Goal: Information Seeking & Learning: Learn about a topic

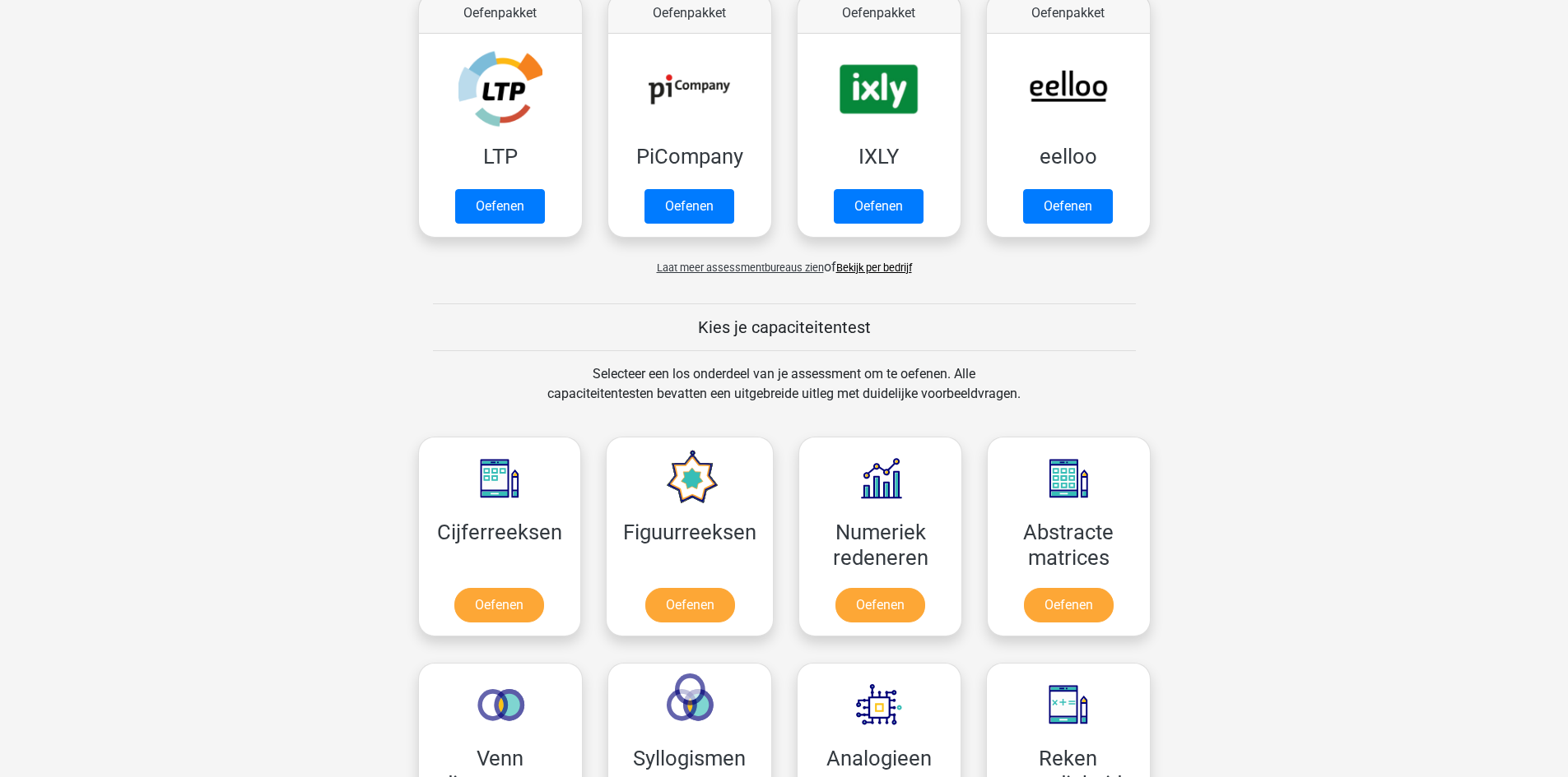
scroll to position [411, 0]
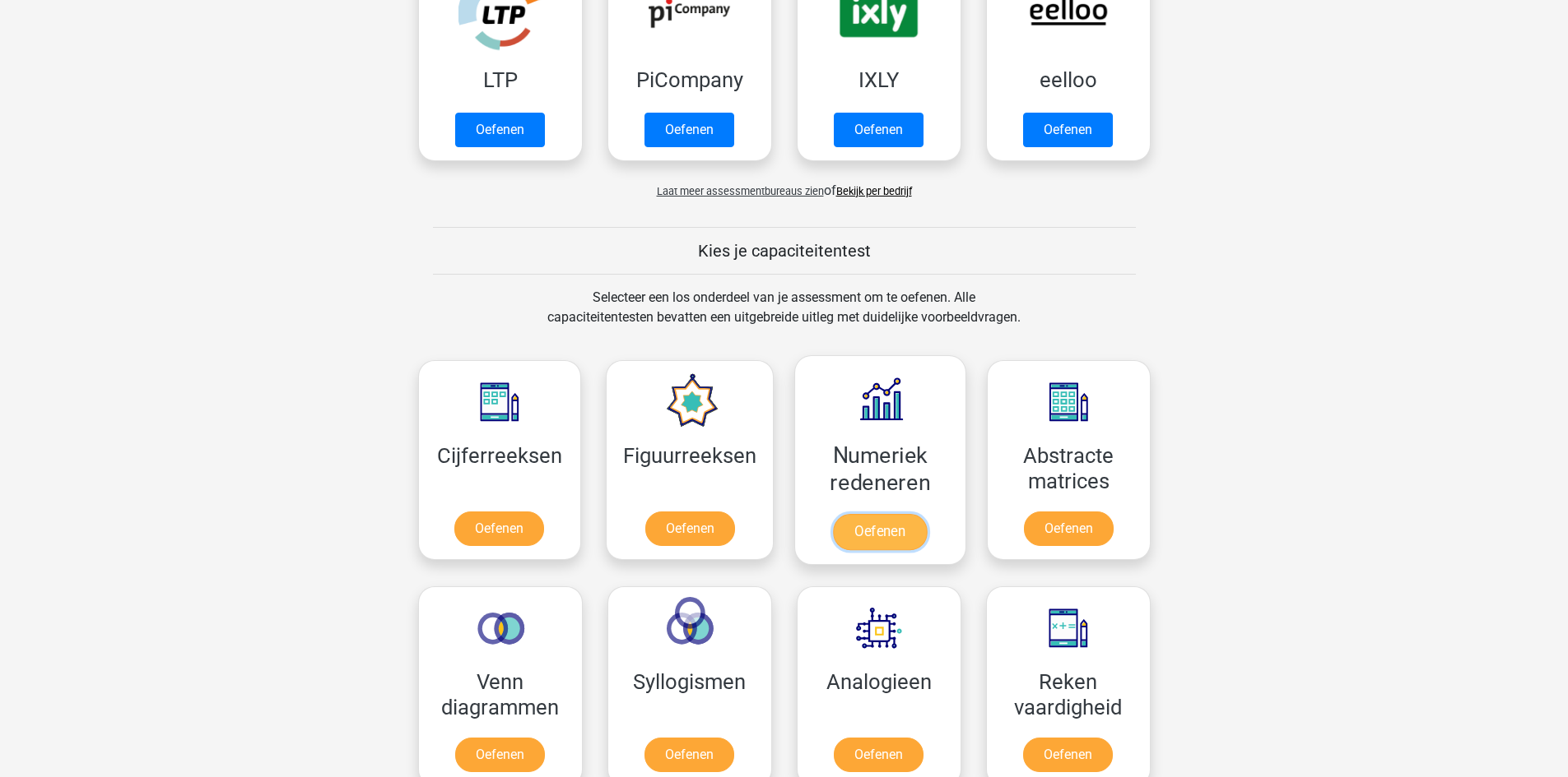
click at [891, 534] on link "Oefenen" at bounding box center [879, 532] width 93 height 36
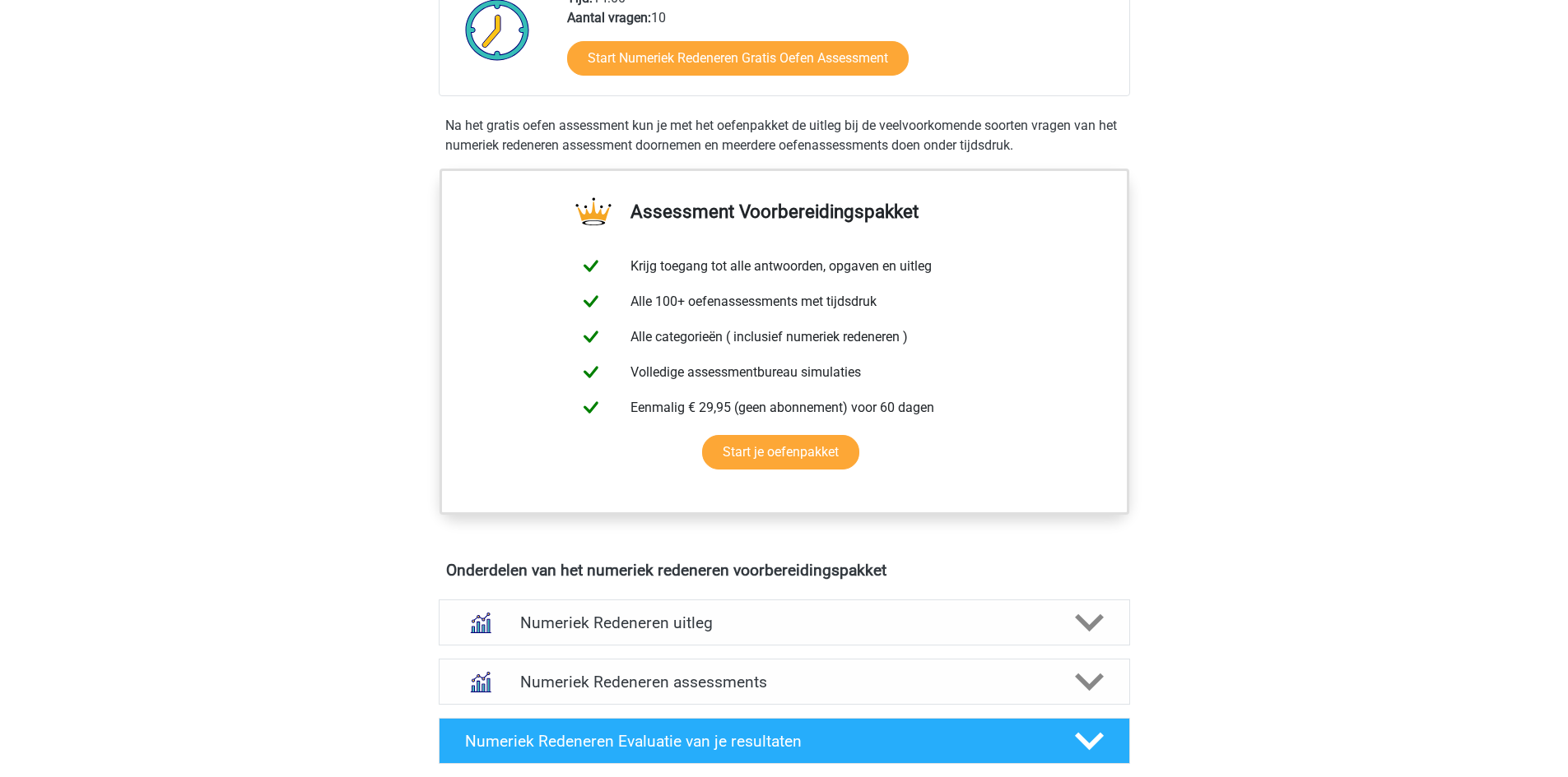
scroll to position [247, 0]
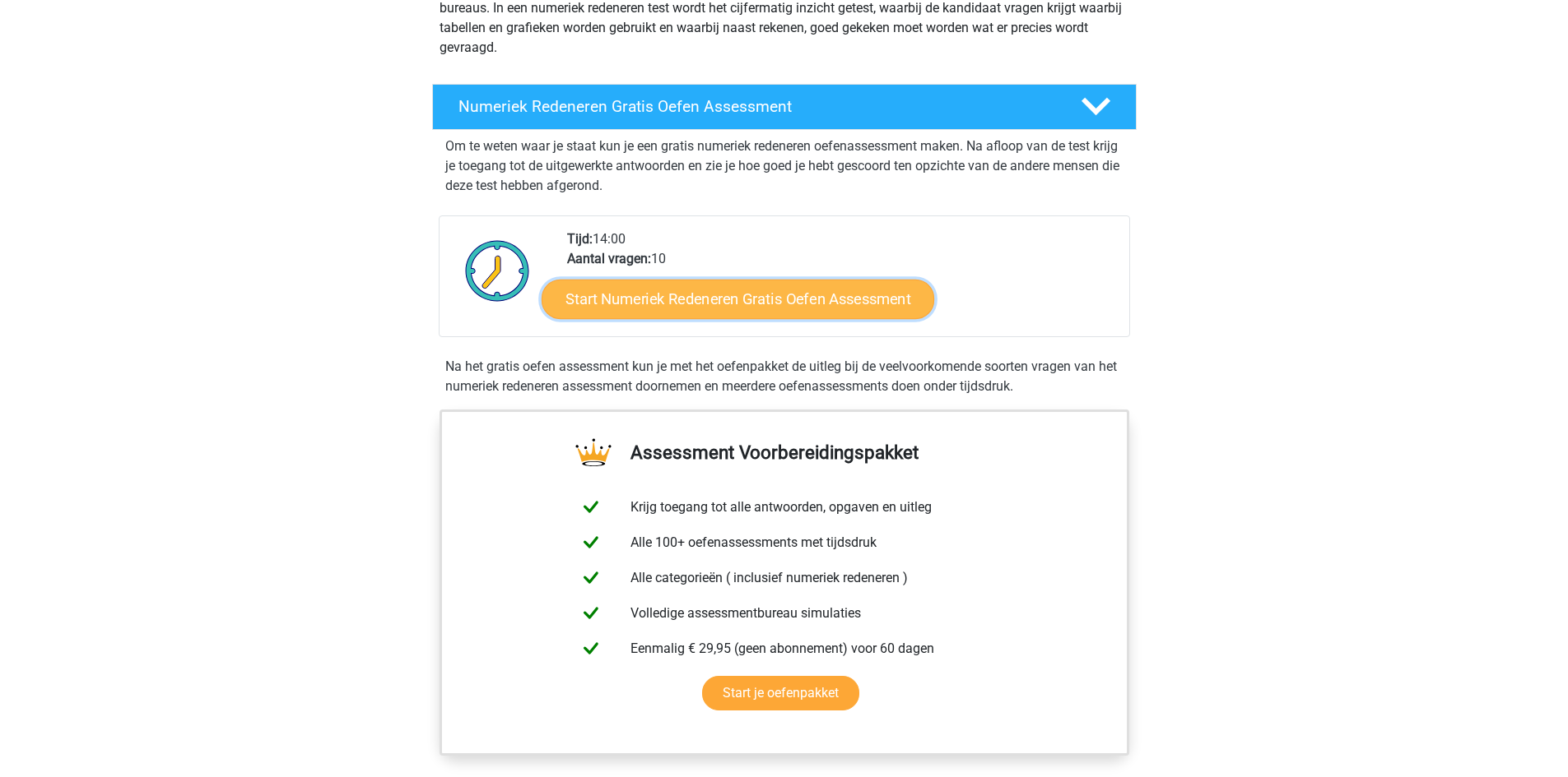
click at [858, 294] on link "Start Numeriek Redeneren Gratis Oefen Assessment" at bounding box center [737, 298] width 392 height 39
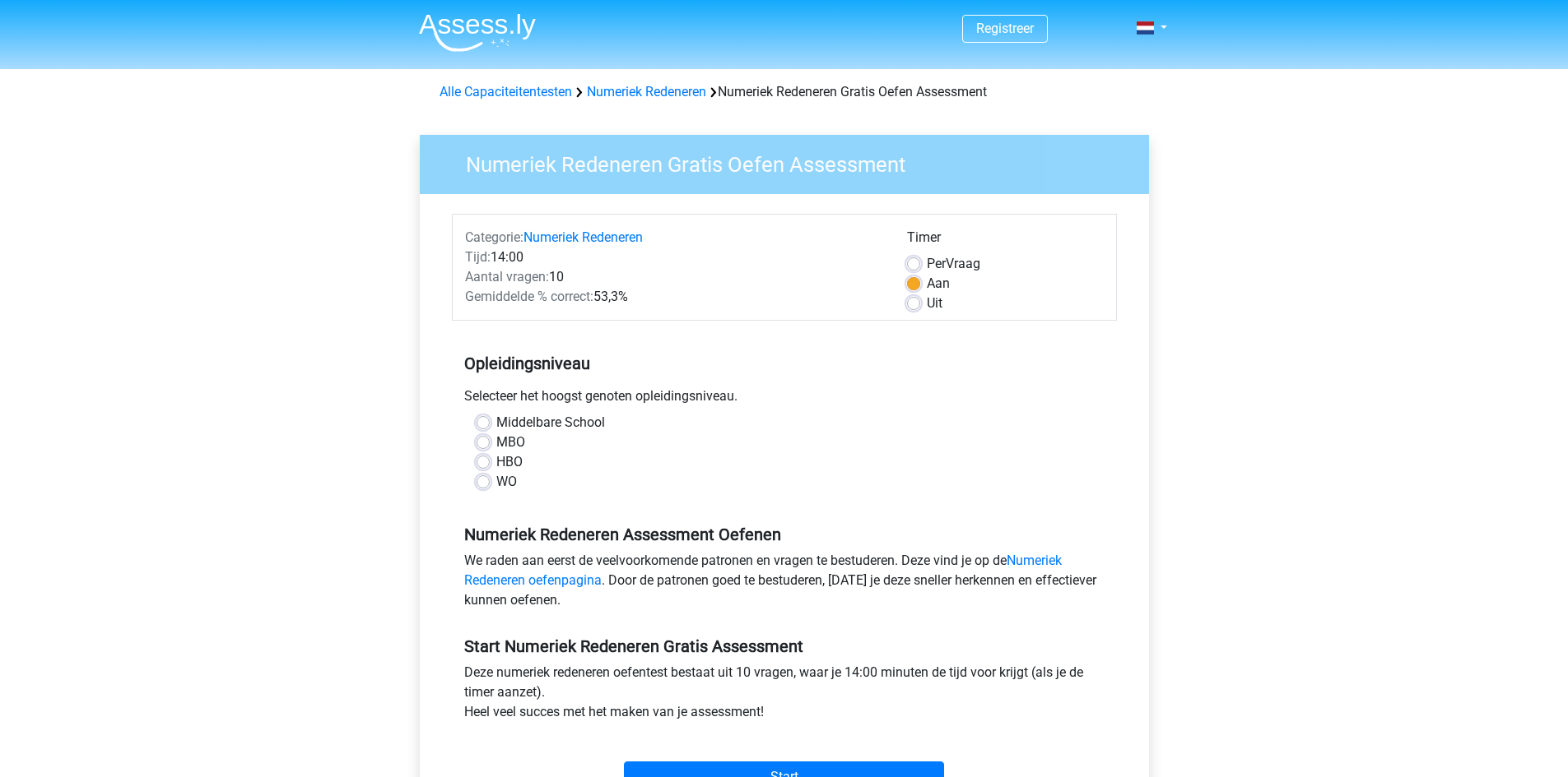
click at [496, 484] on label "WO" at bounding box center [507, 482] width 21 height 20
click at [484, 484] on input "WO" at bounding box center [483, 480] width 13 height 16
radio input "true"
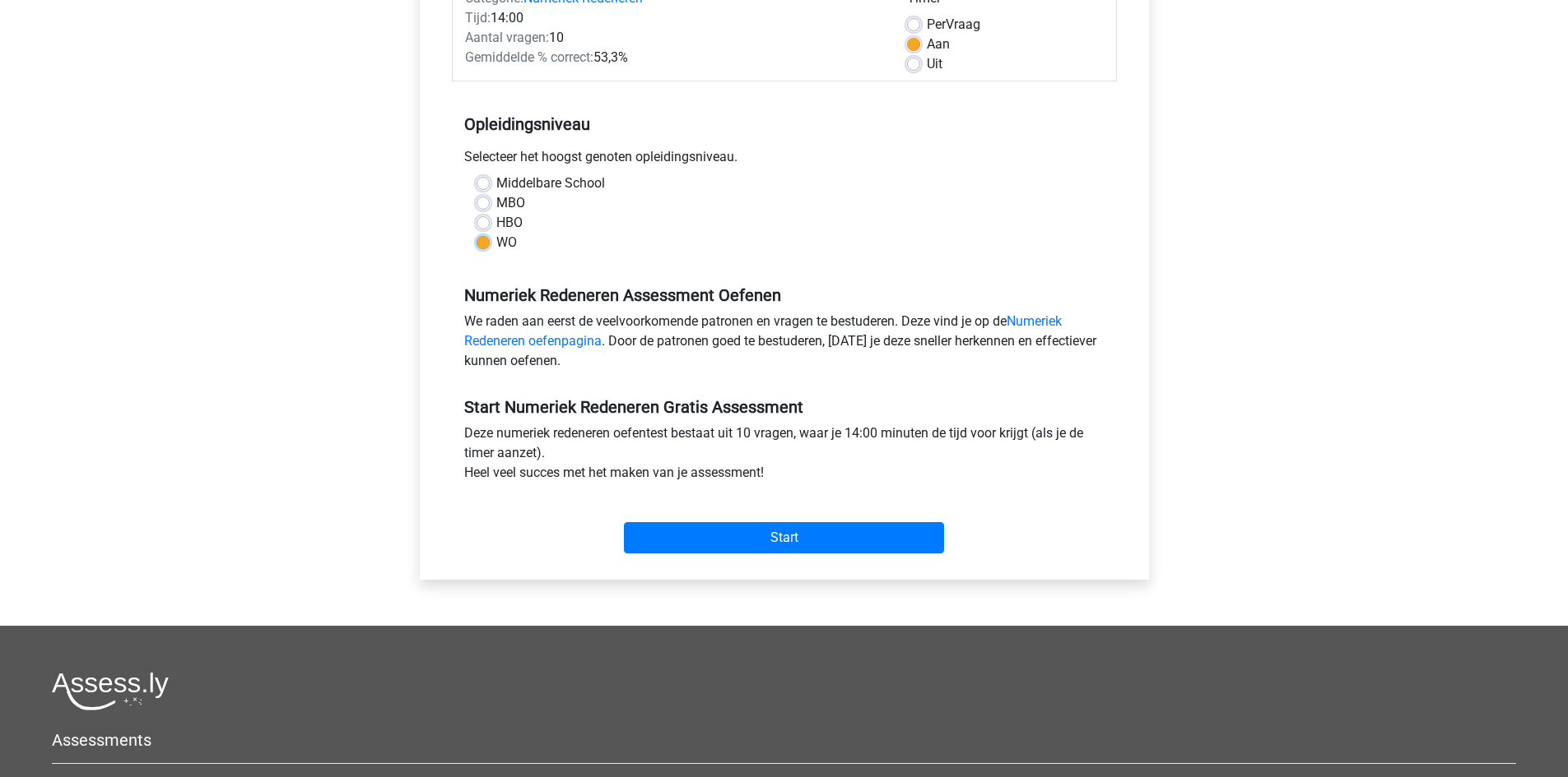
scroll to position [247, 0]
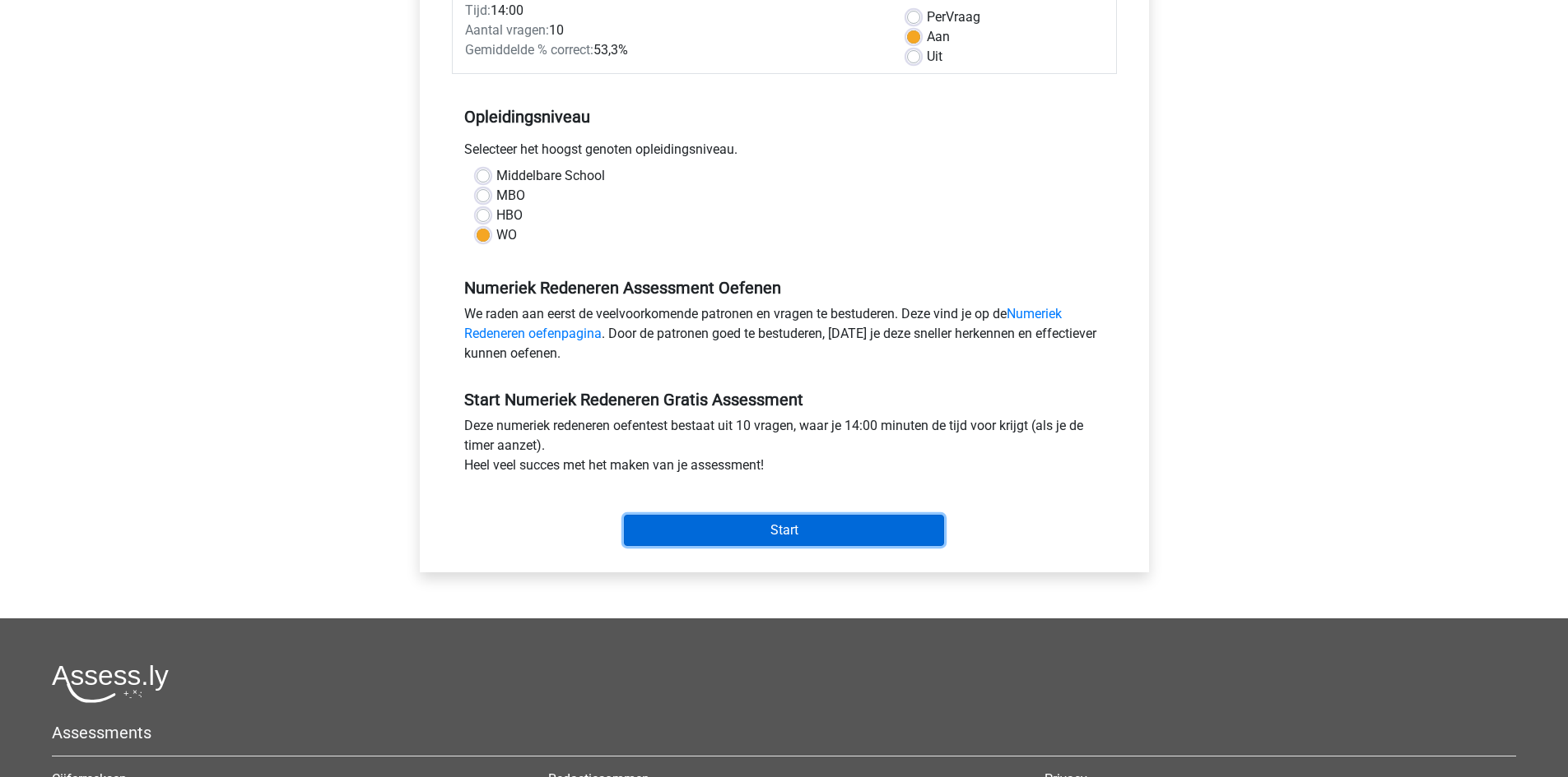
click at [820, 519] on input "Start" at bounding box center [784, 530] width 320 height 31
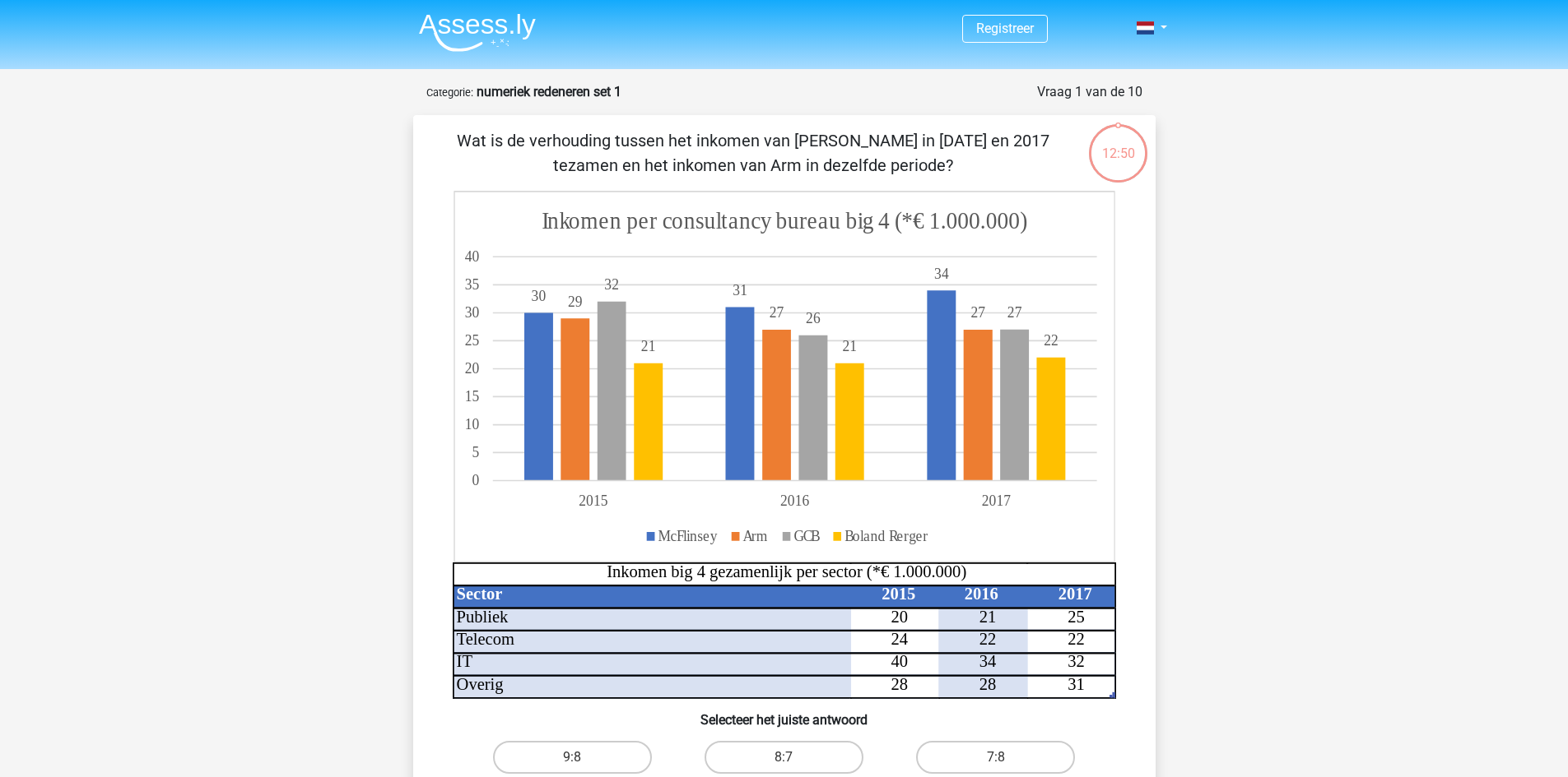
click at [524, 413] on icon at bounding box center [739, 386] width 432 height 190
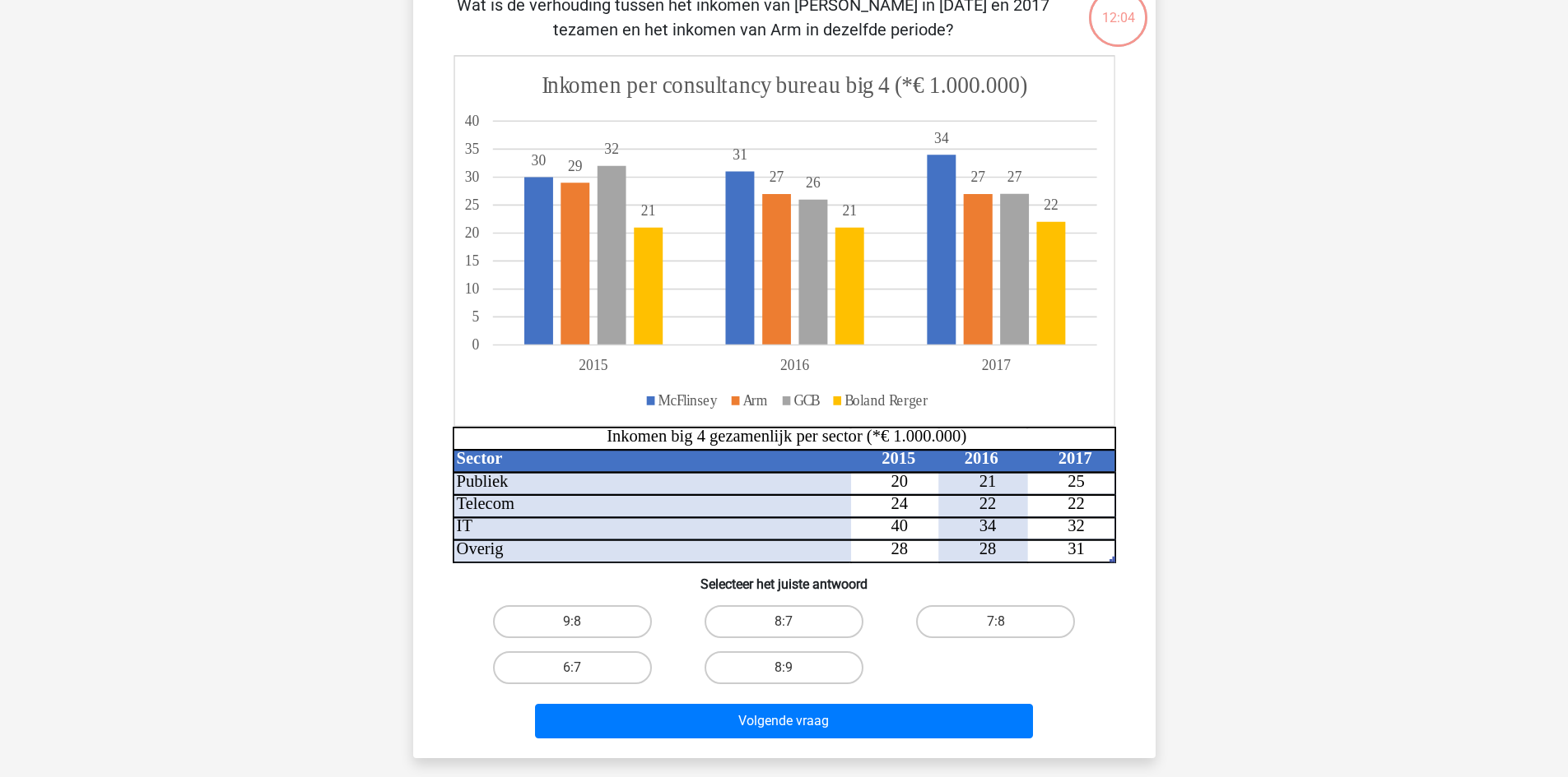
scroll to position [165, 0]
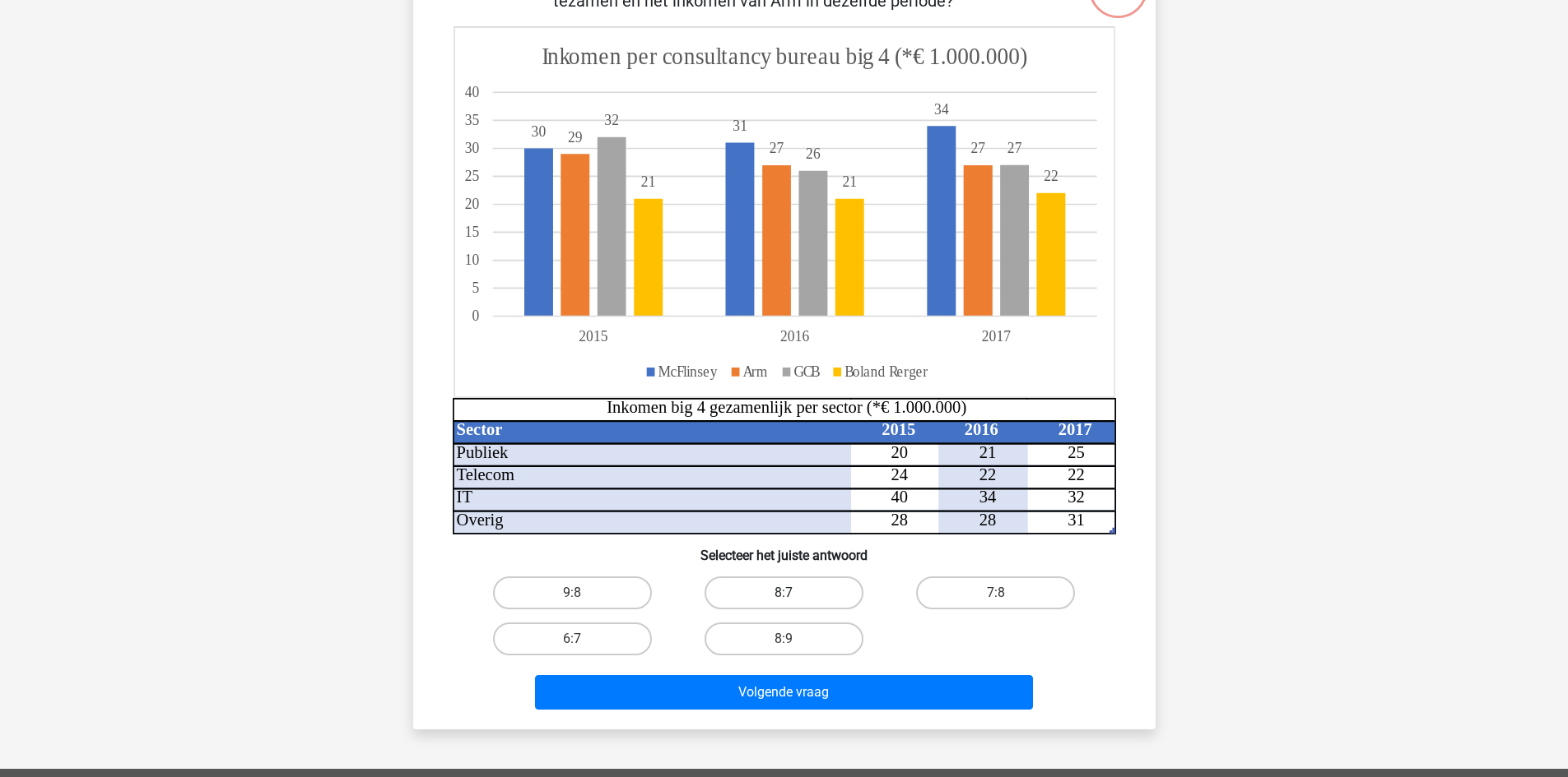
click at [795, 606] on label "8:7" at bounding box center [783, 593] width 159 height 33
click at [794, 604] on input "8:7" at bounding box center [788, 598] width 10 height 10
radio input "true"
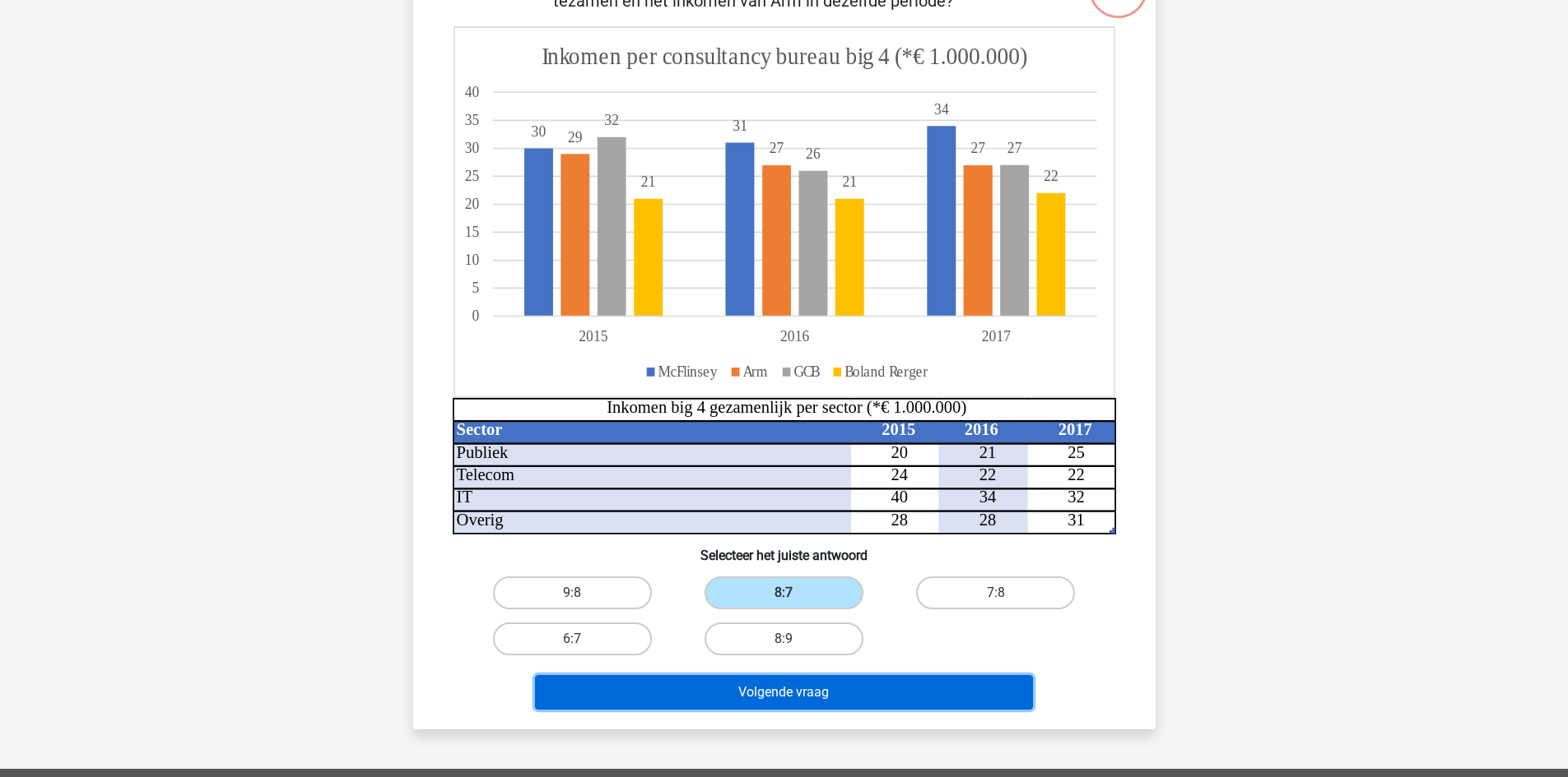
drag, startPoint x: 817, startPoint y: 684, endPoint x: 876, endPoint y: 685, distance: 59.0
click at [818, 684] on button "Volgende vraag" at bounding box center [784, 692] width 498 height 34
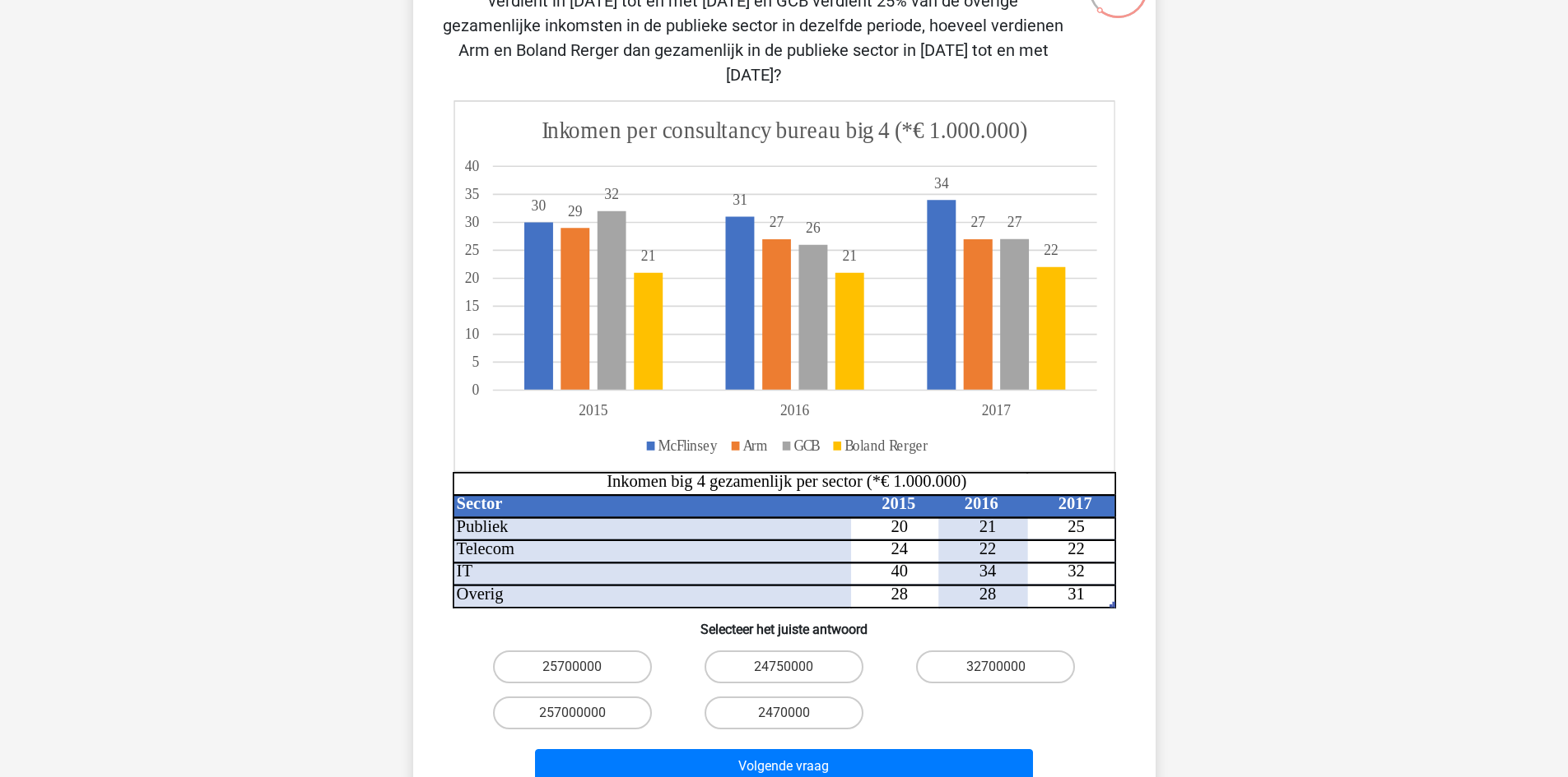
click at [783, 667] on input "24750000" at bounding box center [788, 672] width 10 height 10
radio input "true"
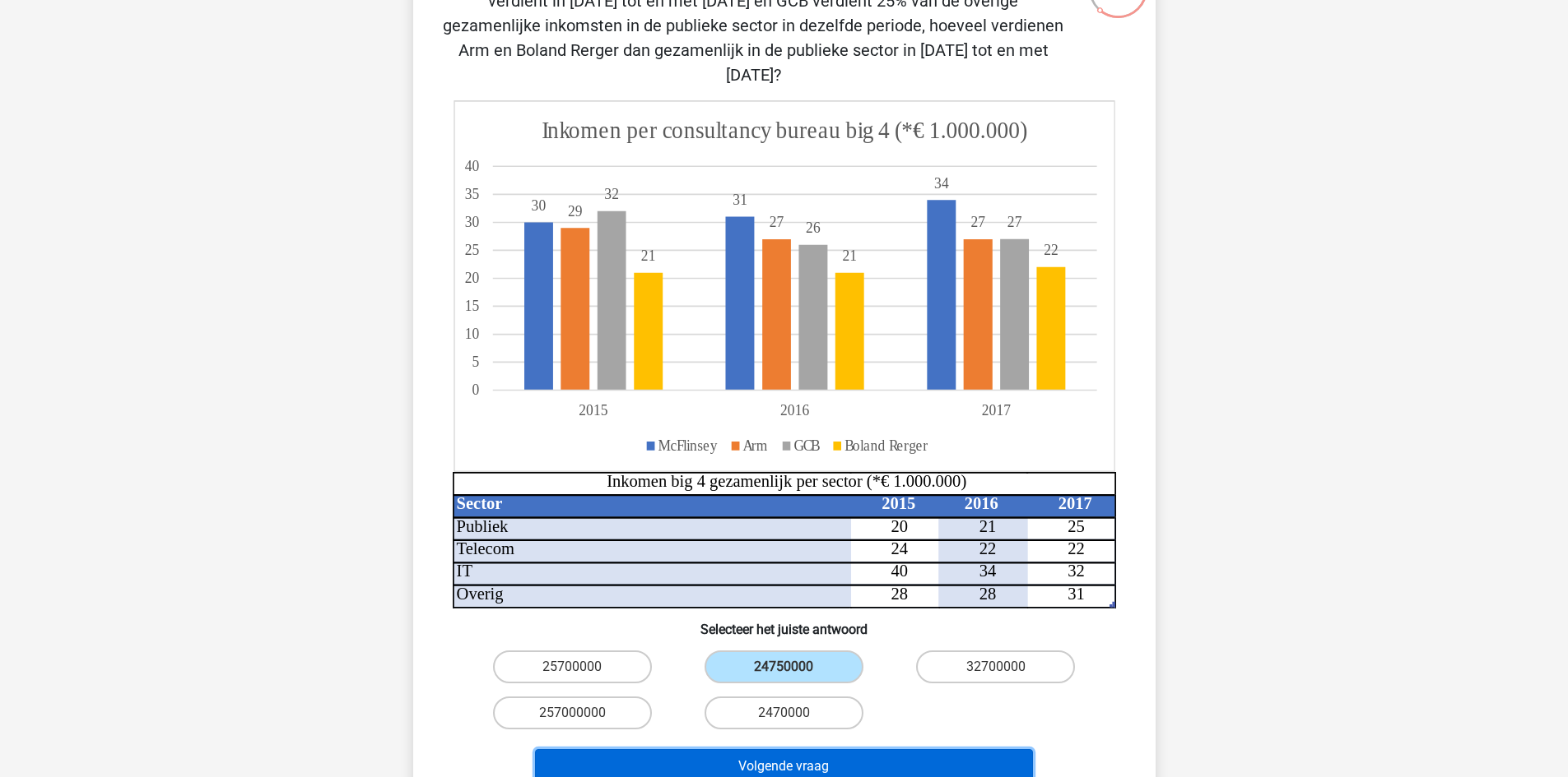
click at [827, 749] on button "Volgende vraag" at bounding box center [784, 767] width 498 height 34
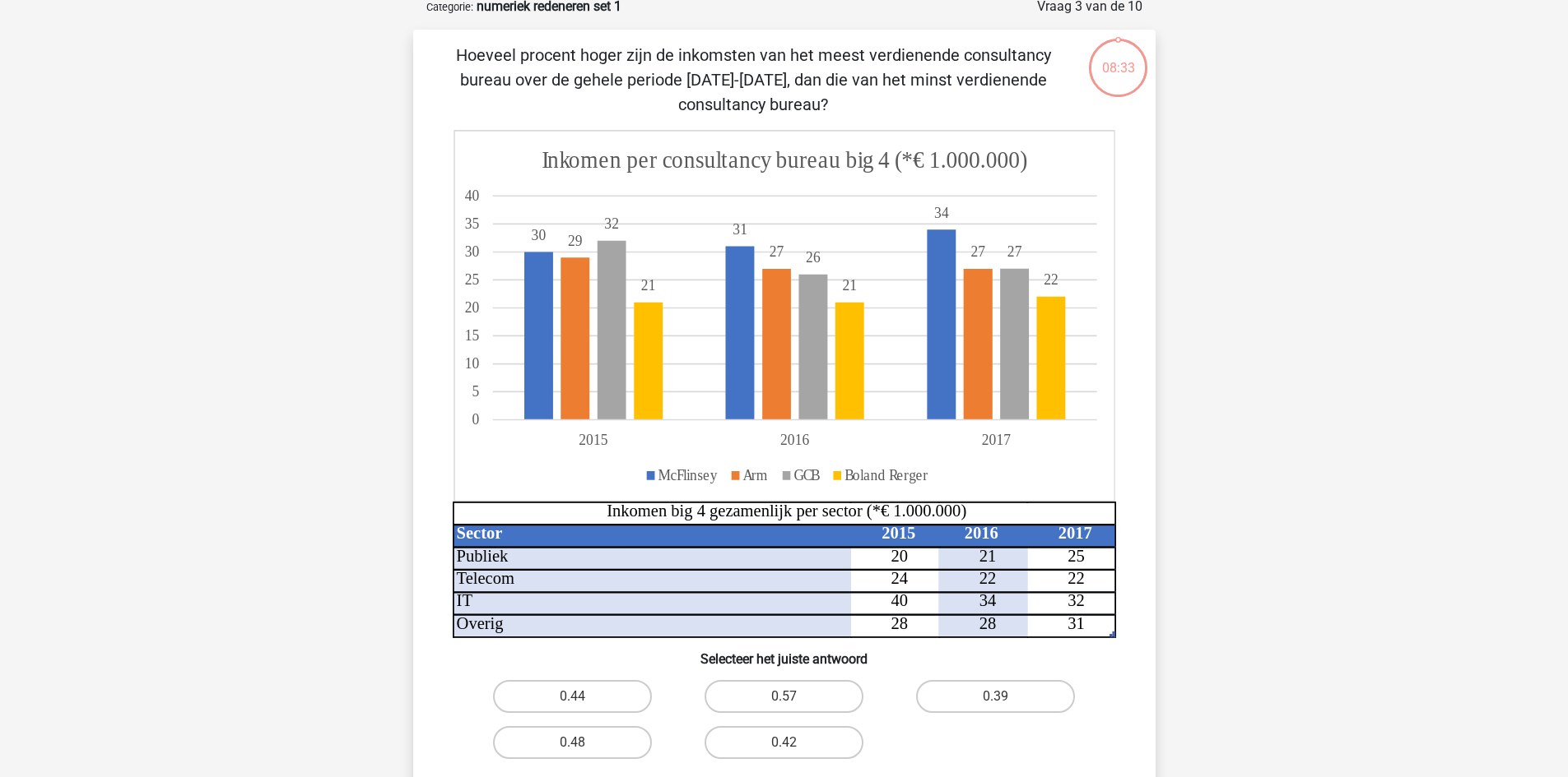
scroll to position [82, 0]
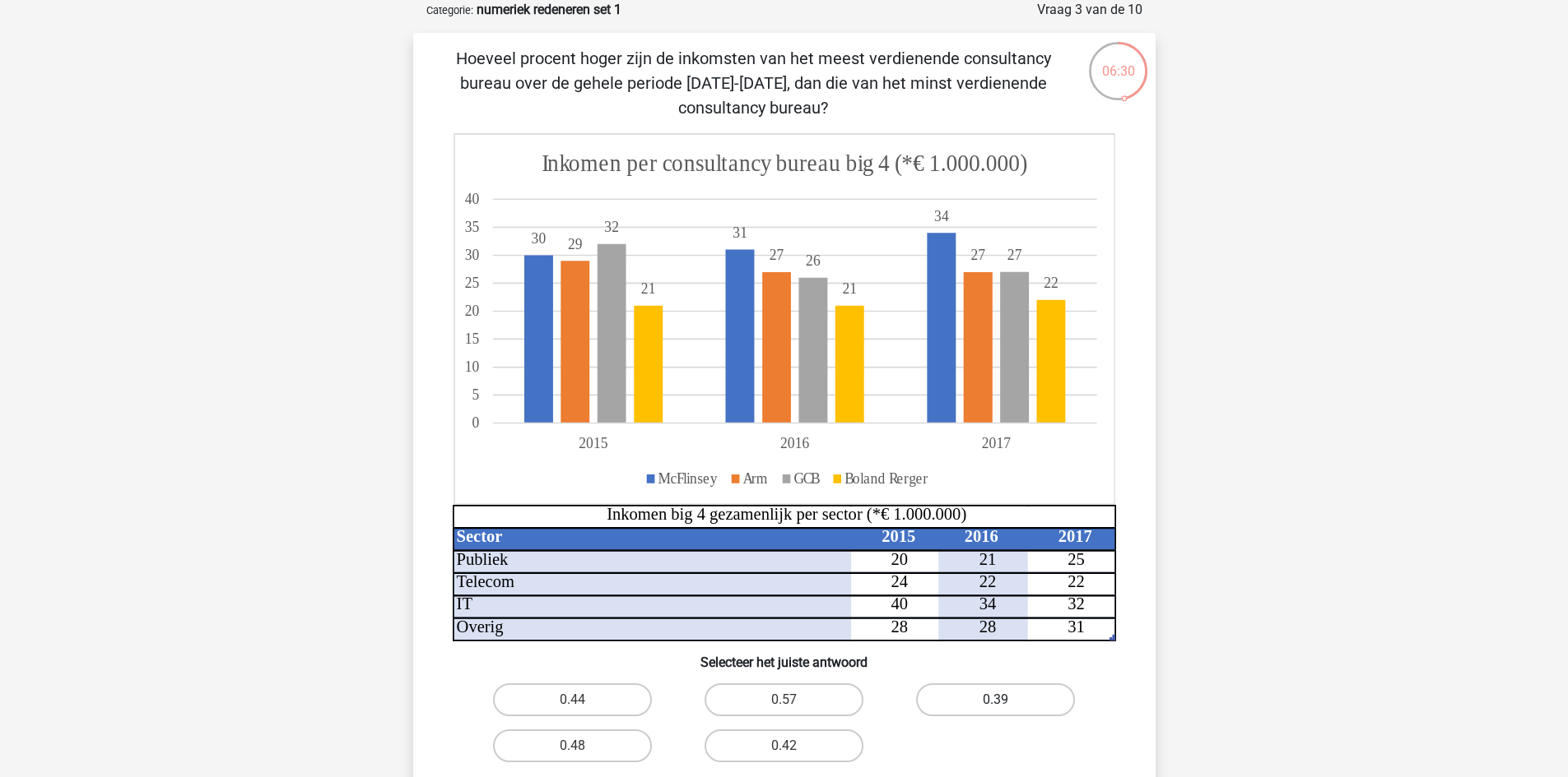
click at [1052, 698] on label "0.39" at bounding box center [995, 700] width 159 height 33
click at [1007, 700] on input "0.39" at bounding box center [1000, 705] width 10 height 10
radio input "true"
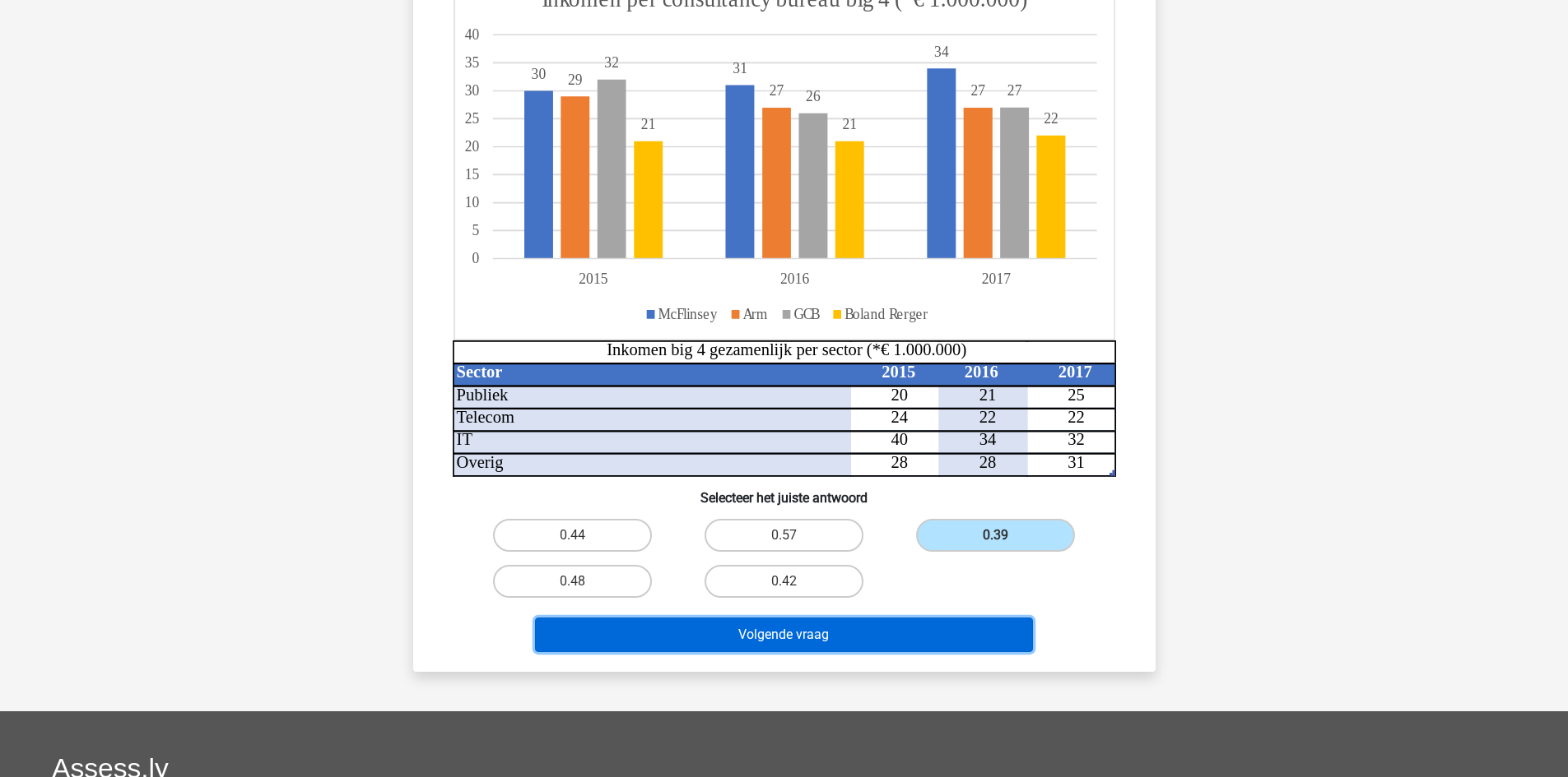
click at [892, 628] on button "Volgende vraag" at bounding box center [784, 635] width 498 height 34
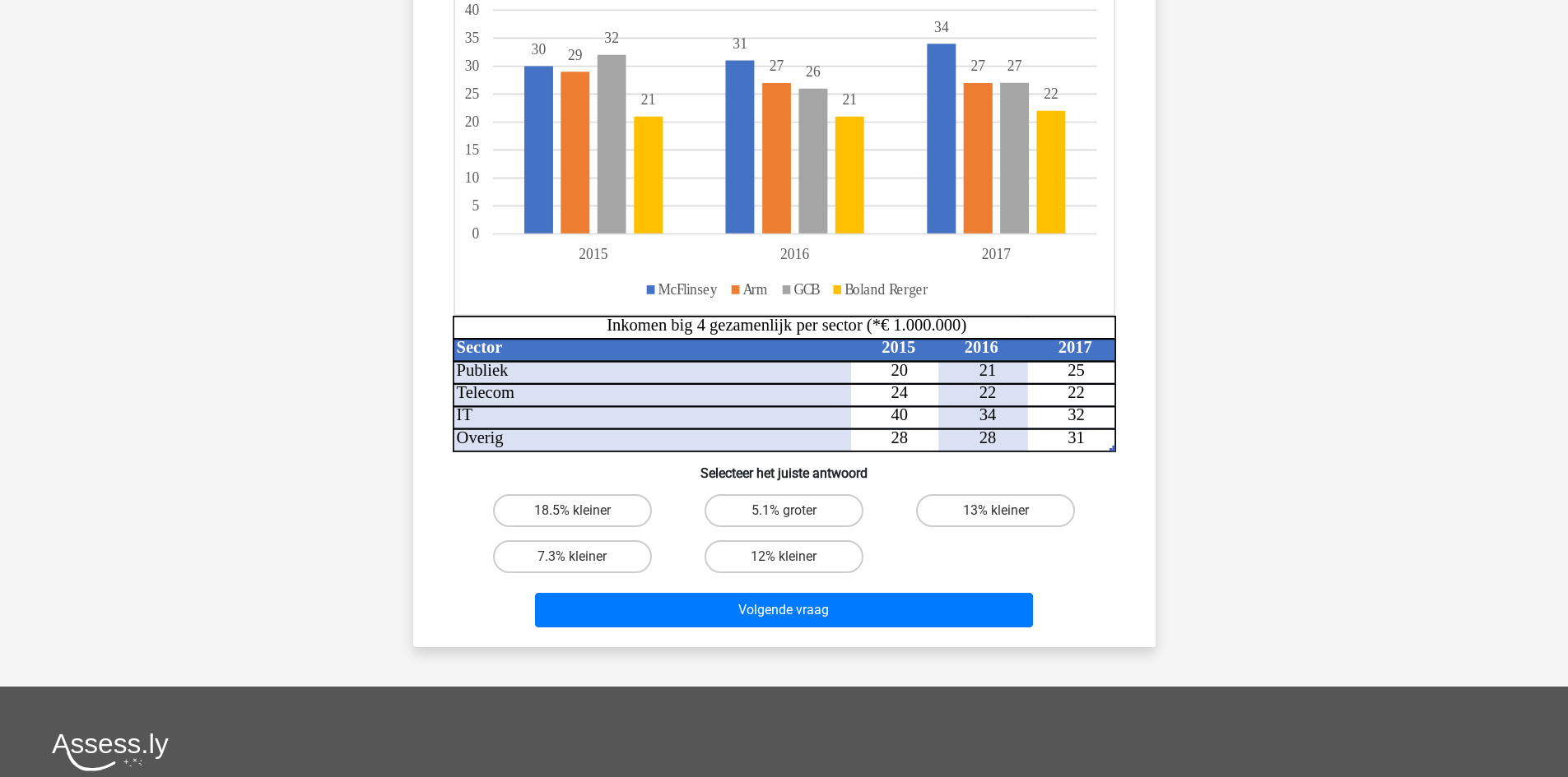
scroll to position [82, 0]
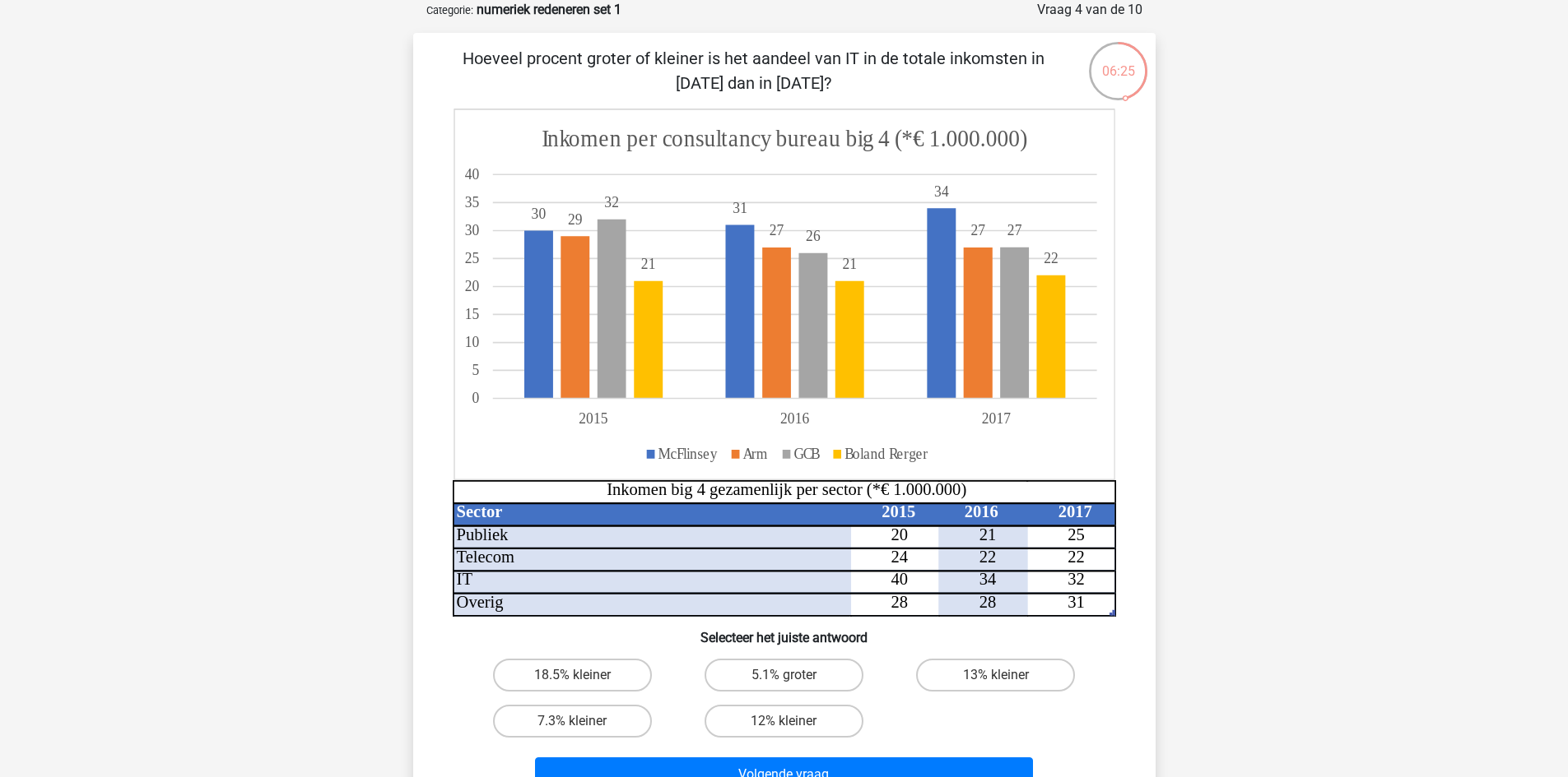
drag, startPoint x: 619, startPoint y: 57, endPoint x: 824, endPoint y: 79, distance: 206.2
click at [824, 79] on p "Hoeveel procent groter of kleiner is het aandeel van IT in de totale inkomsten …" at bounding box center [753, 70] width 628 height 50
click at [1008, 672] on label "13% kleiner" at bounding box center [995, 675] width 159 height 33
click at [1007, 675] on input "13% kleiner" at bounding box center [1000, 680] width 10 height 10
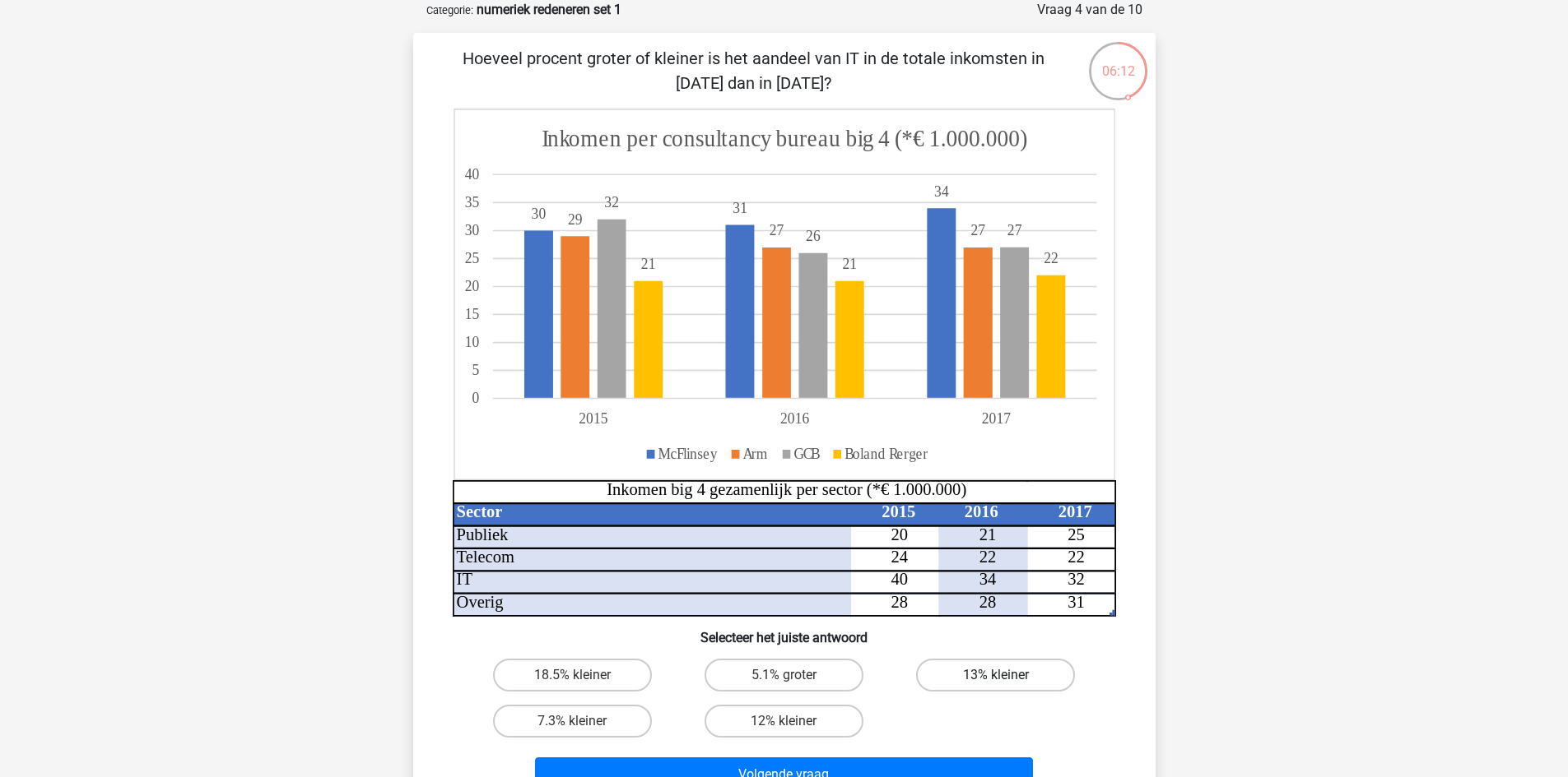
radio input "true"
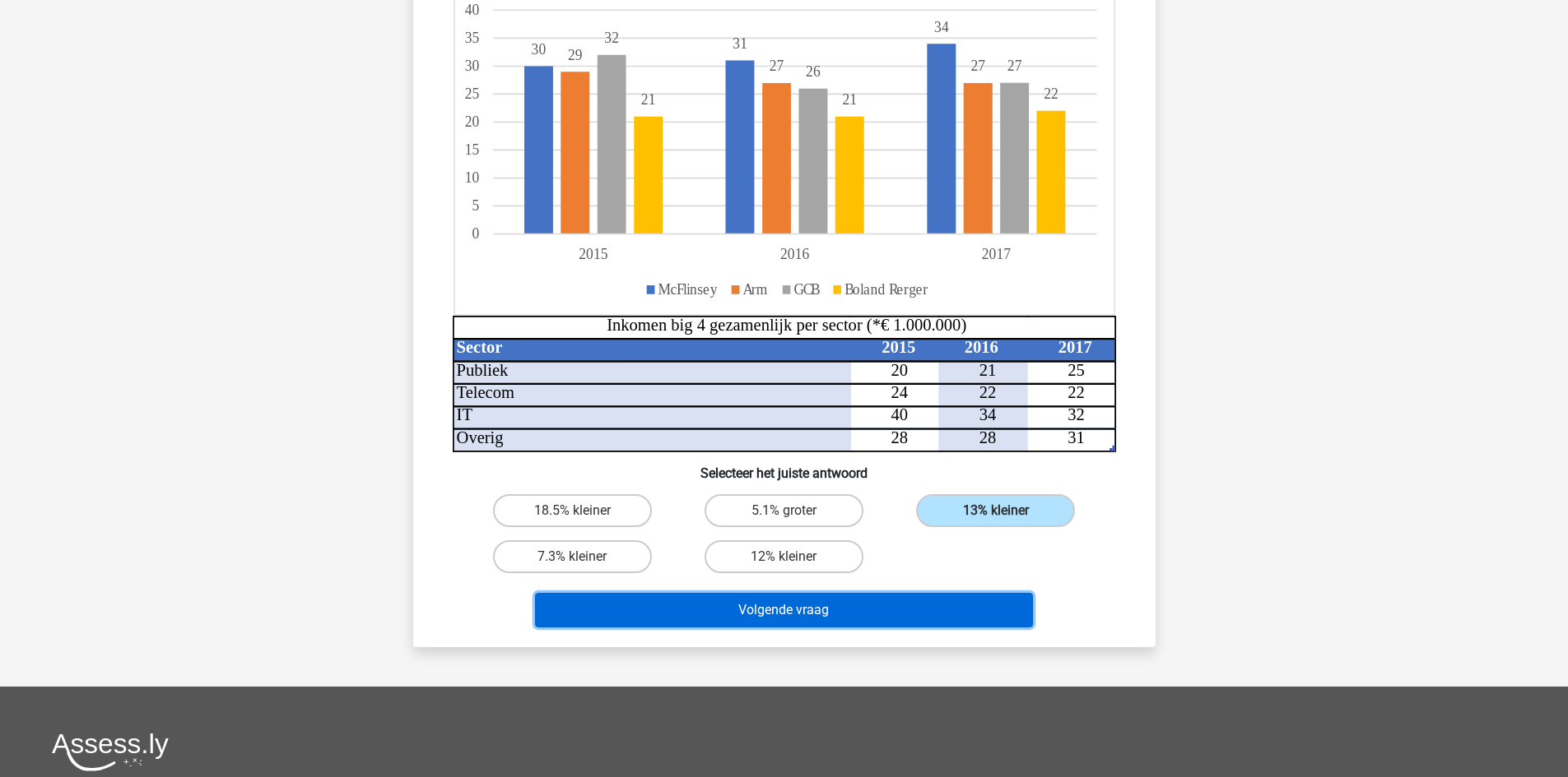
click at [813, 605] on button "Volgende vraag" at bounding box center [784, 610] width 498 height 34
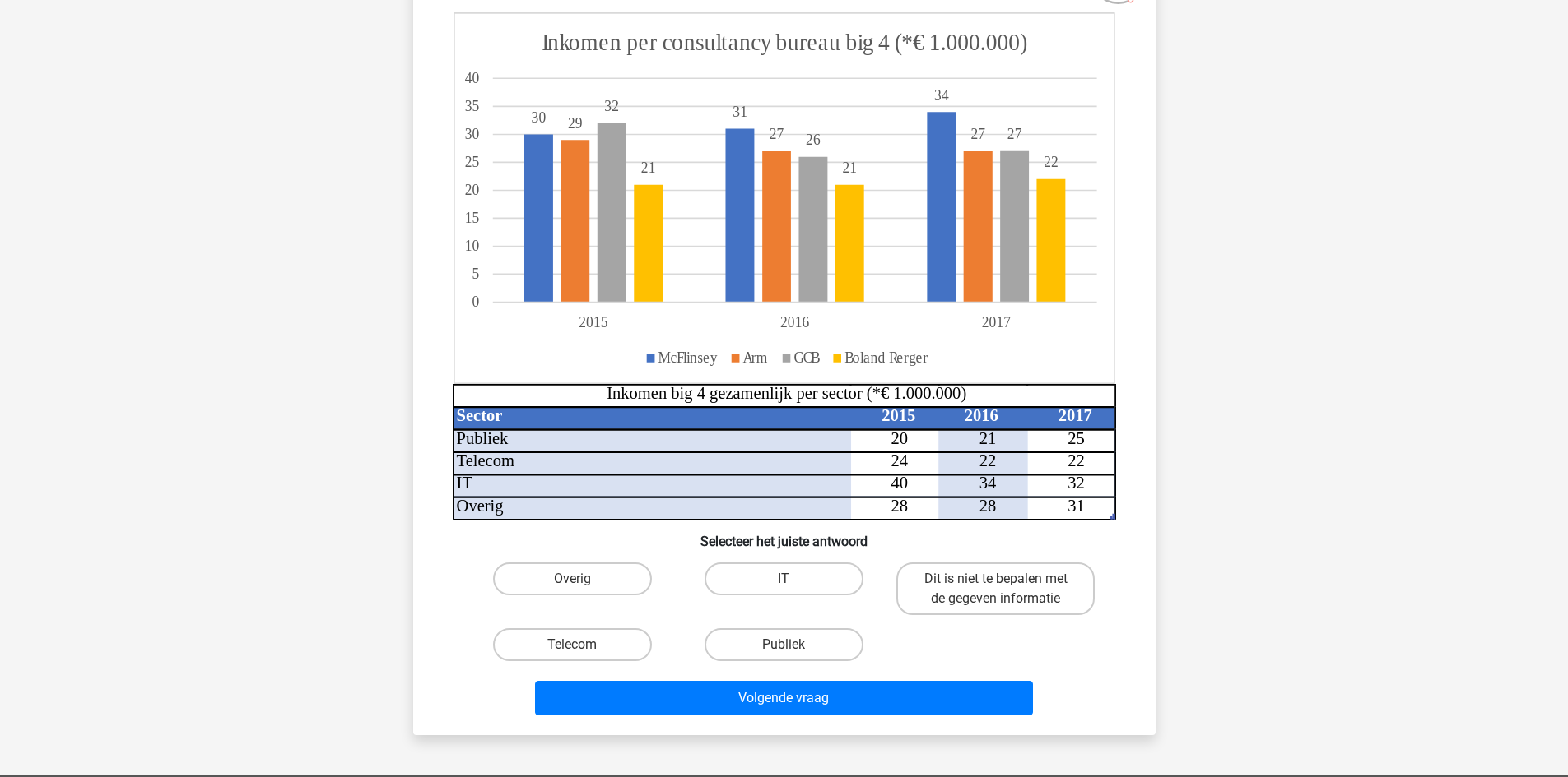
scroll to position [247, 0]
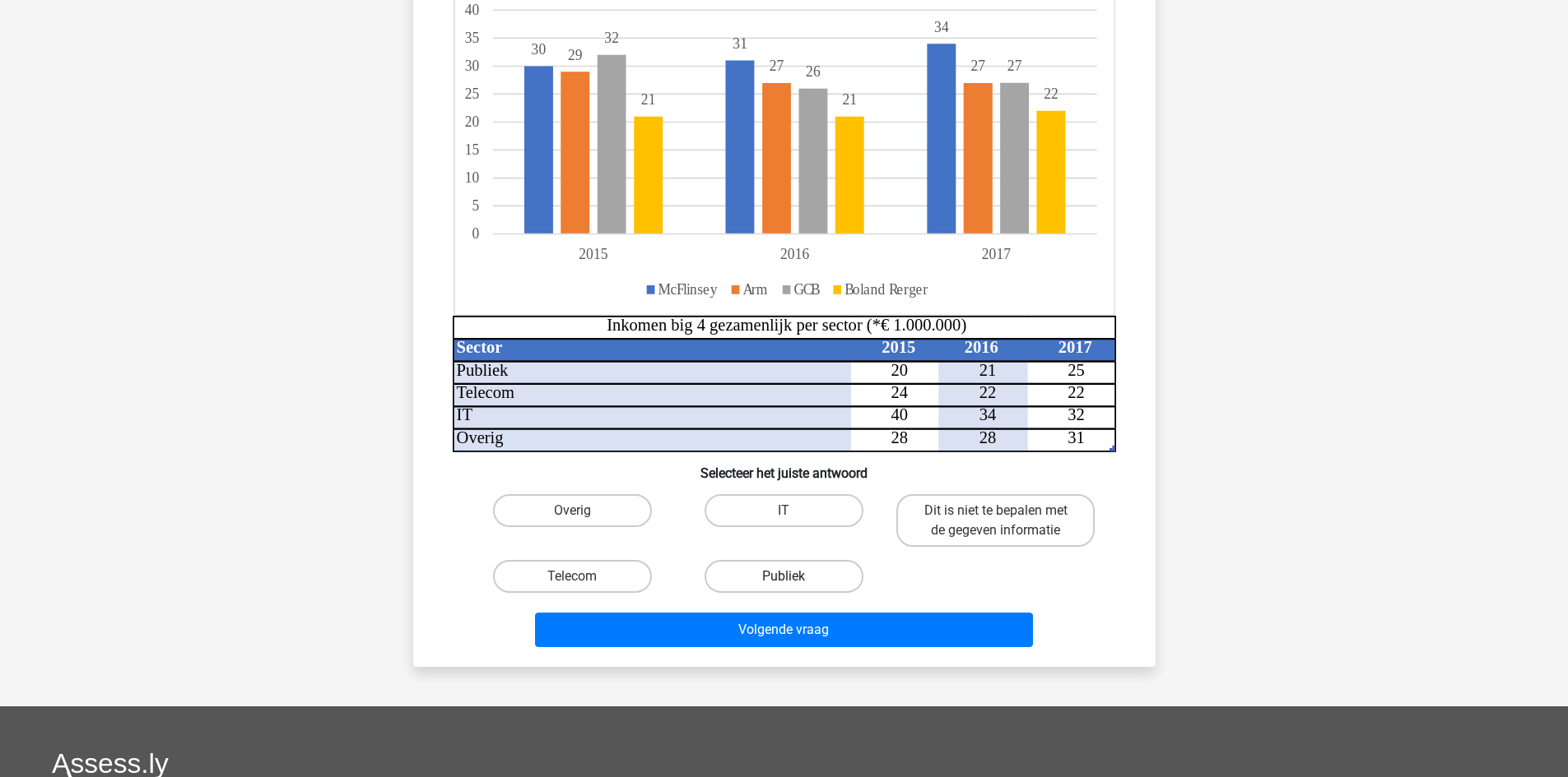
click at [748, 569] on label "Publiek" at bounding box center [783, 576] width 159 height 33
click at [783, 577] on input "Publiek" at bounding box center [788, 582] width 10 height 10
radio input "true"
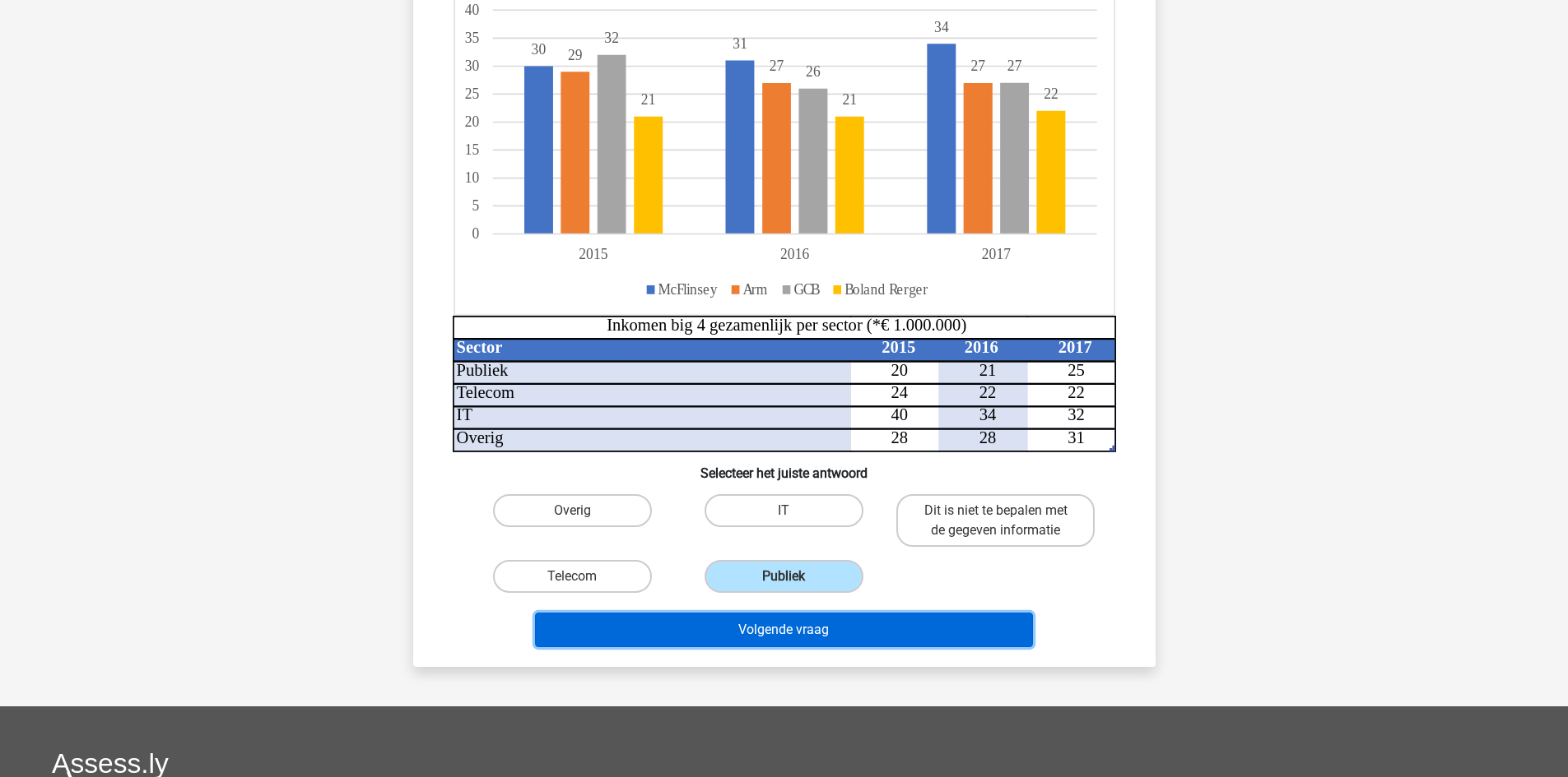
click at [849, 634] on button "Volgende vraag" at bounding box center [784, 630] width 498 height 34
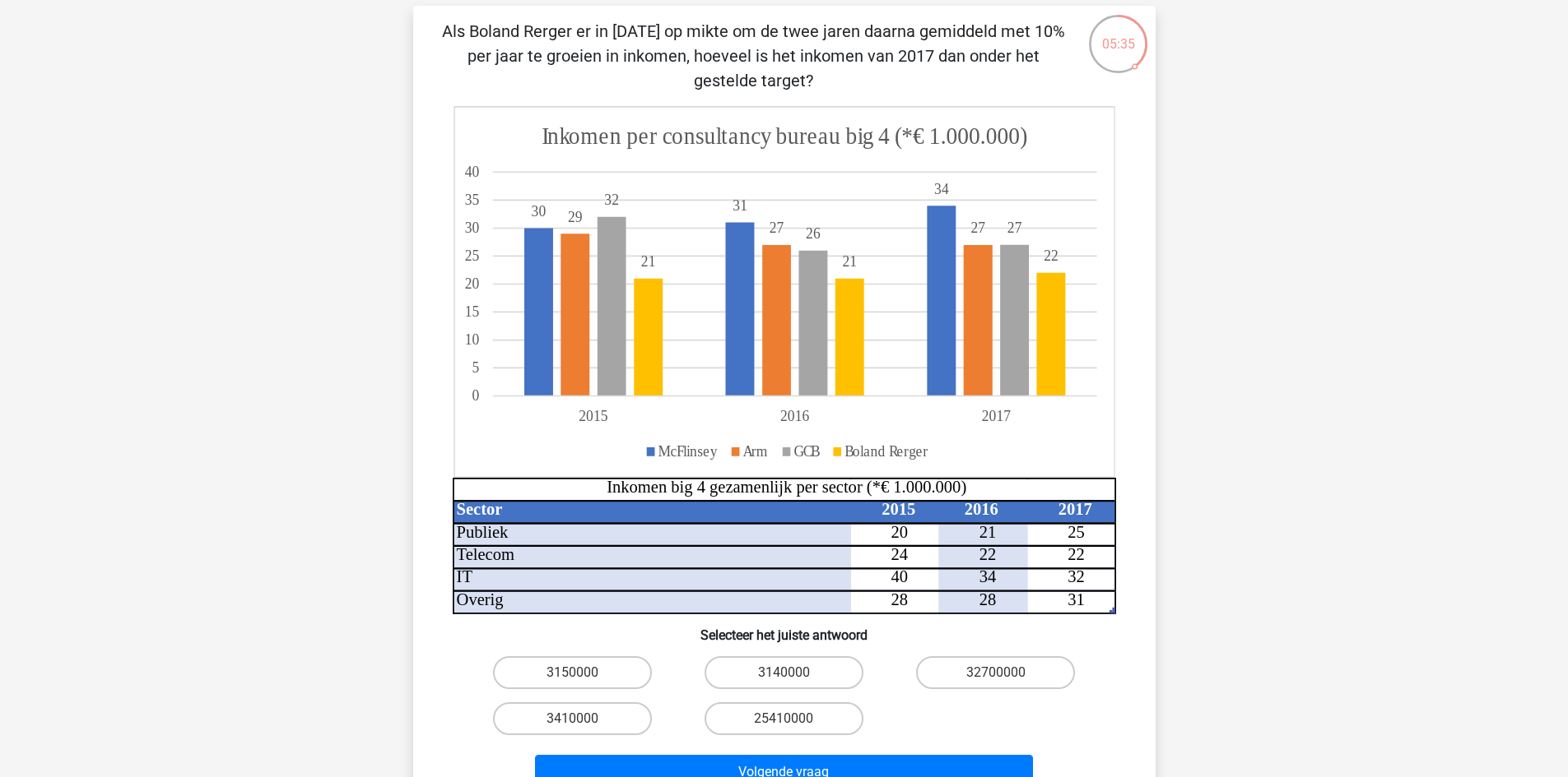
scroll to position [82, 0]
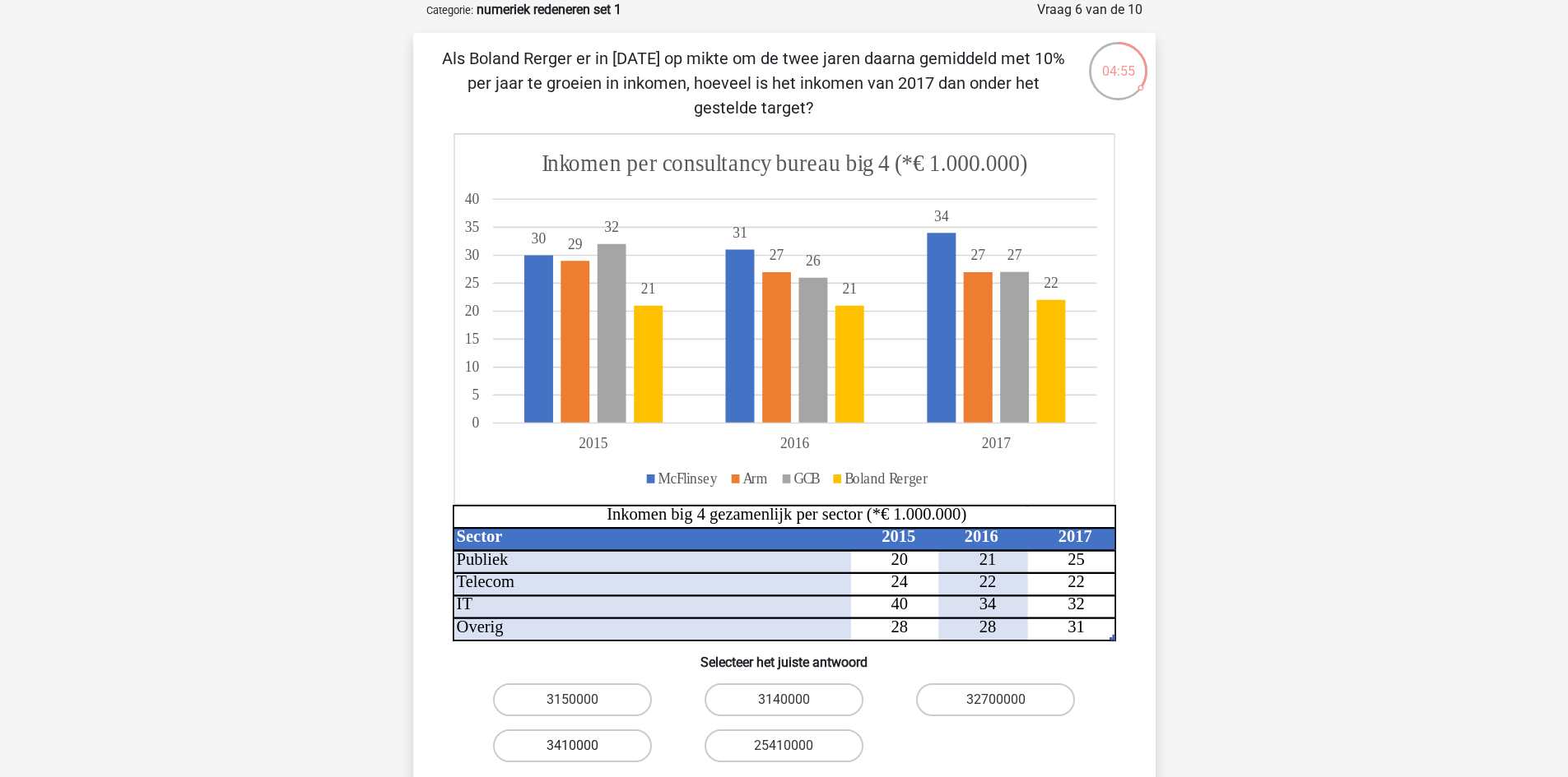
click at [523, 757] on label "3410000" at bounding box center [572, 746] width 159 height 33
click at [572, 757] on input "3410000" at bounding box center [576, 751] width 10 height 10
radio input "true"
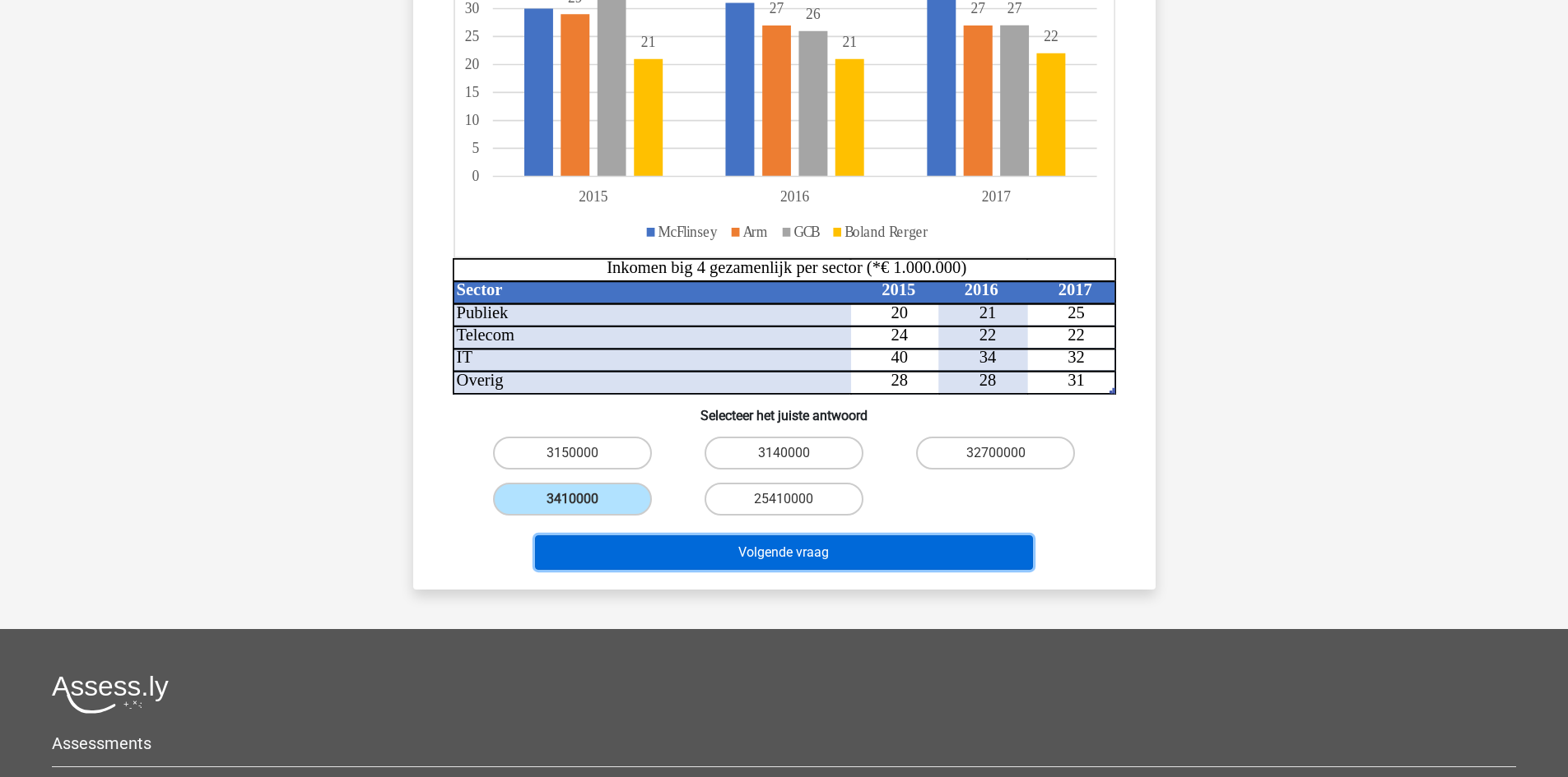
click at [851, 544] on button "Volgende vraag" at bounding box center [784, 552] width 498 height 34
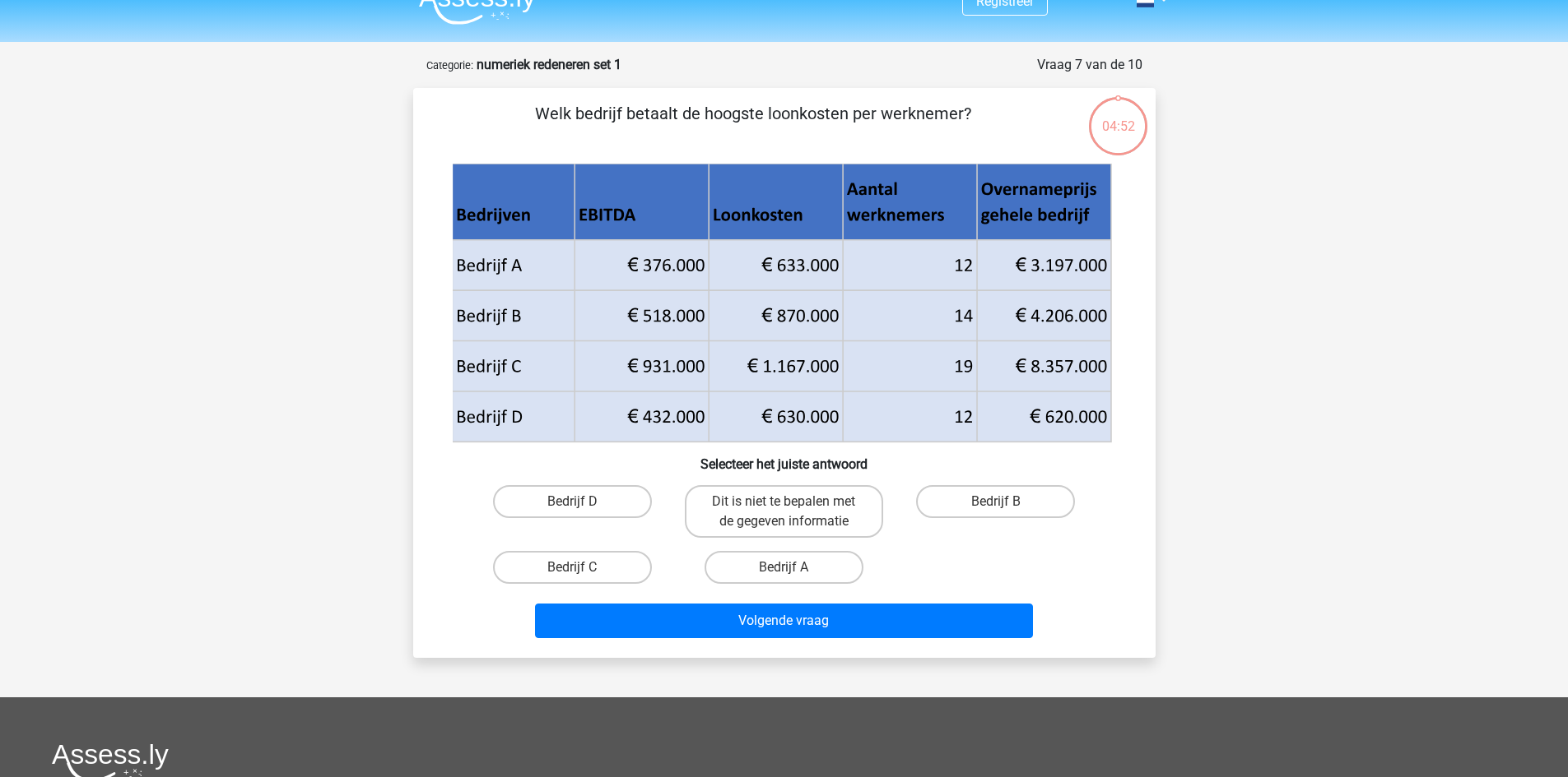
scroll to position [0, 0]
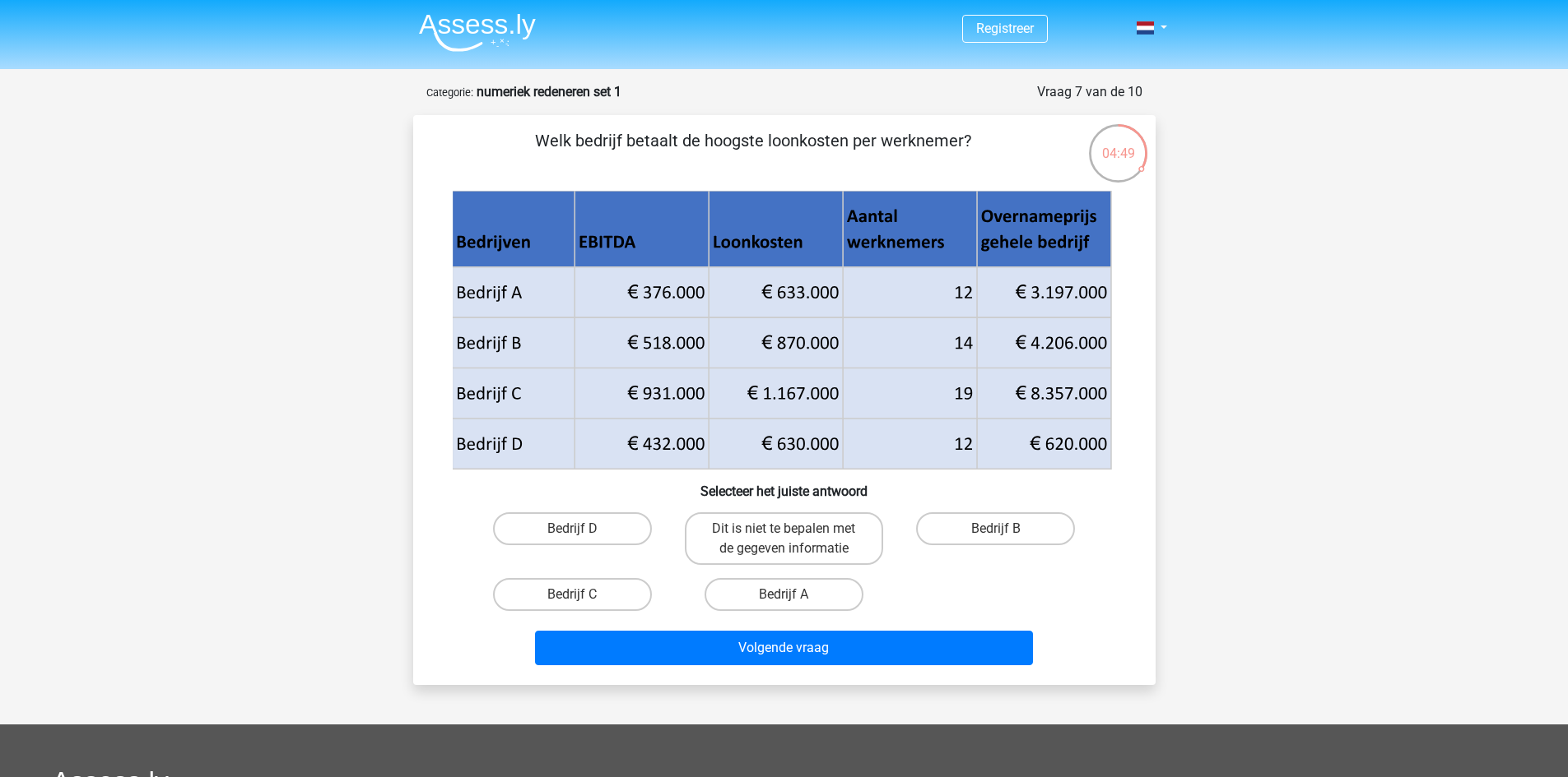
drag, startPoint x: 628, startPoint y: 138, endPoint x: 983, endPoint y: 132, distance: 355.1
click at [983, 132] on p "Welk bedrijf betaalt de hoogste loonkosten per werknemer?" at bounding box center [753, 153] width 628 height 50
click at [947, 141] on p "Welk bedrijf betaalt de hoogste loonkosten per werknemer?" at bounding box center [753, 153] width 628 height 50
drag, startPoint x: 741, startPoint y: 134, endPoint x: 935, endPoint y: 134, distance: 194.0
click at [935, 134] on p "Welk bedrijf betaalt de hoogste loonkosten per werknemer?" at bounding box center [753, 153] width 628 height 50
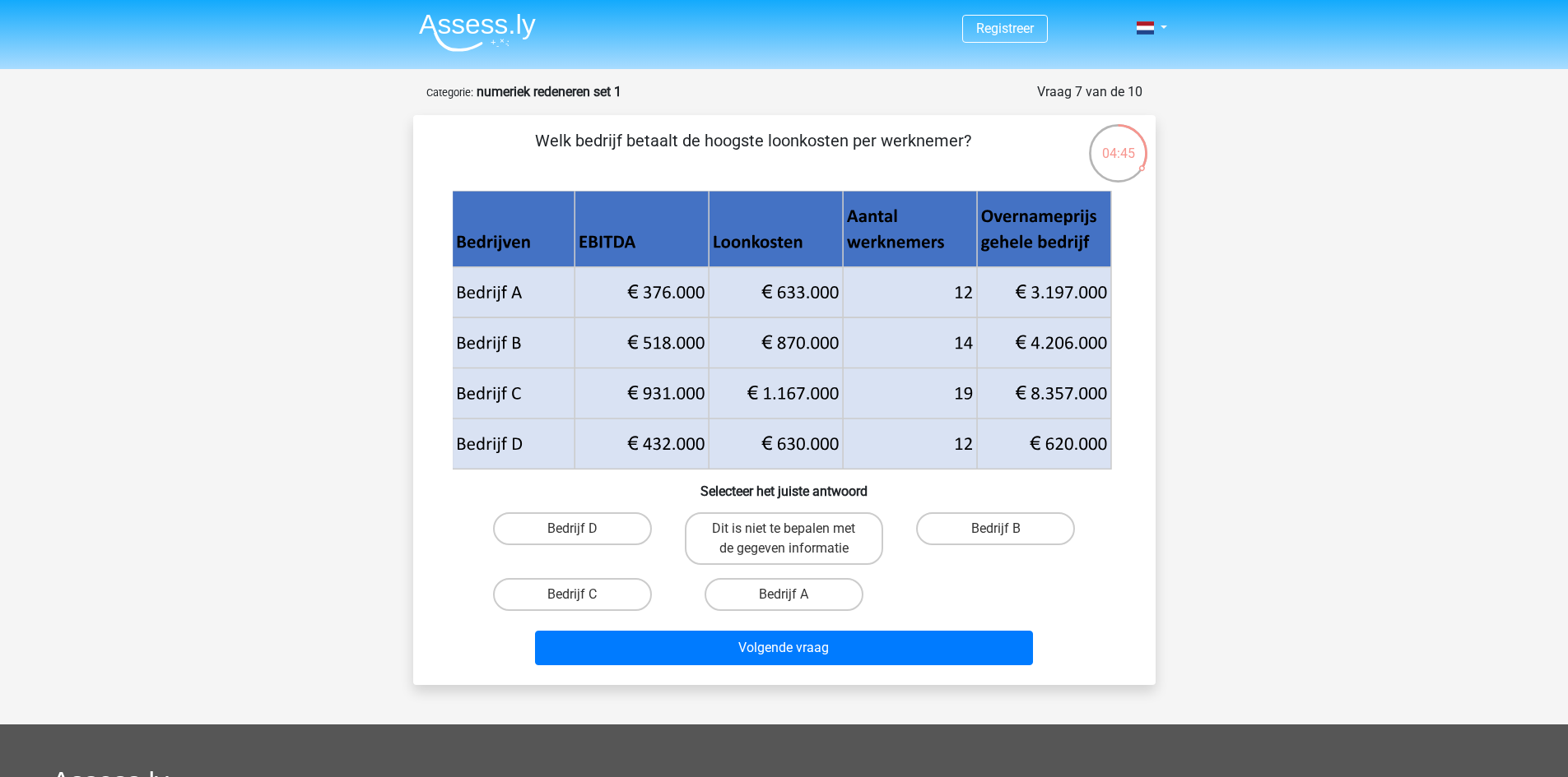
click at [935, 134] on p "Welk bedrijf betaalt de hoogste loonkosten per werknemer?" at bounding box center [753, 153] width 628 height 50
click at [953, 525] on label "Bedrijf B" at bounding box center [995, 528] width 159 height 33
click at [995, 528] on input "Bedrijf B" at bounding box center [1000, 533] width 10 height 10
radio input "true"
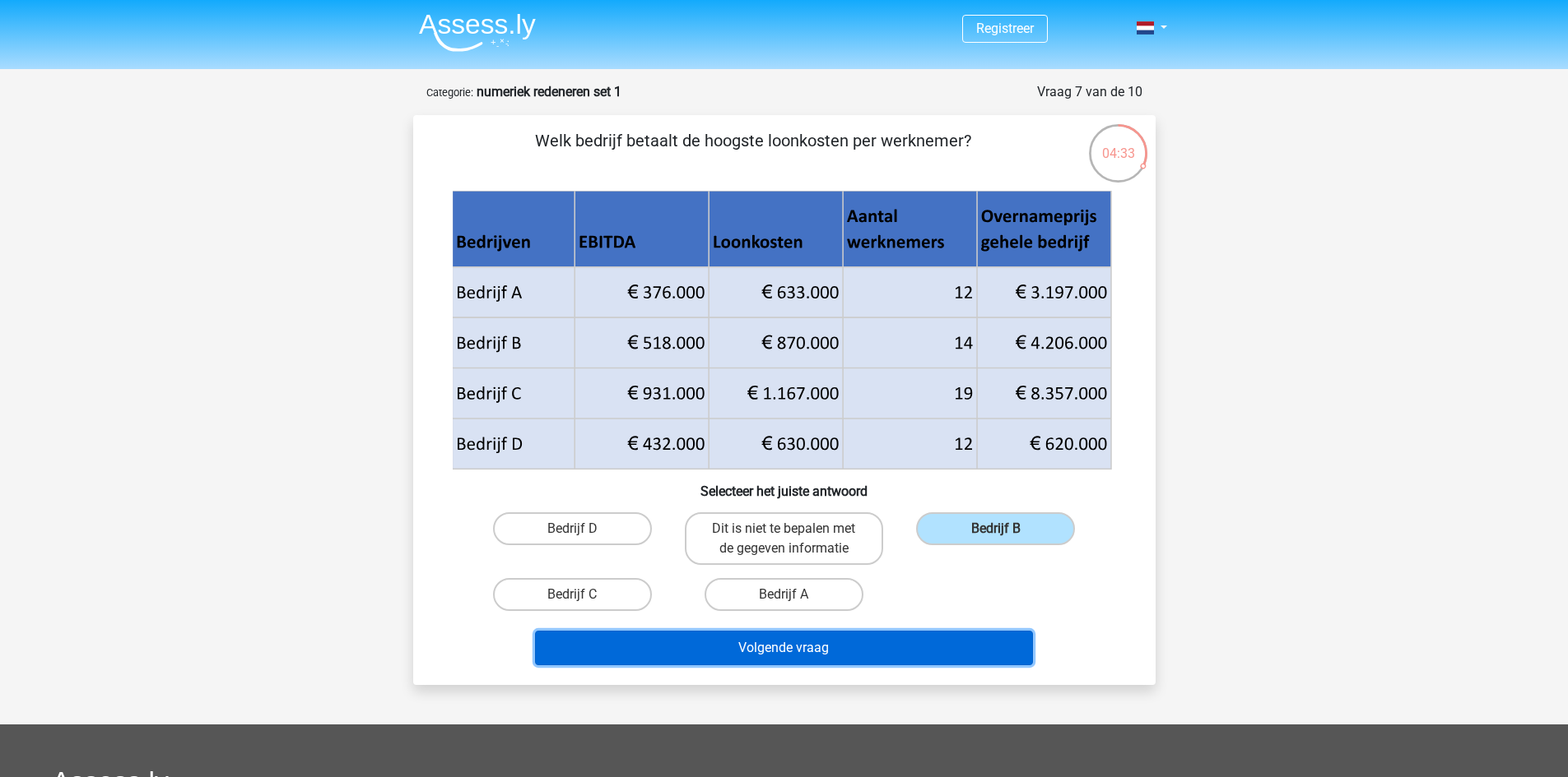
click at [922, 648] on button "Volgende vraag" at bounding box center [784, 648] width 498 height 34
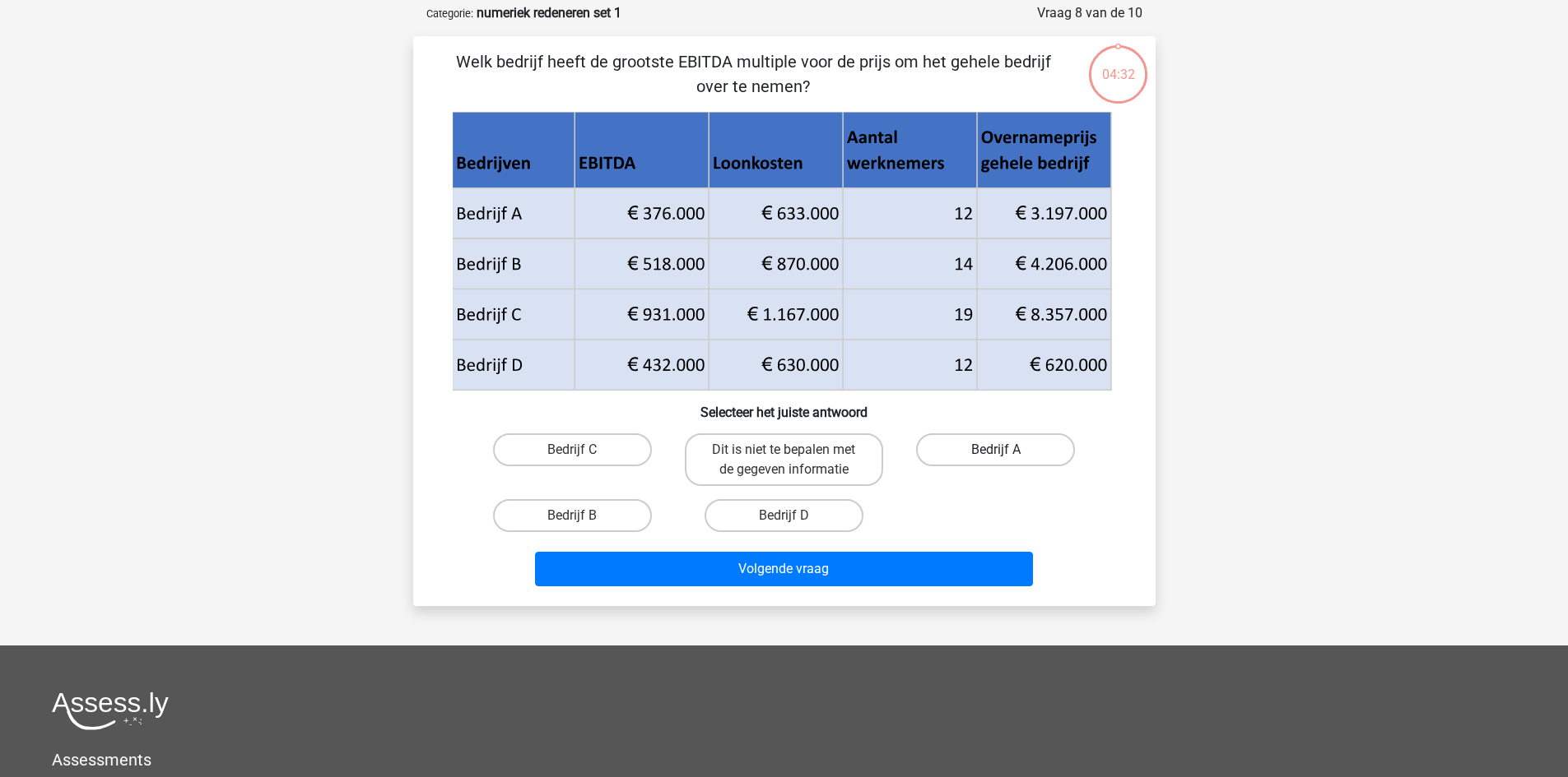
scroll to position [82, 0]
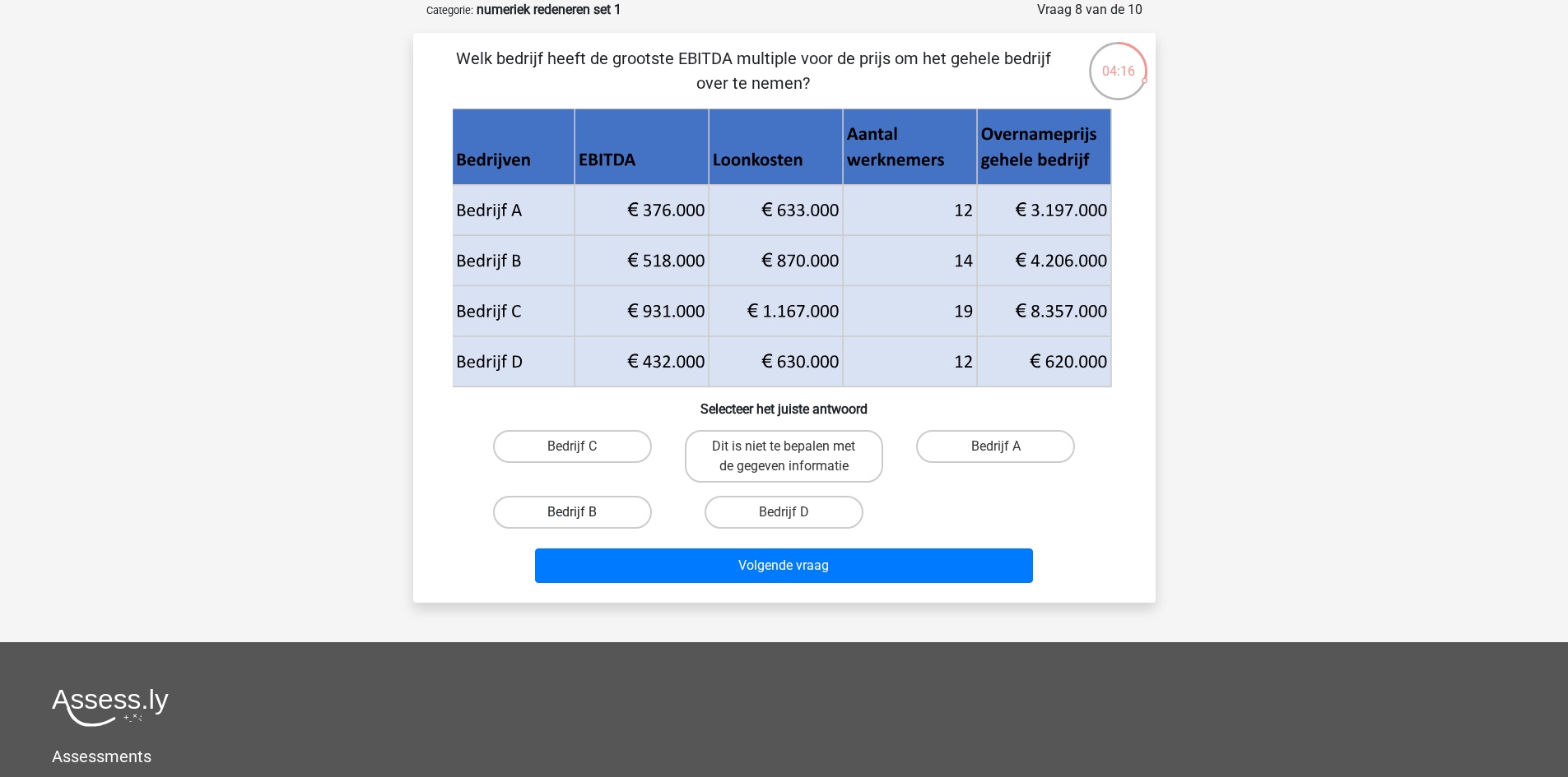
click at [594, 508] on label "Bedrijf B" at bounding box center [572, 512] width 159 height 33
click at [583, 512] on input "Bedrijf B" at bounding box center [576, 517] width 10 height 10
radio input "true"
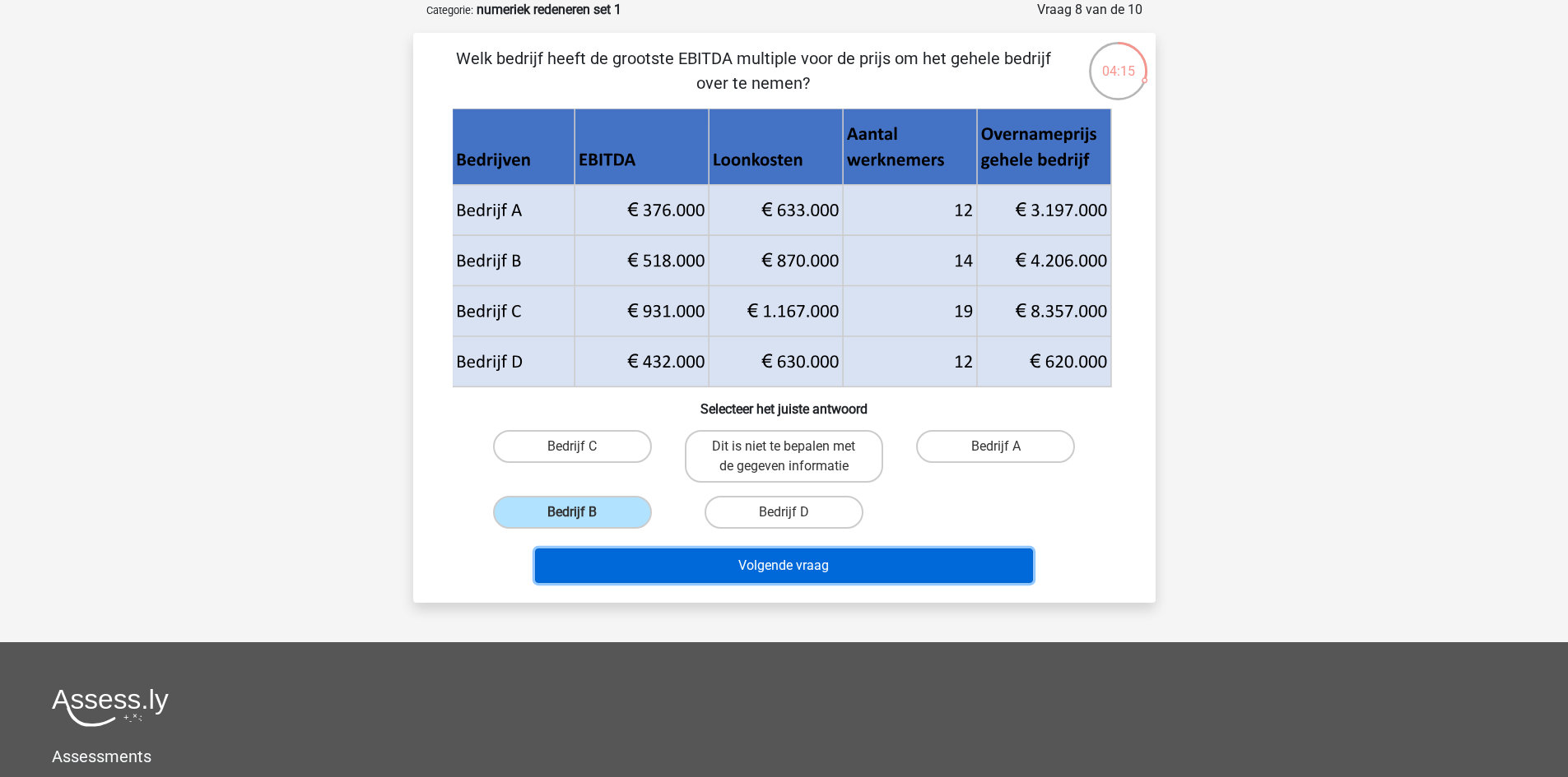
click at [738, 568] on button "Volgende vraag" at bounding box center [784, 566] width 498 height 34
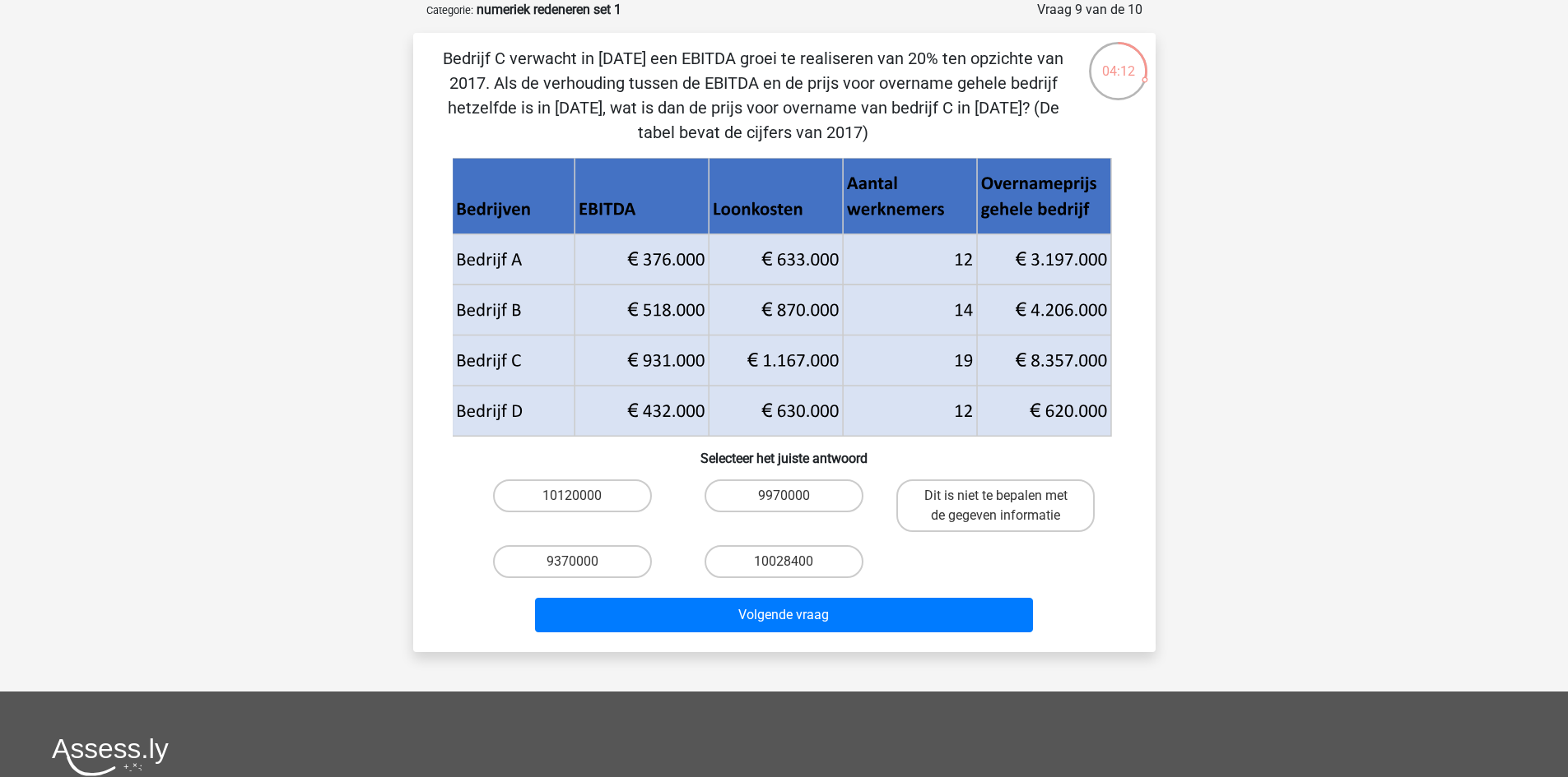
click at [791, 563] on input "10028400" at bounding box center [788, 567] width 10 height 10
radio input "true"
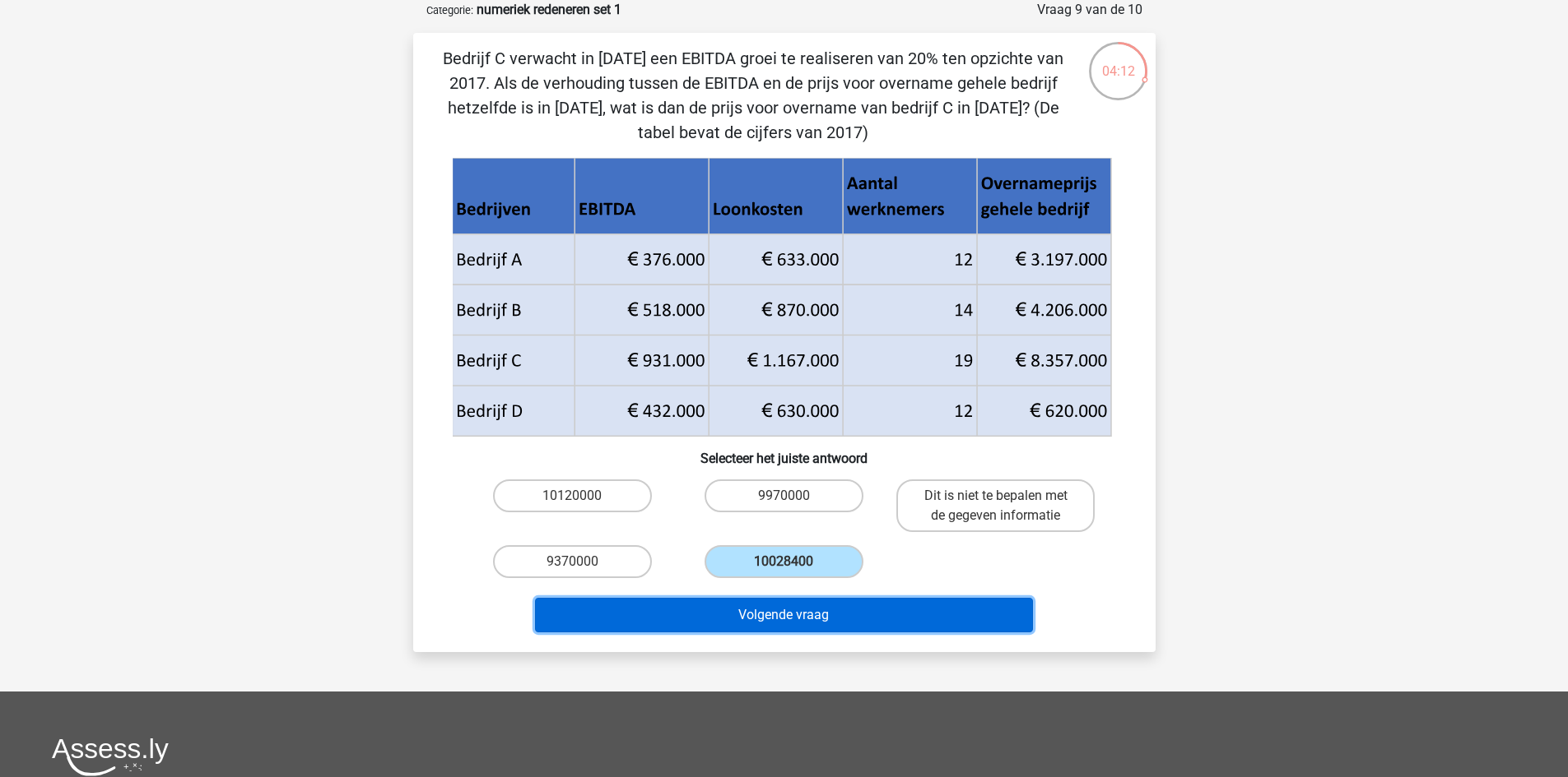
click at [864, 624] on button "Volgende vraag" at bounding box center [784, 615] width 498 height 34
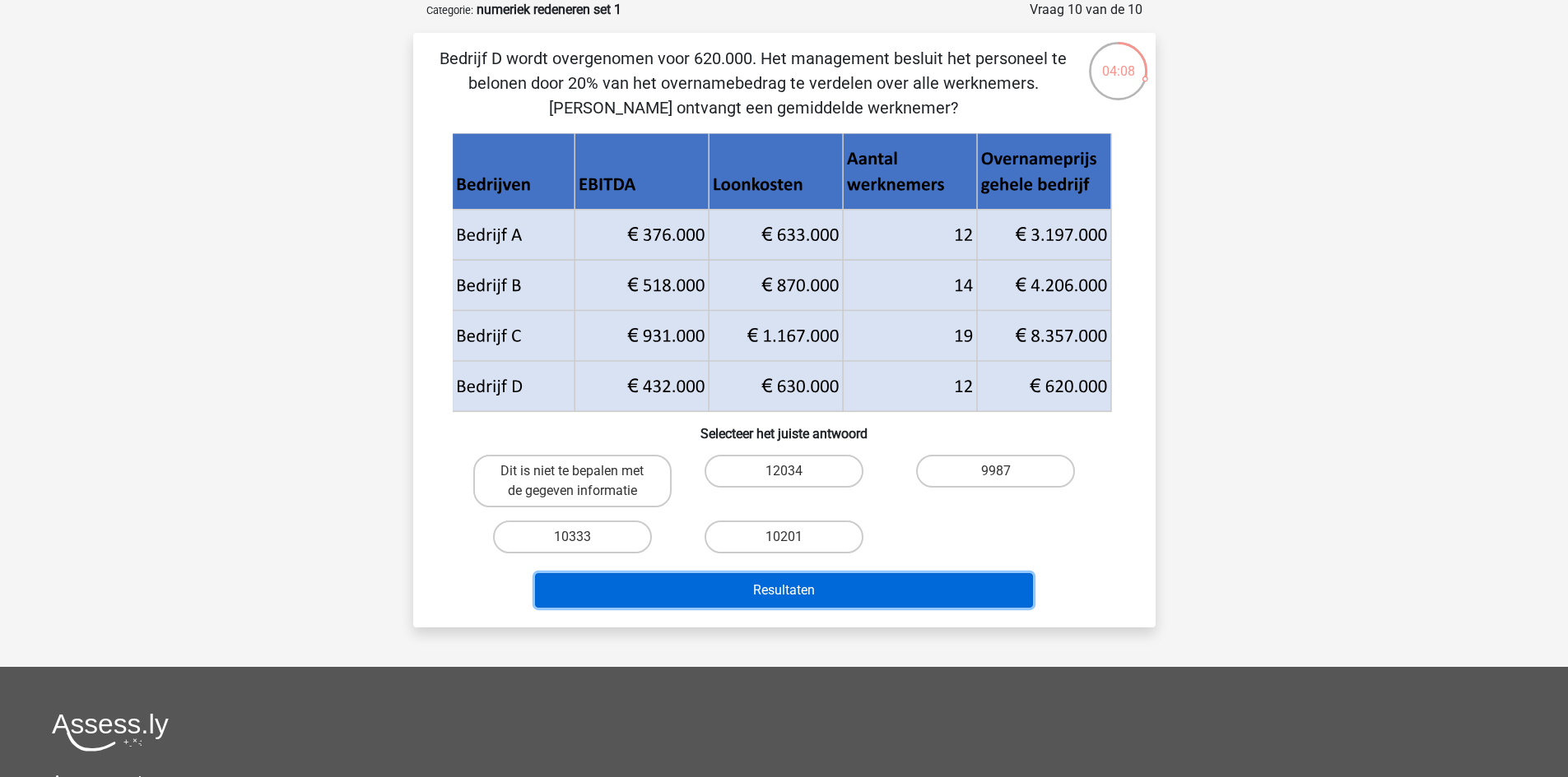
click at [816, 589] on button "Resultaten" at bounding box center [784, 590] width 498 height 34
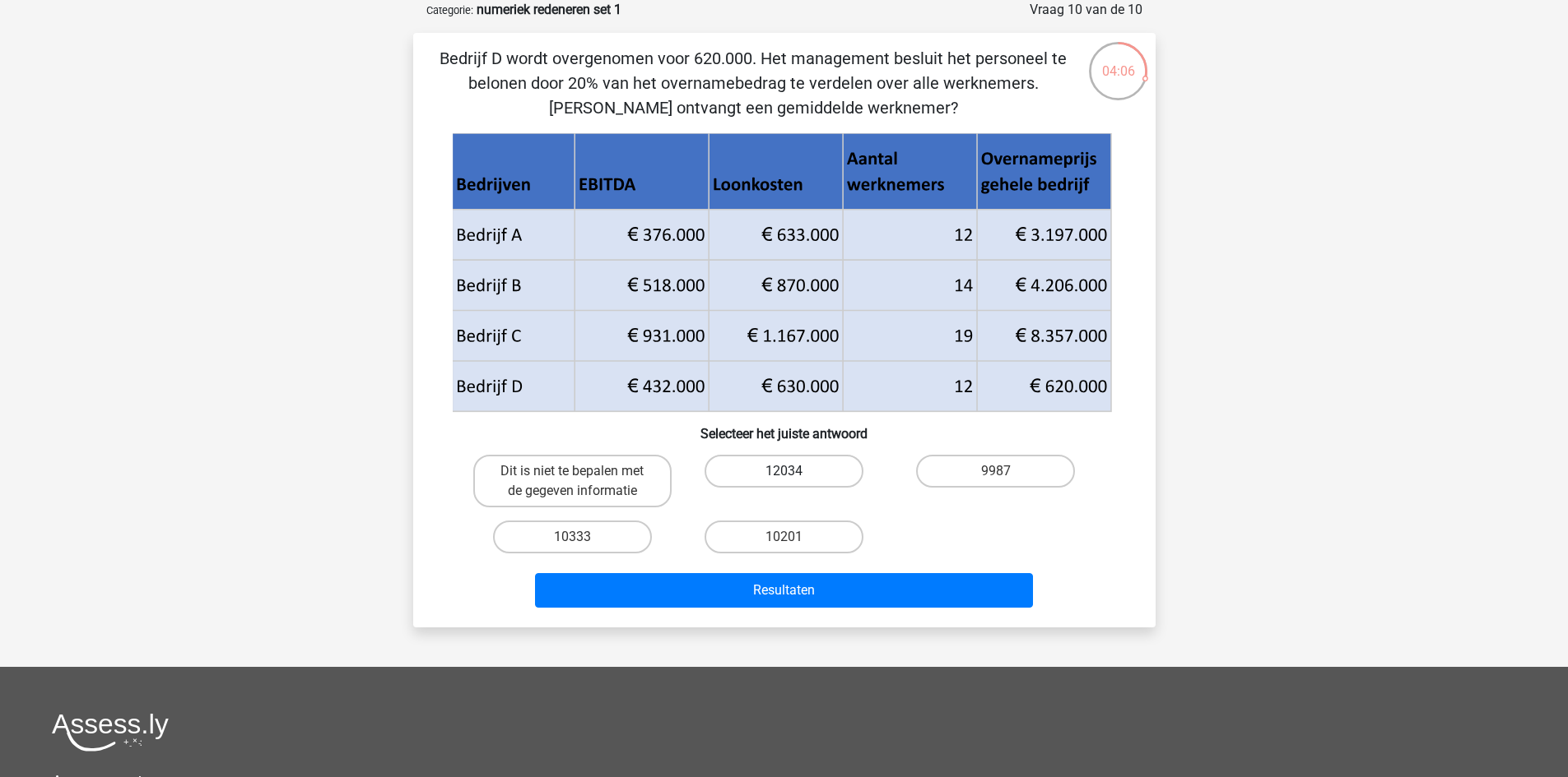
click at [814, 480] on label "12034" at bounding box center [783, 471] width 159 height 33
click at [794, 480] on input "12034" at bounding box center [788, 476] width 10 height 10
radio input "true"
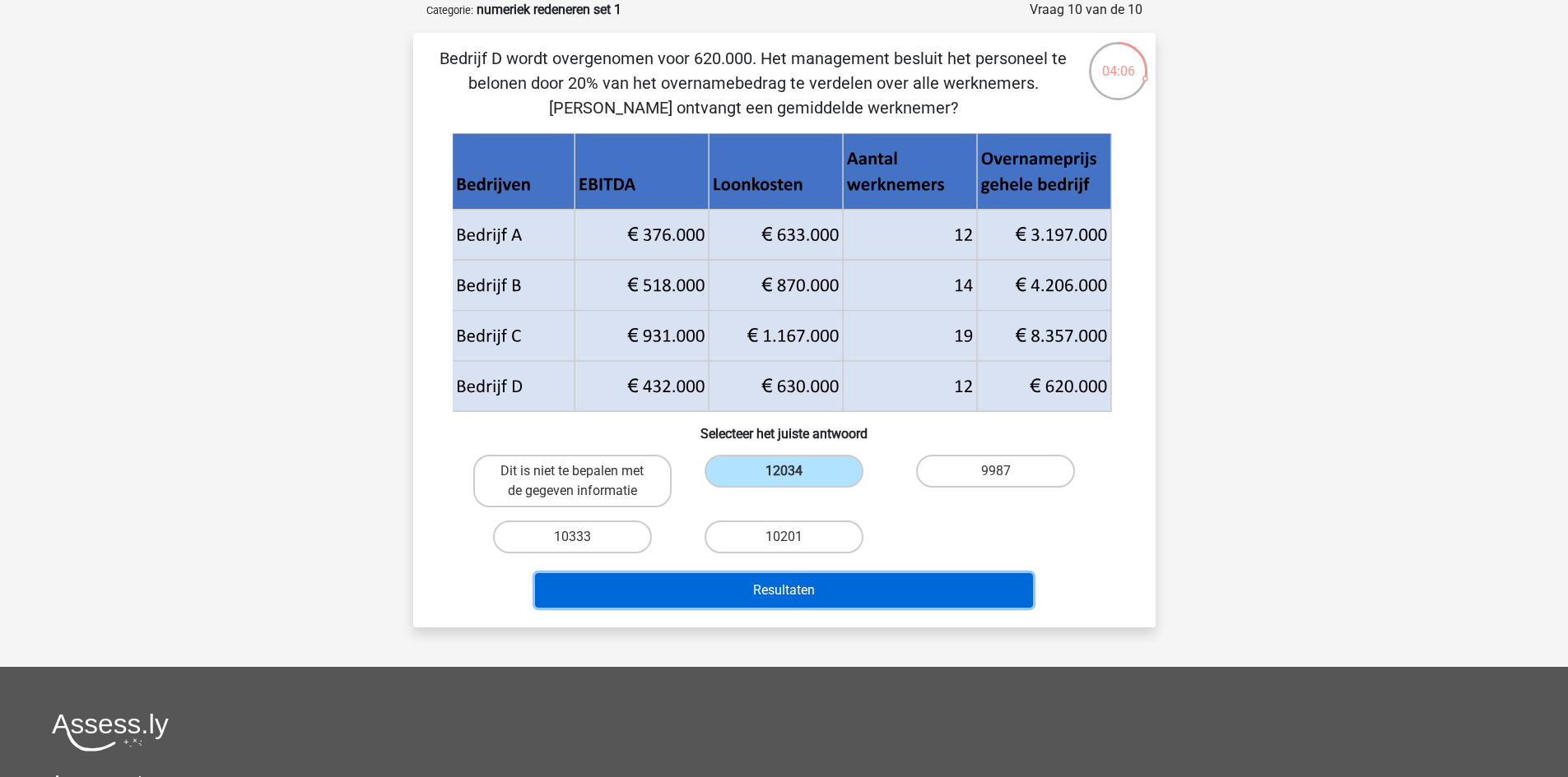
click at [807, 573] on button "Resultaten" at bounding box center [784, 590] width 498 height 34
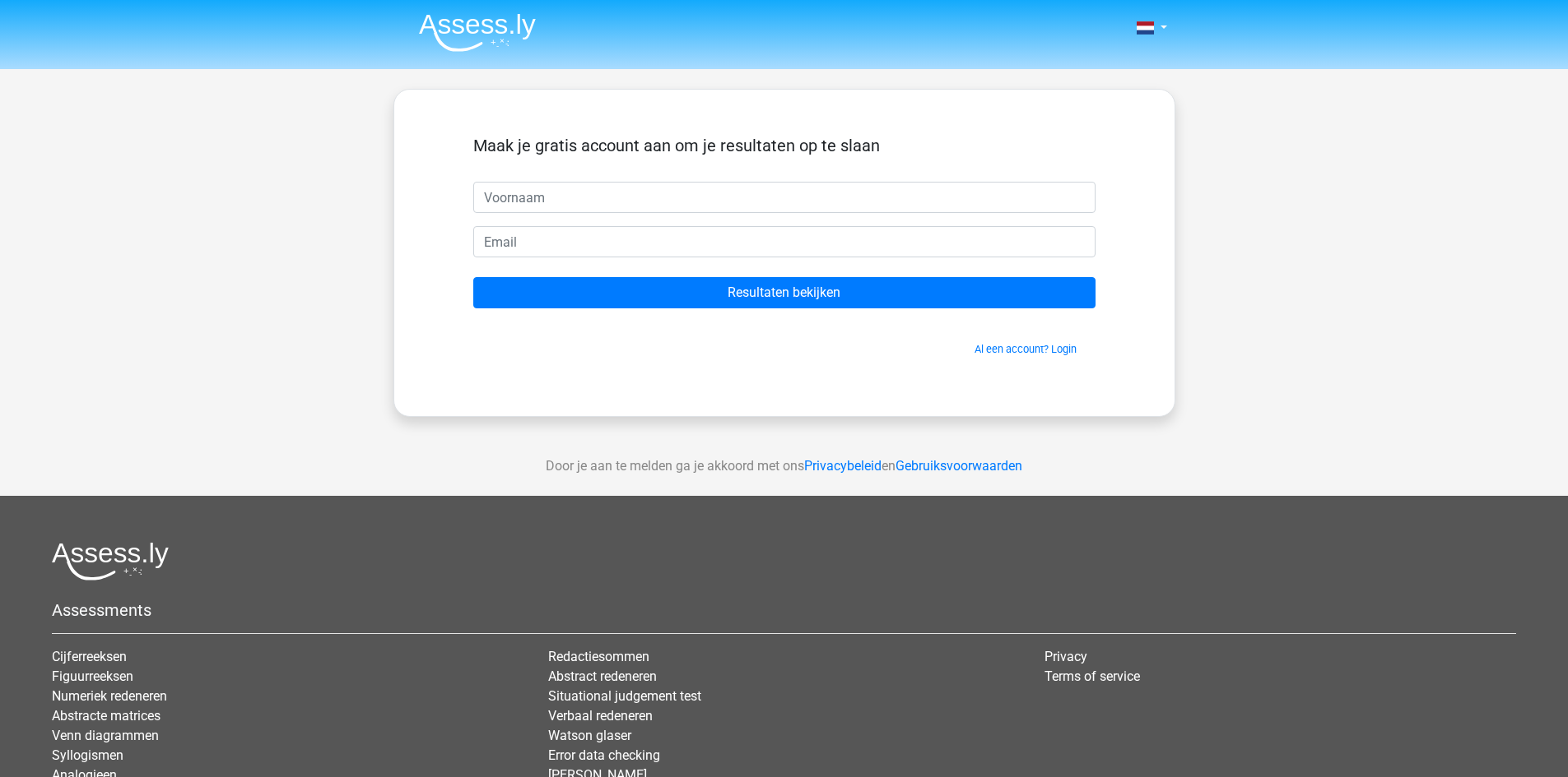
click at [645, 196] on input "text" at bounding box center [784, 197] width 622 height 31
type input "Aagje"
click at [509, 249] on input "email" at bounding box center [784, 242] width 622 height 31
type input "[EMAIL_ADDRESS][DOMAIN_NAME]"
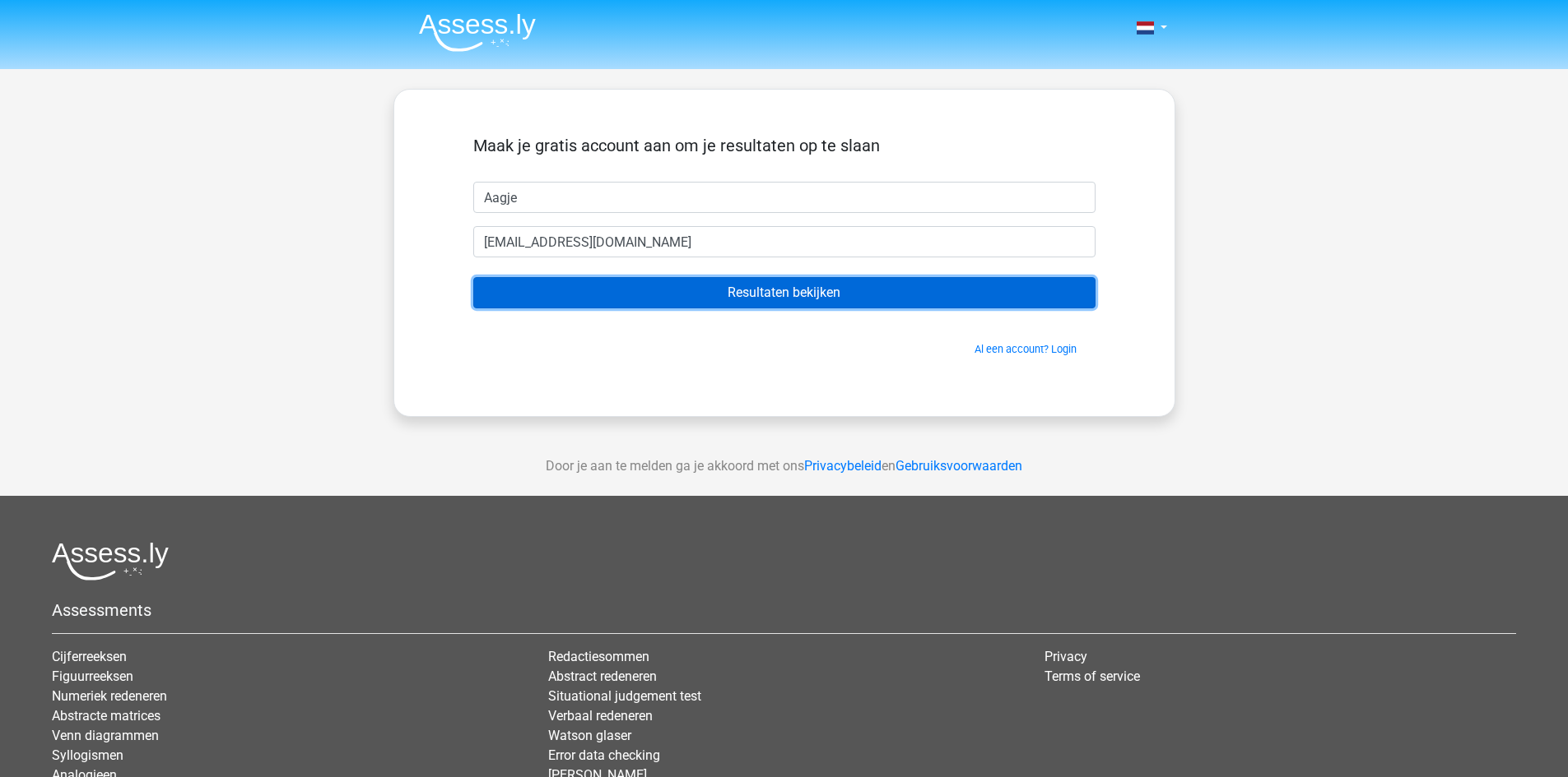
click at [619, 293] on input "Resultaten bekijken" at bounding box center [784, 292] width 622 height 31
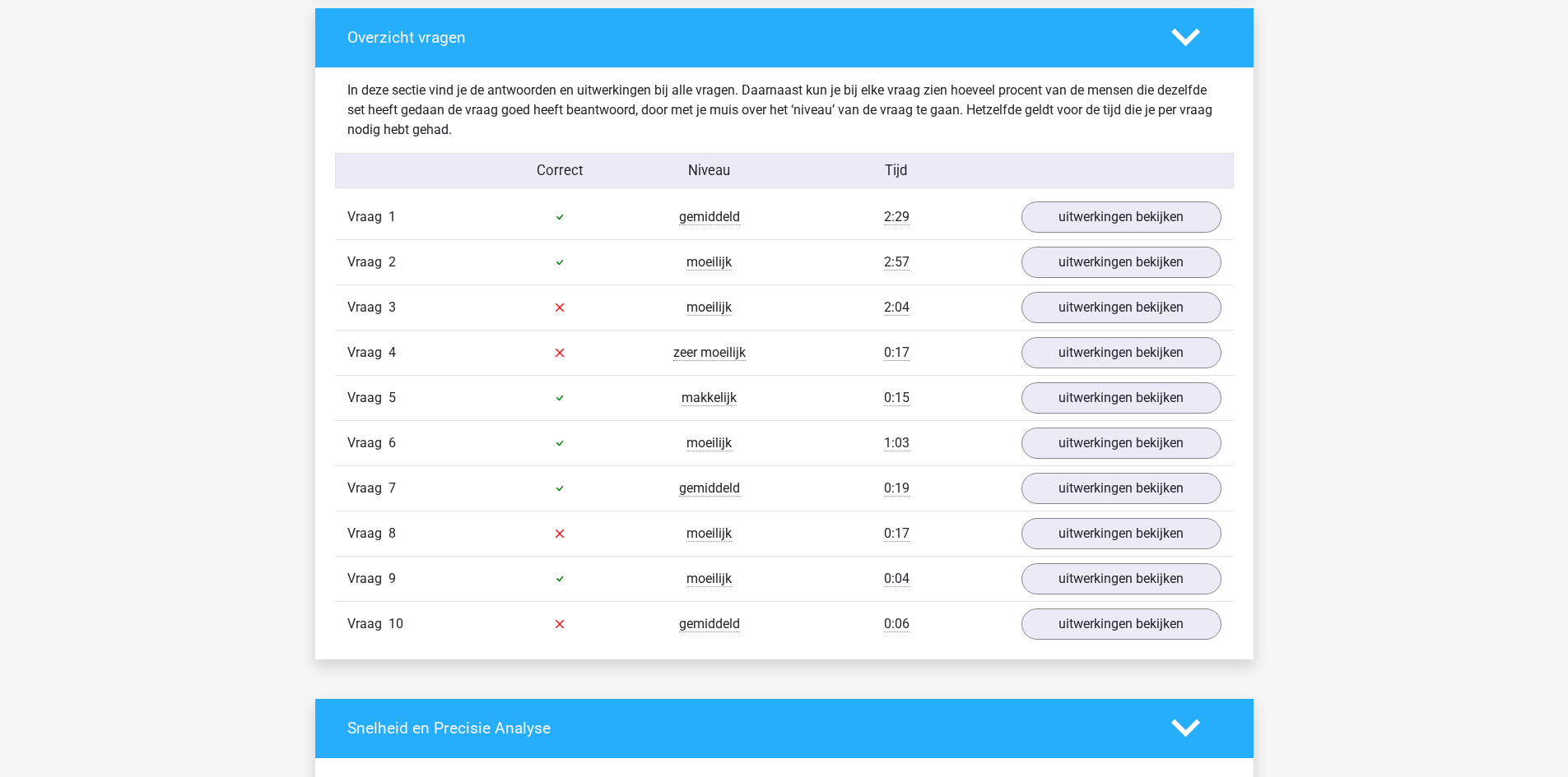
scroll to position [1234, 0]
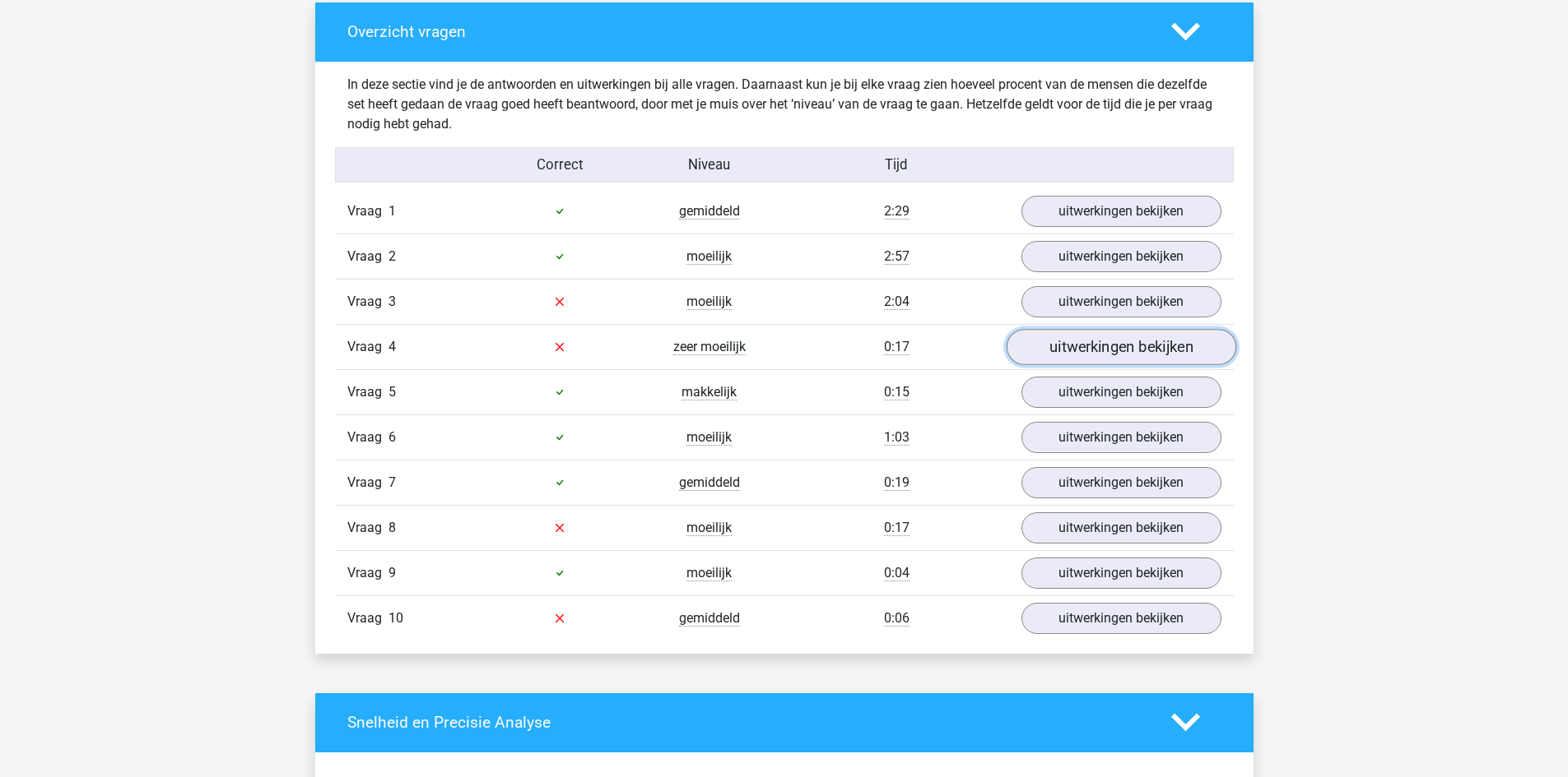
click at [1091, 348] on link "uitwerkingen bekijken" at bounding box center [1120, 348] width 230 height 36
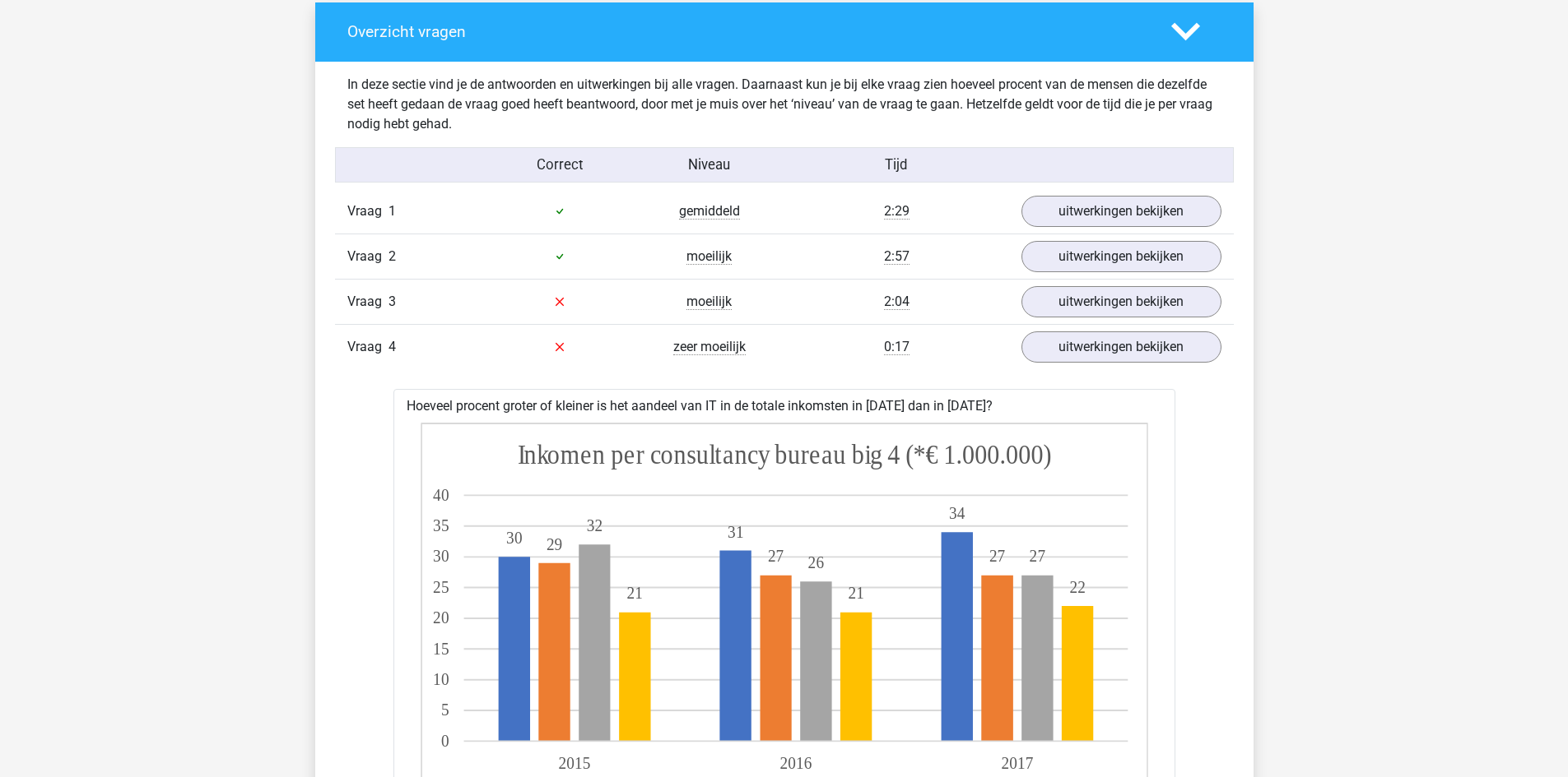
drag, startPoint x: 410, startPoint y: 410, endPoint x: 1025, endPoint y: 399, distance: 615.1
click at [500, 418] on div "Sector 2015 2016 2017 Publiek 20 21 25 Telecom 24 22 22 IT 40 34 32 Overig 28 2…" at bounding box center [784, 702] width 755 height 571
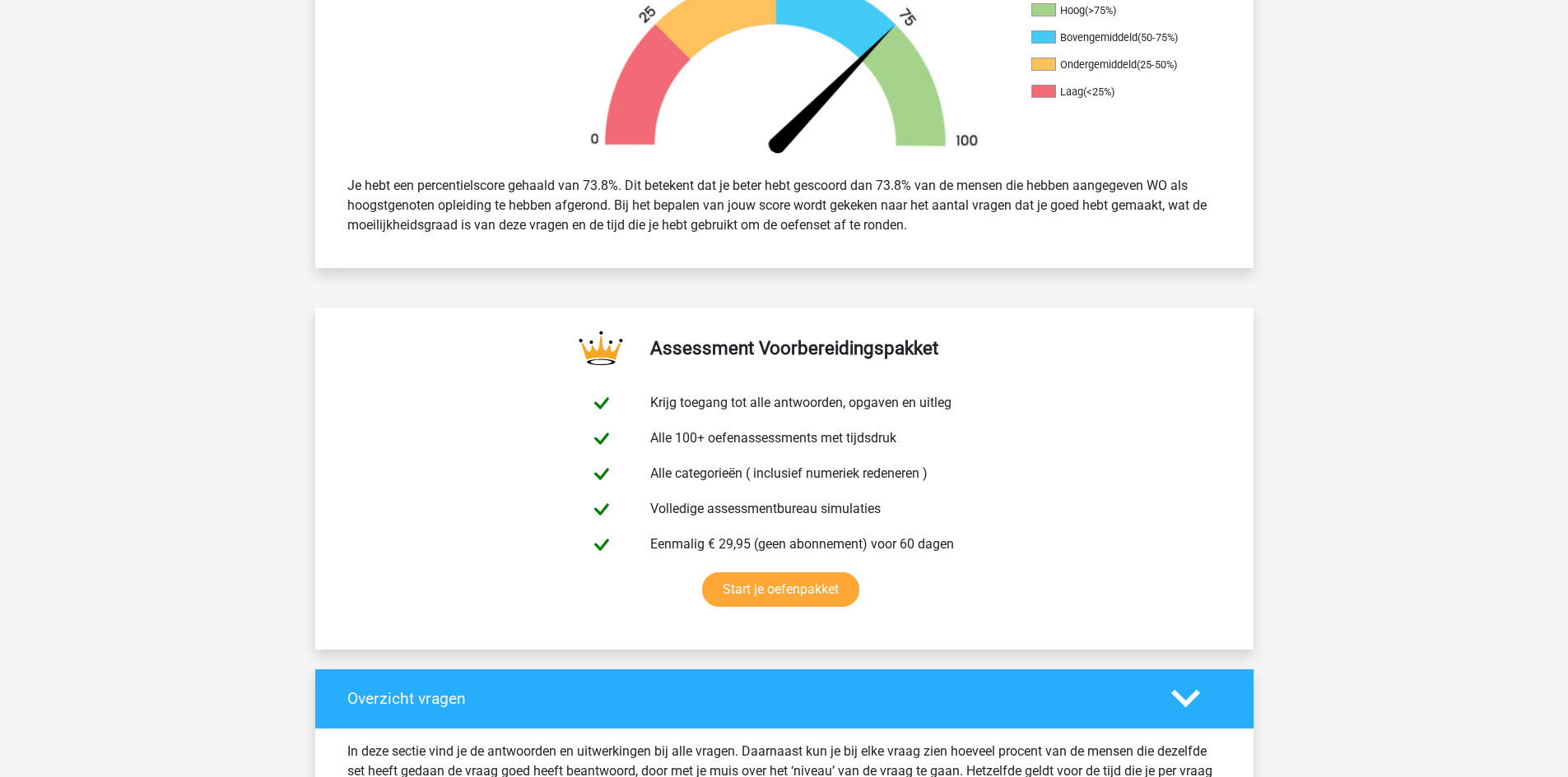
scroll to position [905, 0]
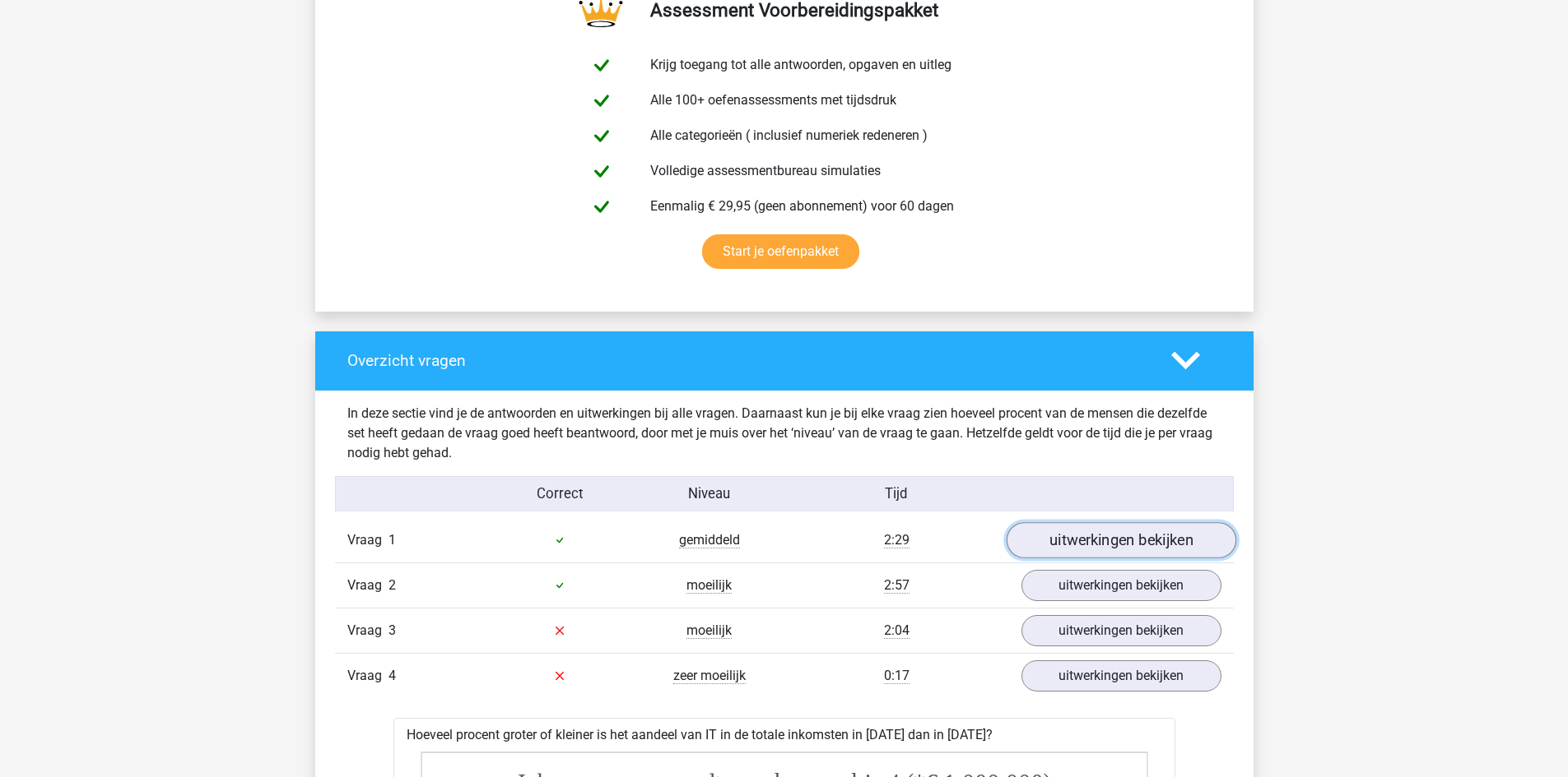
click at [1036, 540] on link "uitwerkingen bekijken" at bounding box center [1120, 541] width 230 height 36
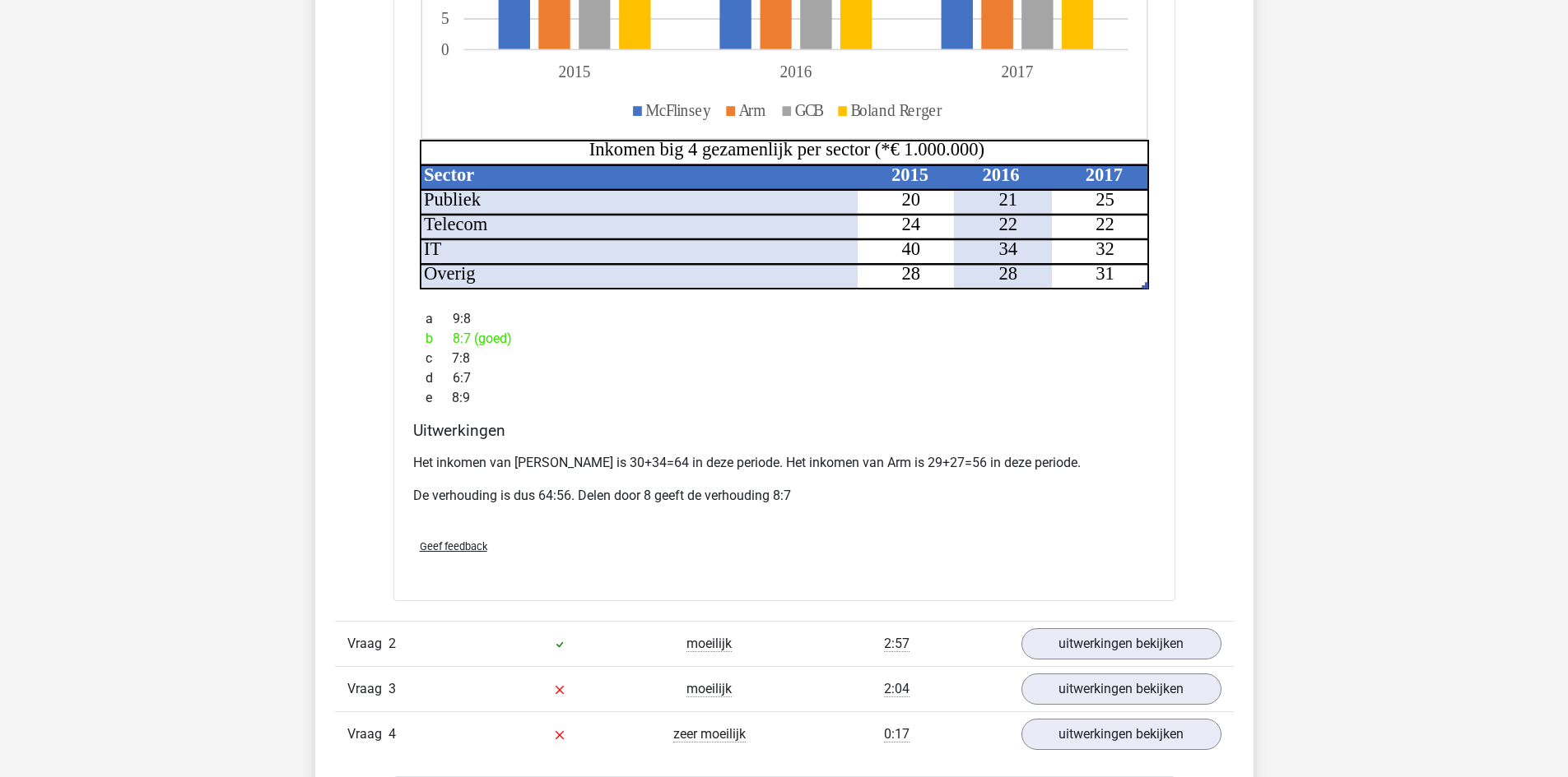
scroll to position [2221, 0]
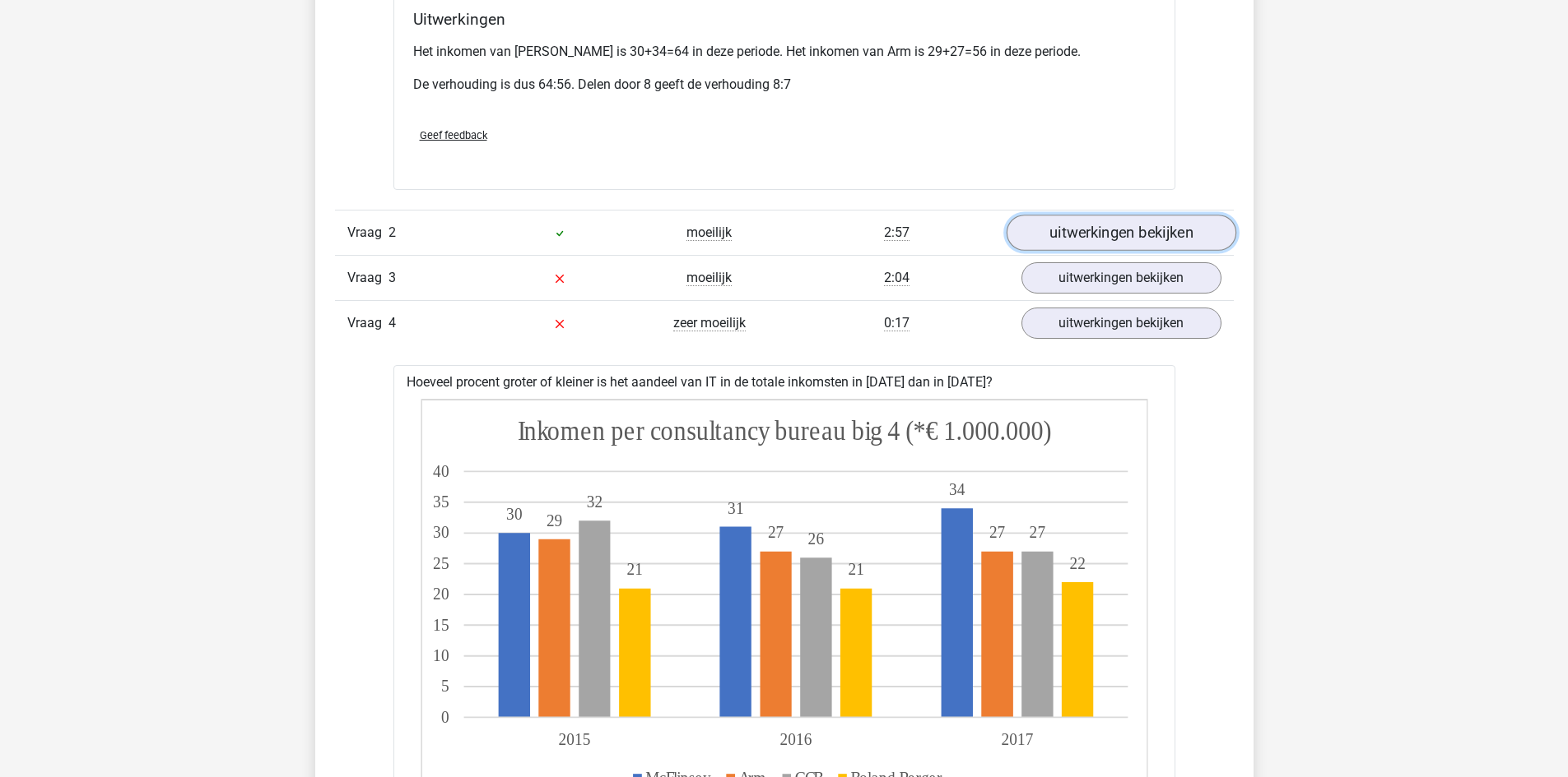
click at [1061, 214] on link "uitwerkingen bekijken" at bounding box center [1120, 232] width 230 height 36
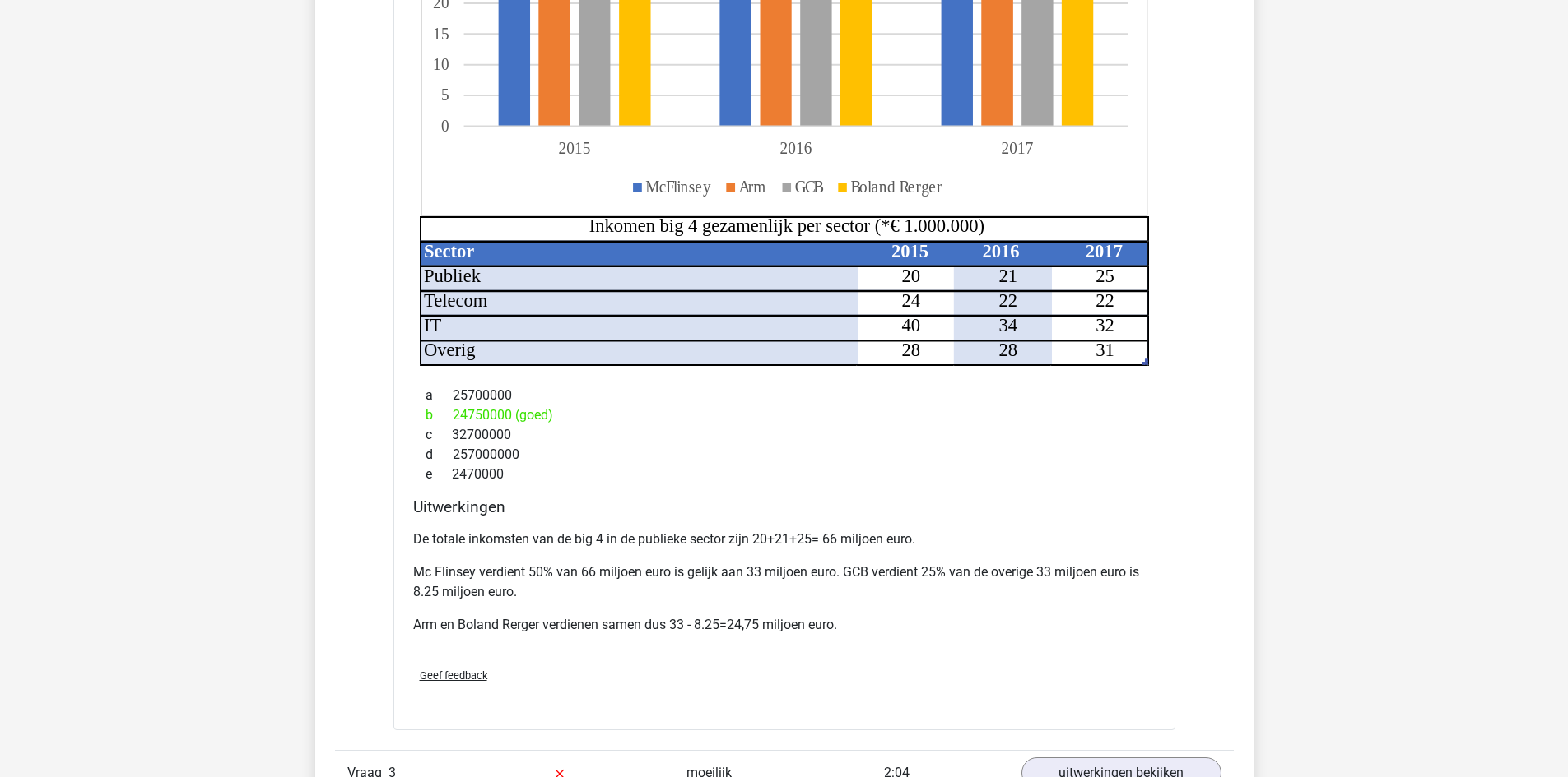
scroll to position [2797, 0]
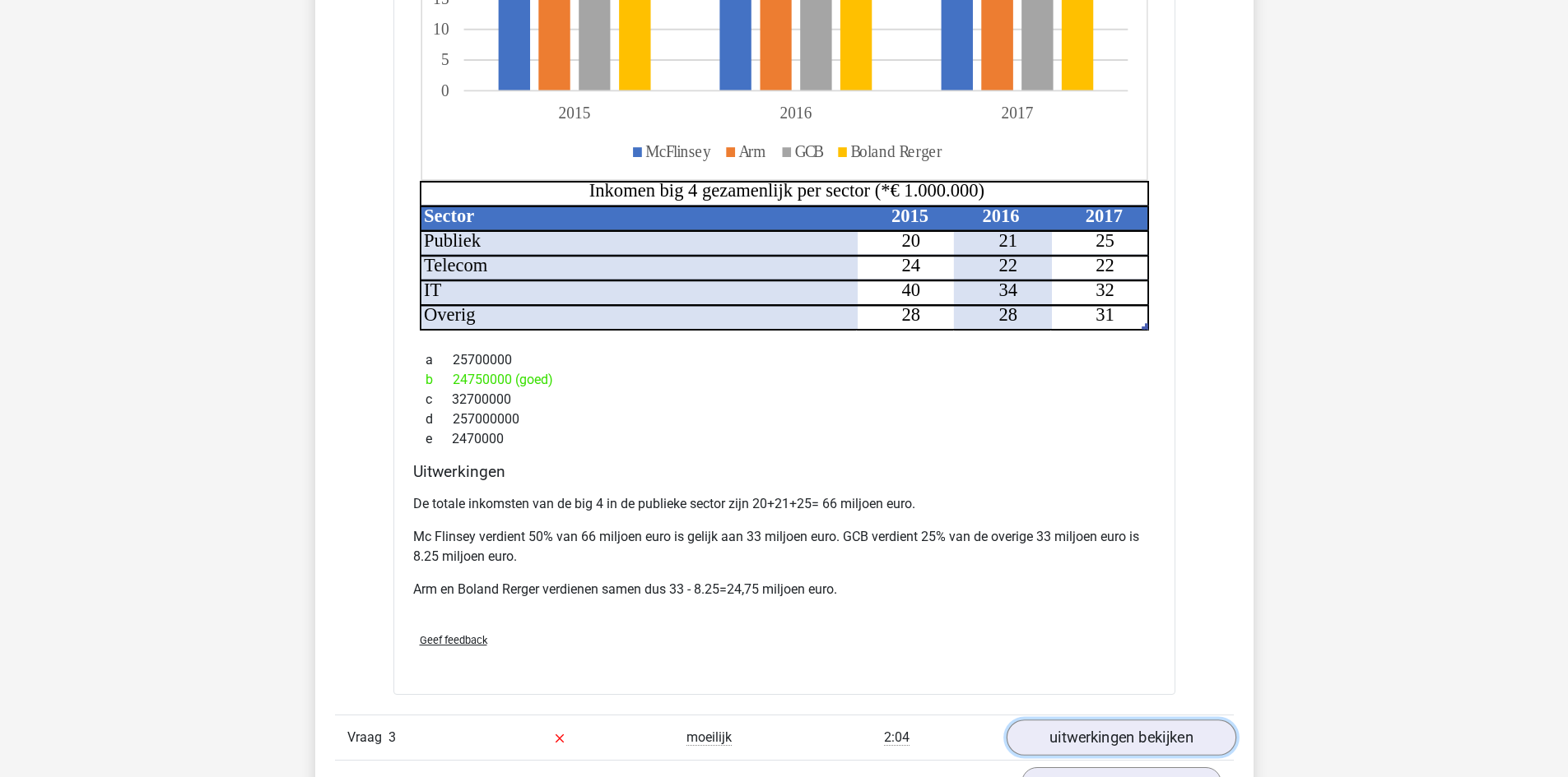
click at [1059, 720] on link "uitwerkingen bekijken" at bounding box center [1120, 738] width 230 height 36
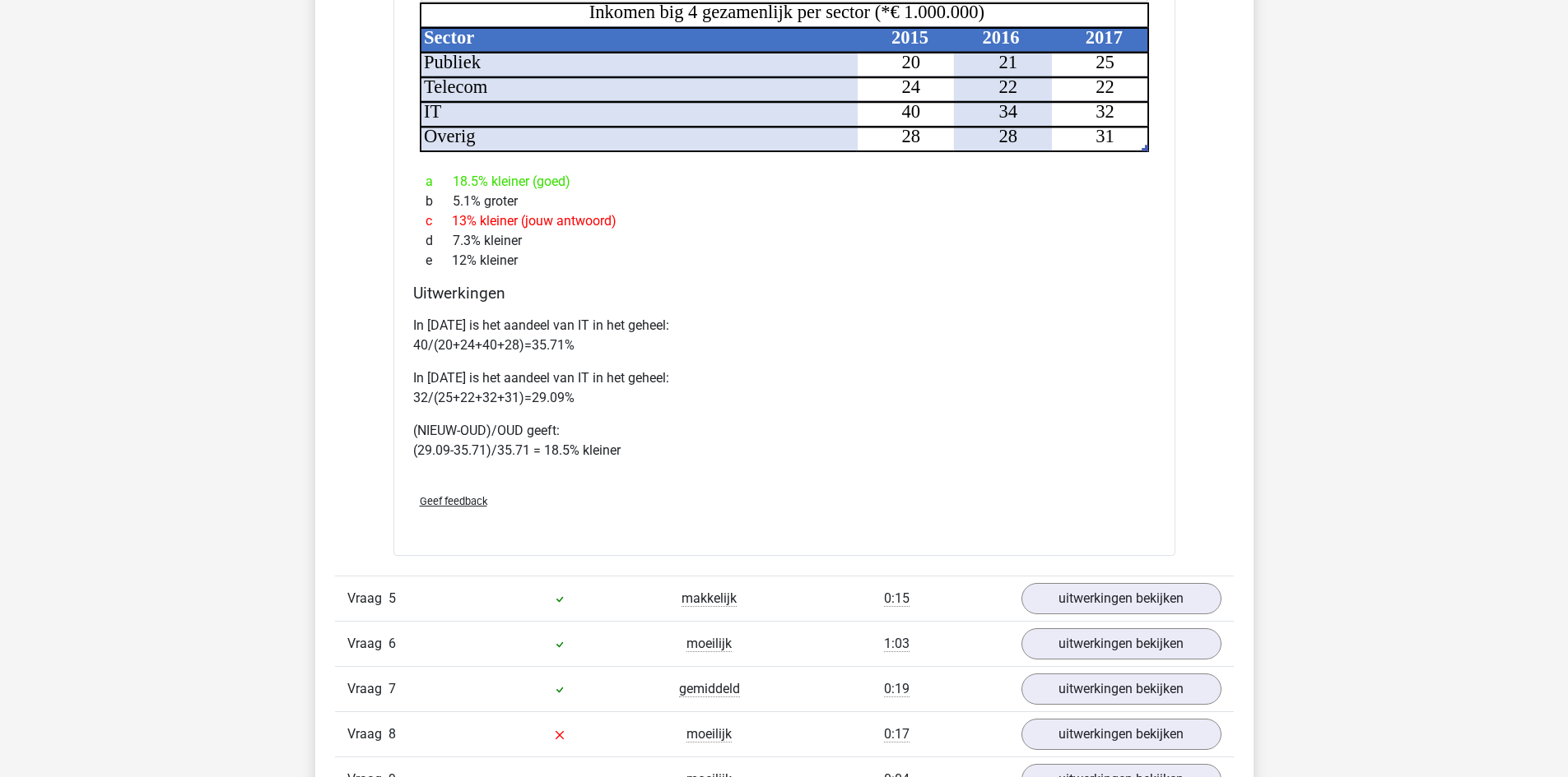
scroll to position [5676, 0]
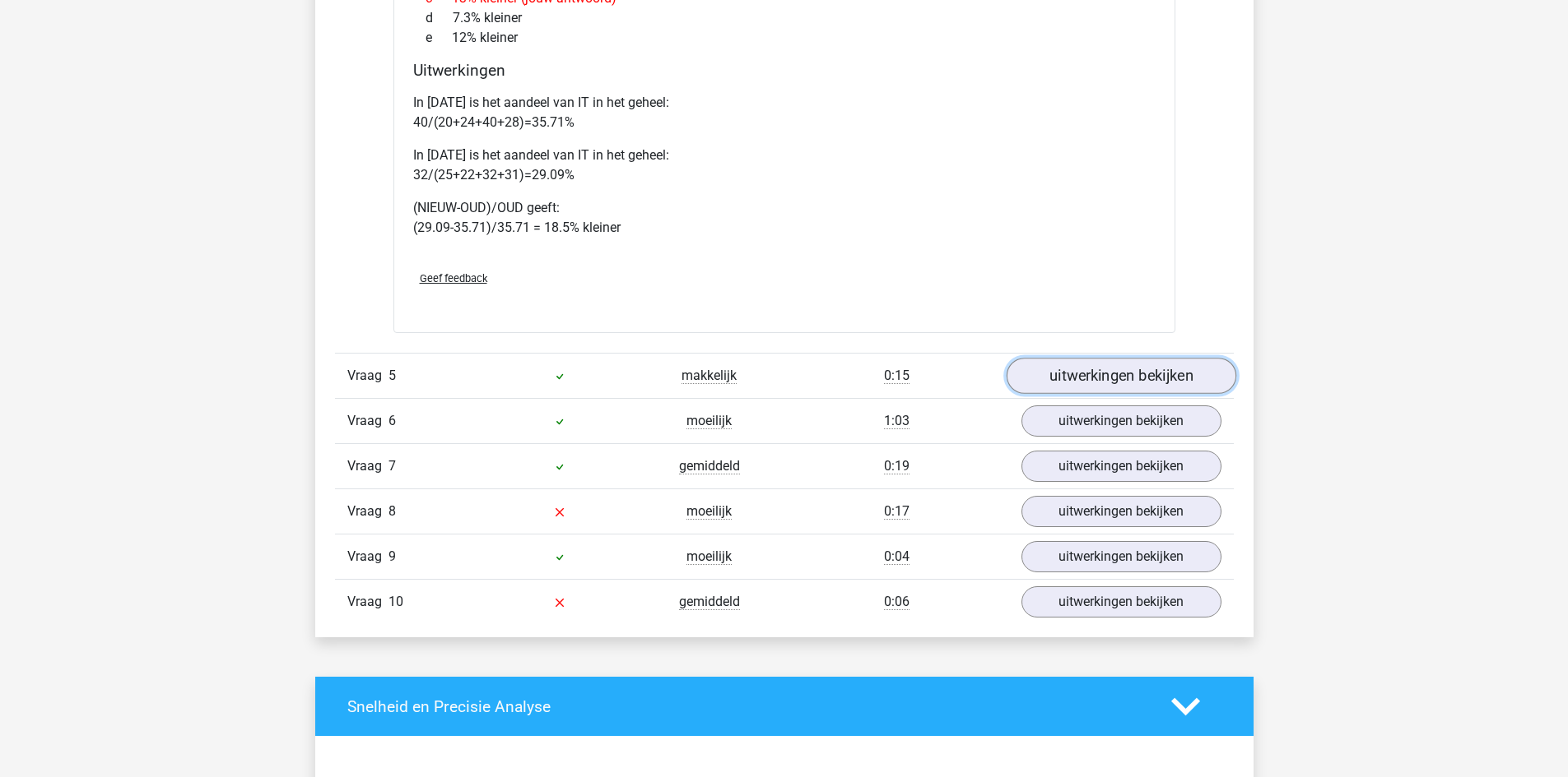
click at [1084, 359] on link "uitwerkingen bekijken" at bounding box center [1120, 377] width 230 height 36
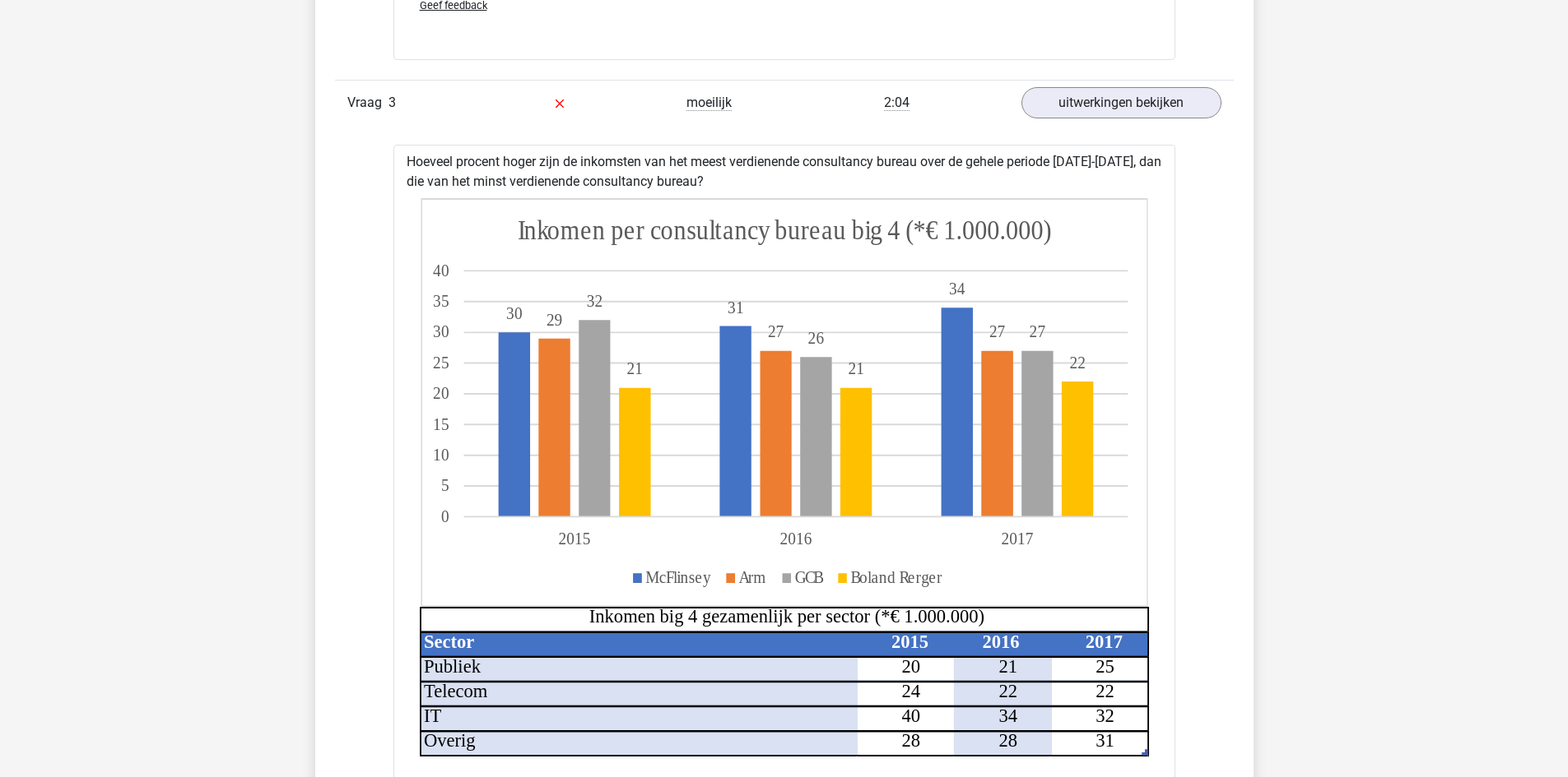
scroll to position [3373, 0]
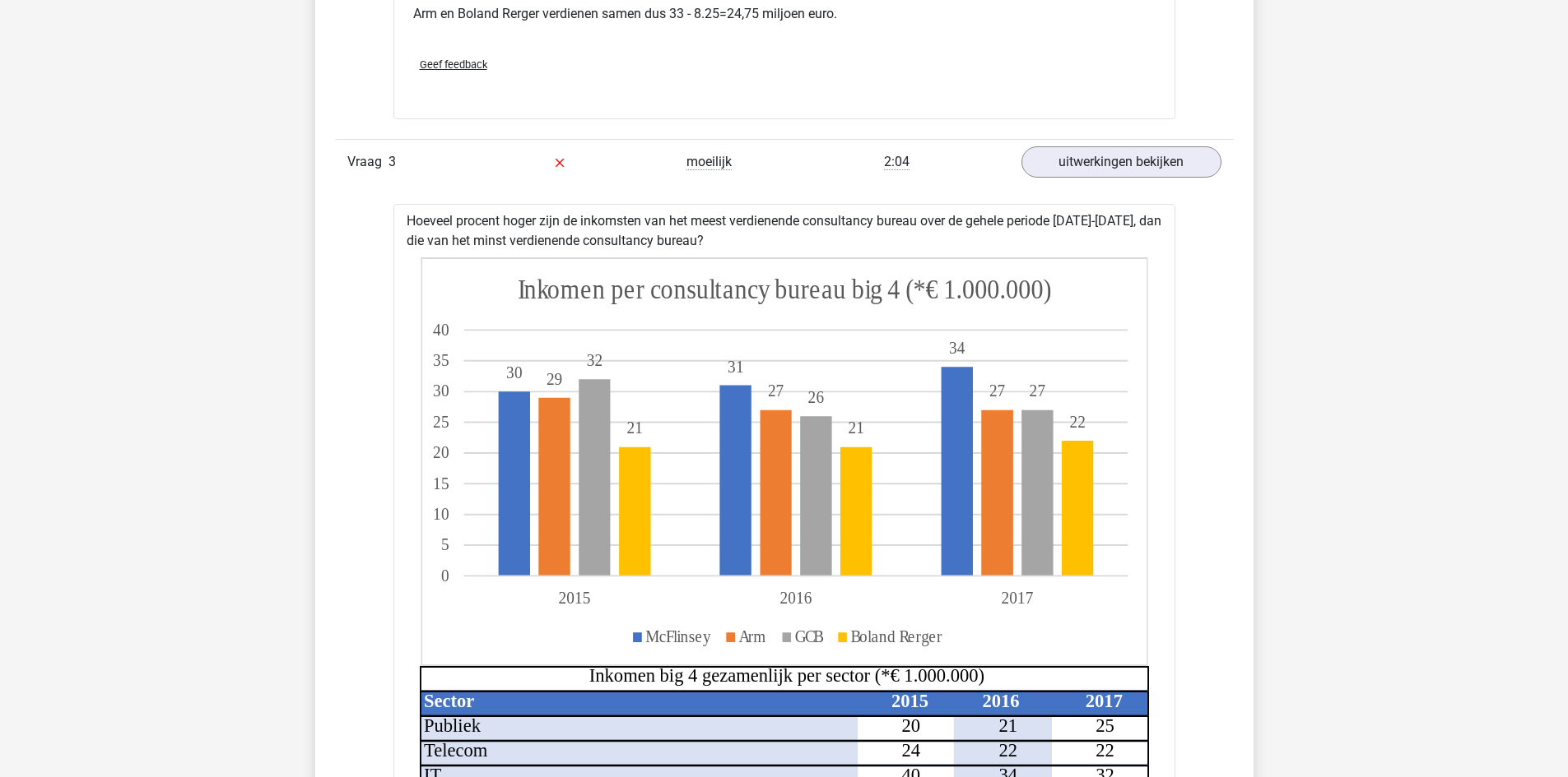
drag, startPoint x: 409, startPoint y: 200, endPoint x: 729, endPoint y: 216, distance: 320.4
copy div "Hoeveel procent hoger zijn de inkomsten van het meest verdienende consultancy b…"
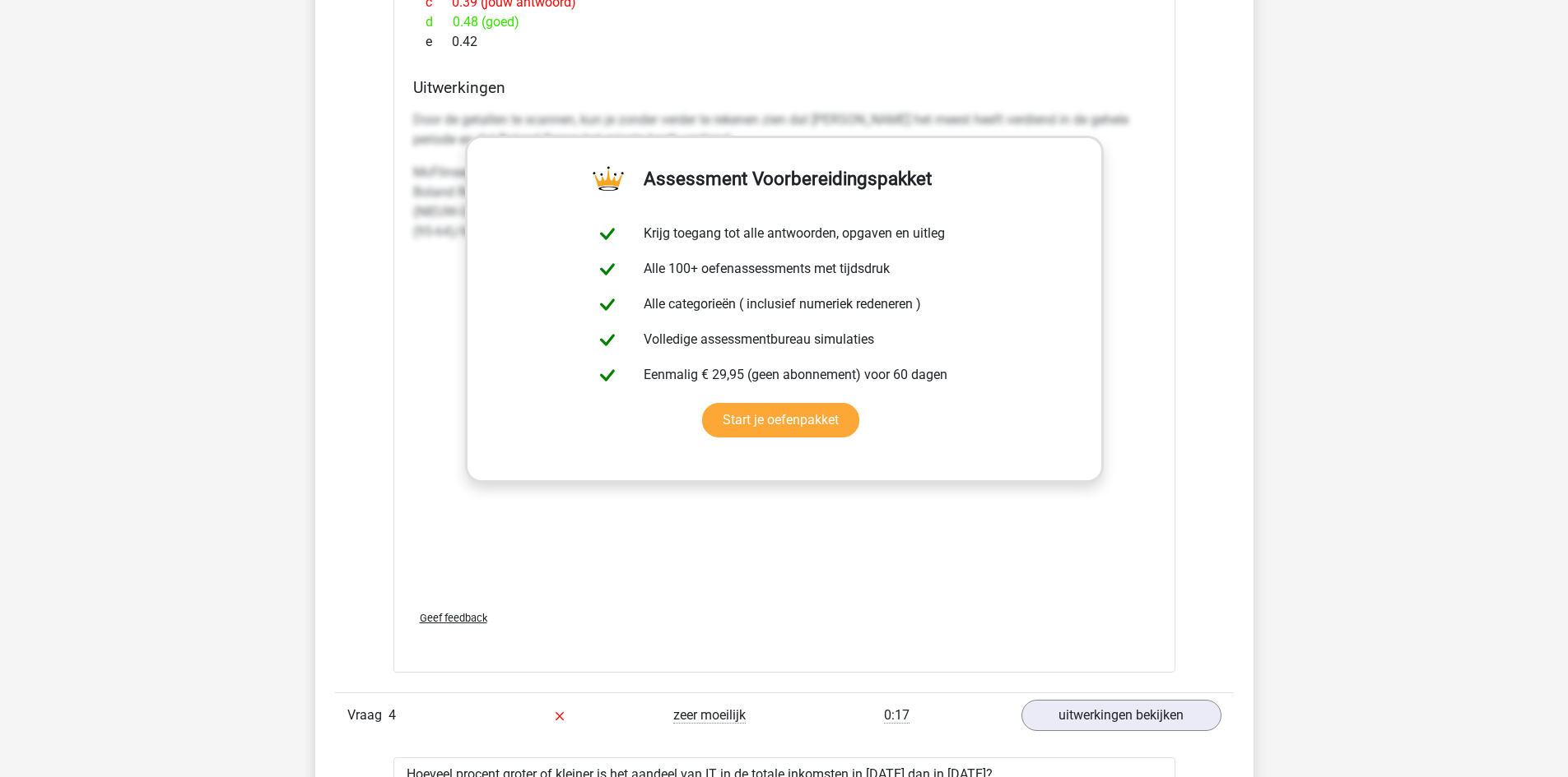
scroll to position [4277, 0]
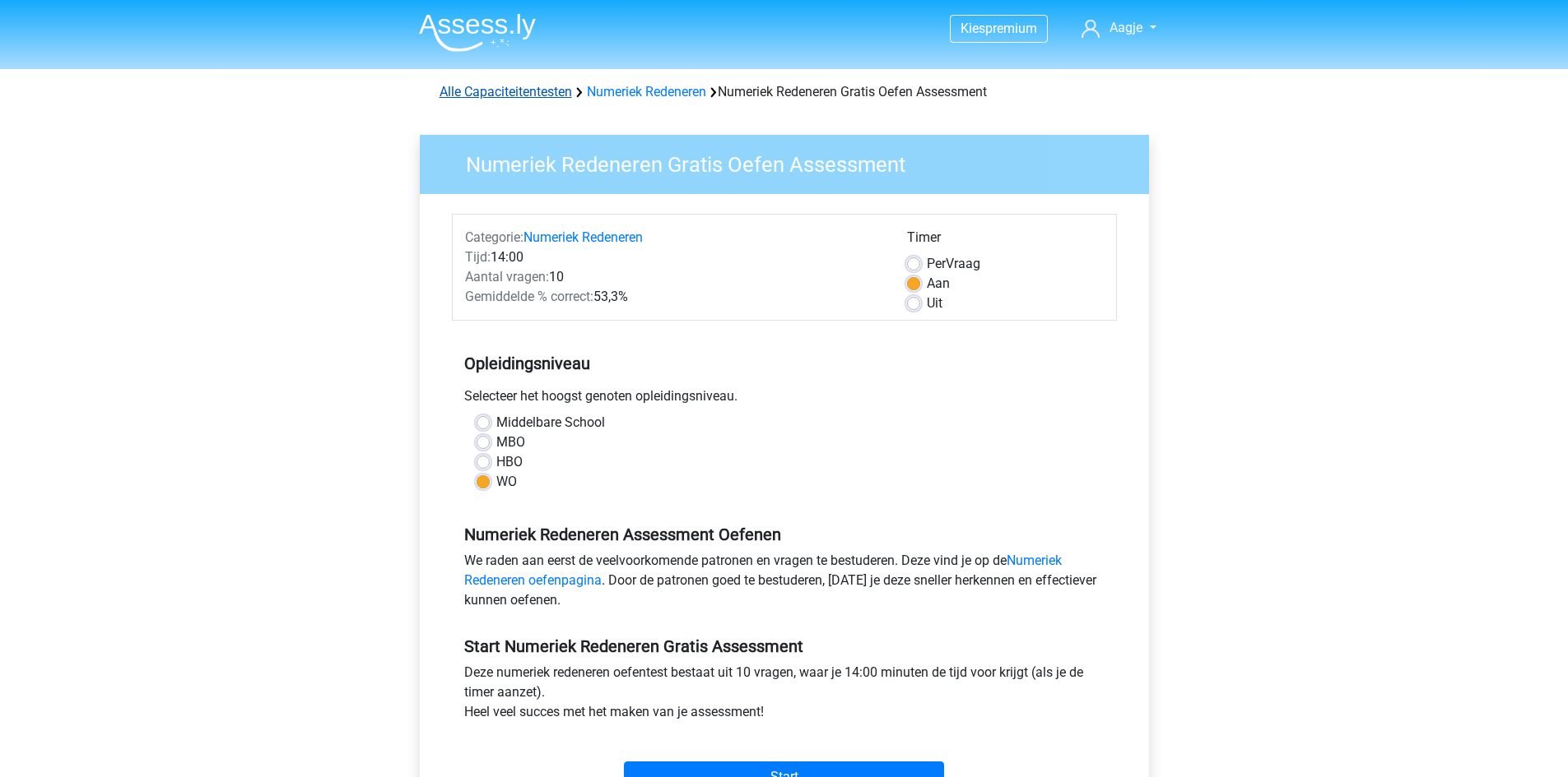
click at [553, 95] on link "Alle Capaciteitentesten" at bounding box center [505, 91] width 132 height 15
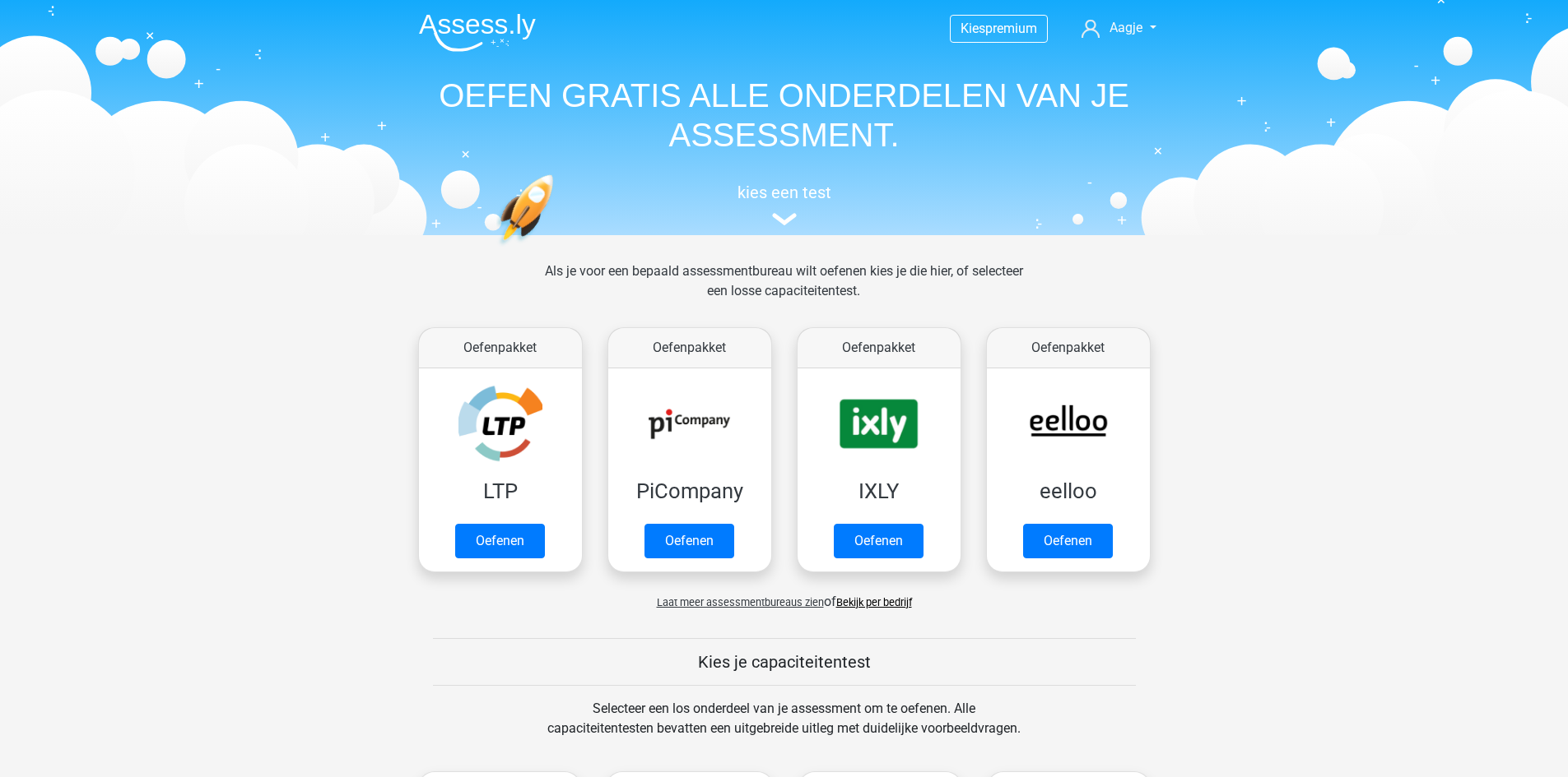
scroll to position [699, 0]
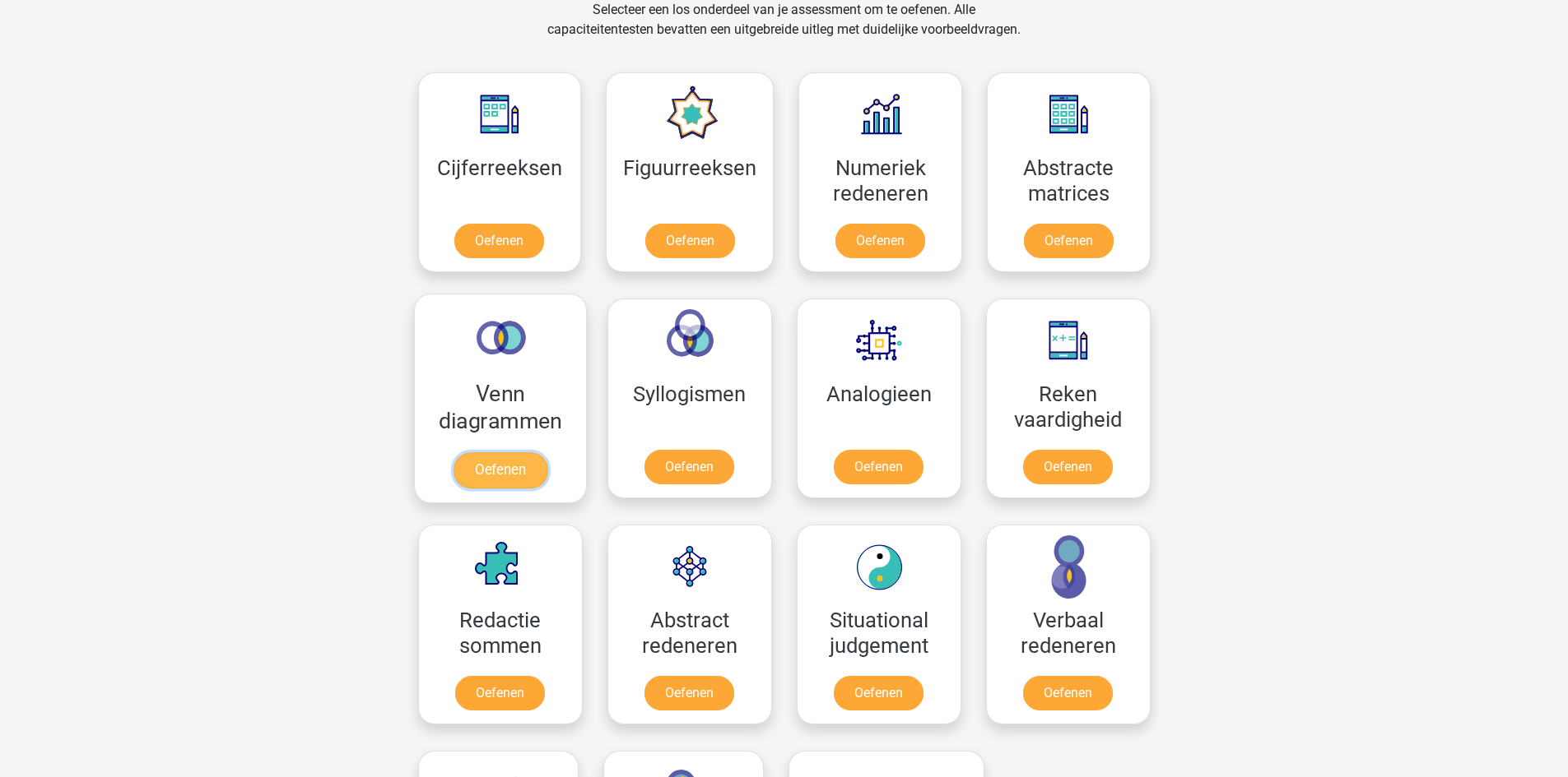
click at [507, 480] on link "Oefenen" at bounding box center [499, 470] width 93 height 36
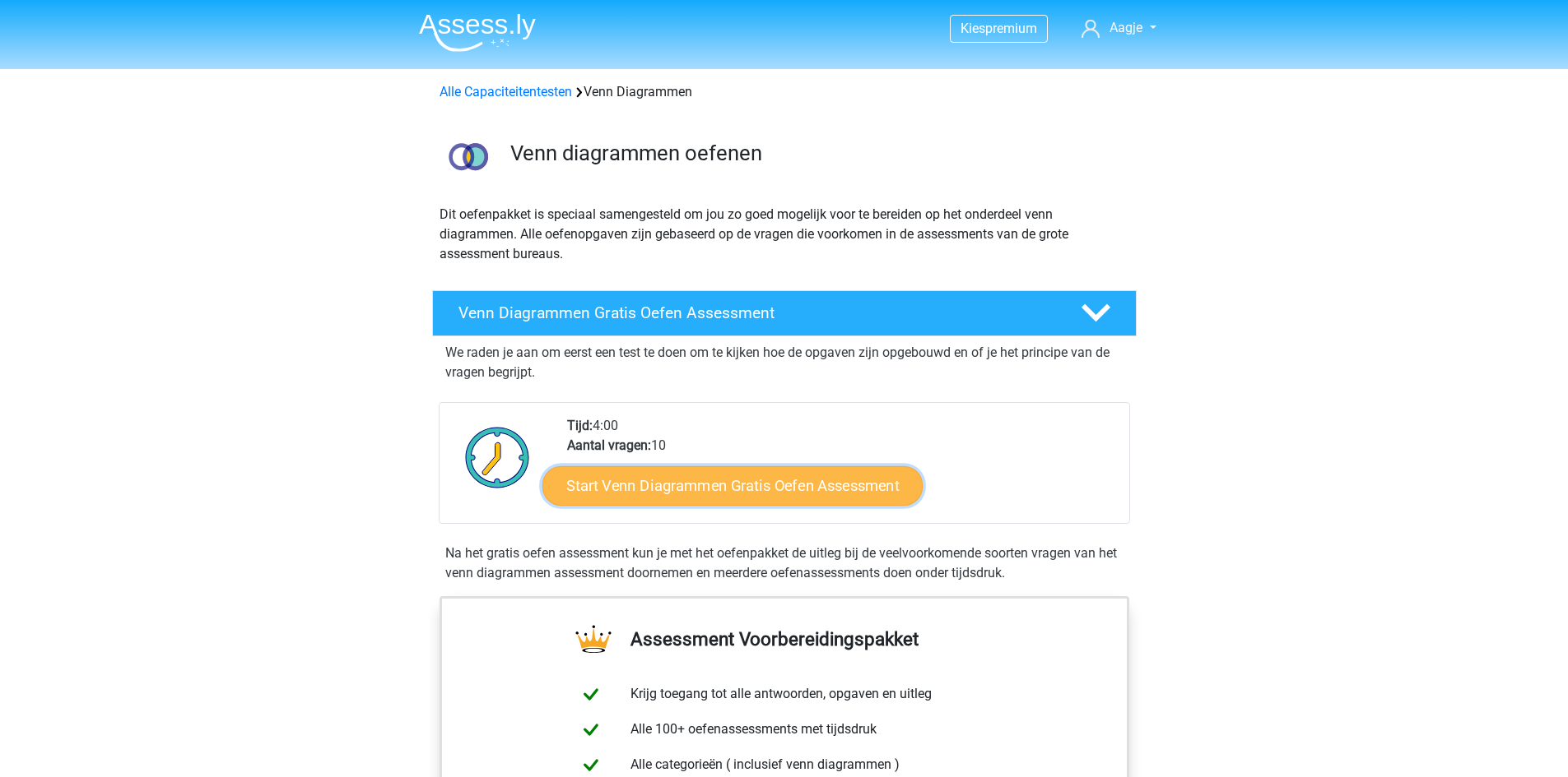
click at [673, 478] on link "Start Venn Diagrammen Gratis Oefen Assessment" at bounding box center [732, 486] width 380 height 39
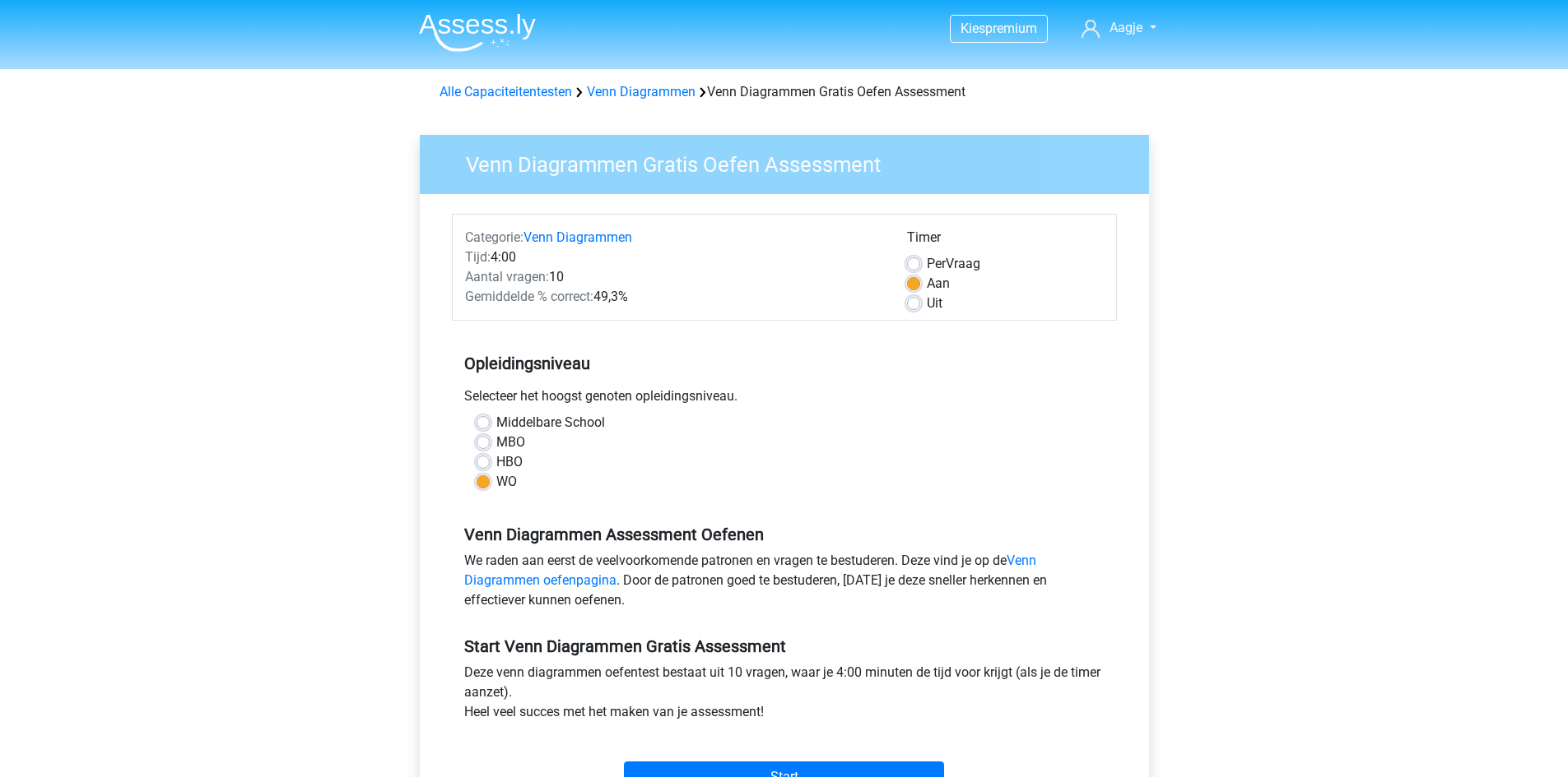
scroll to position [411, 0]
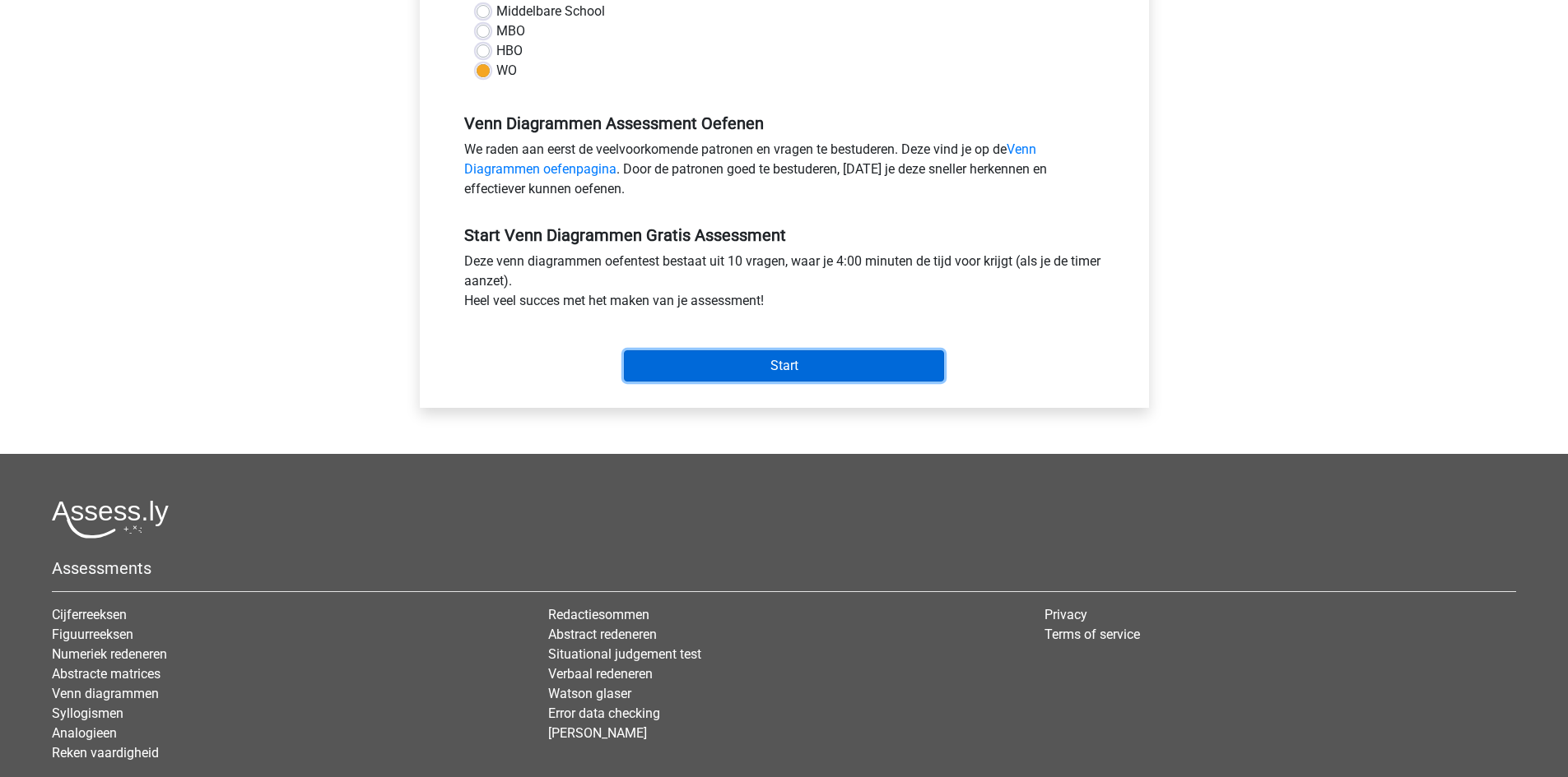
click at [843, 366] on input "Start" at bounding box center [784, 366] width 320 height 31
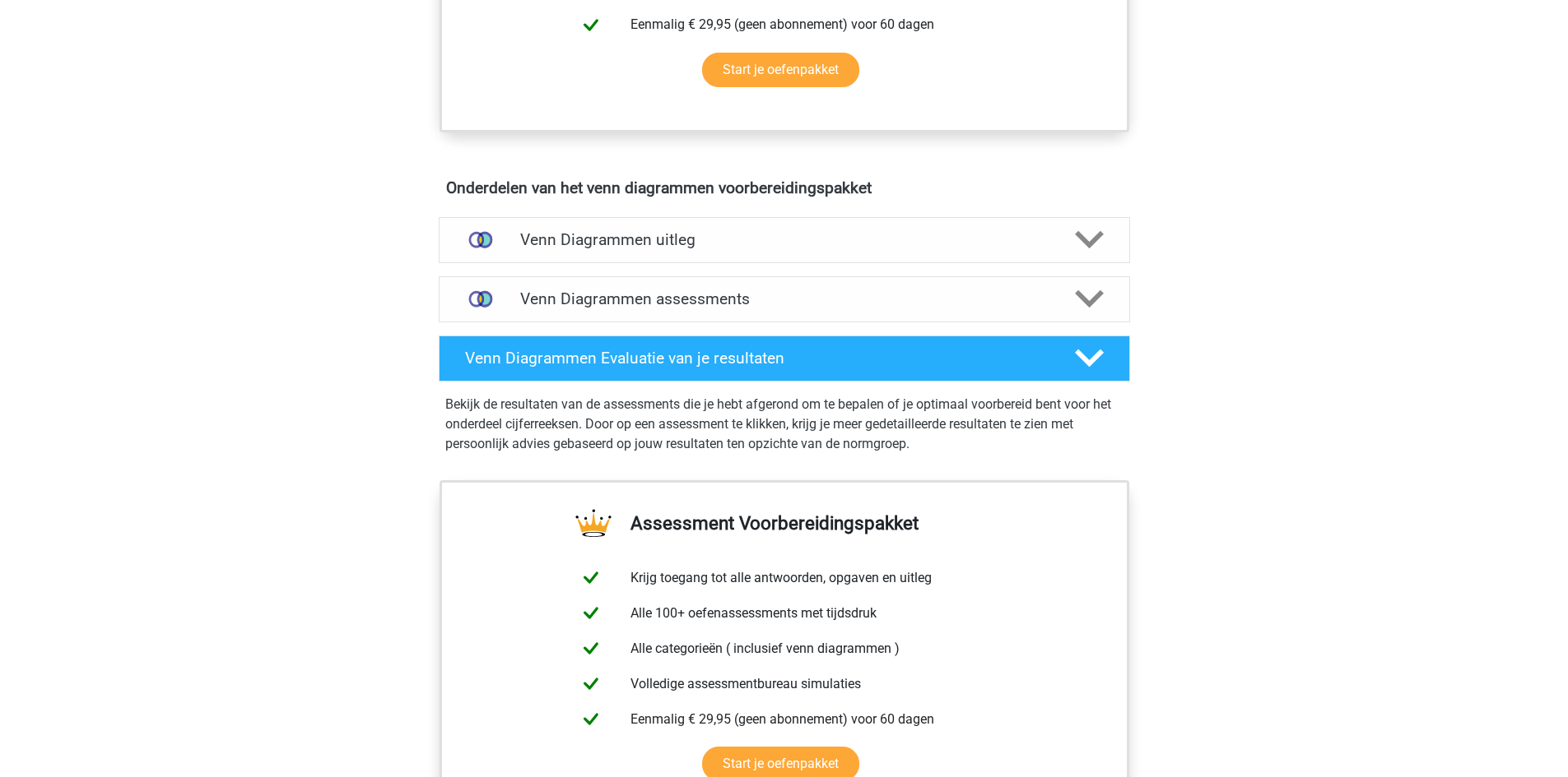
scroll to position [905, 0]
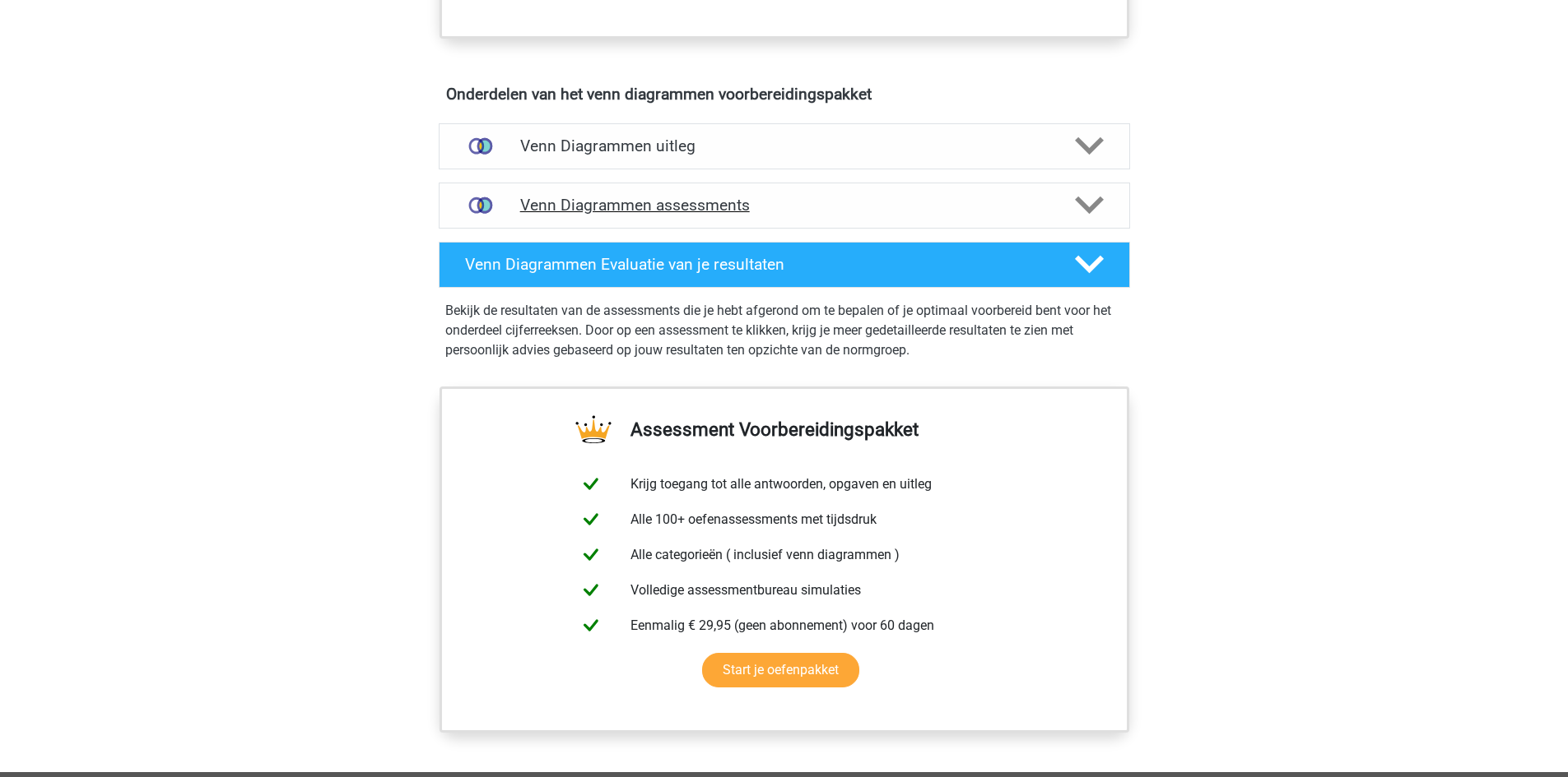
click at [1085, 221] on div "Venn Diagrammen assessments" at bounding box center [784, 206] width 692 height 46
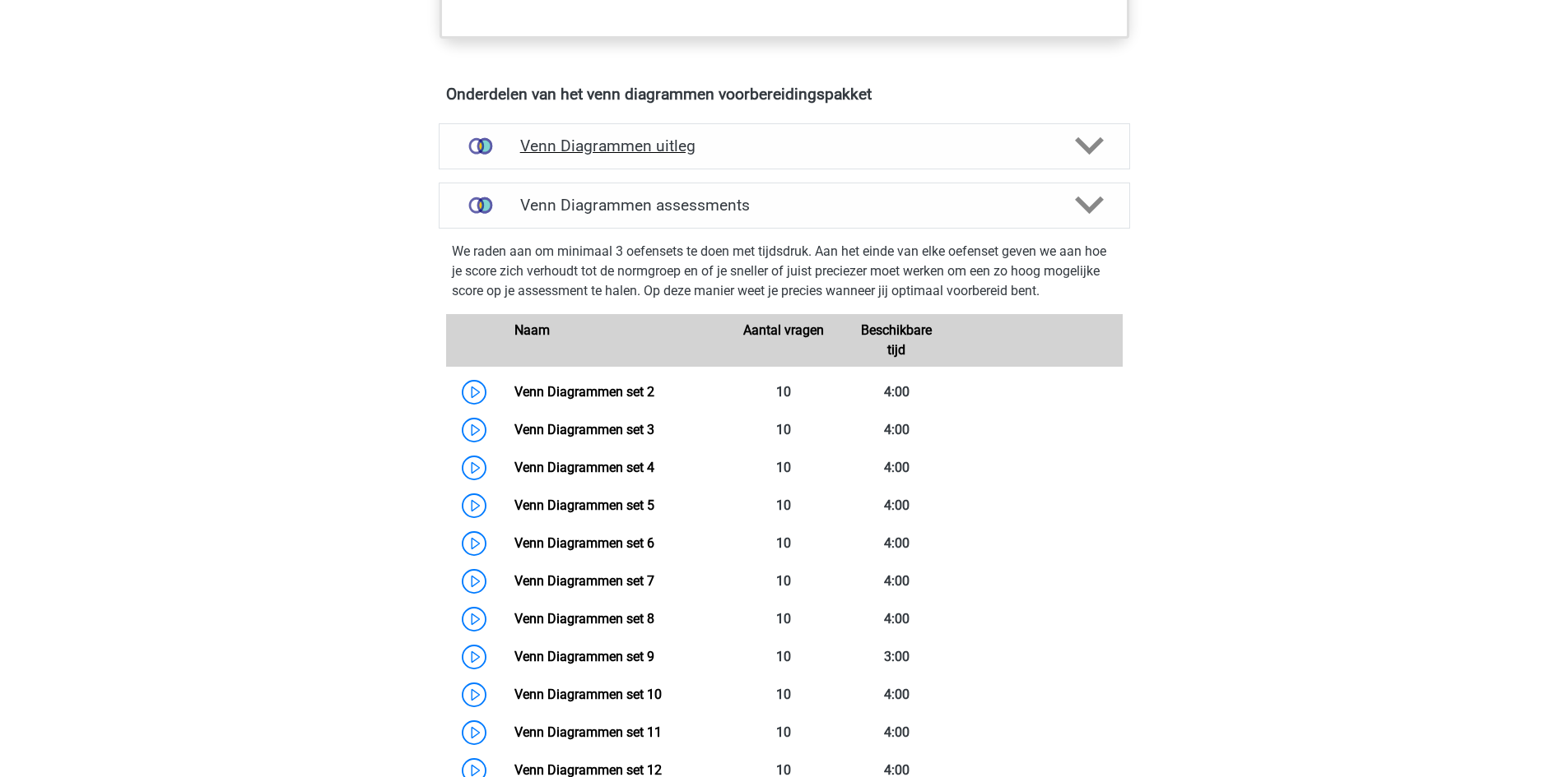
click at [1082, 156] on icon at bounding box center [1089, 146] width 29 height 29
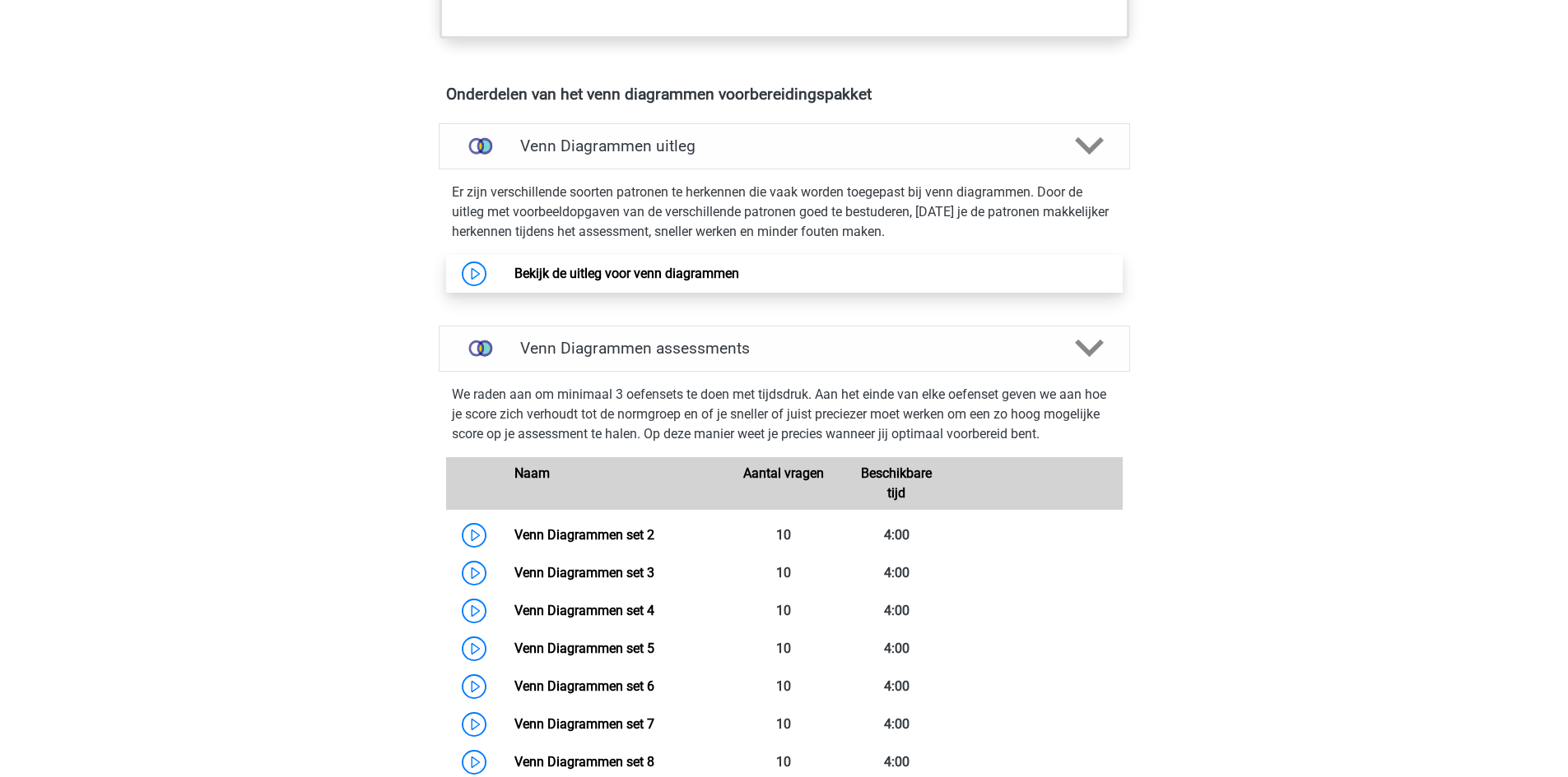
click at [521, 271] on link "Bekijk de uitleg voor venn diagrammen" at bounding box center [627, 273] width 225 height 15
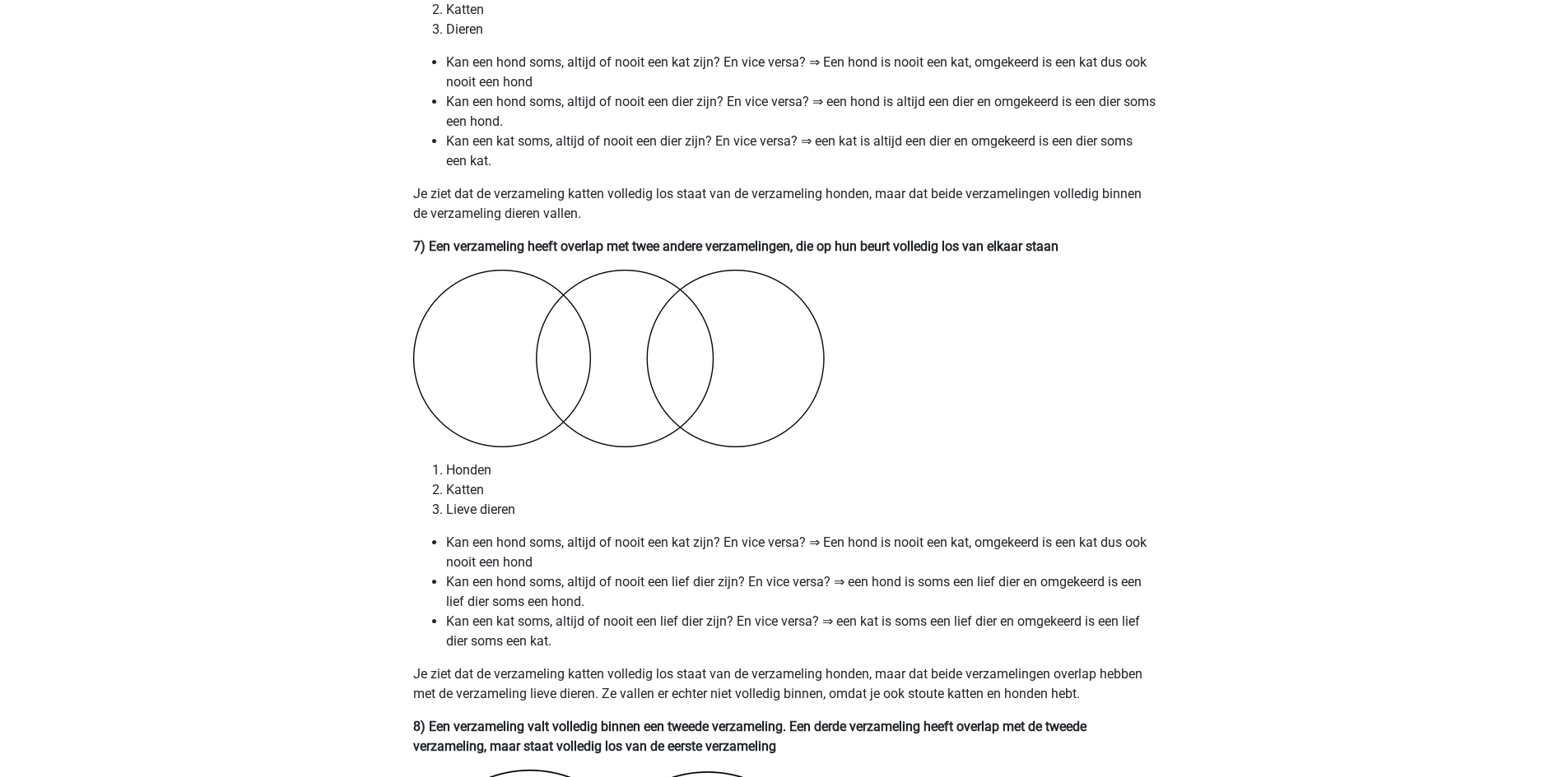
scroll to position [4771, 0]
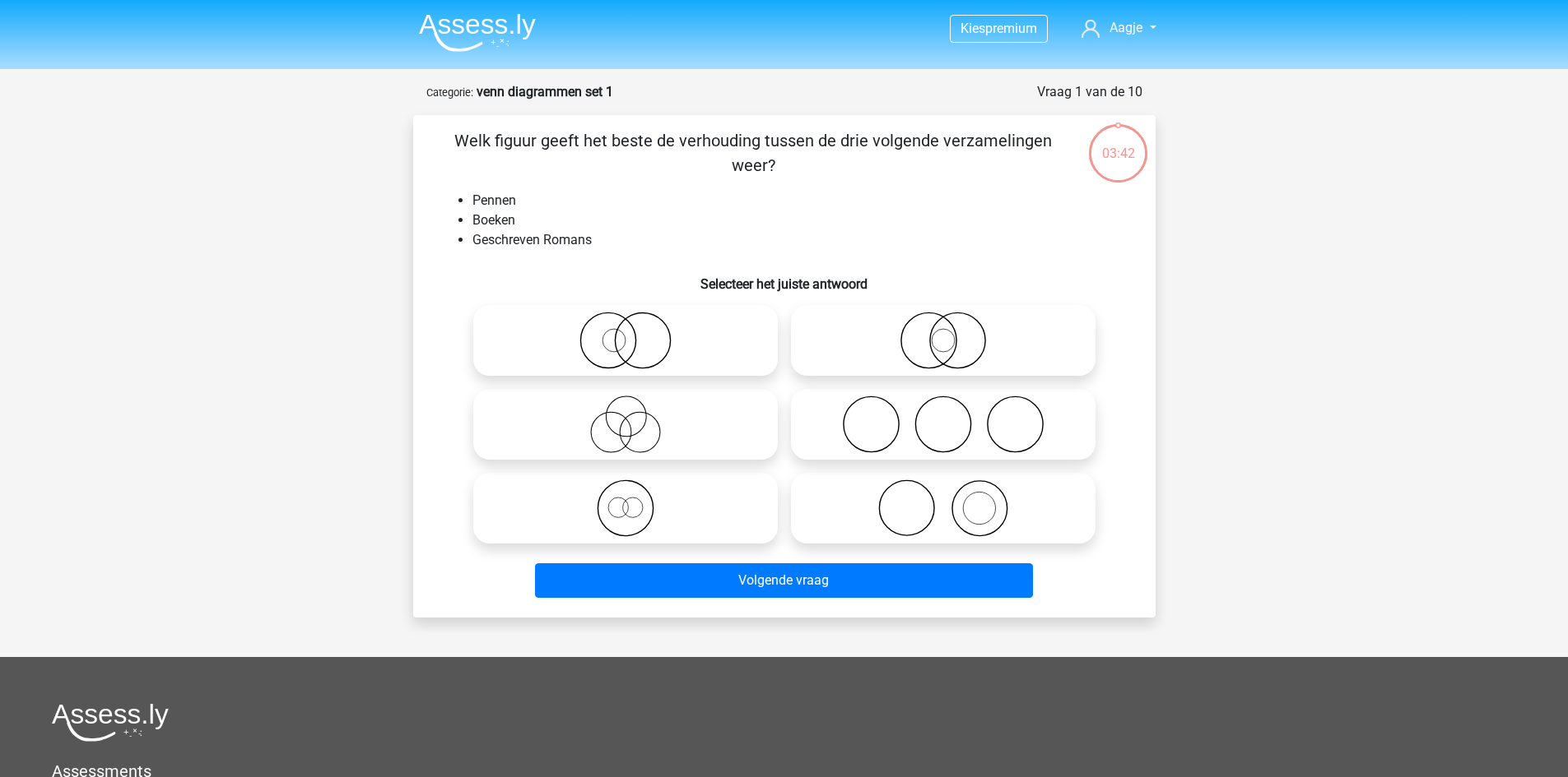
click at [922, 510] on icon at bounding box center [943, 508] width 291 height 57
click at [943, 500] on input "radio" at bounding box center [948, 494] width 10 height 10
radio input "true"
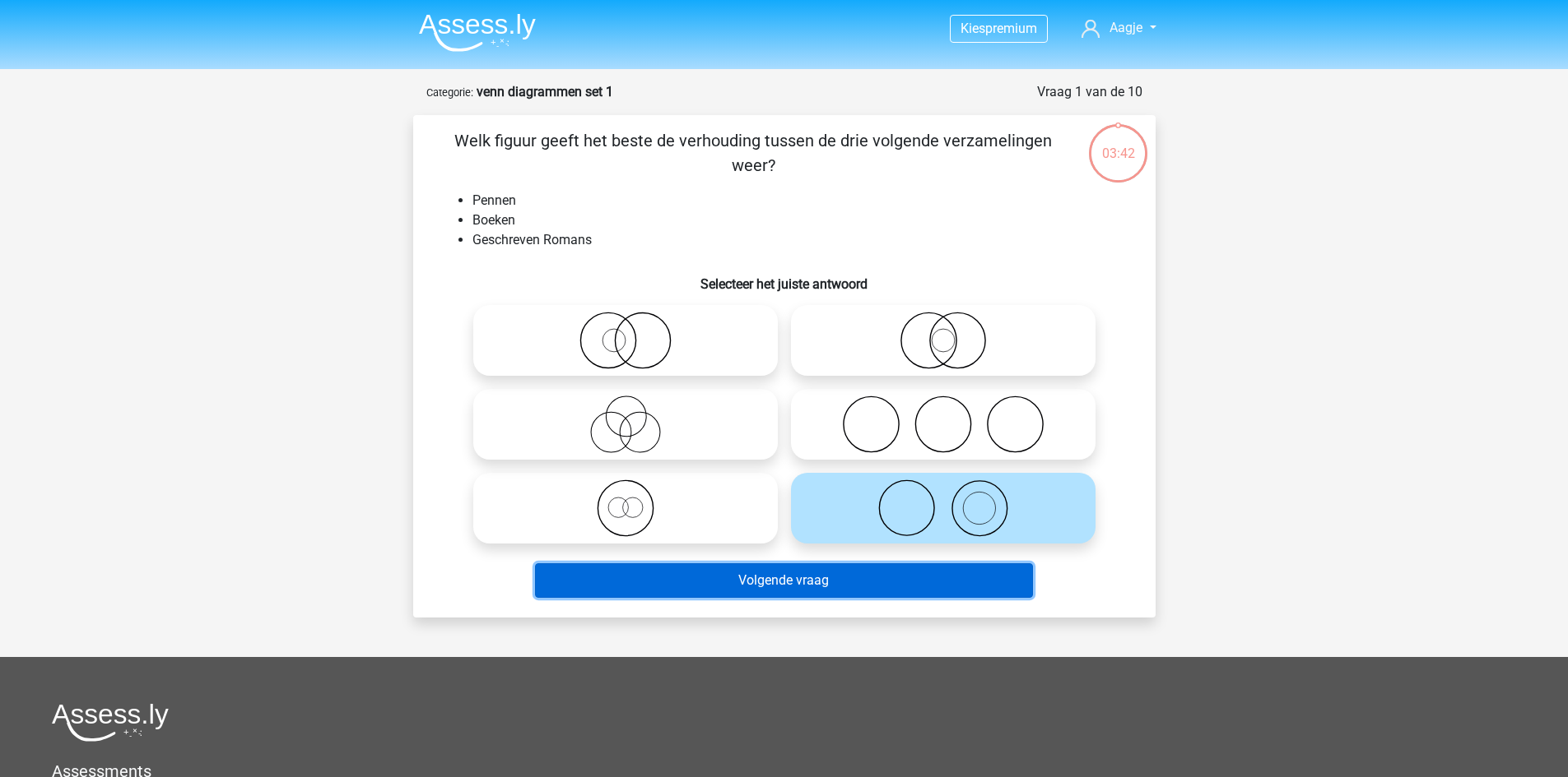
click at [874, 578] on button "Volgende vraag" at bounding box center [784, 581] width 498 height 34
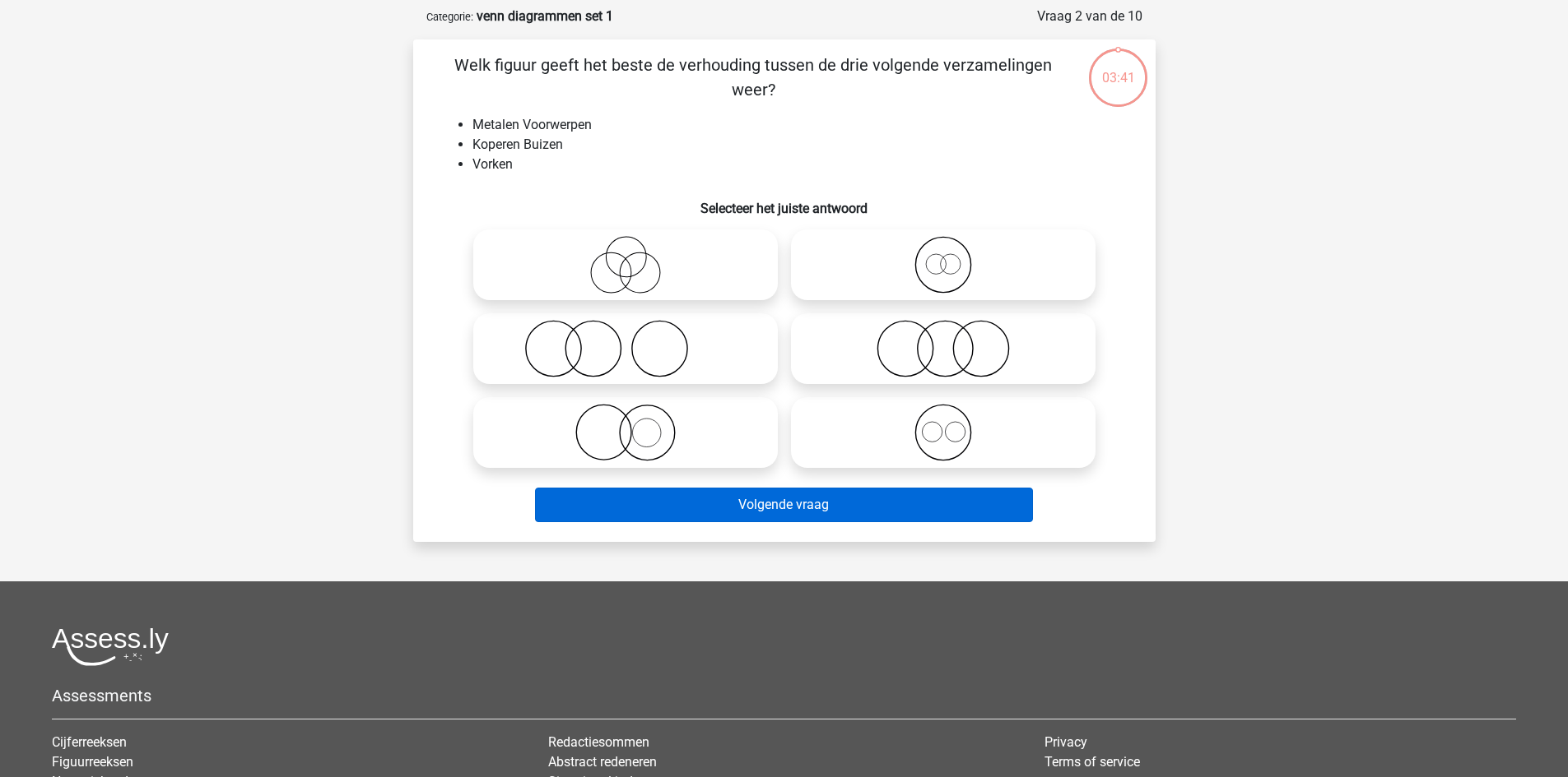
scroll to position [82, 0]
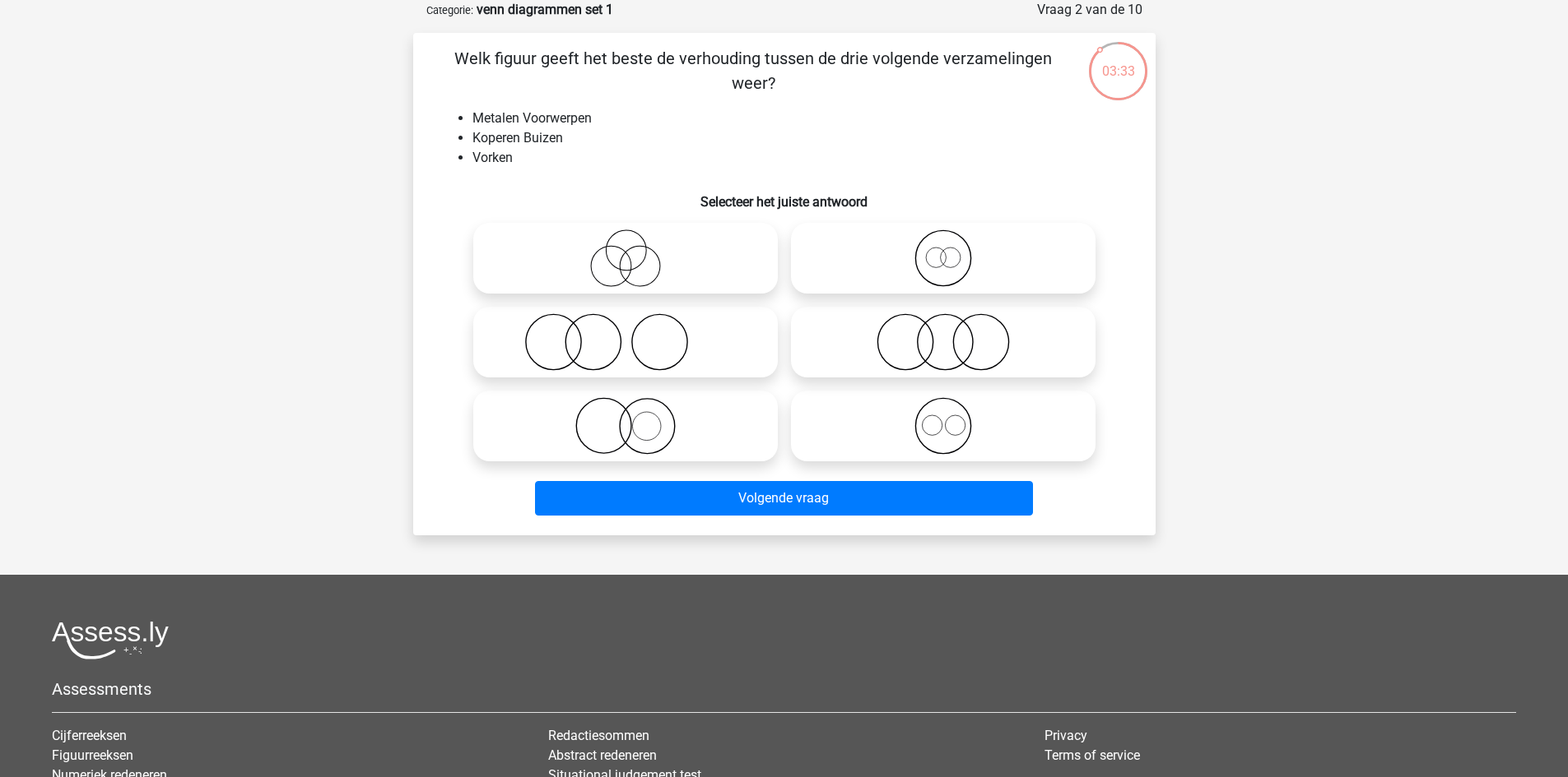
click at [947, 454] on icon at bounding box center [943, 426] width 291 height 57
click at [947, 418] on input "radio" at bounding box center [948, 412] width 10 height 10
radio input "true"
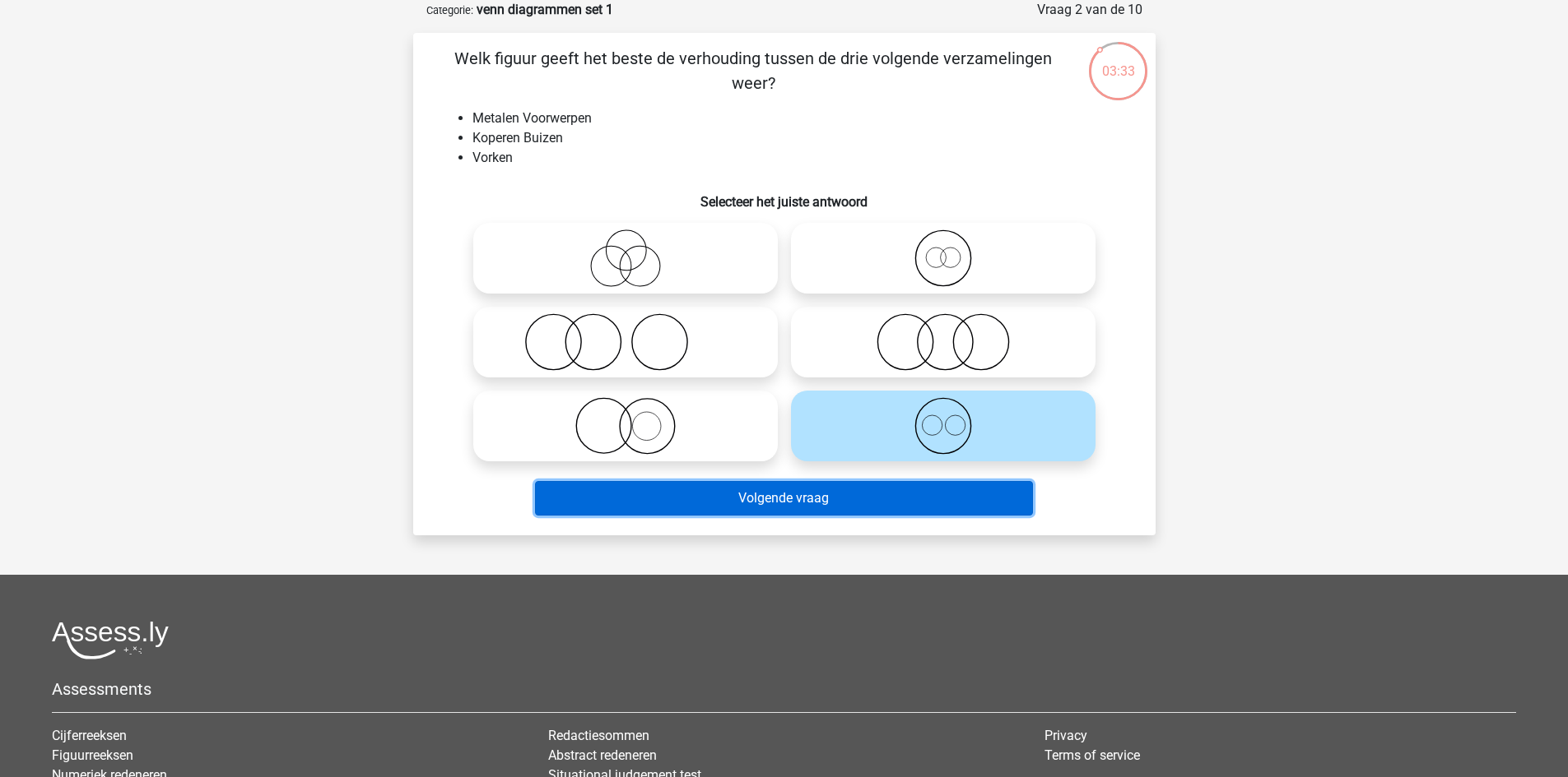
click at [897, 502] on button "Volgende vraag" at bounding box center [784, 498] width 498 height 34
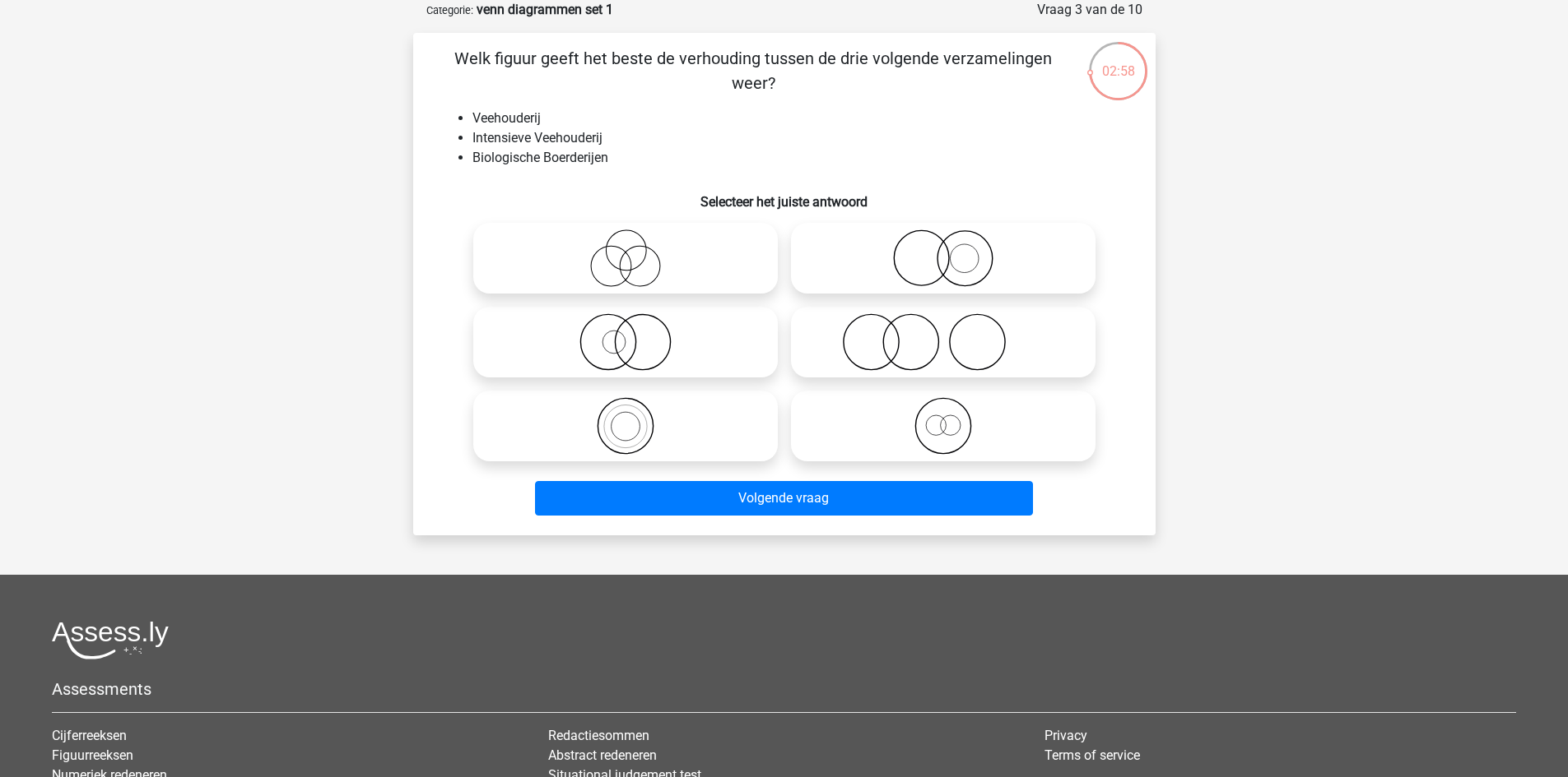
drag, startPoint x: 956, startPoint y: 354, endPoint x: 947, endPoint y: 357, distance: 9.5
click at [956, 353] on icon at bounding box center [943, 342] width 291 height 57
click at [954, 334] on input "radio" at bounding box center [948, 329] width 10 height 10
radio input "true"
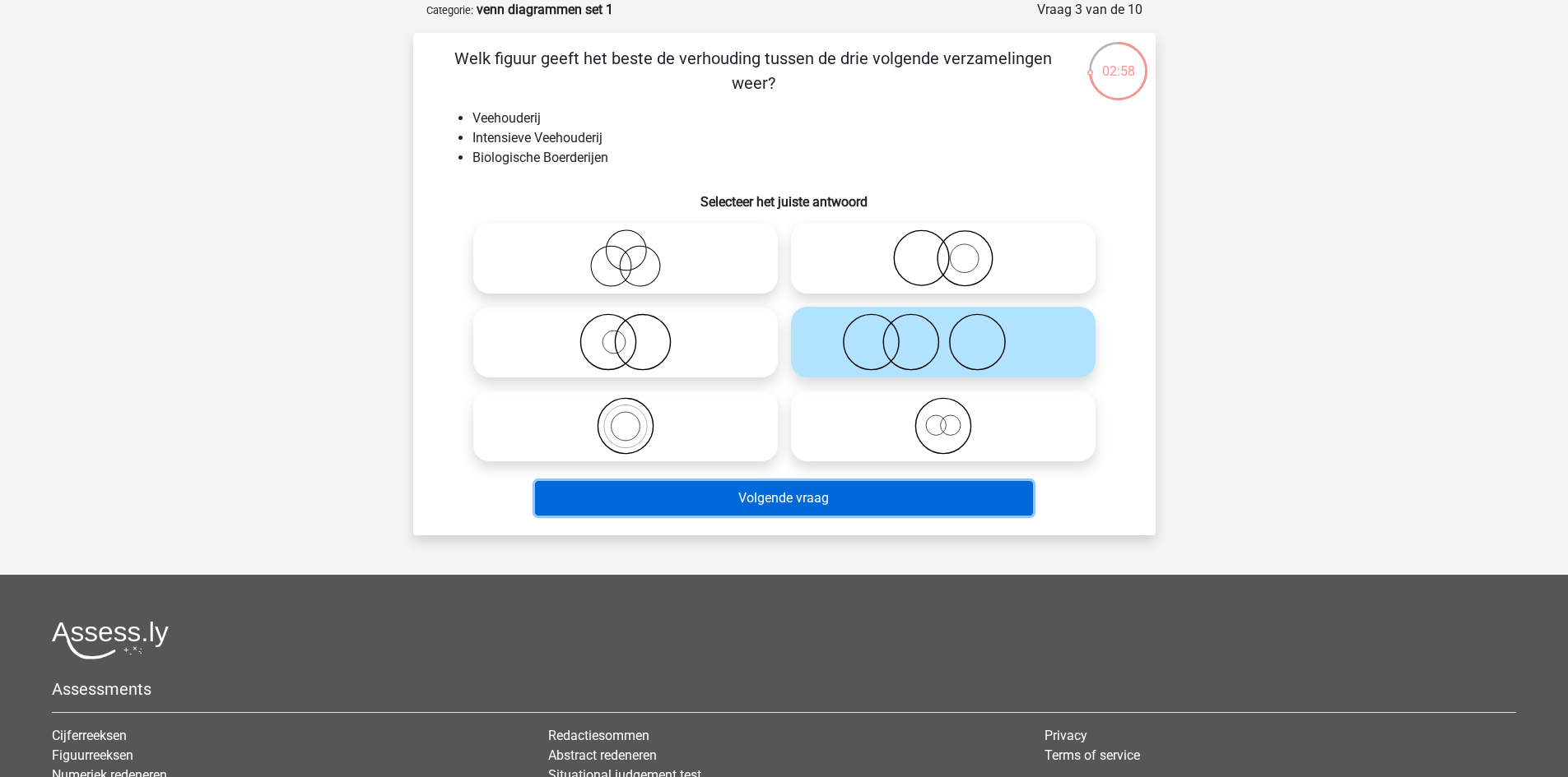
click at [838, 513] on button "Volgende vraag" at bounding box center [784, 498] width 498 height 34
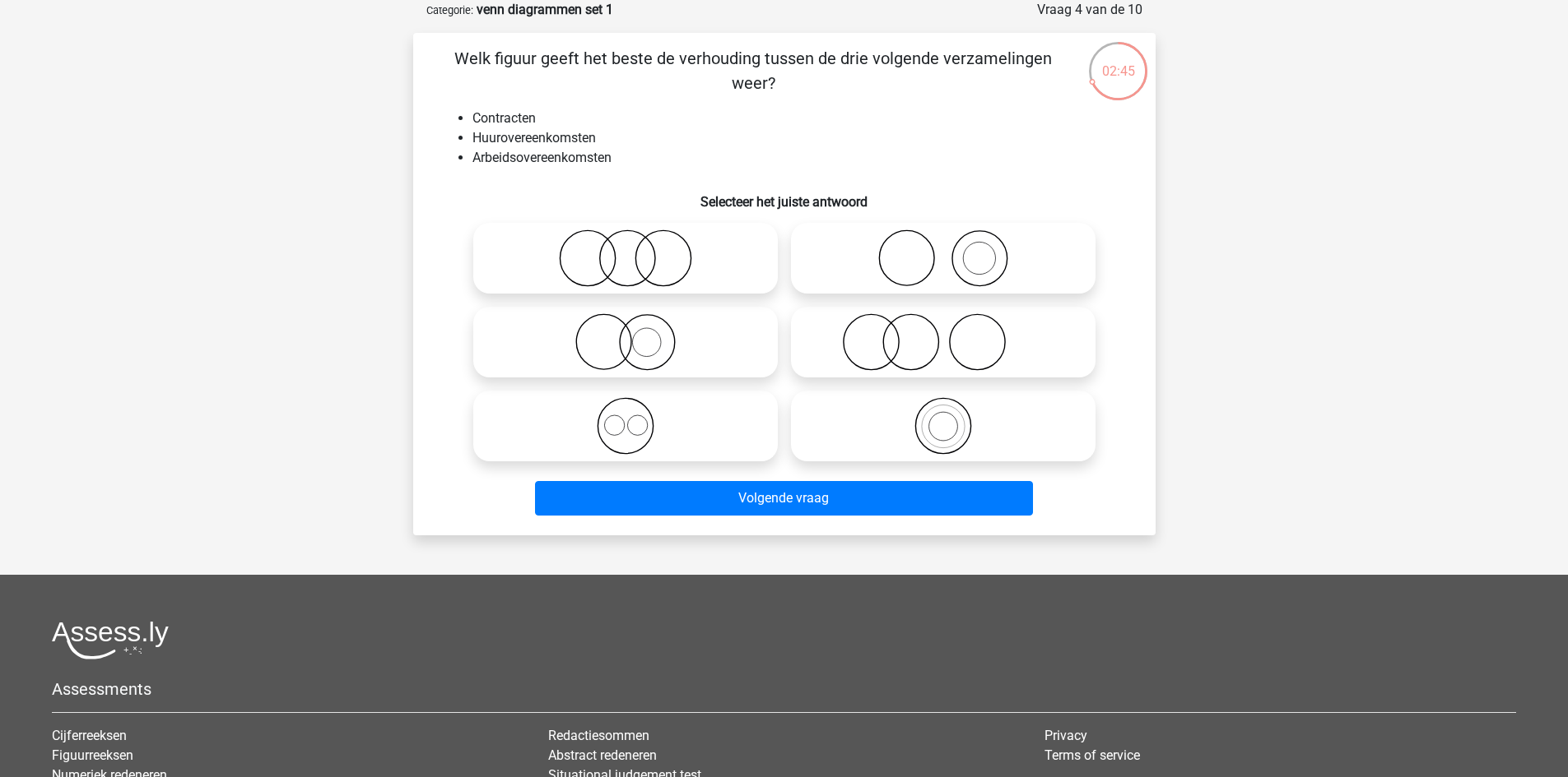
click at [642, 428] on icon at bounding box center [626, 426] width 291 height 57
click at [636, 418] on input "radio" at bounding box center [631, 412] width 10 height 10
radio input "true"
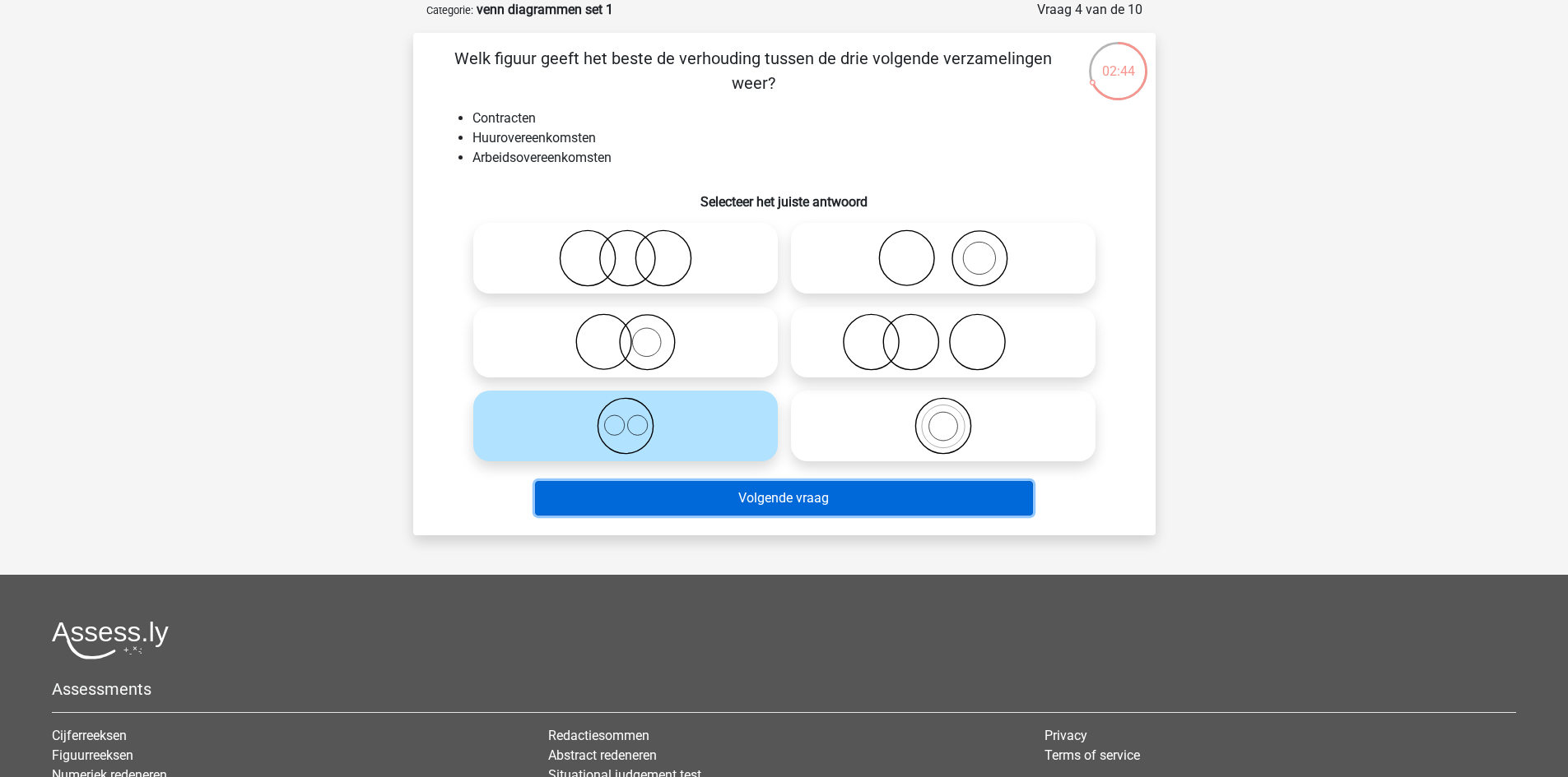
click at [674, 505] on button "Volgende vraag" at bounding box center [784, 498] width 498 height 34
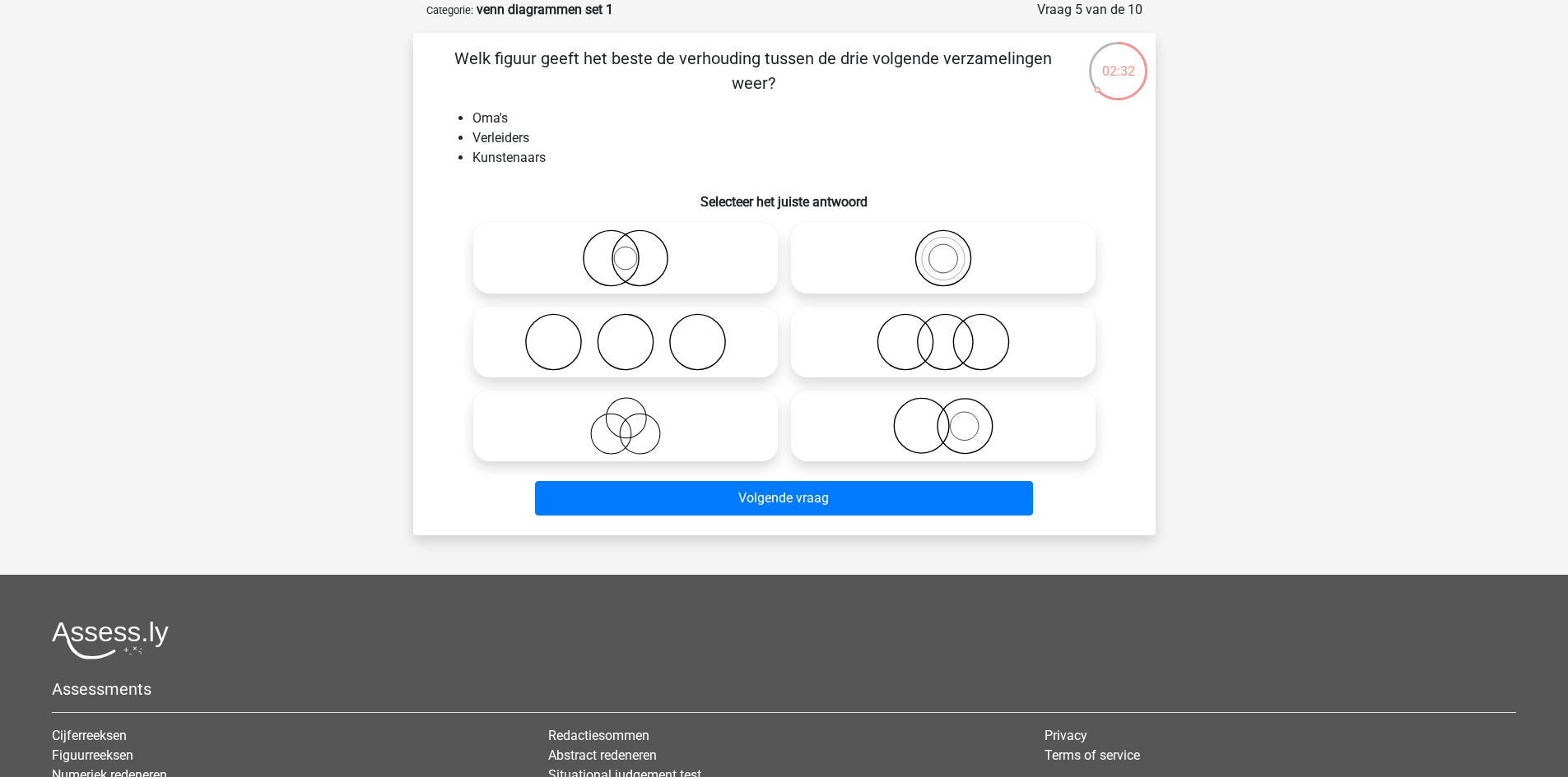
click at [623, 414] on icon at bounding box center [626, 426] width 291 height 57
click at [626, 414] on input "radio" at bounding box center [631, 412] width 10 height 10
radio input "true"
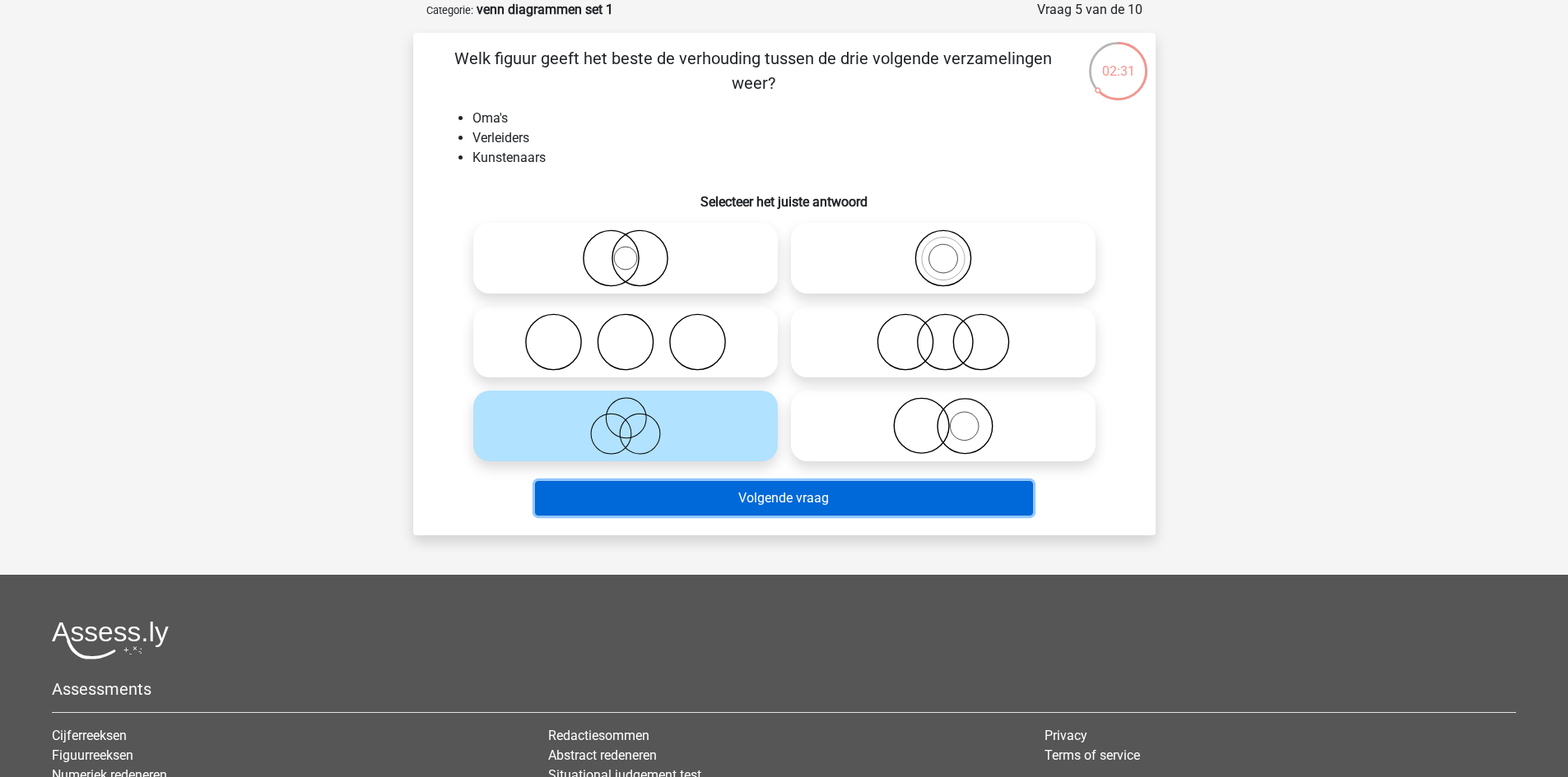
click at [665, 505] on button "Volgende vraag" at bounding box center [784, 498] width 498 height 34
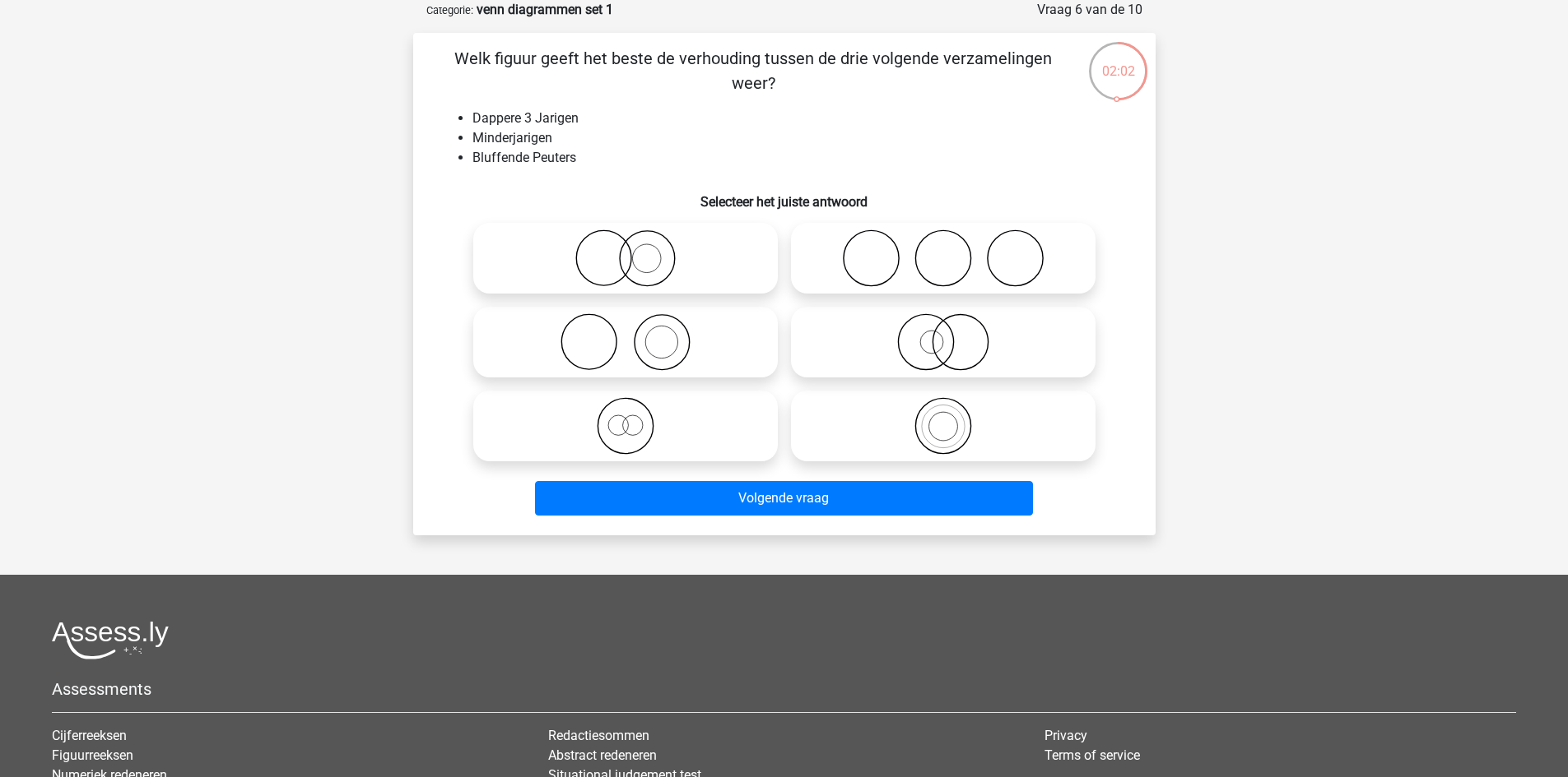
click at [613, 434] on circle at bounding box center [617, 425] width 20 height 20
click at [626, 418] on input "radio" at bounding box center [631, 412] width 10 height 10
radio input "true"
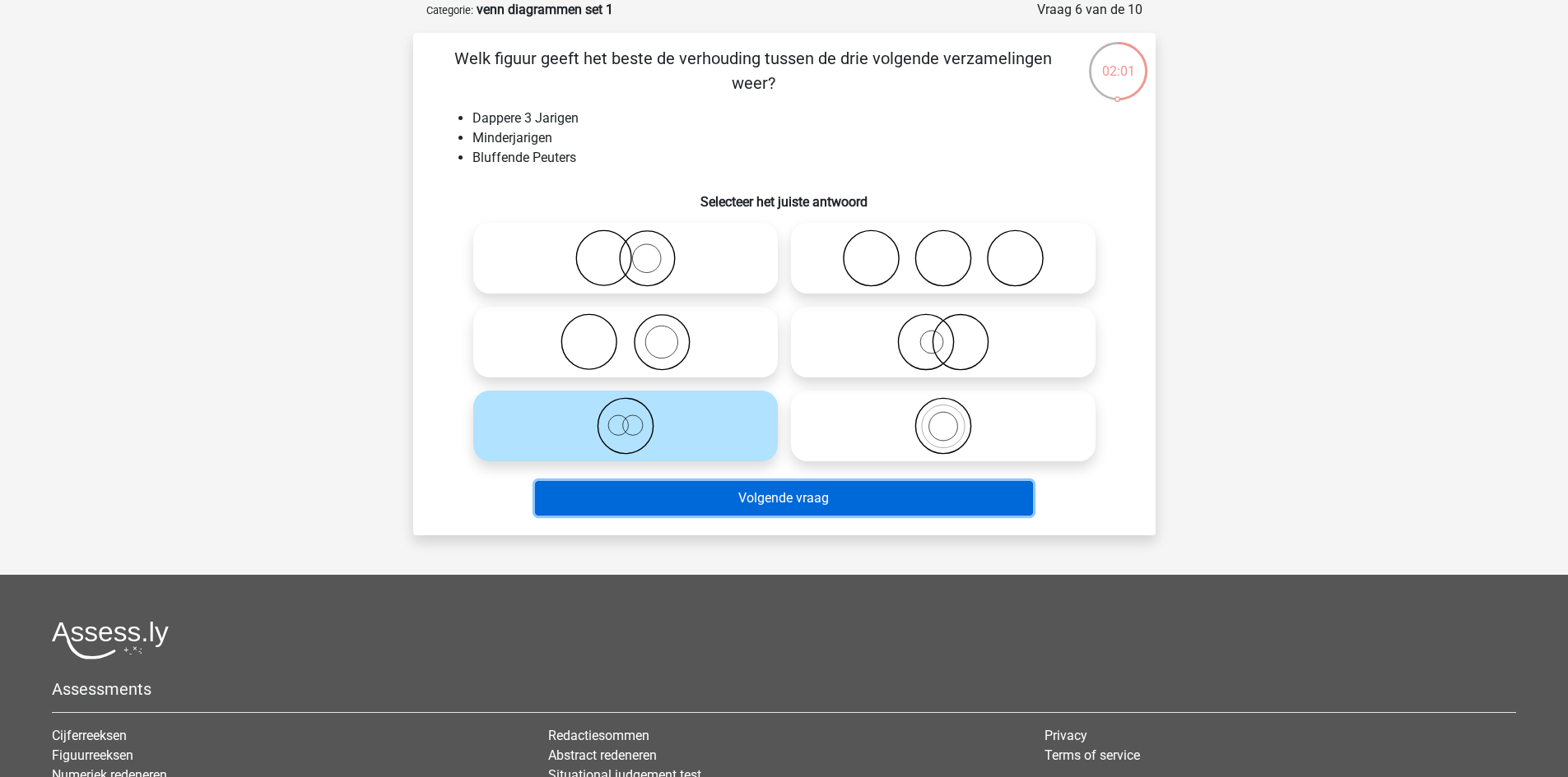
click at [659, 511] on button "Volgende vraag" at bounding box center [784, 498] width 498 height 34
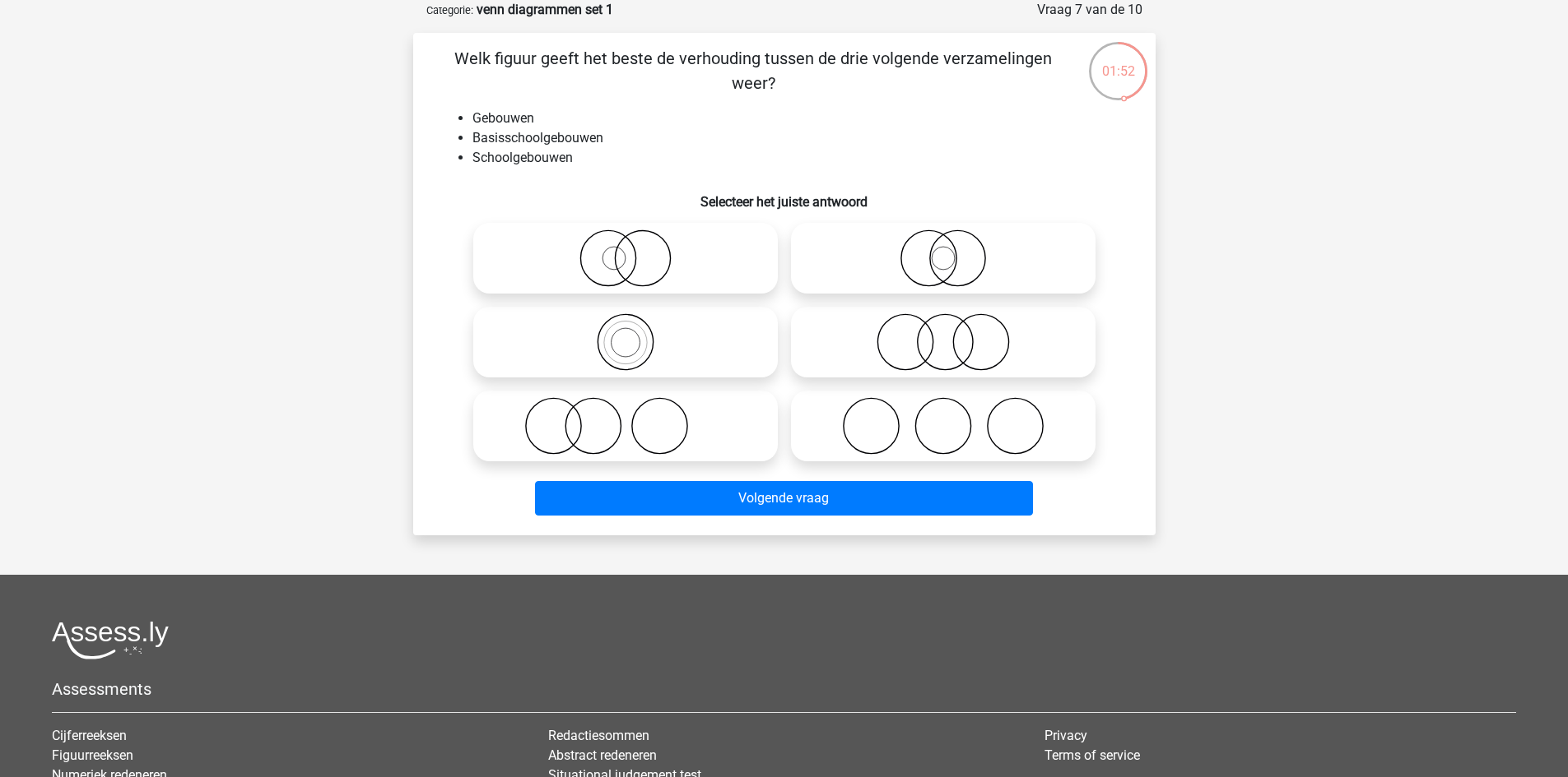
click at [630, 360] on icon at bounding box center [626, 342] width 291 height 57
click at [630, 334] on input "radio" at bounding box center [631, 329] width 10 height 10
radio input "true"
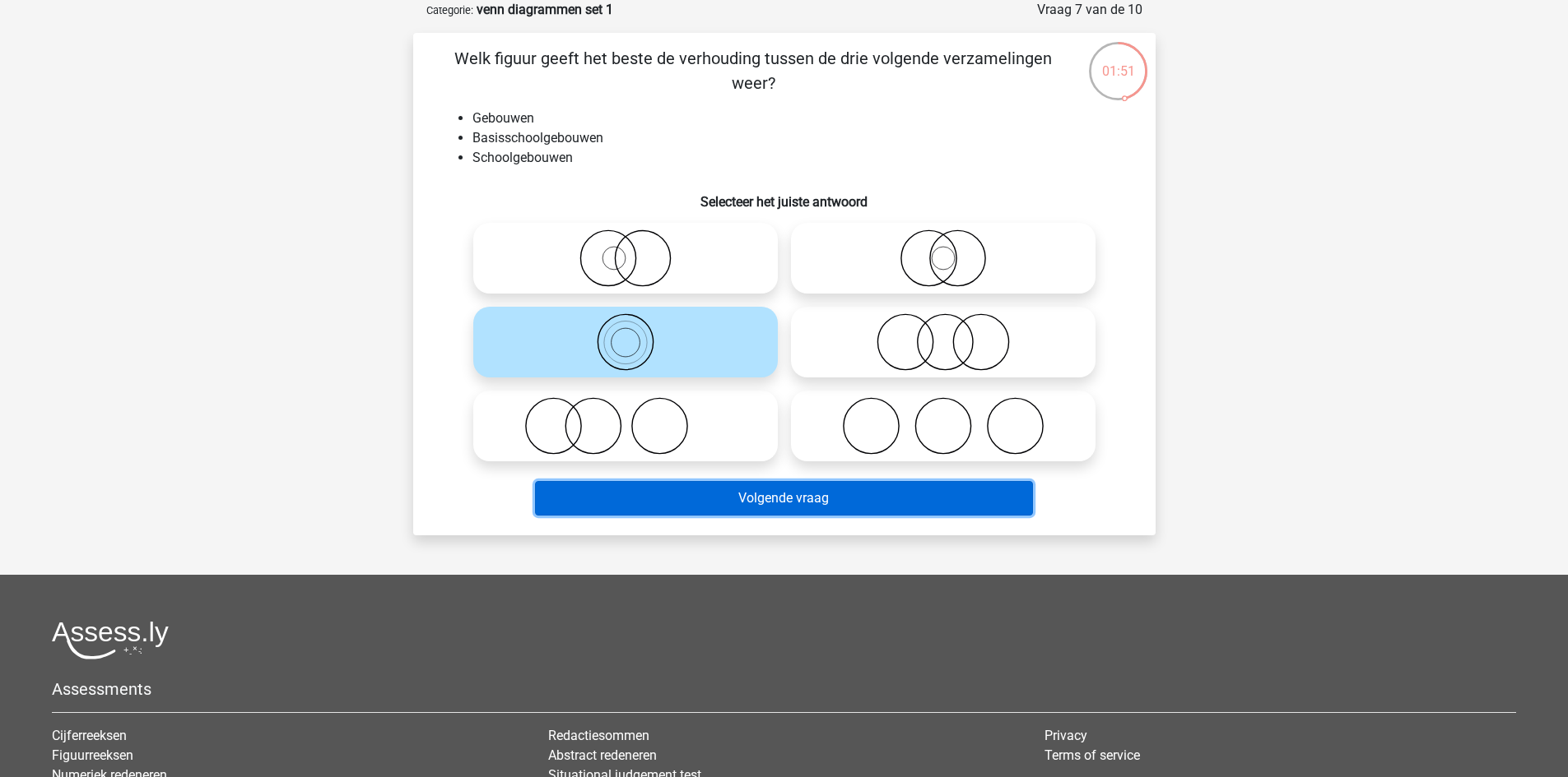
click at [686, 499] on button "Volgende vraag" at bounding box center [784, 498] width 498 height 34
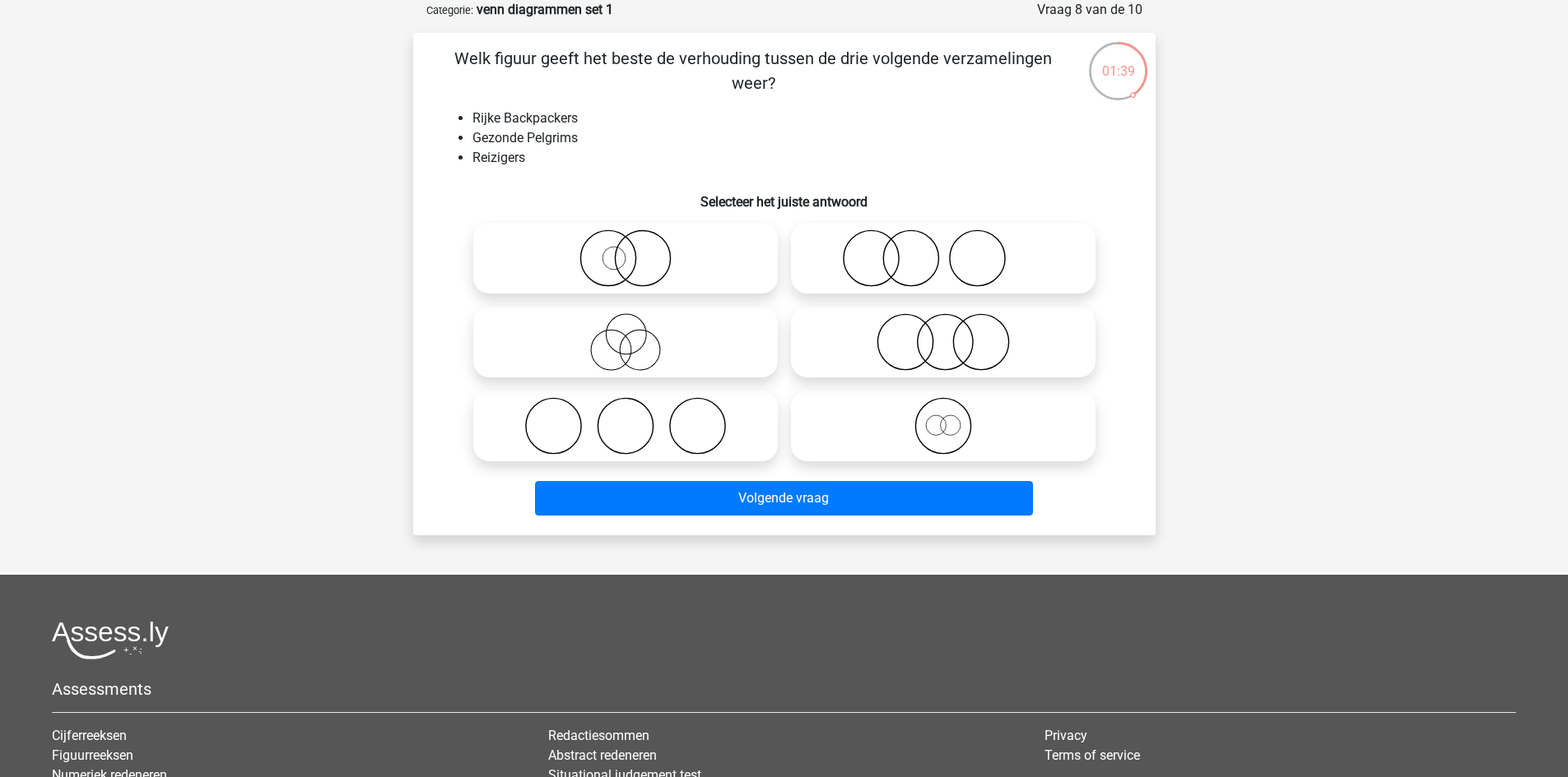
drag, startPoint x: 958, startPoint y: 425, endPoint x: 922, endPoint y: 466, distance: 54.6
click at [958, 426] on icon at bounding box center [943, 426] width 291 height 57
click at [954, 418] on input "radio" at bounding box center [948, 412] width 10 height 10
radio input "true"
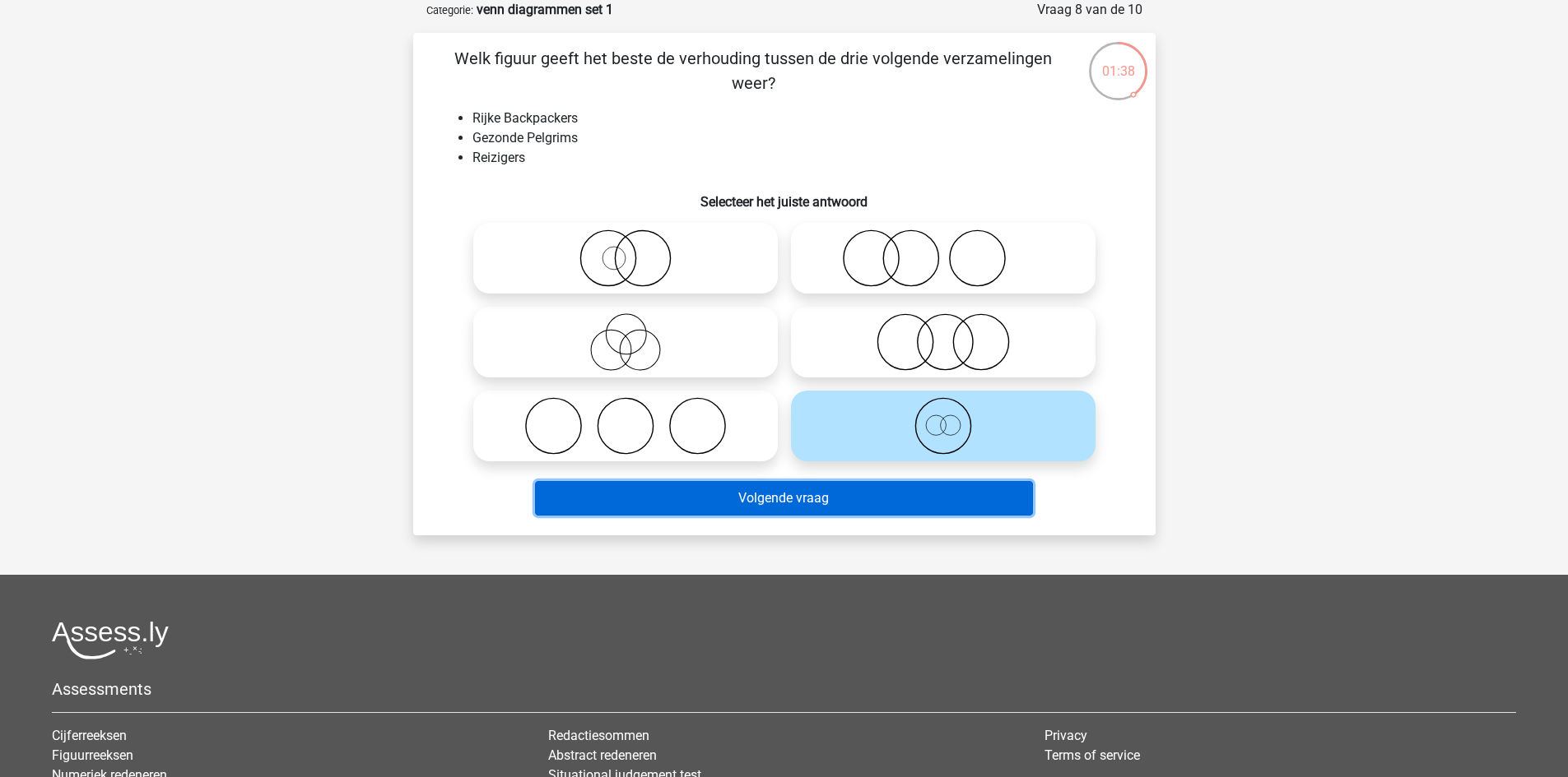
click at [865, 504] on button "Volgende vraag" at bounding box center [784, 498] width 498 height 34
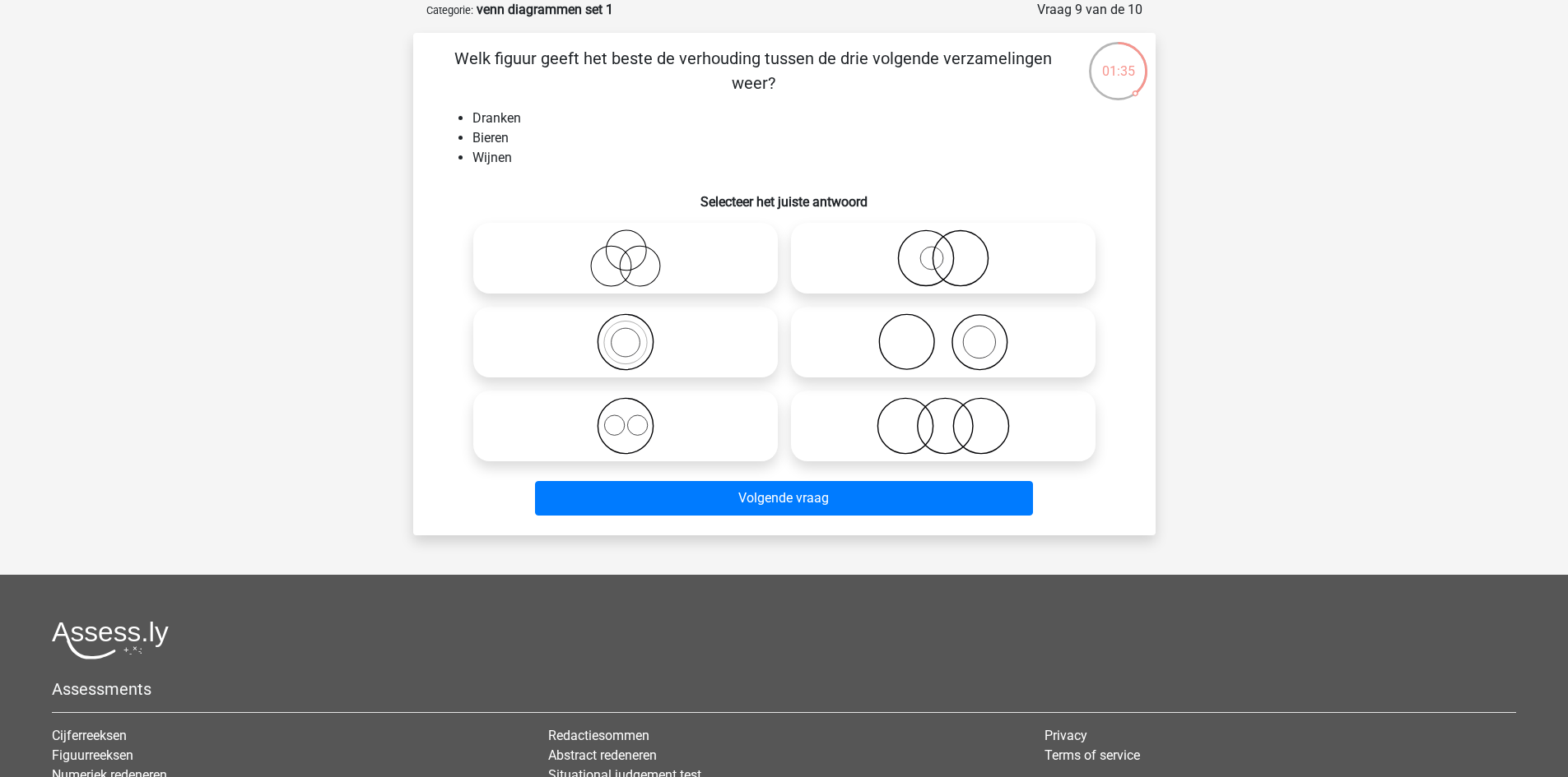
click at [649, 405] on icon at bounding box center [626, 426] width 291 height 57
click at [636, 408] on input "radio" at bounding box center [631, 412] width 10 height 10
radio input "true"
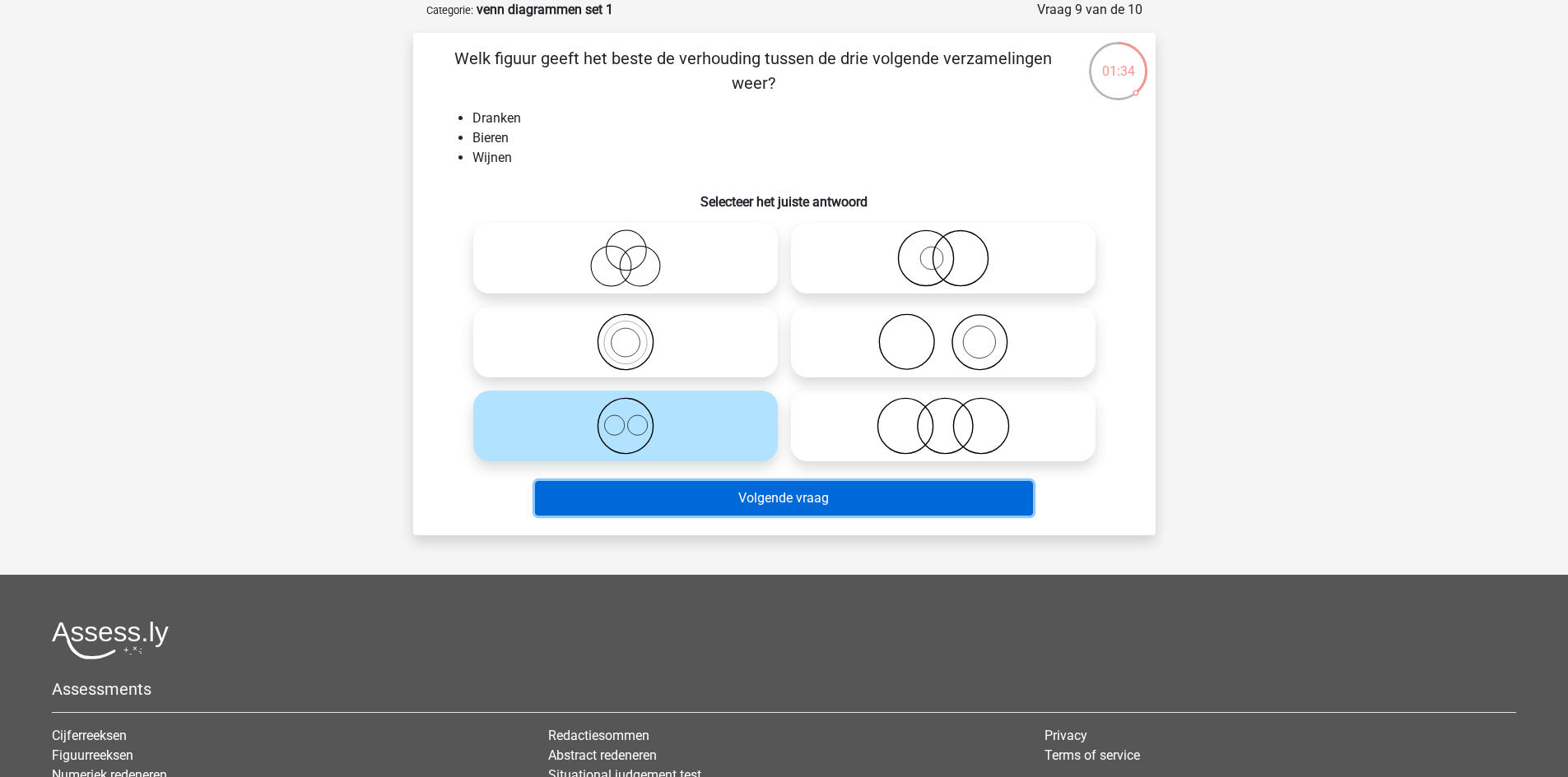
click at [696, 488] on button "Volgende vraag" at bounding box center [784, 498] width 498 height 34
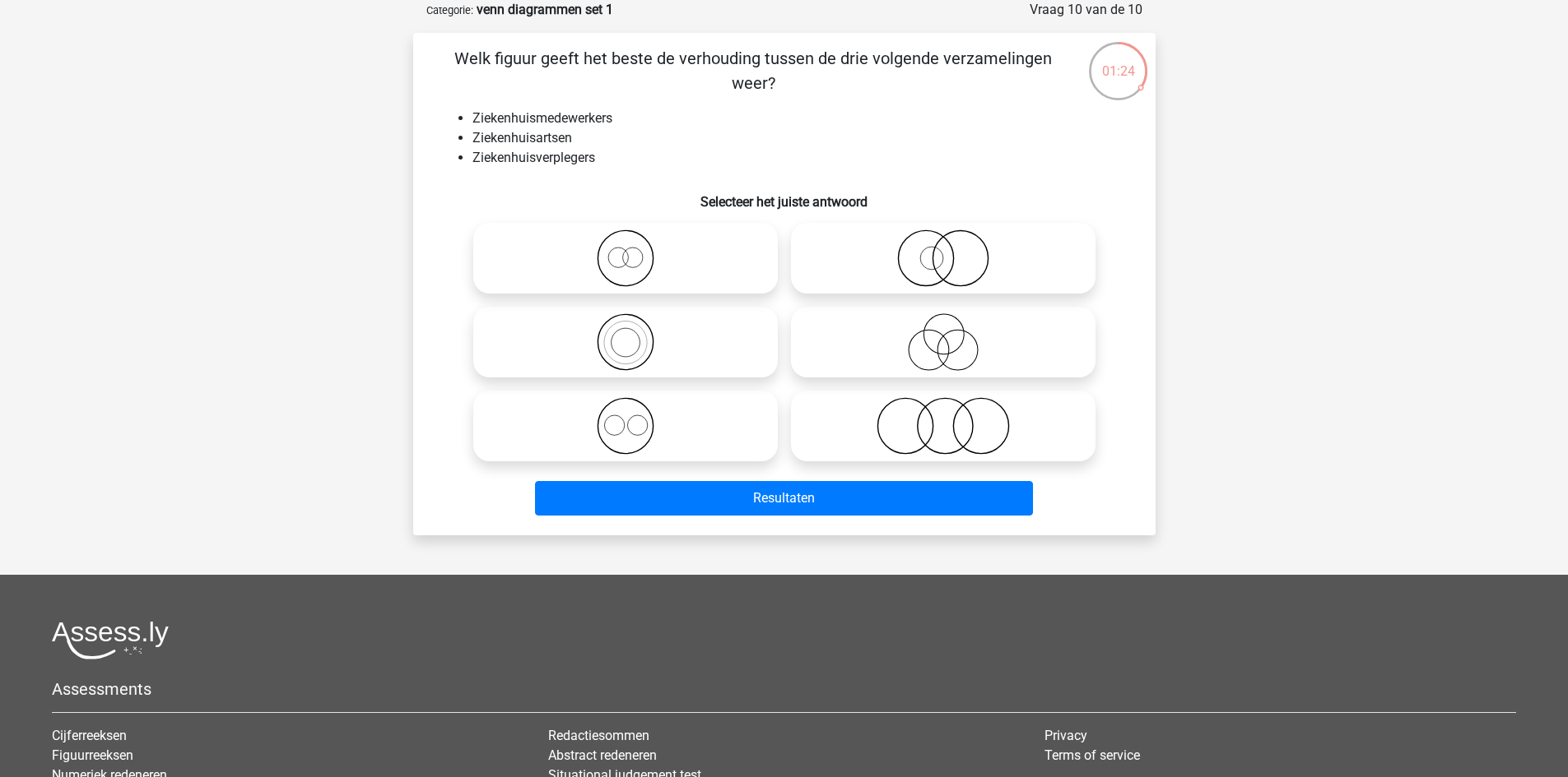
click at [650, 411] on icon at bounding box center [626, 426] width 291 height 57
click at [636, 411] on input "radio" at bounding box center [631, 412] width 10 height 10
radio input "true"
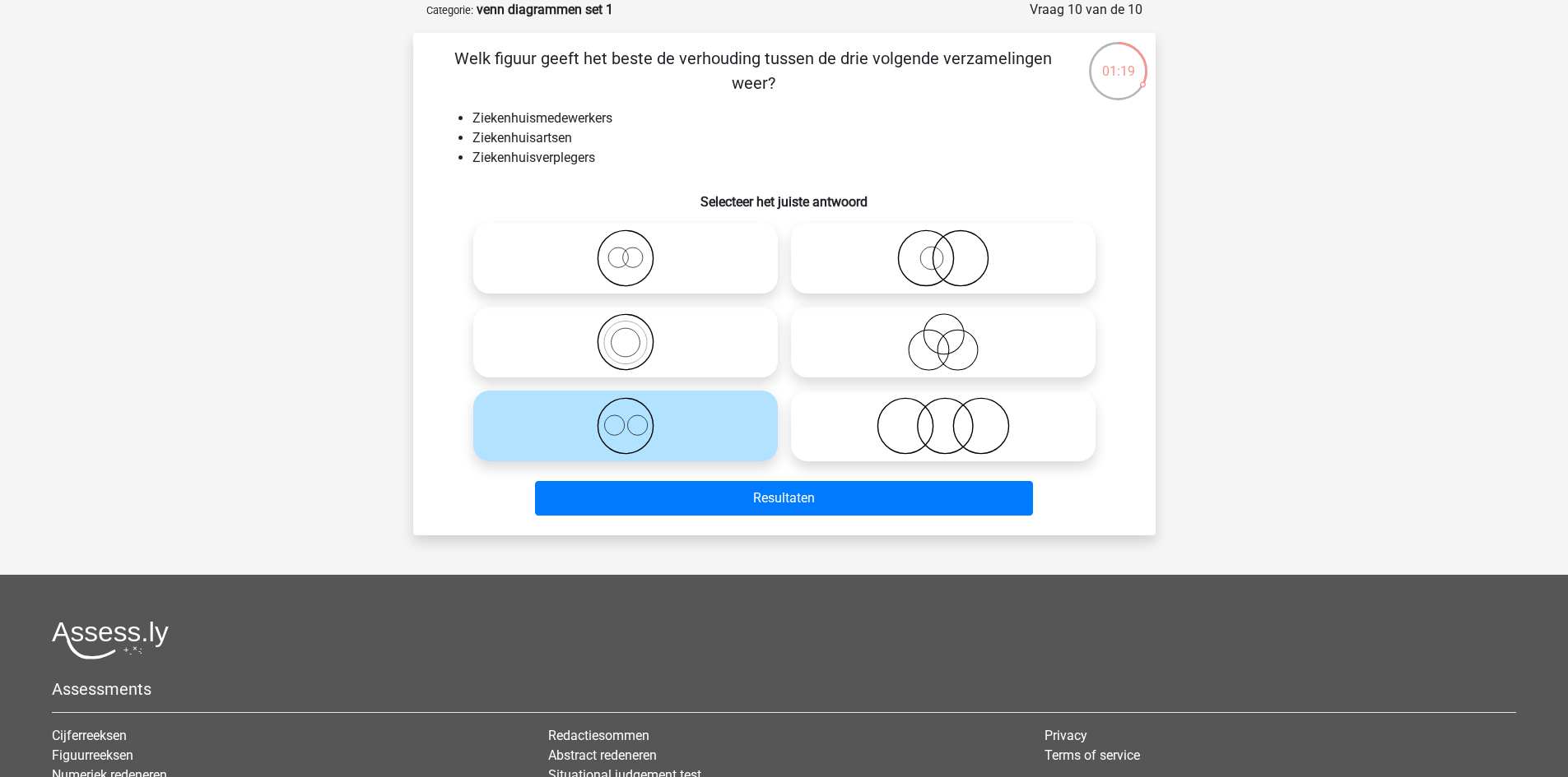
click at [983, 441] on icon at bounding box center [943, 426] width 291 height 57
click at [954, 418] on input "radio" at bounding box center [948, 412] width 10 height 10
radio input "true"
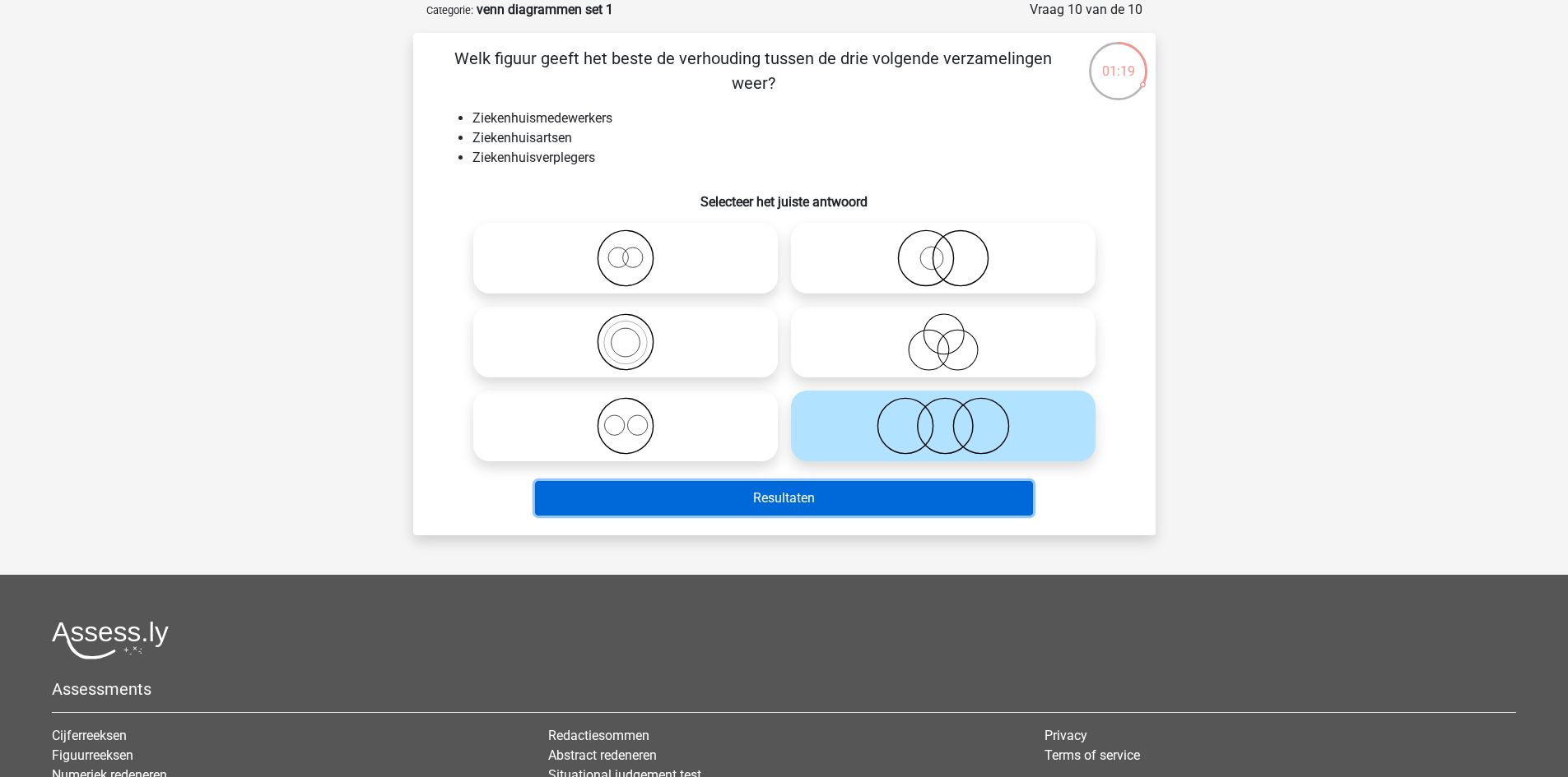
click at [916, 505] on button "Resultaten" at bounding box center [784, 498] width 498 height 34
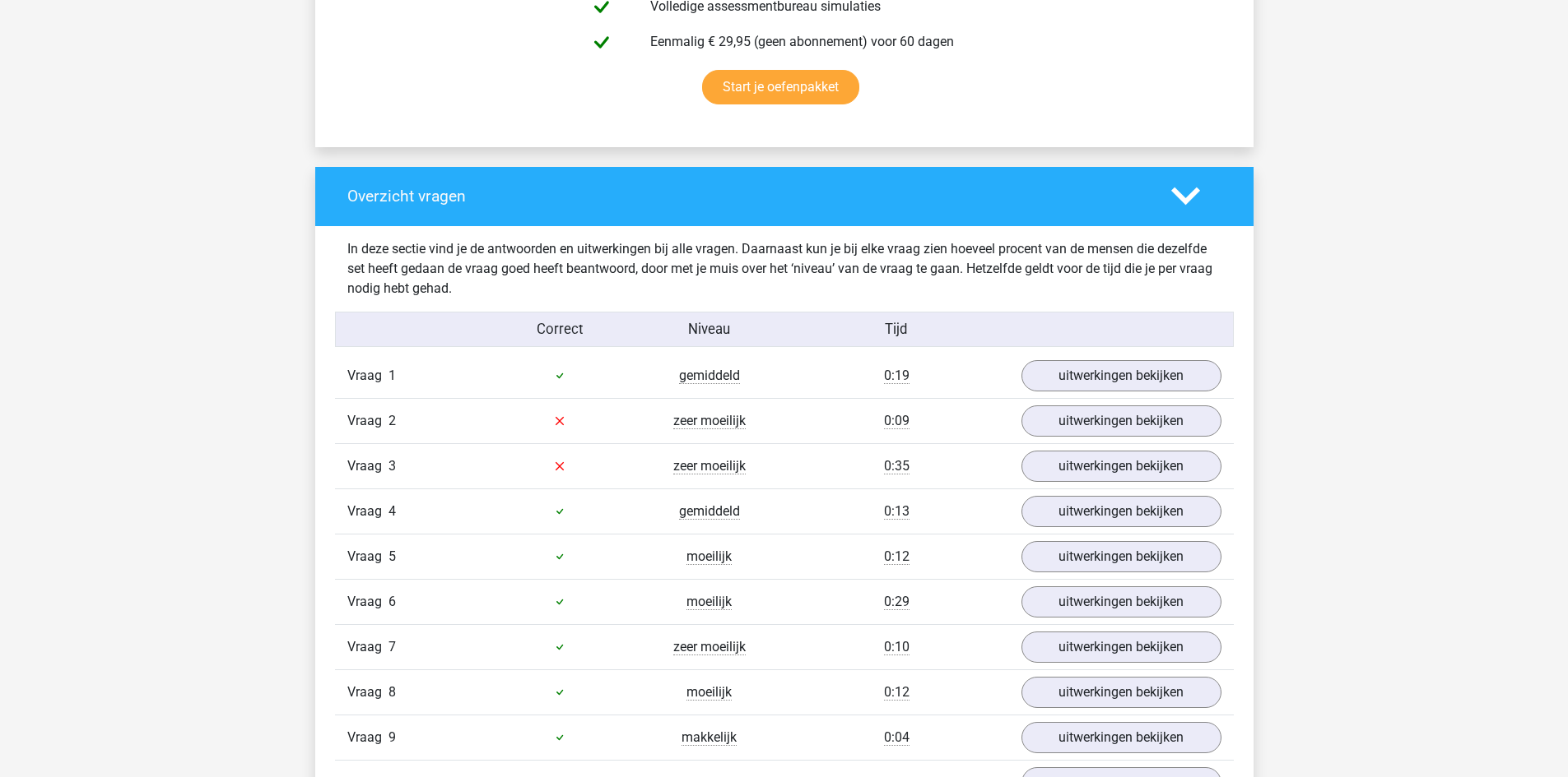
scroll to position [1151, 0]
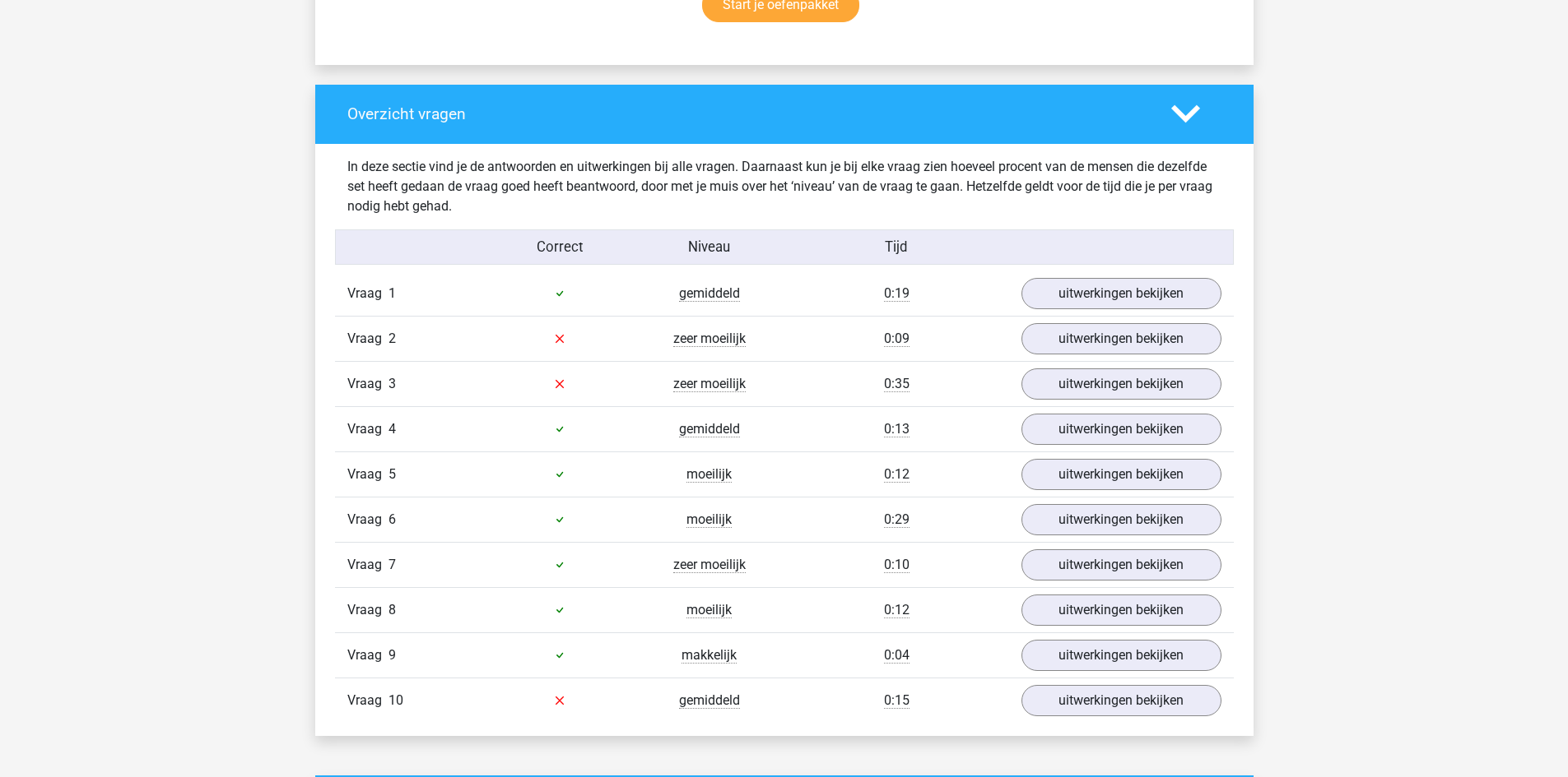
click at [416, 294] on div "Vraag 1" at bounding box center [410, 293] width 150 height 20
click at [386, 292] on span "Vraag" at bounding box center [368, 293] width 41 height 20
click at [1074, 338] on link "uitwerkingen bekijken" at bounding box center [1120, 339] width 230 height 36
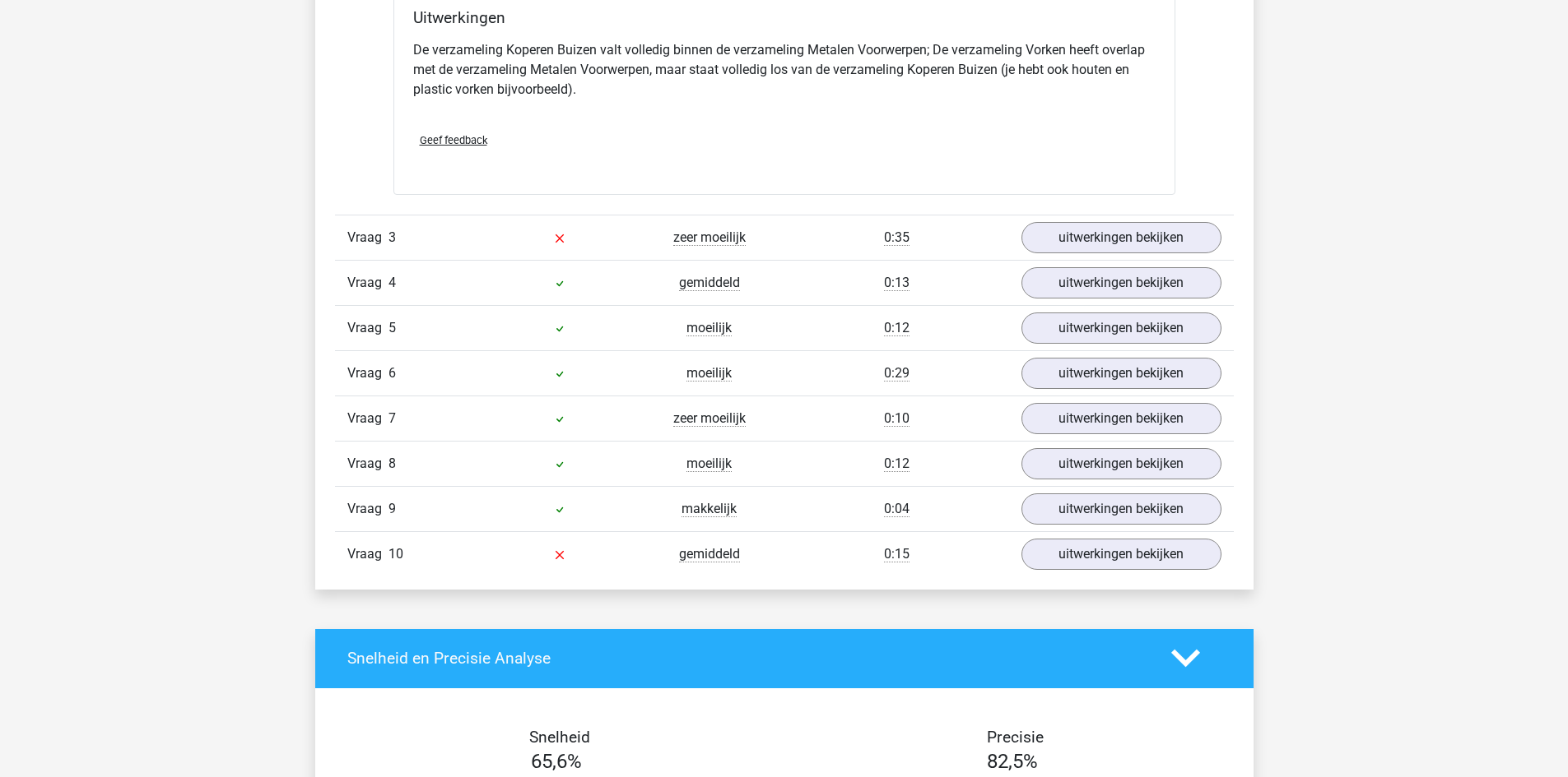
scroll to position [1974, 0]
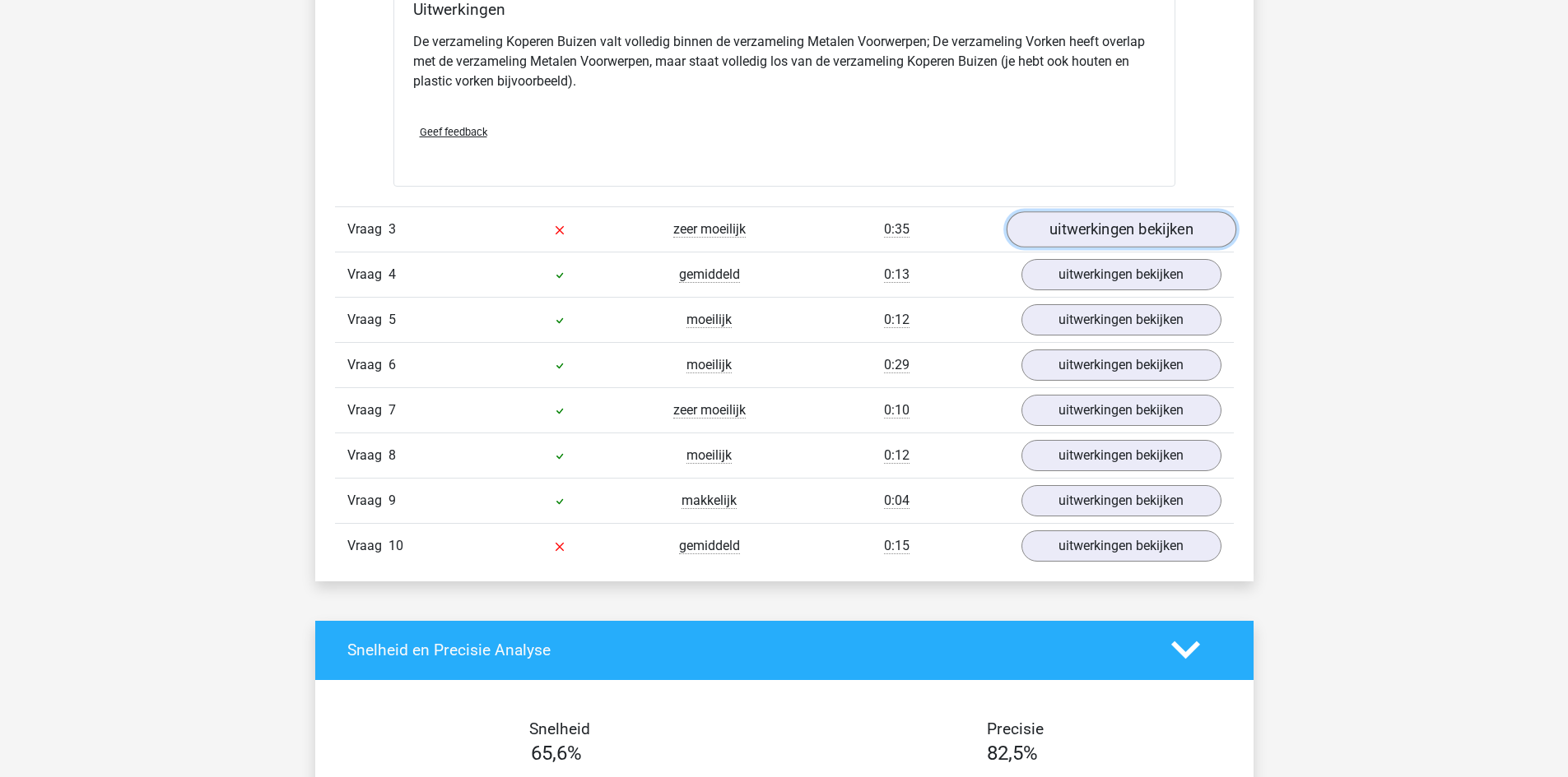
click at [1086, 225] on link "uitwerkingen bekijken" at bounding box center [1120, 229] width 230 height 36
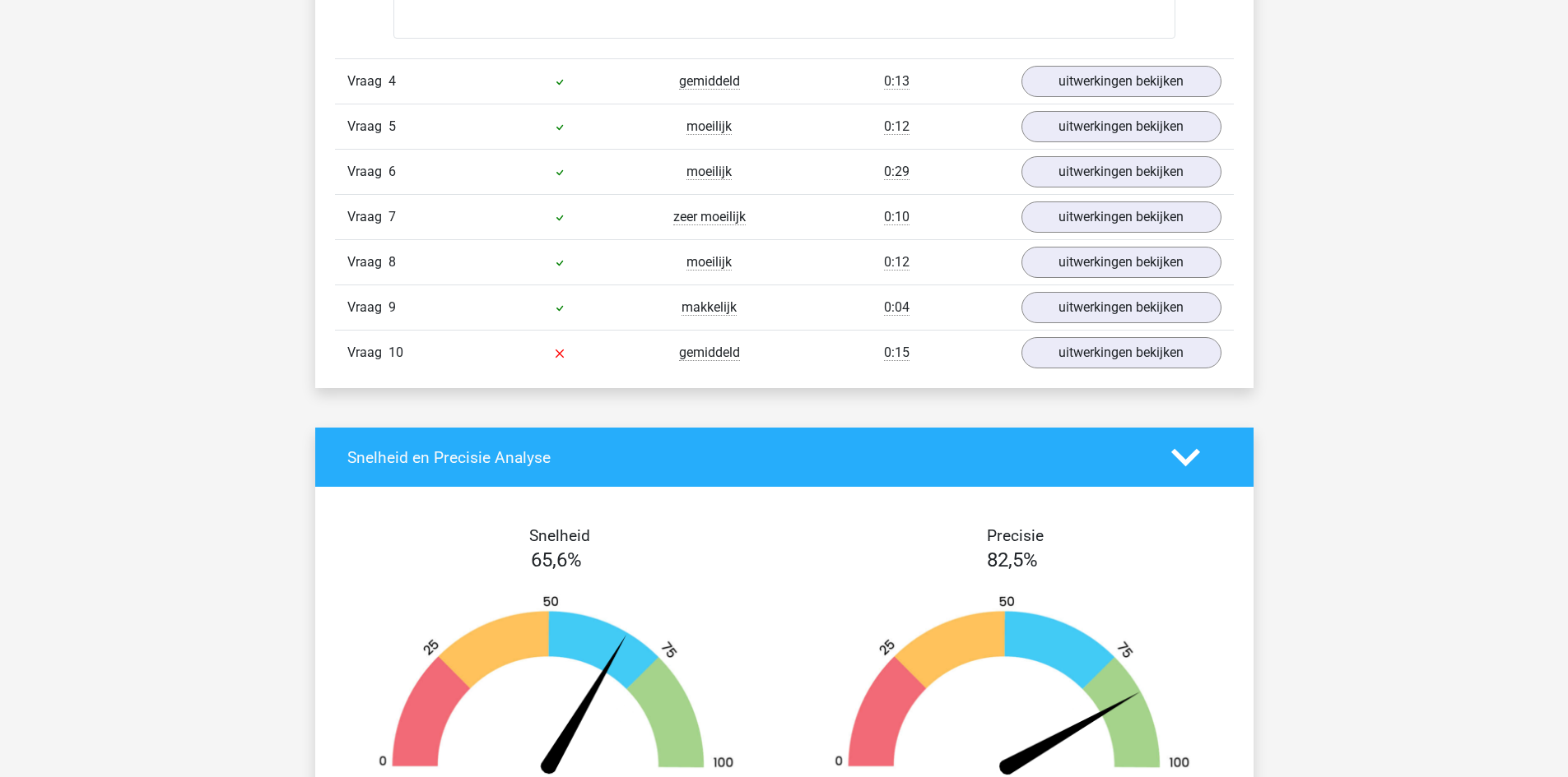
scroll to position [3208, 0]
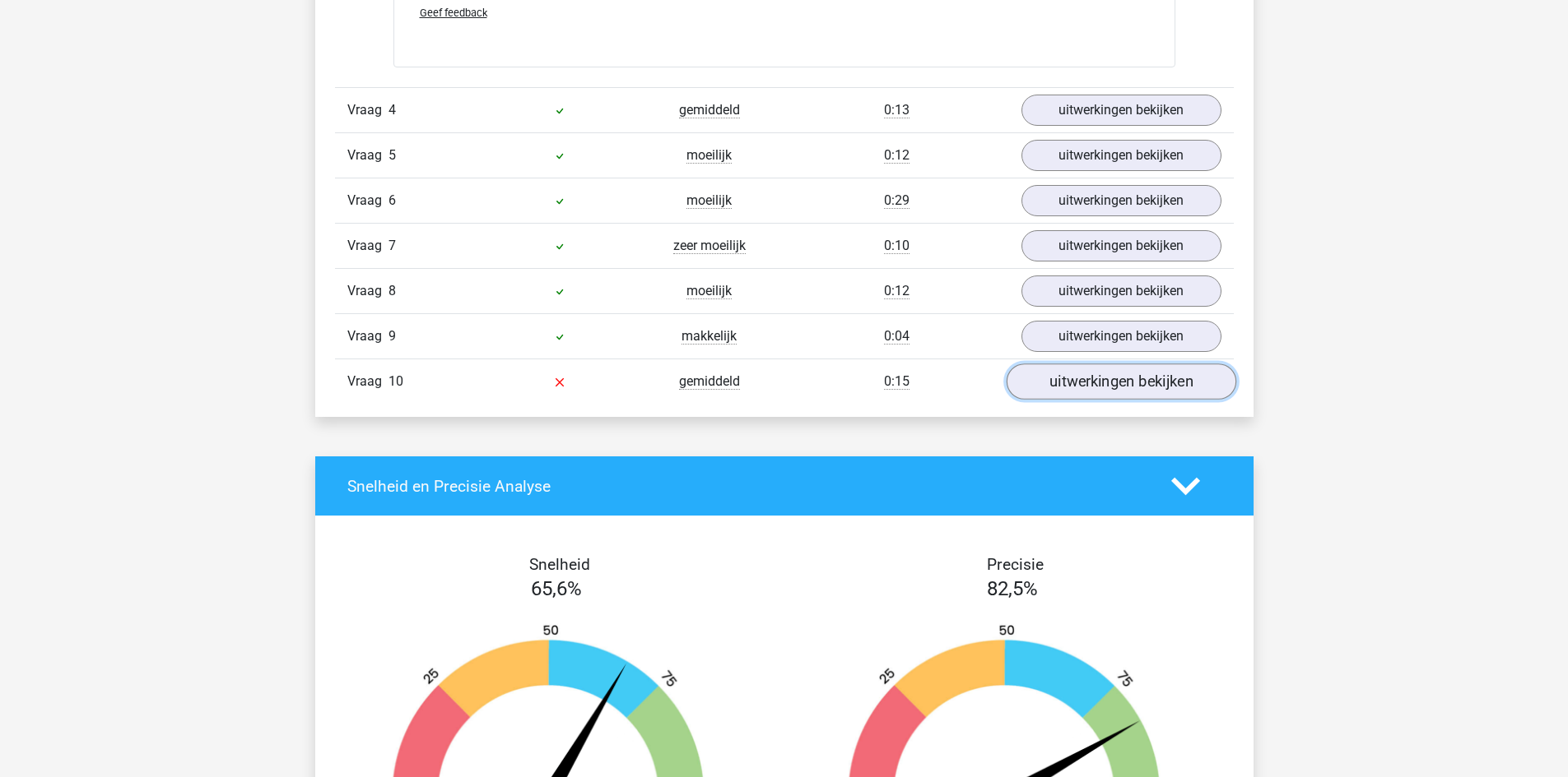
click at [1062, 387] on link "uitwerkingen bekijken" at bounding box center [1120, 382] width 230 height 36
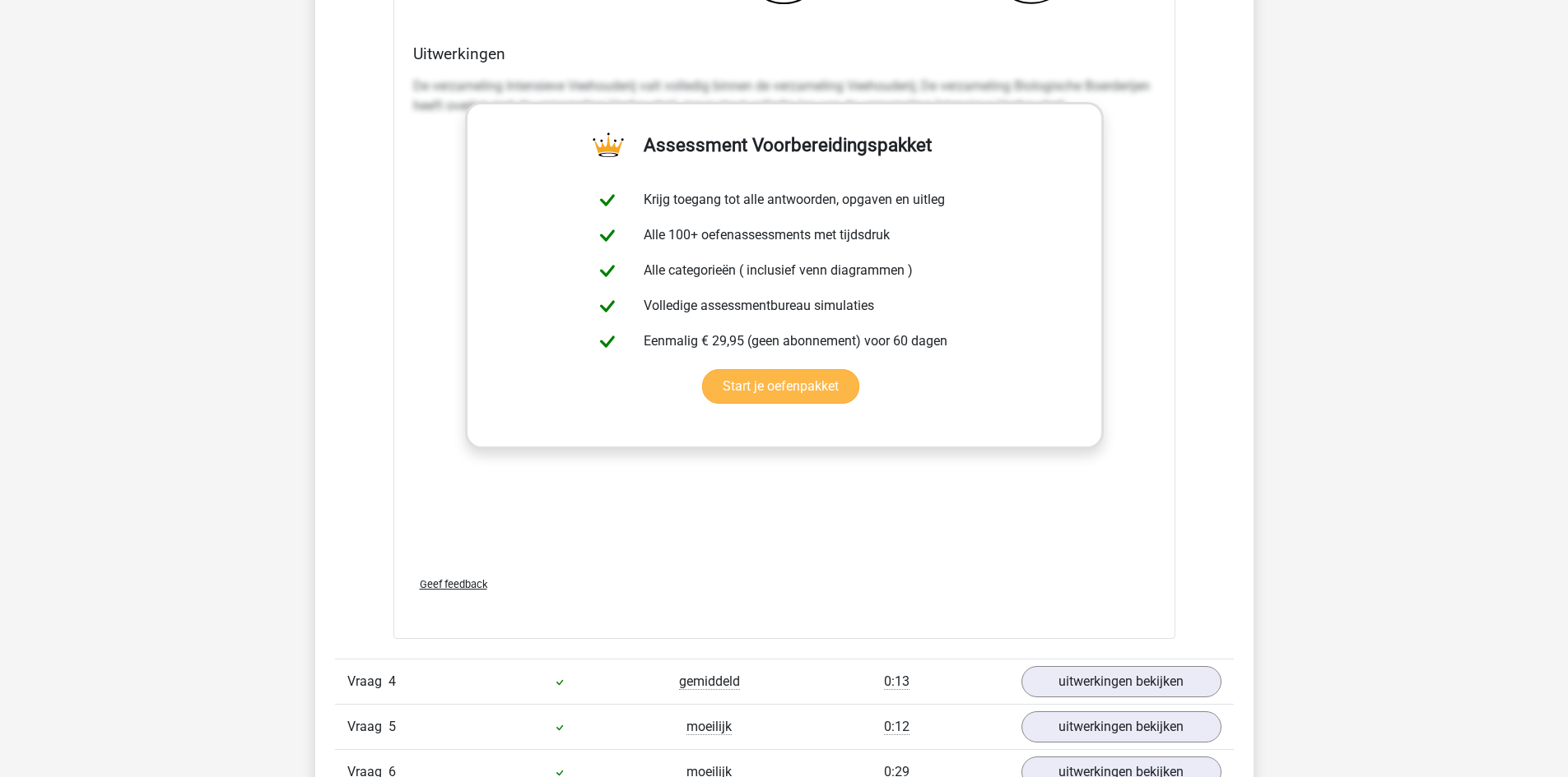
scroll to position [3043, 0]
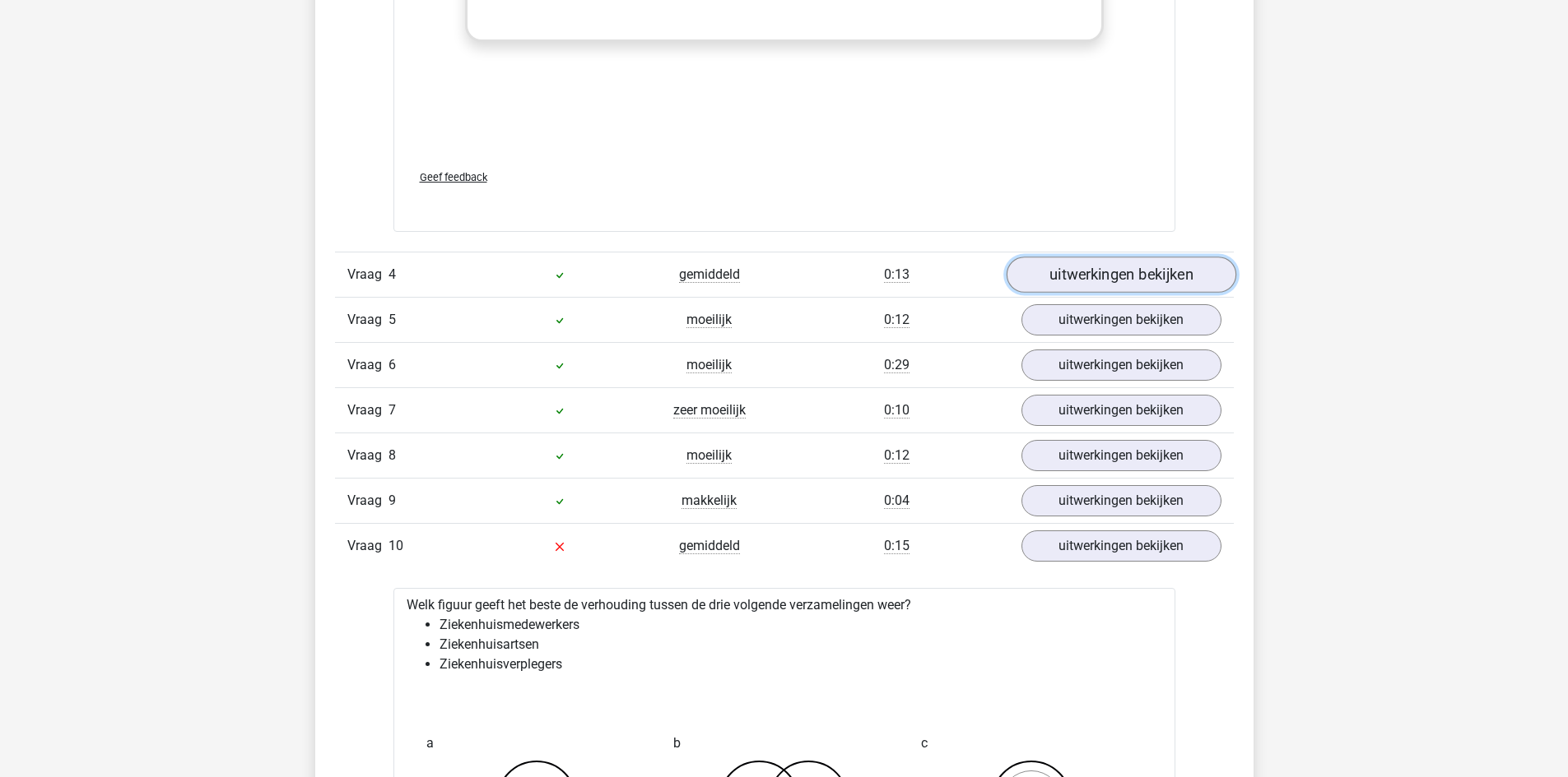
click at [1063, 278] on link "uitwerkingen bekijken" at bounding box center [1120, 275] width 230 height 36
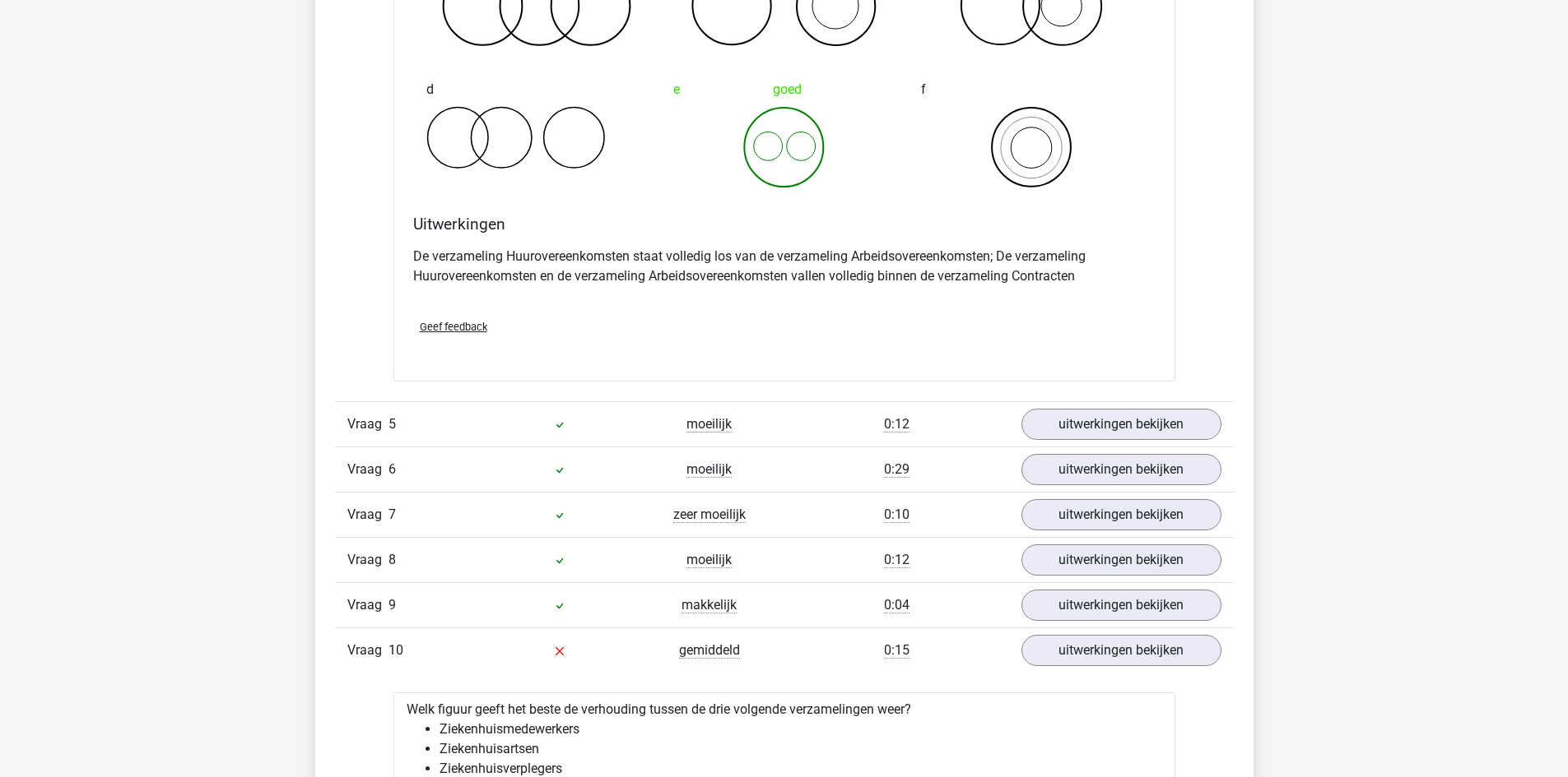
scroll to position [3619, 0]
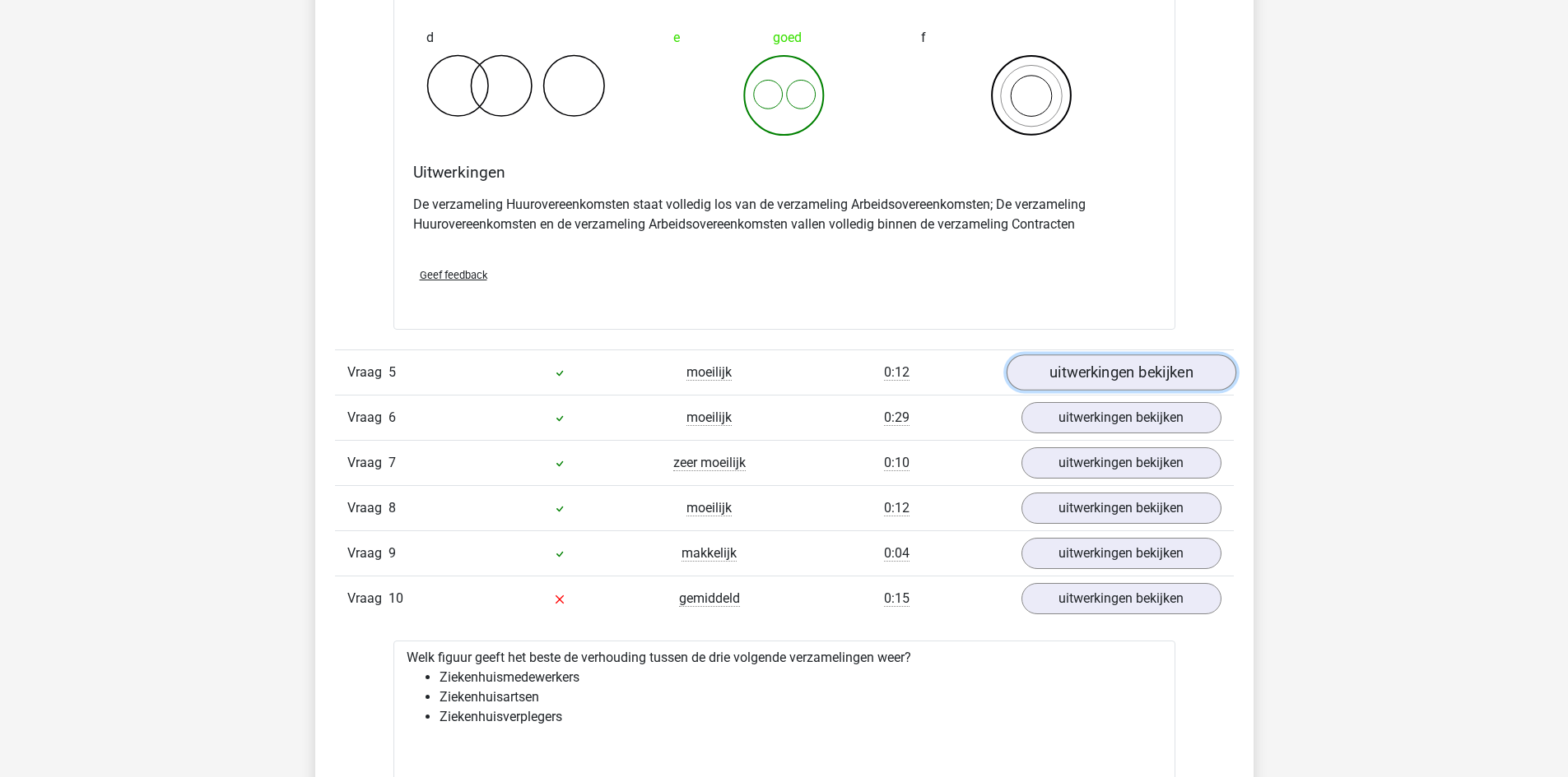
click at [1070, 380] on link "uitwerkingen bekijken" at bounding box center [1120, 372] width 230 height 36
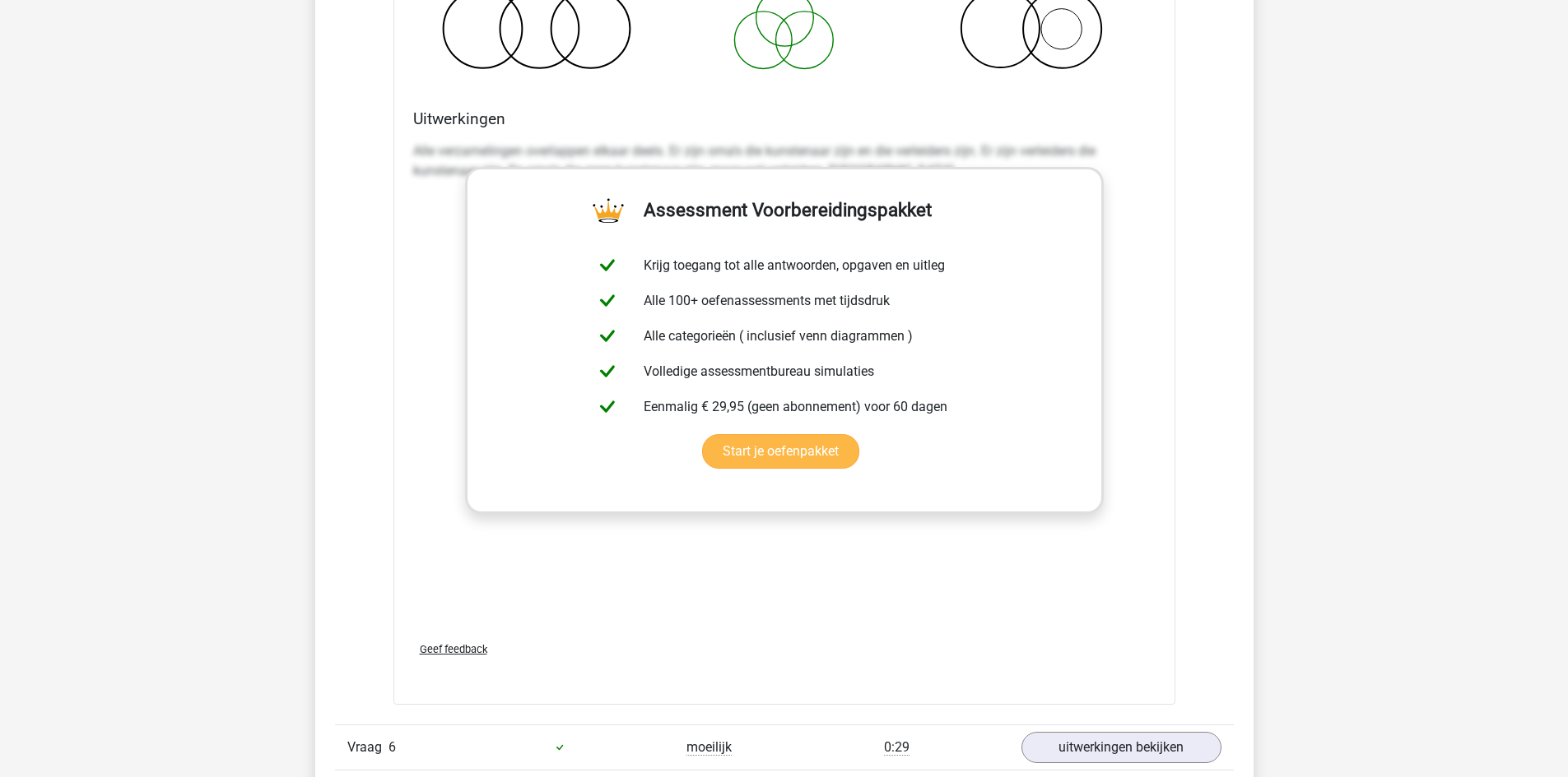
scroll to position [4771, 0]
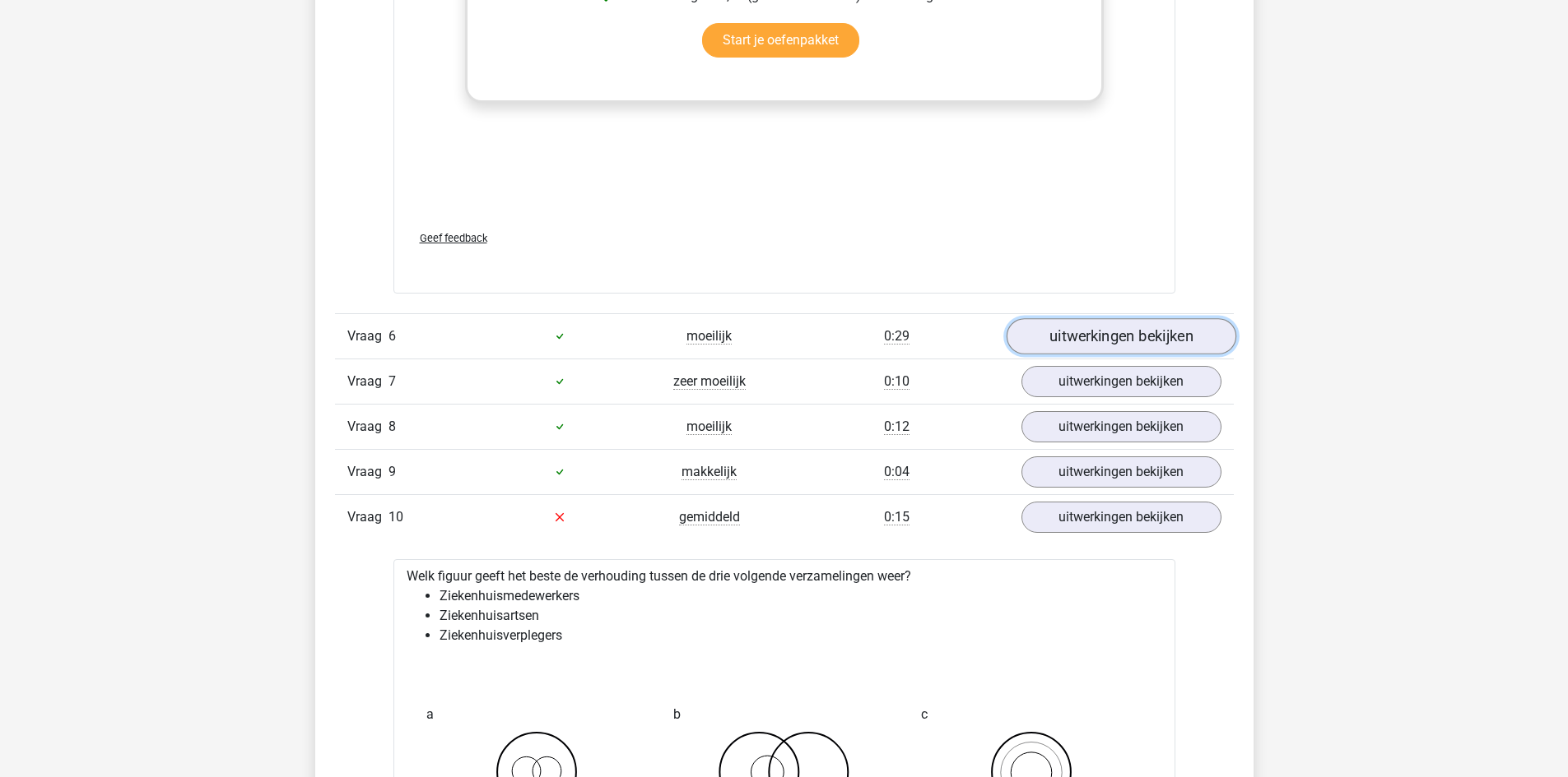
click at [1078, 343] on link "uitwerkingen bekijken" at bounding box center [1120, 336] width 230 height 36
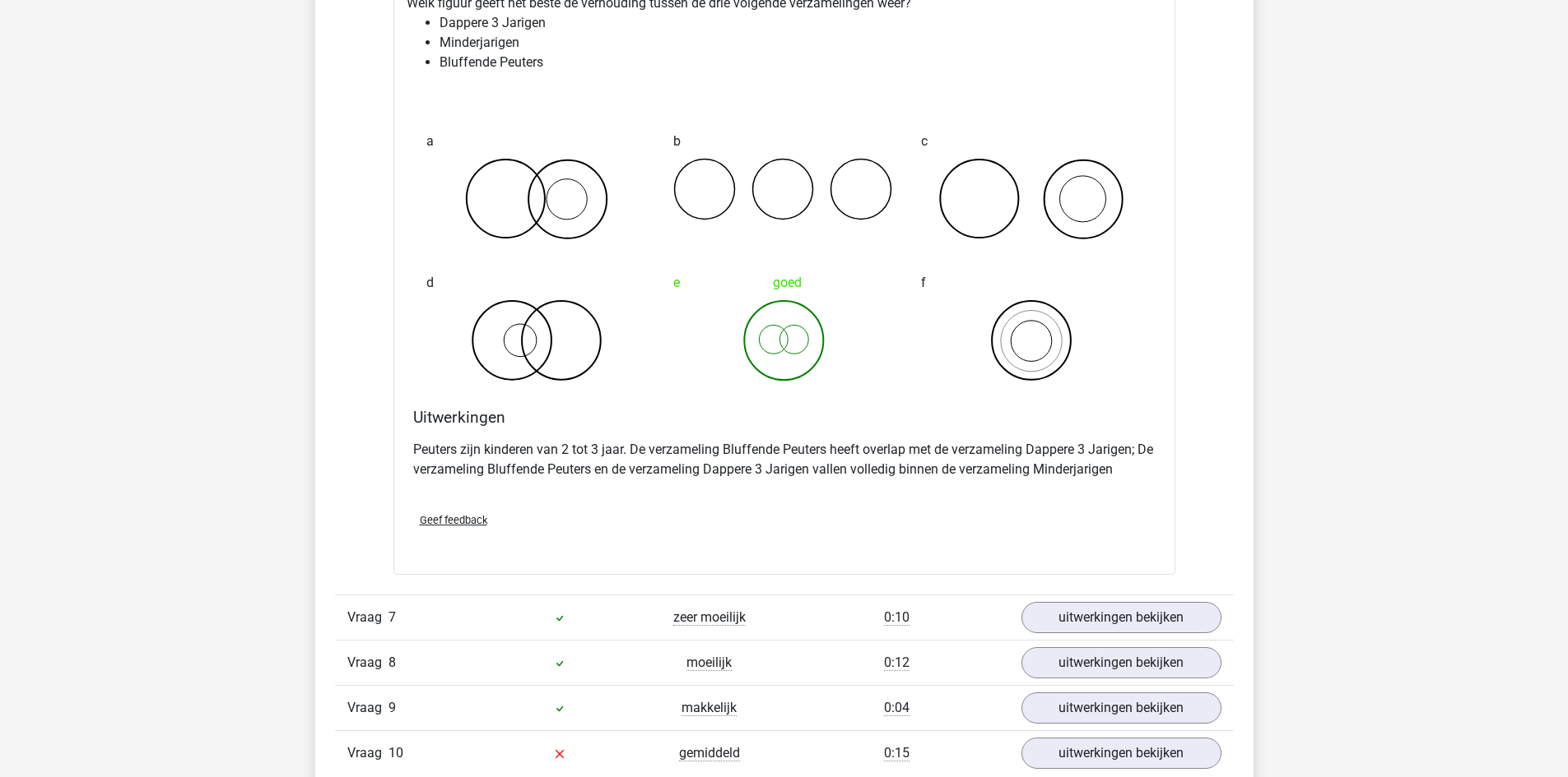
scroll to position [5429, 0]
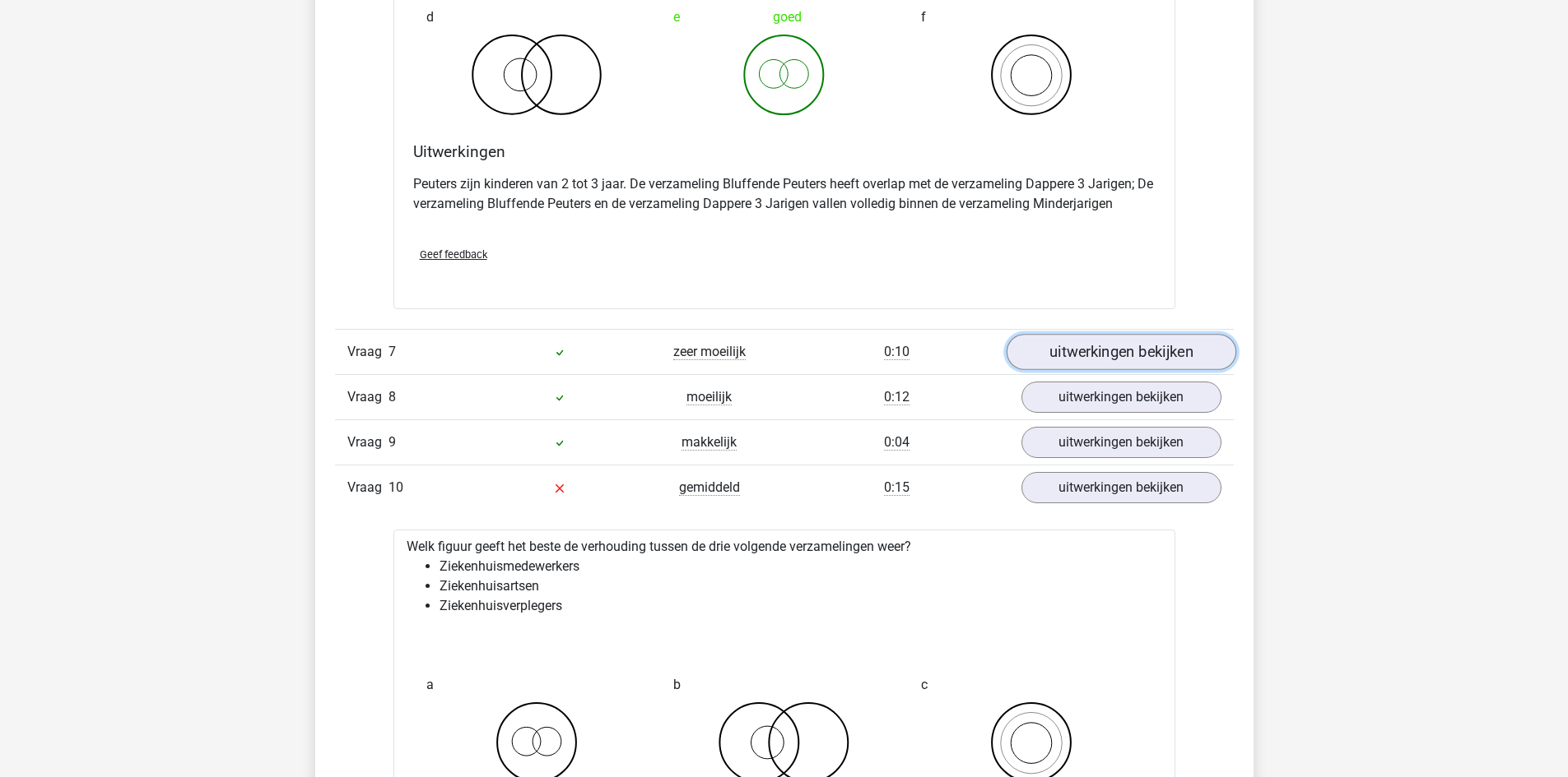
drag, startPoint x: 1164, startPoint y: 336, endPoint x: 1119, endPoint y: 359, distance: 50.5
click at [1164, 336] on link "uitwerkingen bekijken" at bounding box center [1120, 352] width 230 height 36
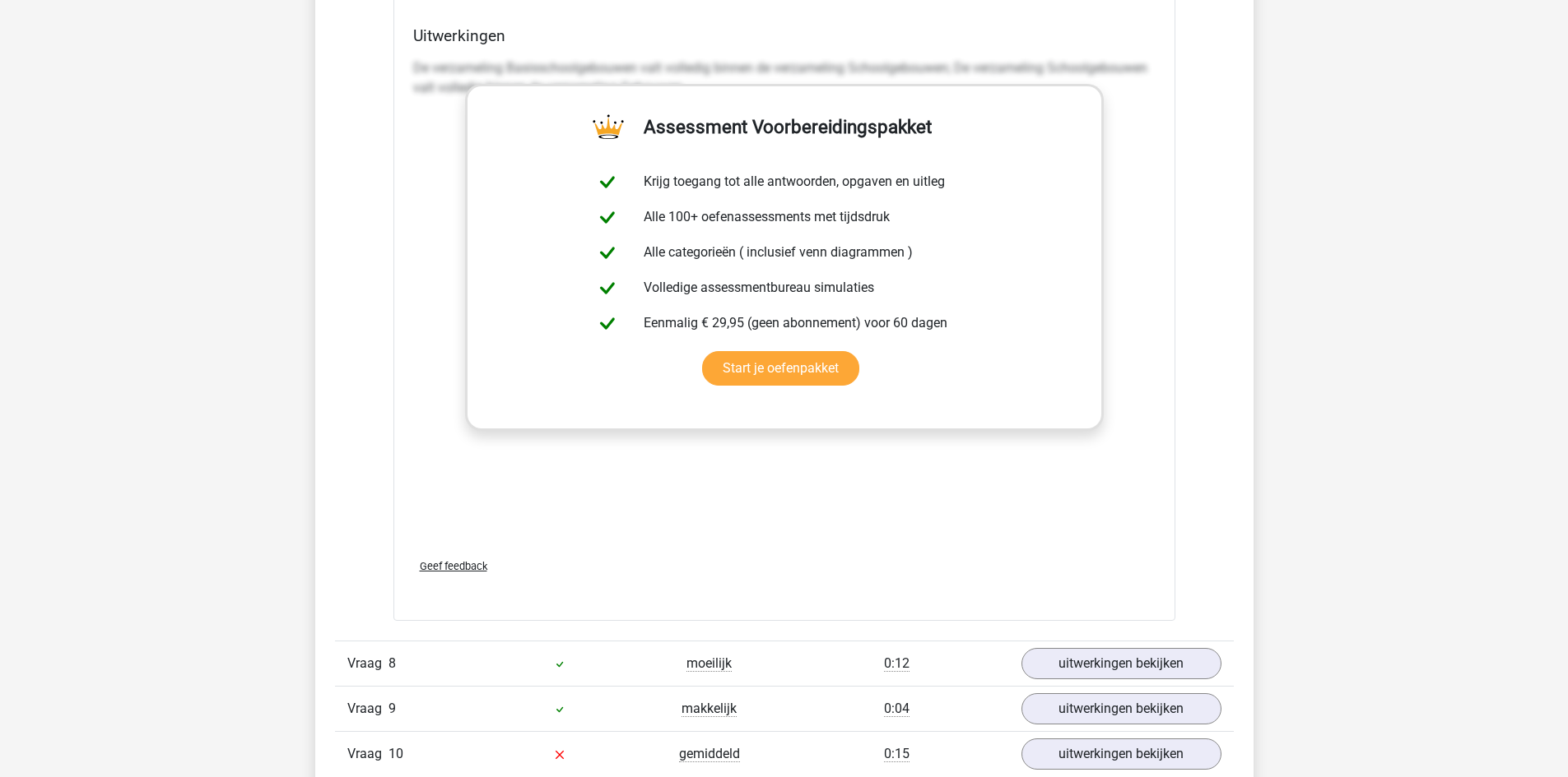
scroll to position [6745, 0]
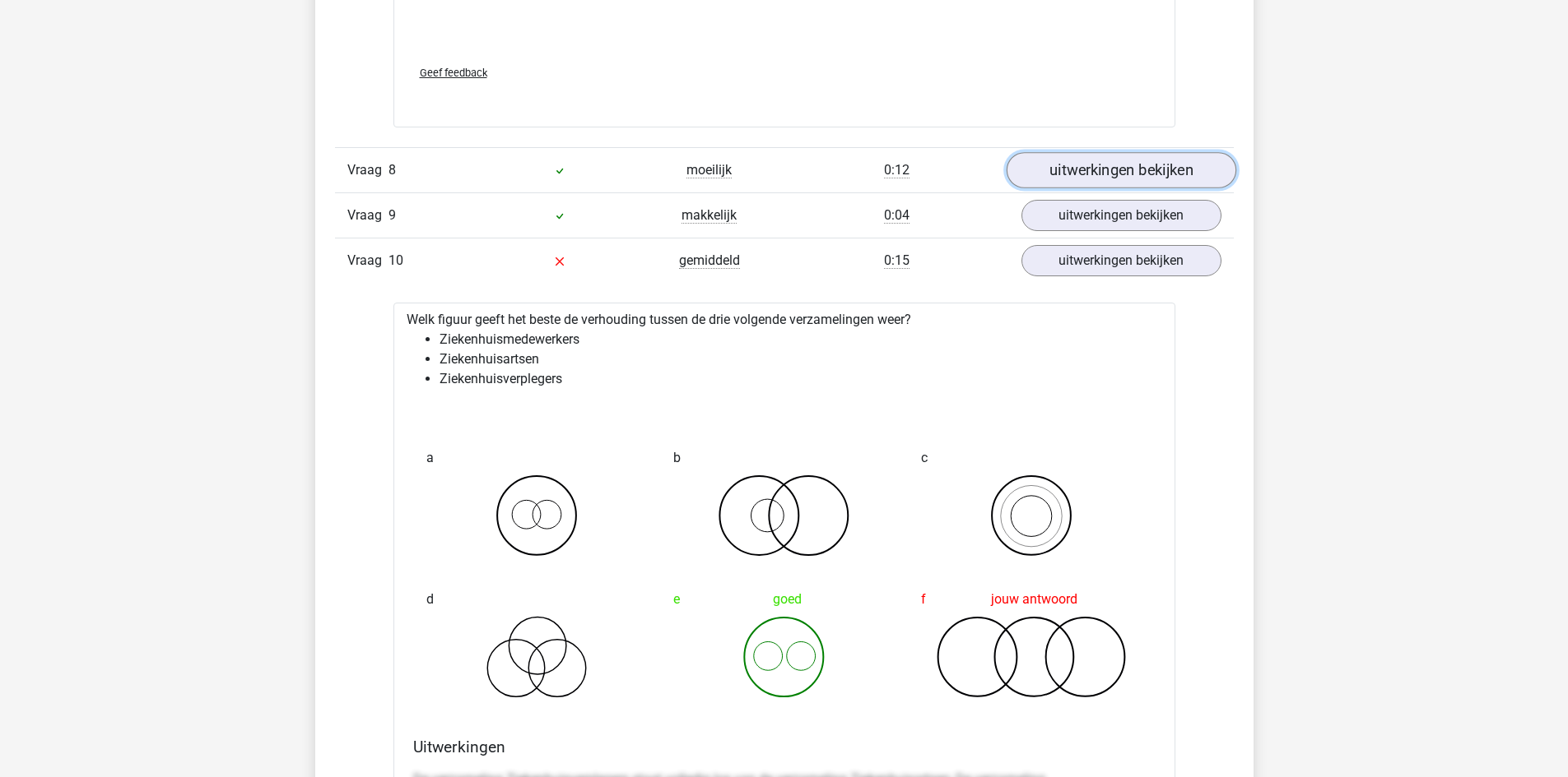
click at [1066, 165] on link "uitwerkingen bekijken" at bounding box center [1120, 170] width 230 height 36
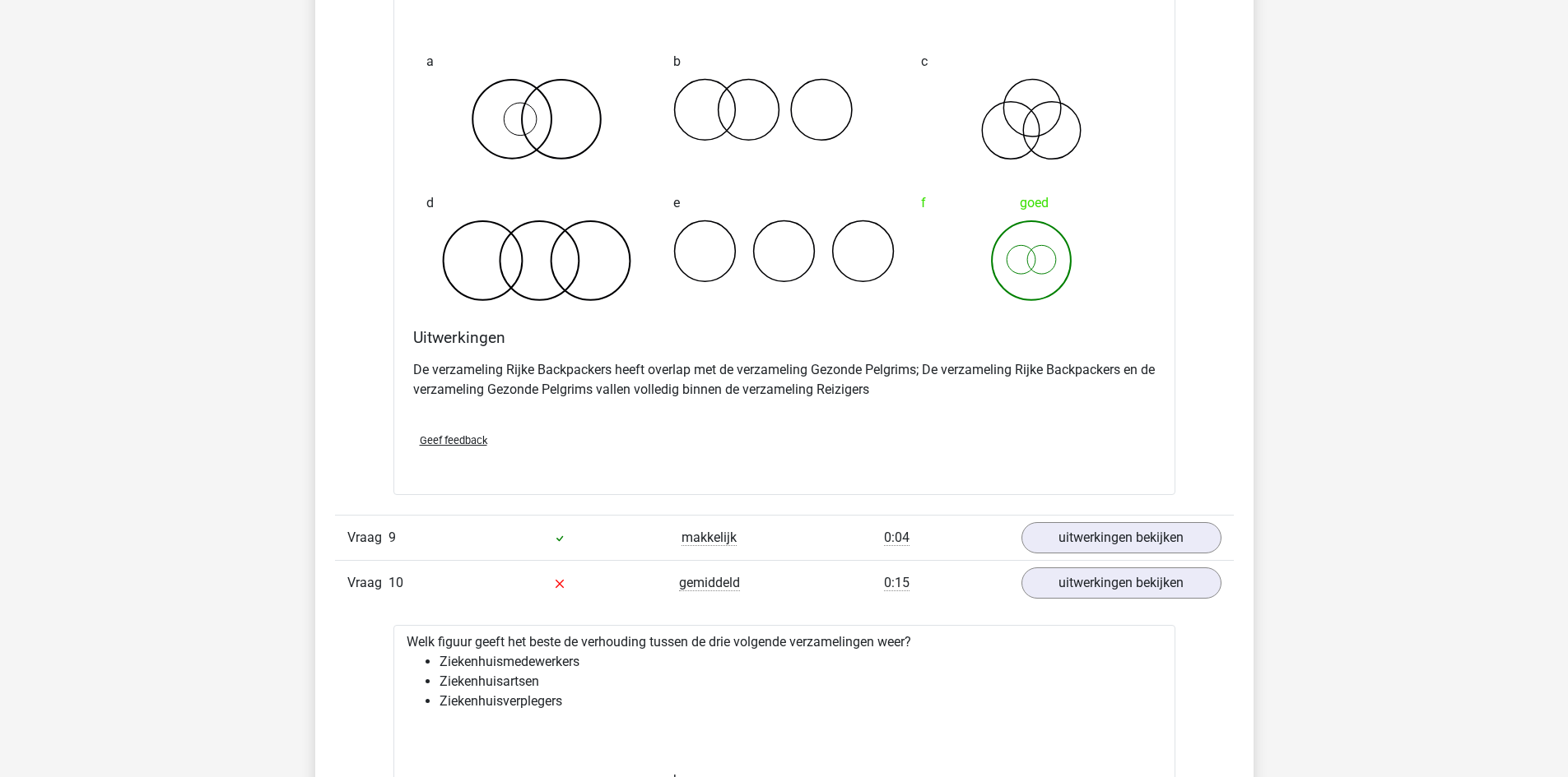
scroll to position [7157, 0]
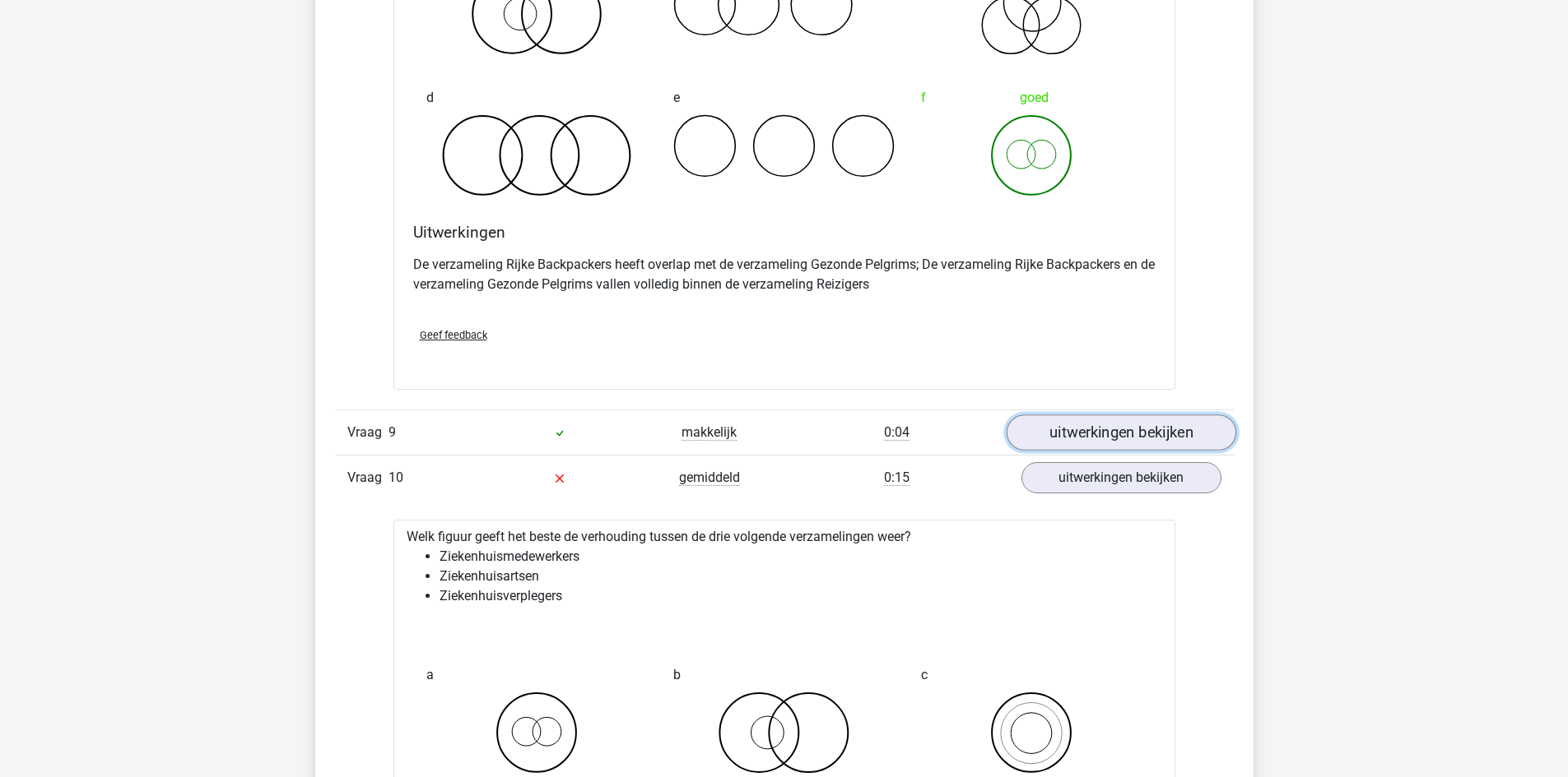
click at [1129, 438] on link "uitwerkingen bekijken" at bounding box center [1120, 432] width 230 height 36
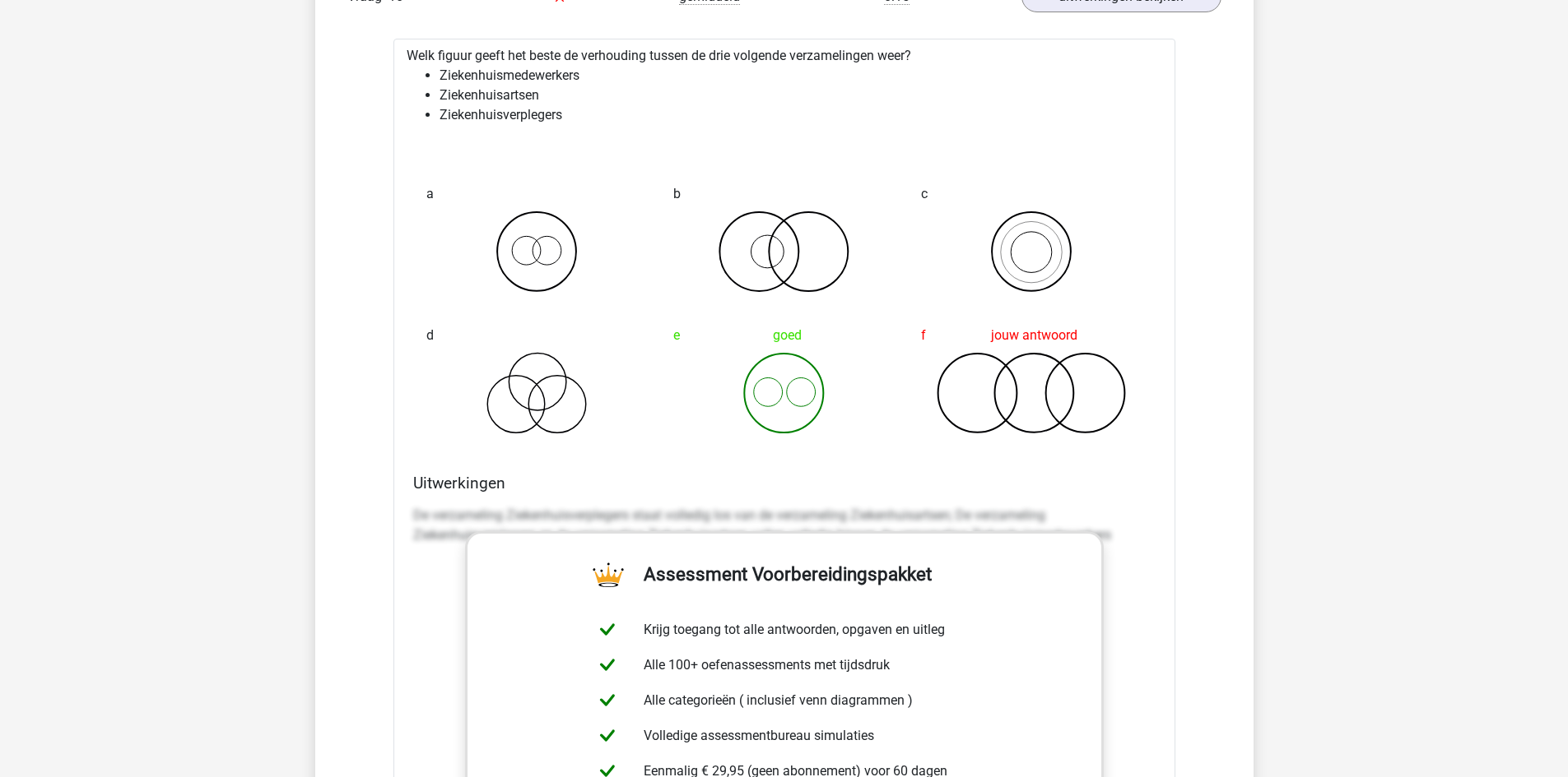
scroll to position [8719, 0]
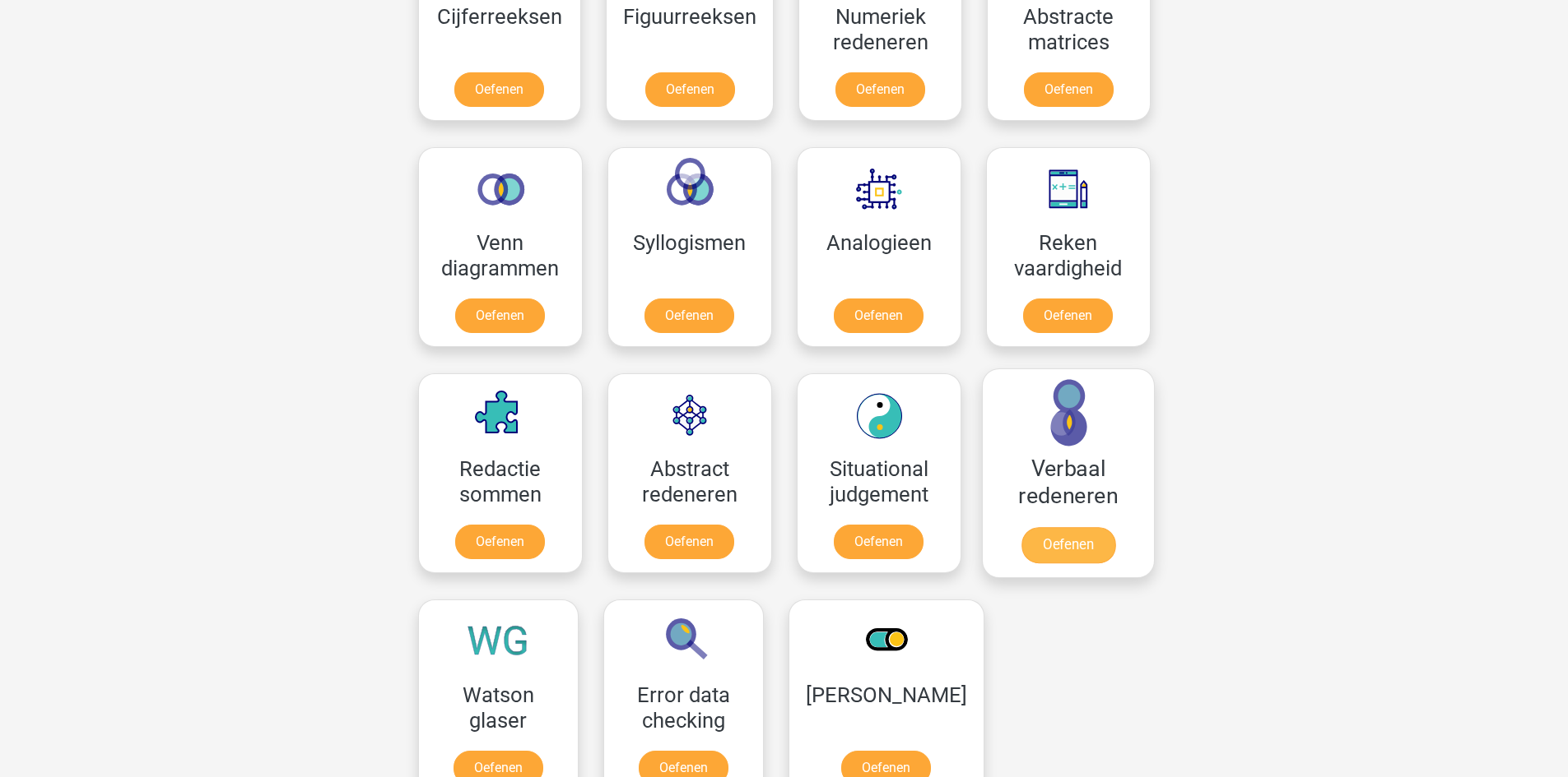
scroll to position [864, 0]
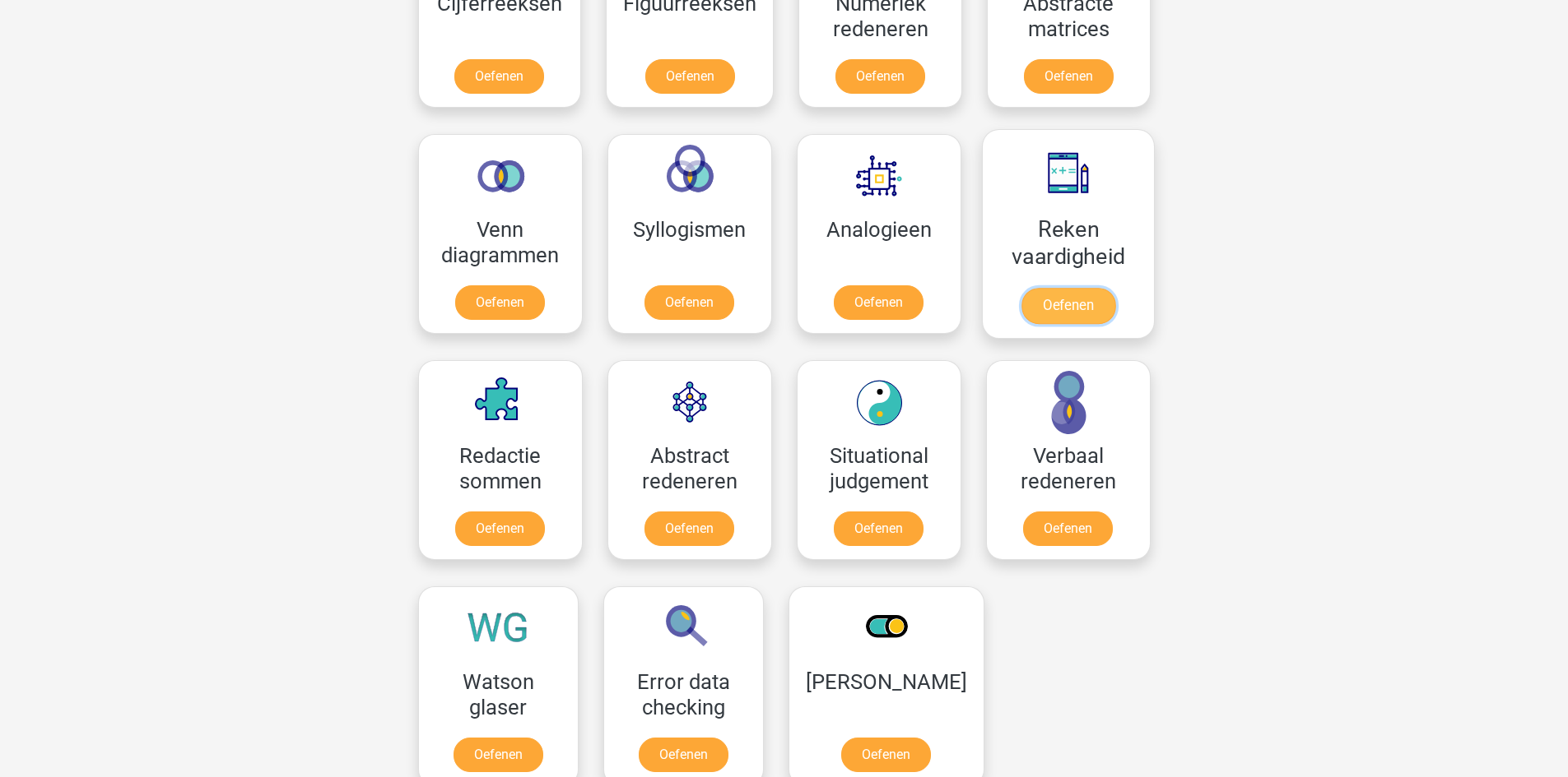
click at [1080, 288] on link "Oefenen" at bounding box center [1067, 306] width 93 height 36
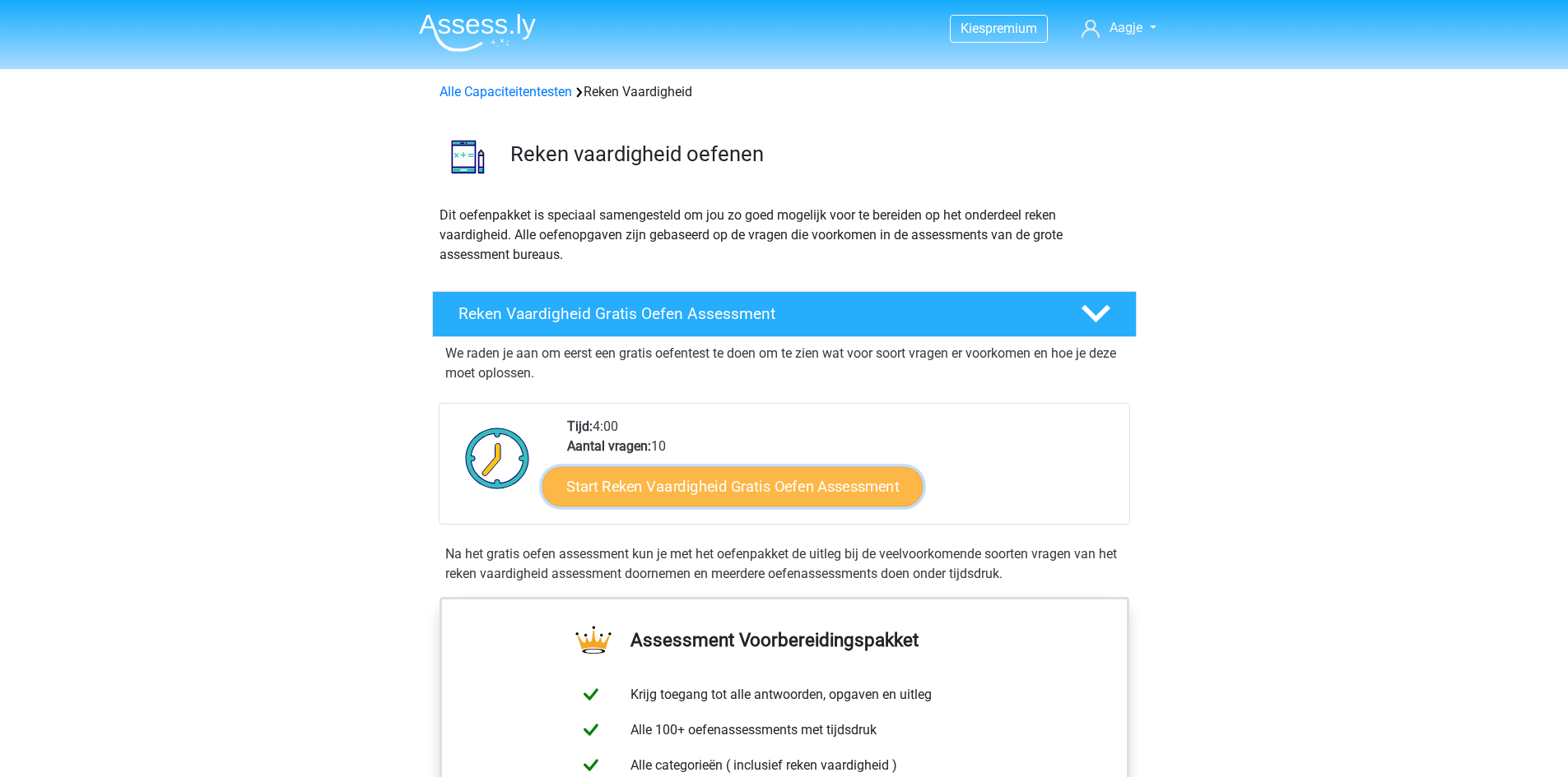
click at [793, 482] on link "Start Reken Vaardigheid Gratis Oefen Assessment" at bounding box center [732, 486] width 380 height 39
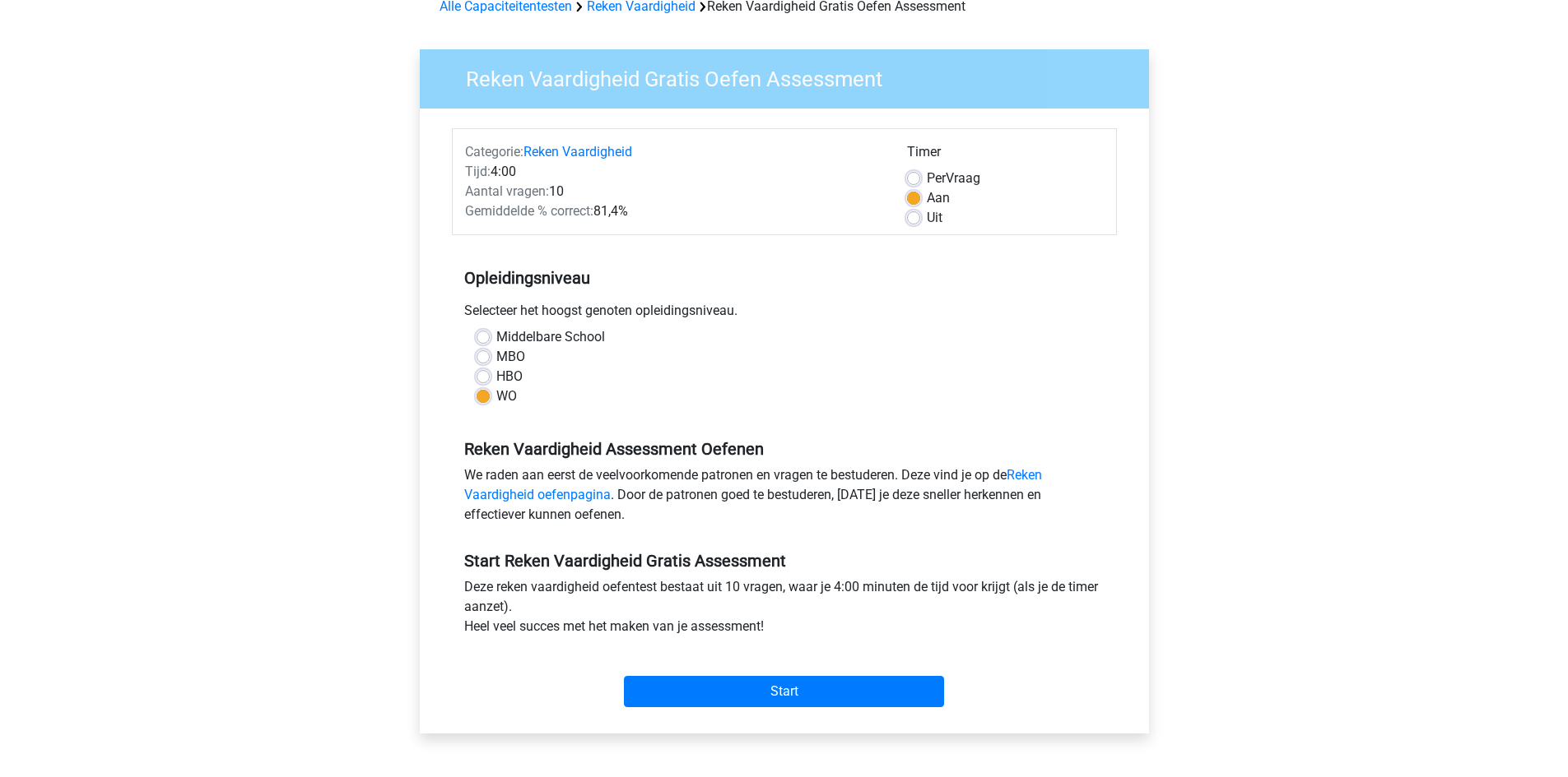
scroll to position [82, 0]
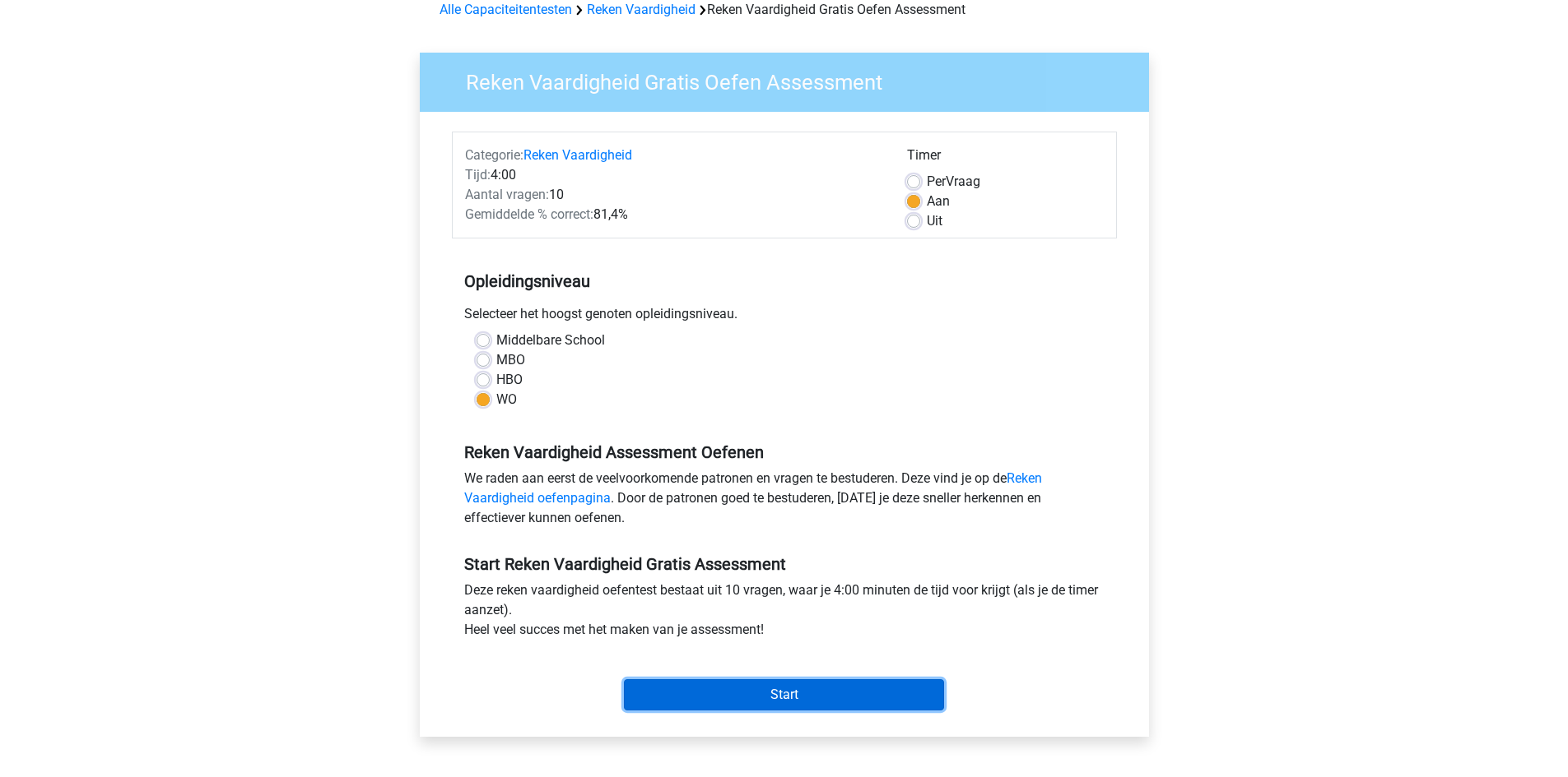
click at [825, 698] on input "Start" at bounding box center [784, 695] width 320 height 31
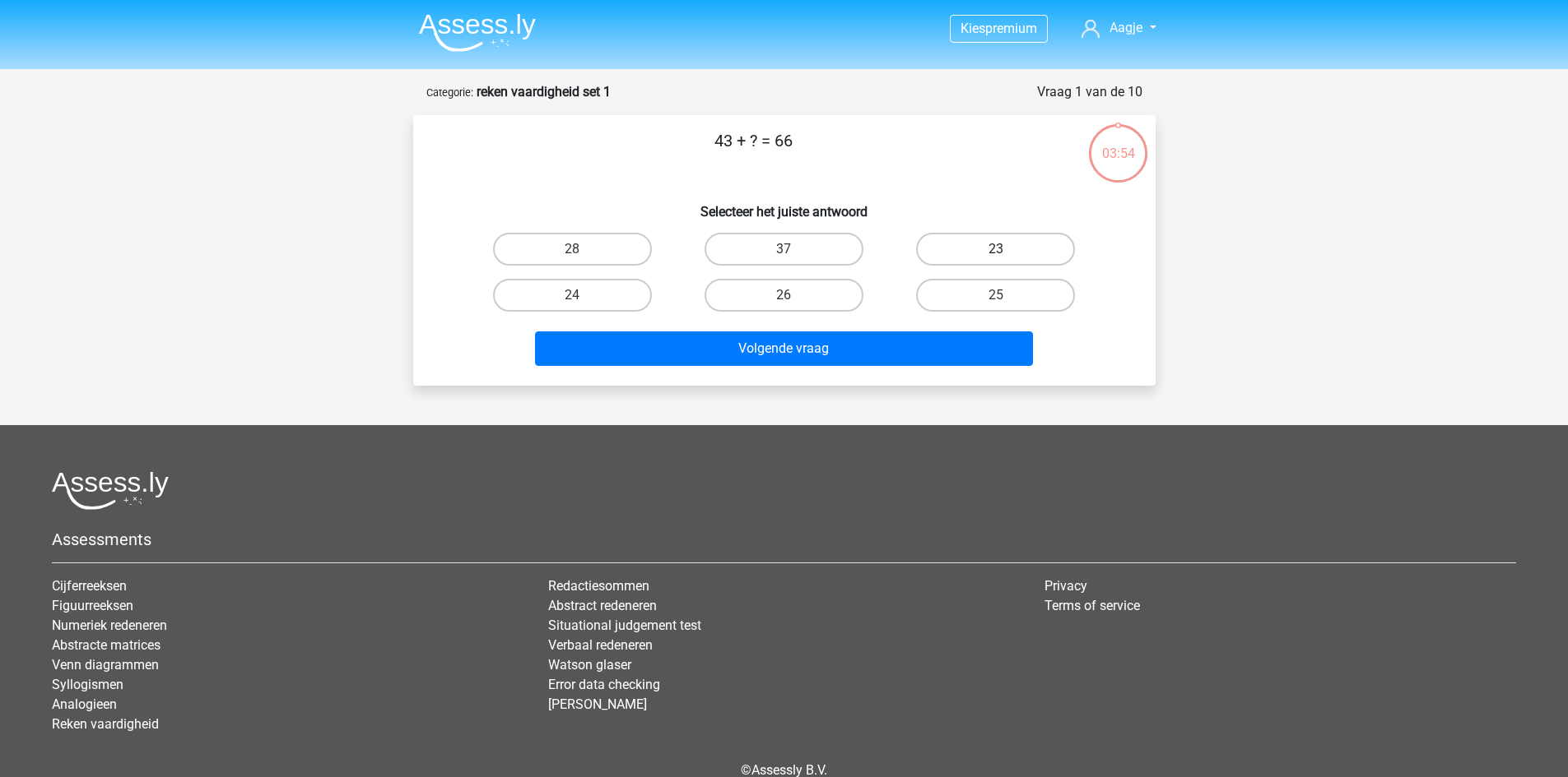
click at [1020, 242] on label "23" at bounding box center [995, 249] width 159 height 33
click at [1007, 249] on input "23" at bounding box center [1000, 254] width 10 height 10
radio input "true"
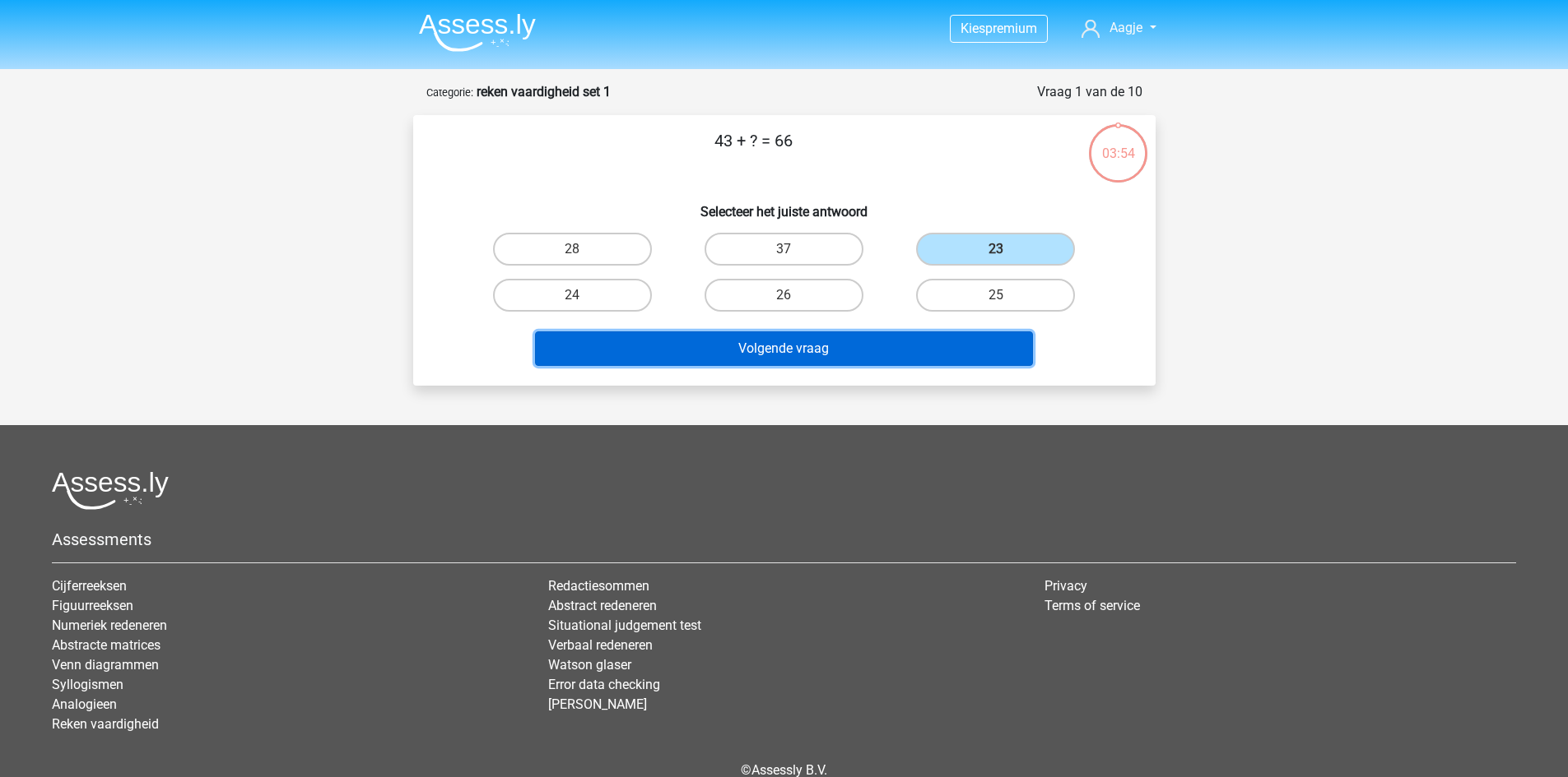
click at [906, 350] on button "Volgende vraag" at bounding box center [784, 349] width 498 height 34
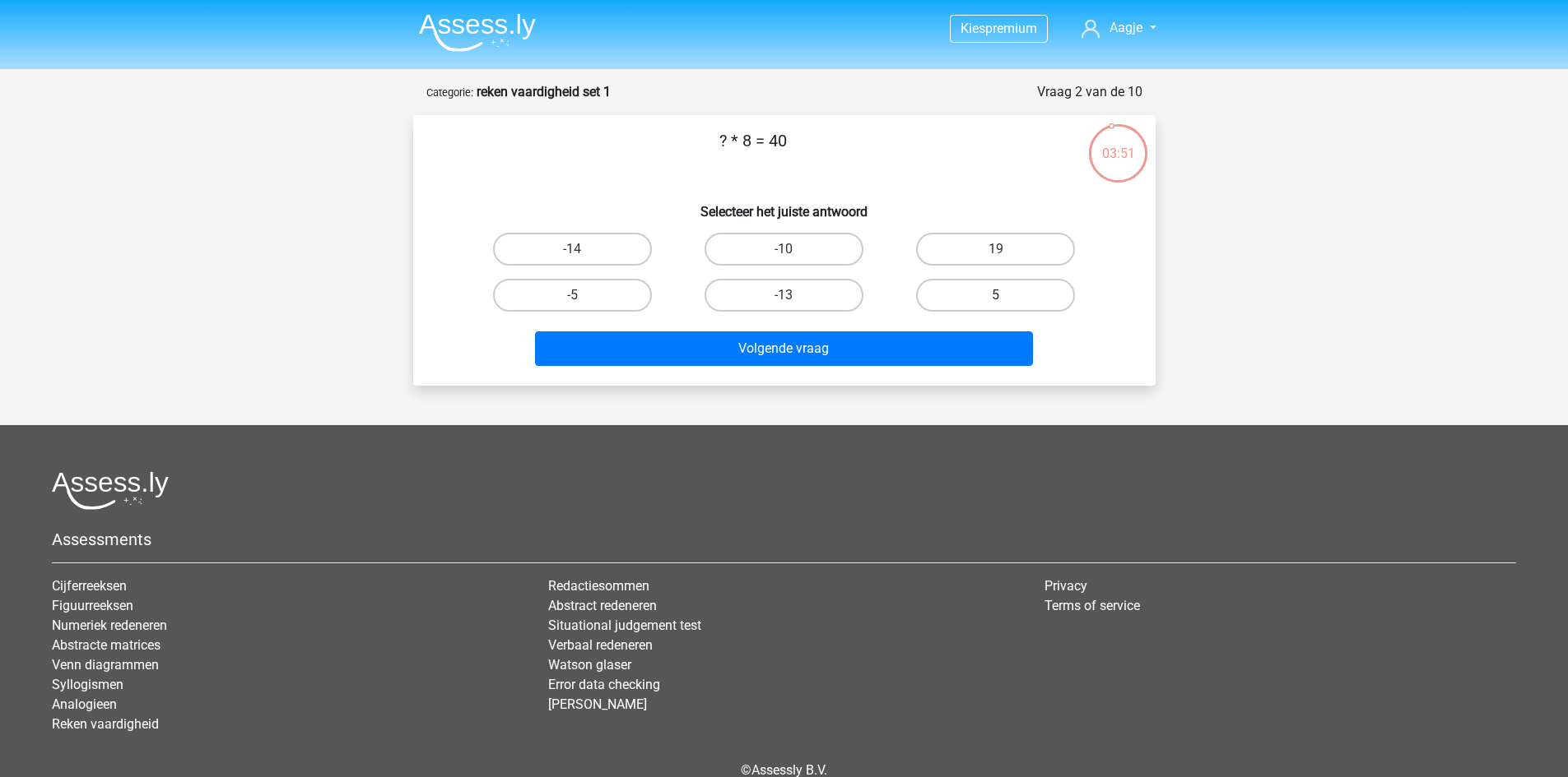
click at [941, 296] on label "5" at bounding box center [995, 295] width 159 height 33
click at [995, 296] on input "5" at bounding box center [1000, 300] width 10 height 10
radio input "true"
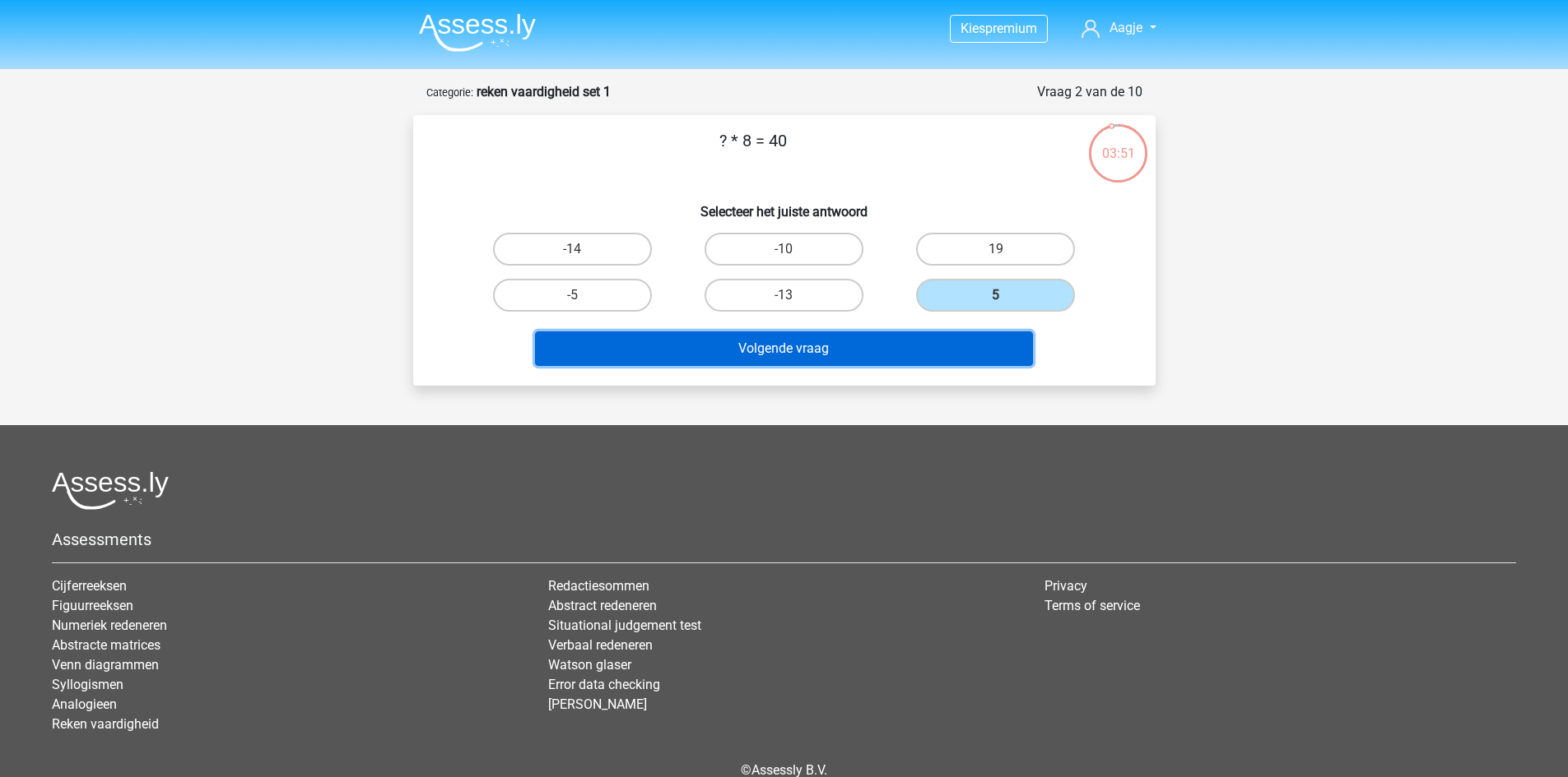
click at [874, 332] on button "Volgende vraag" at bounding box center [784, 349] width 498 height 34
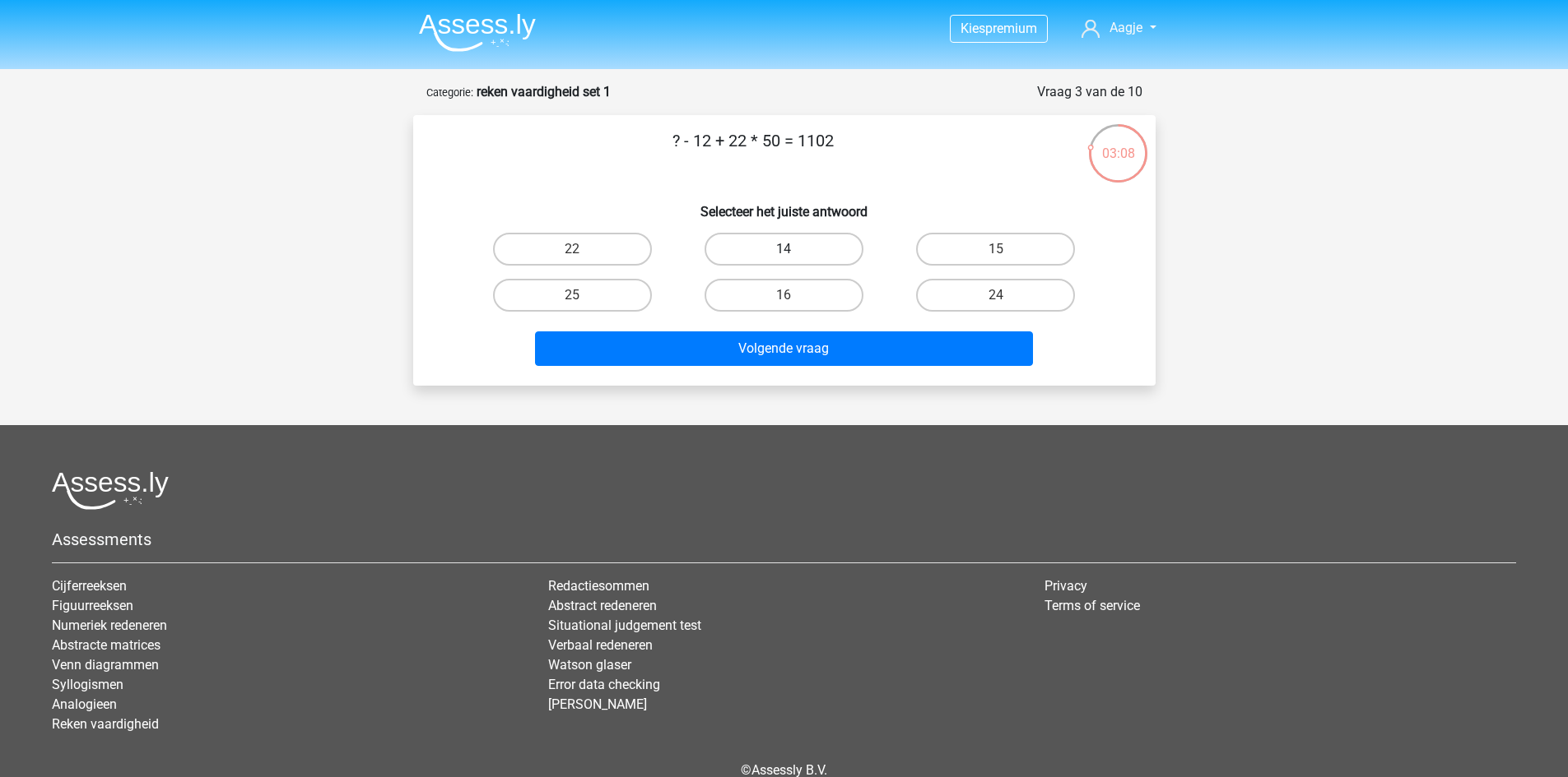
click at [761, 242] on label "14" at bounding box center [783, 249] width 159 height 33
click at [783, 249] on input "14" at bounding box center [788, 254] width 10 height 10
radio input "true"
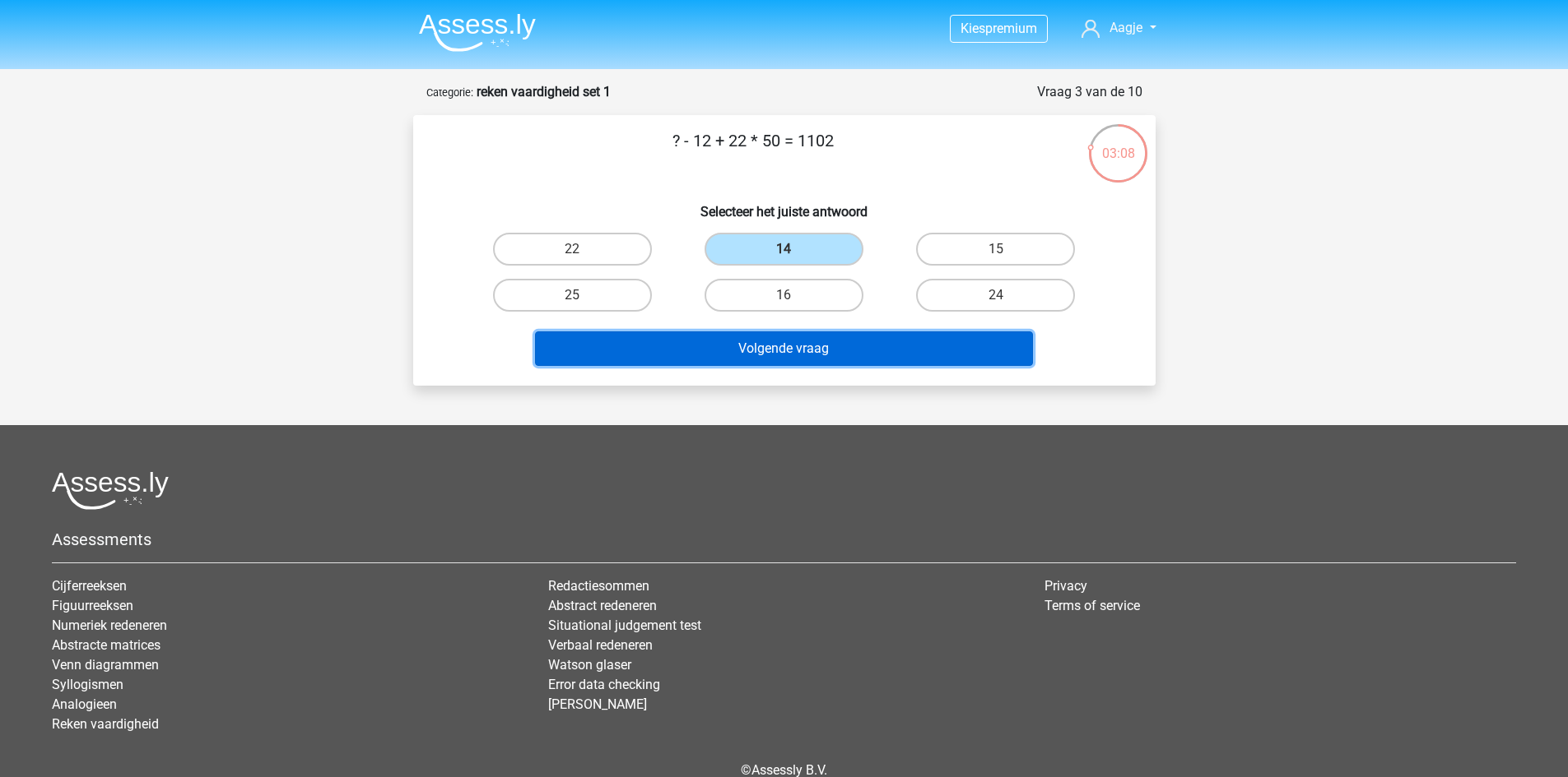
click at [805, 356] on button "Volgende vraag" at bounding box center [784, 349] width 498 height 34
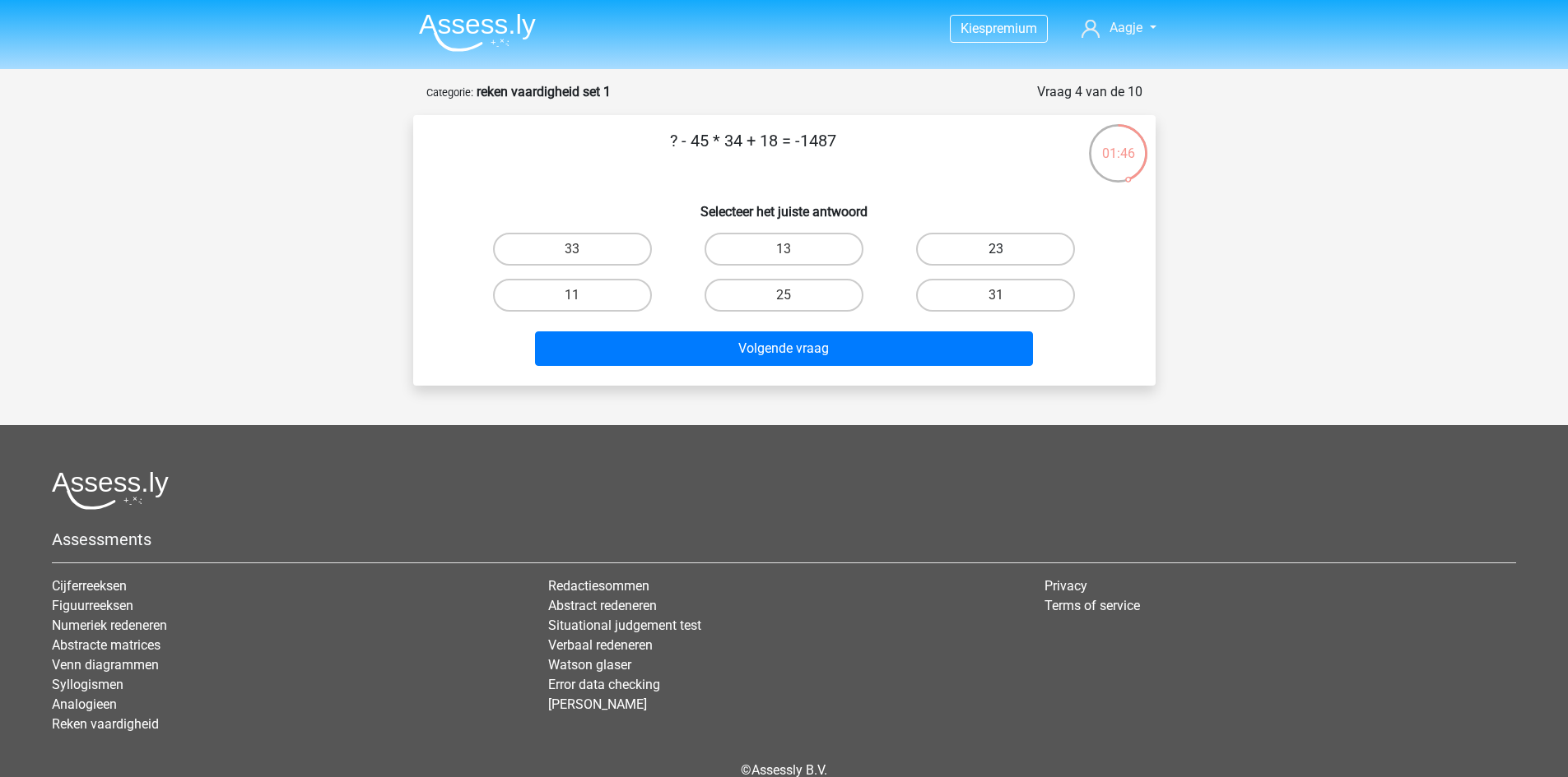
click at [976, 261] on label "23" at bounding box center [995, 249] width 159 height 33
click at [995, 260] on input "23" at bounding box center [1000, 254] width 10 height 10
radio input "true"
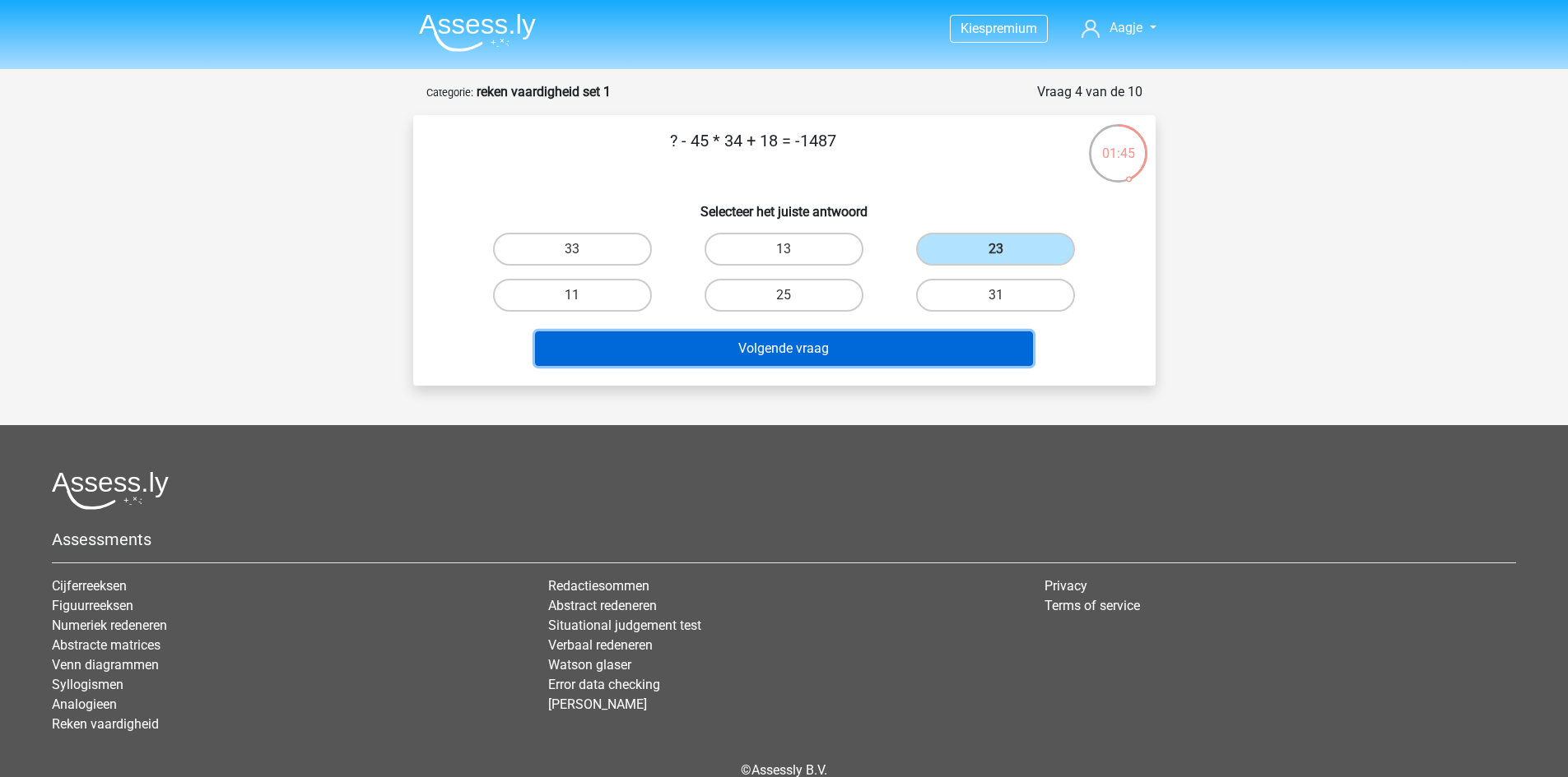
click at [926, 337] on button "Volgende vraag" at bounding box center [784, 349] width 498 height 34
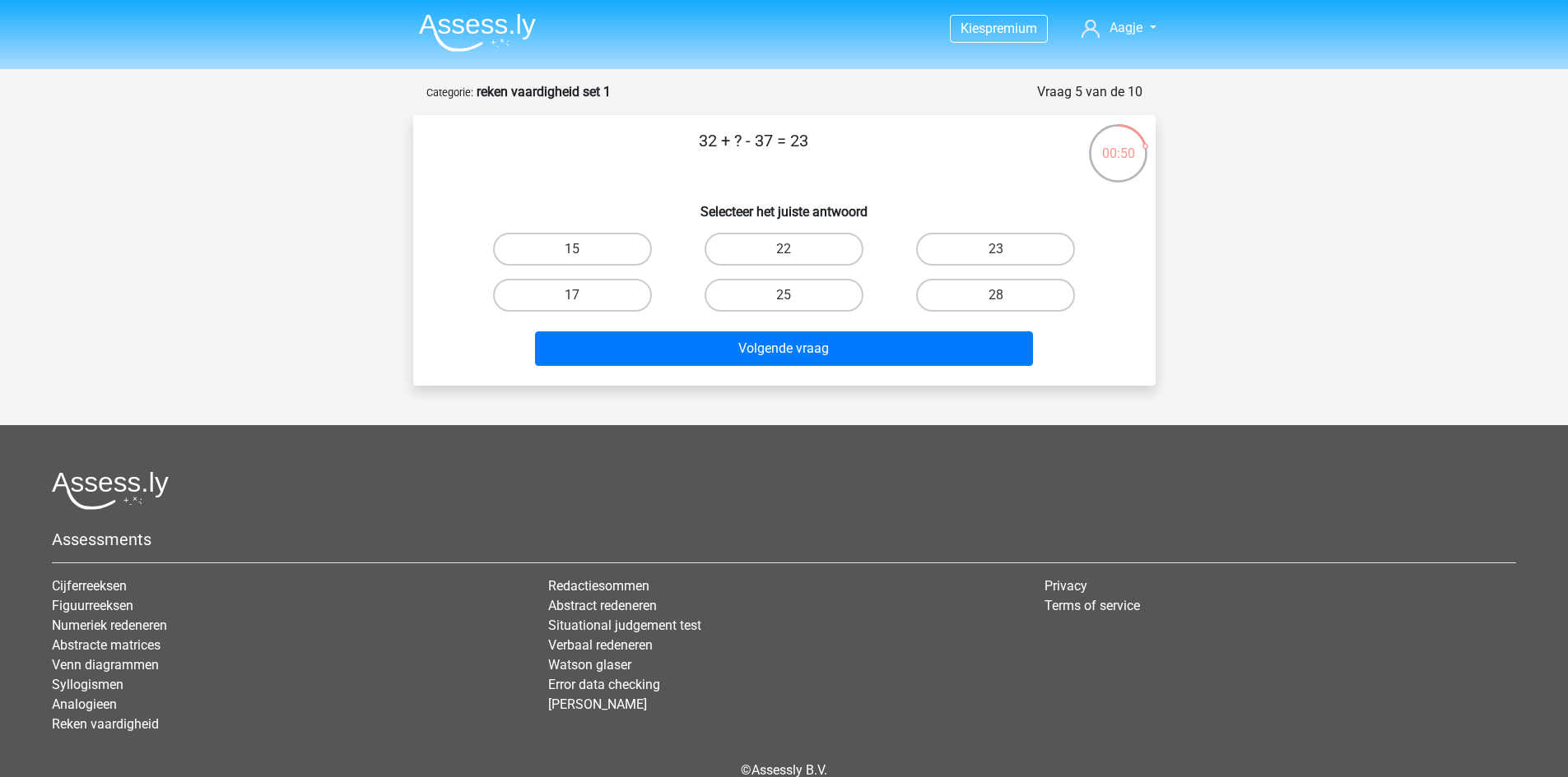
drag, startPoint x: 699, startPoint y: 139, endPoint x: 865, endPoint y: 128, distance: 166.4
click at [865, 128] on div "32 + ? - 37 = 23 Selecteer het juiste antwoord 15 22 23 17" at bounding box center [784, 250] width 742 height 270
click at [969, 290] on label "28" at bounding box center [995, 295] width 159 height 33
click at [995, 295] on input "28" at bounding box center [1000, 300] width 10 height 10
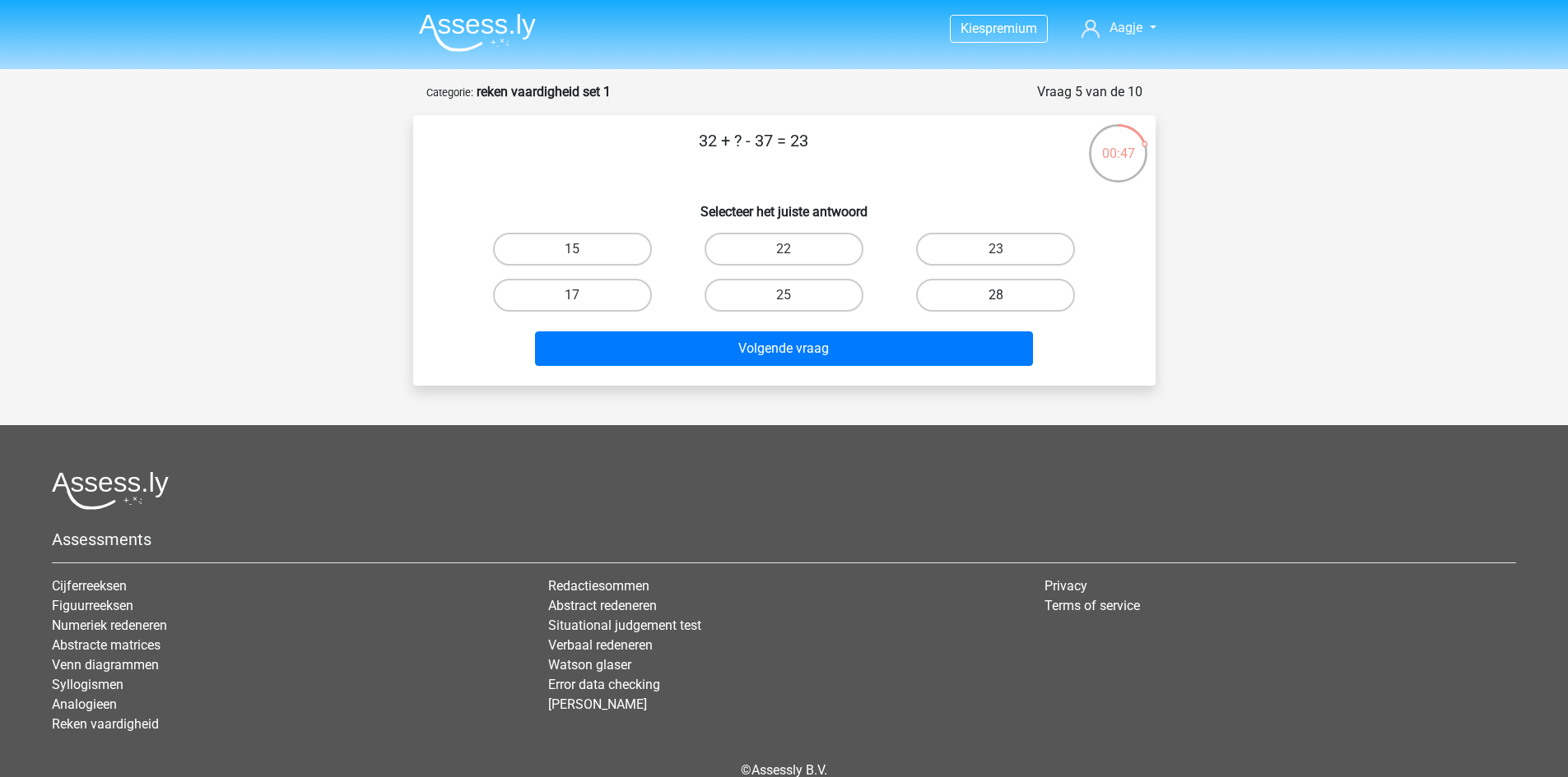
radio input "true"
click at [825, 370] on div "Volgende vraag" at bounding box center [784, 351] width 635 height 41
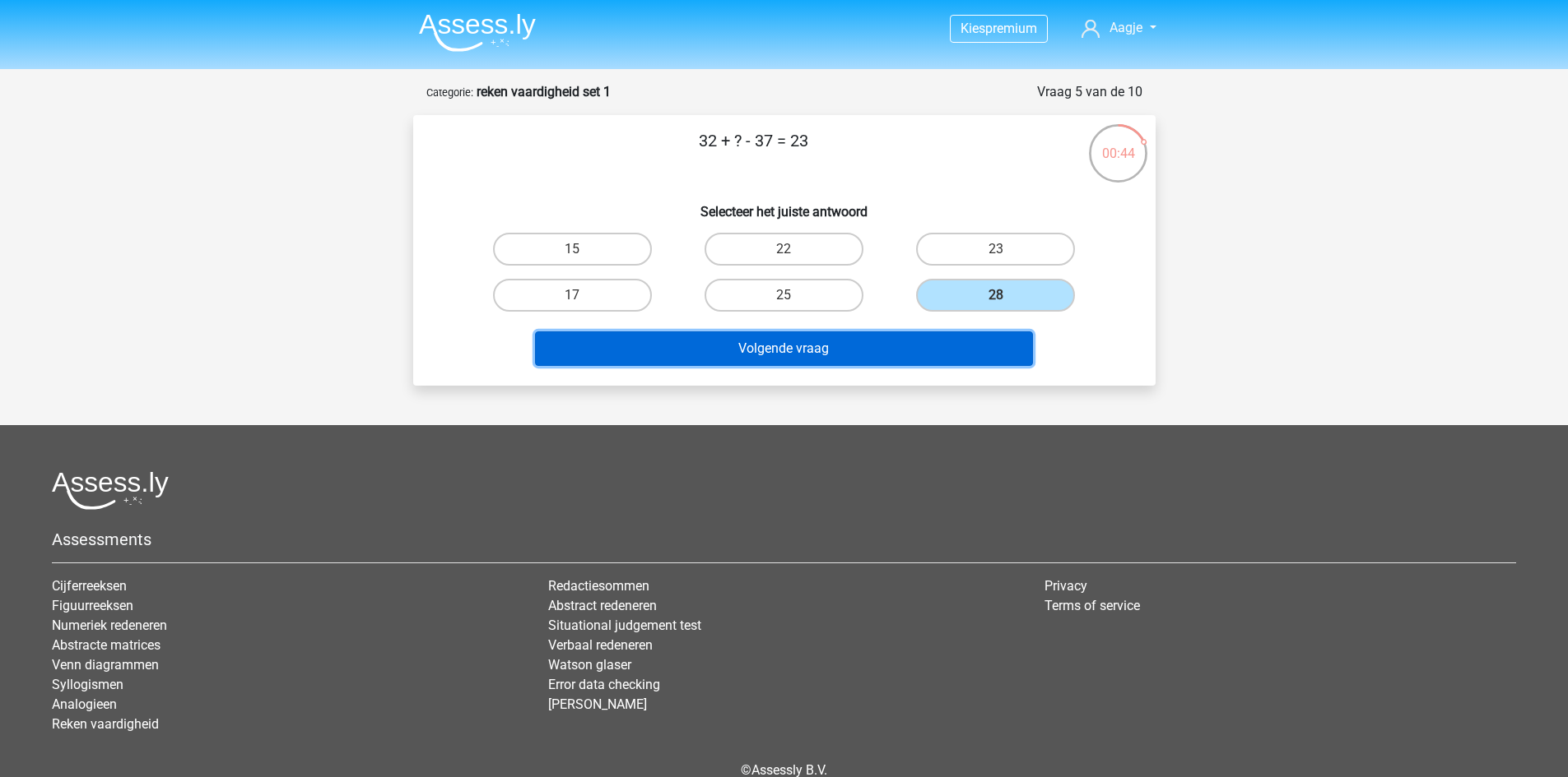
click at [780, 351] on button "Volgende vraag" at bounding box center [784, 349] width 498 height 34
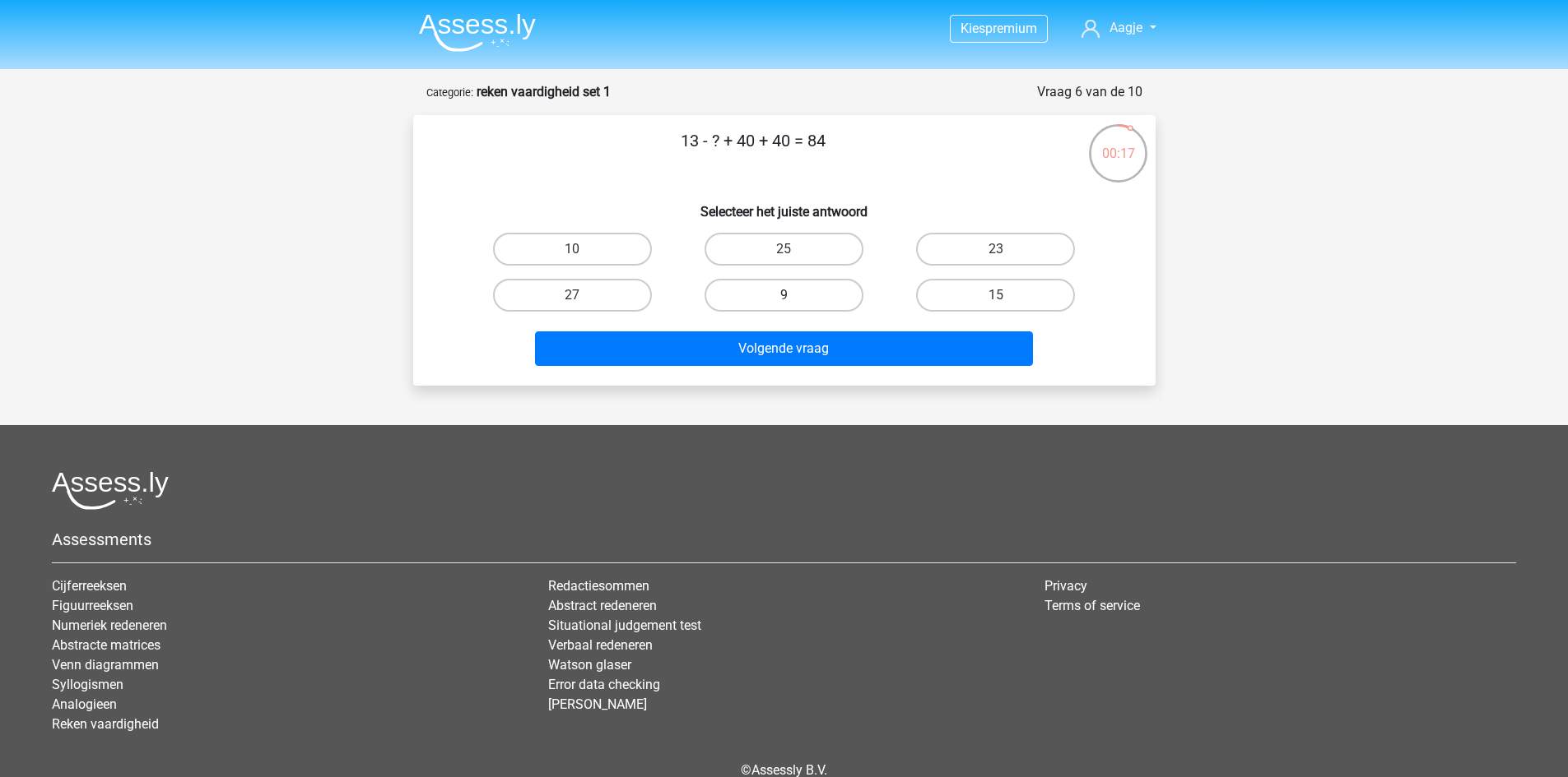
click at [808, 293] on label "9" at bounding box center [783, 295] width 159 height 33
click at [794, 295] on input "9" at bounding box center [788, 300] width 10 height 10
radio input "true"
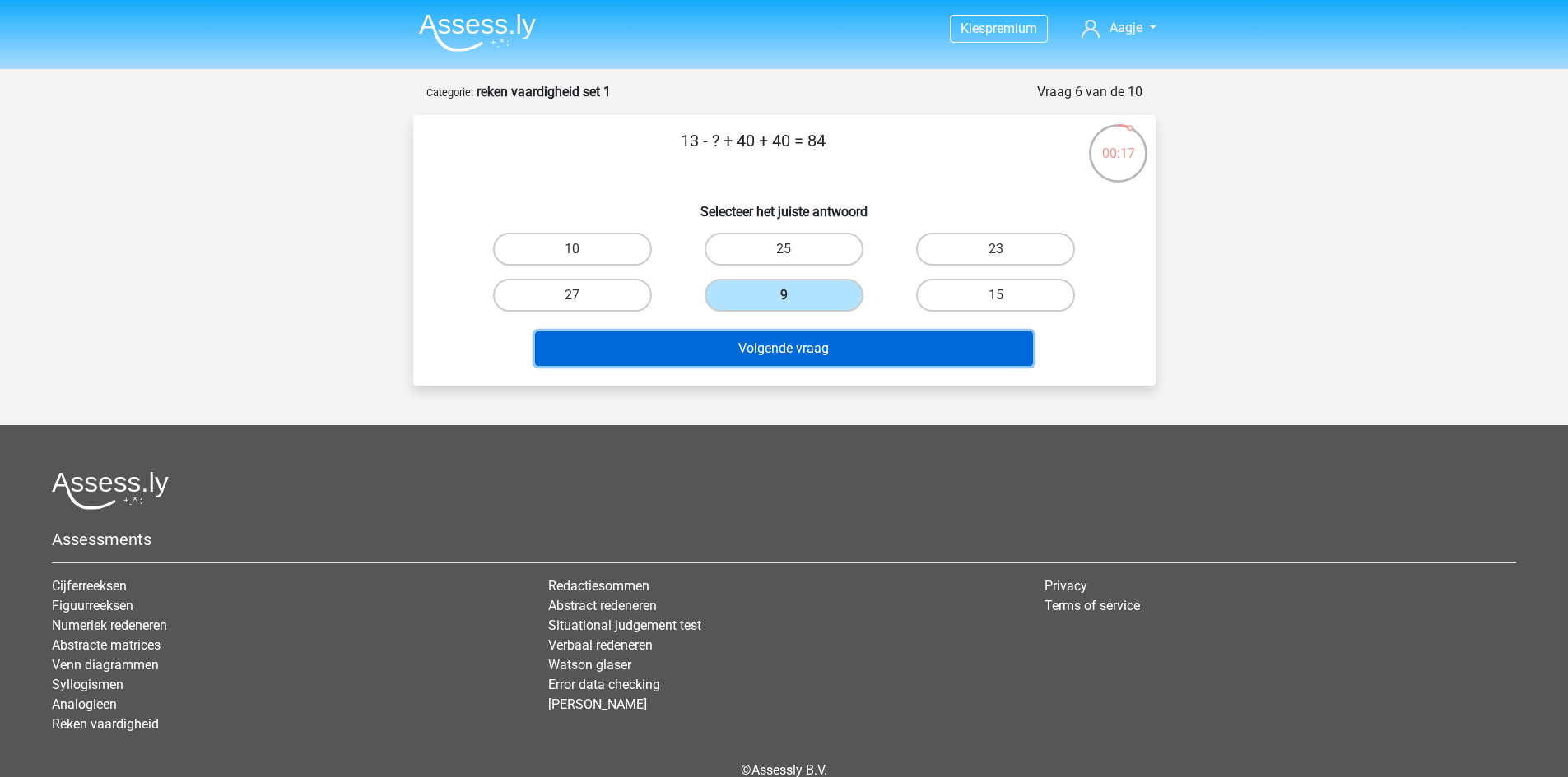
click at [787, 353] on button "Volgende vraag" at bounding box center [784, 349] width 498 height 34
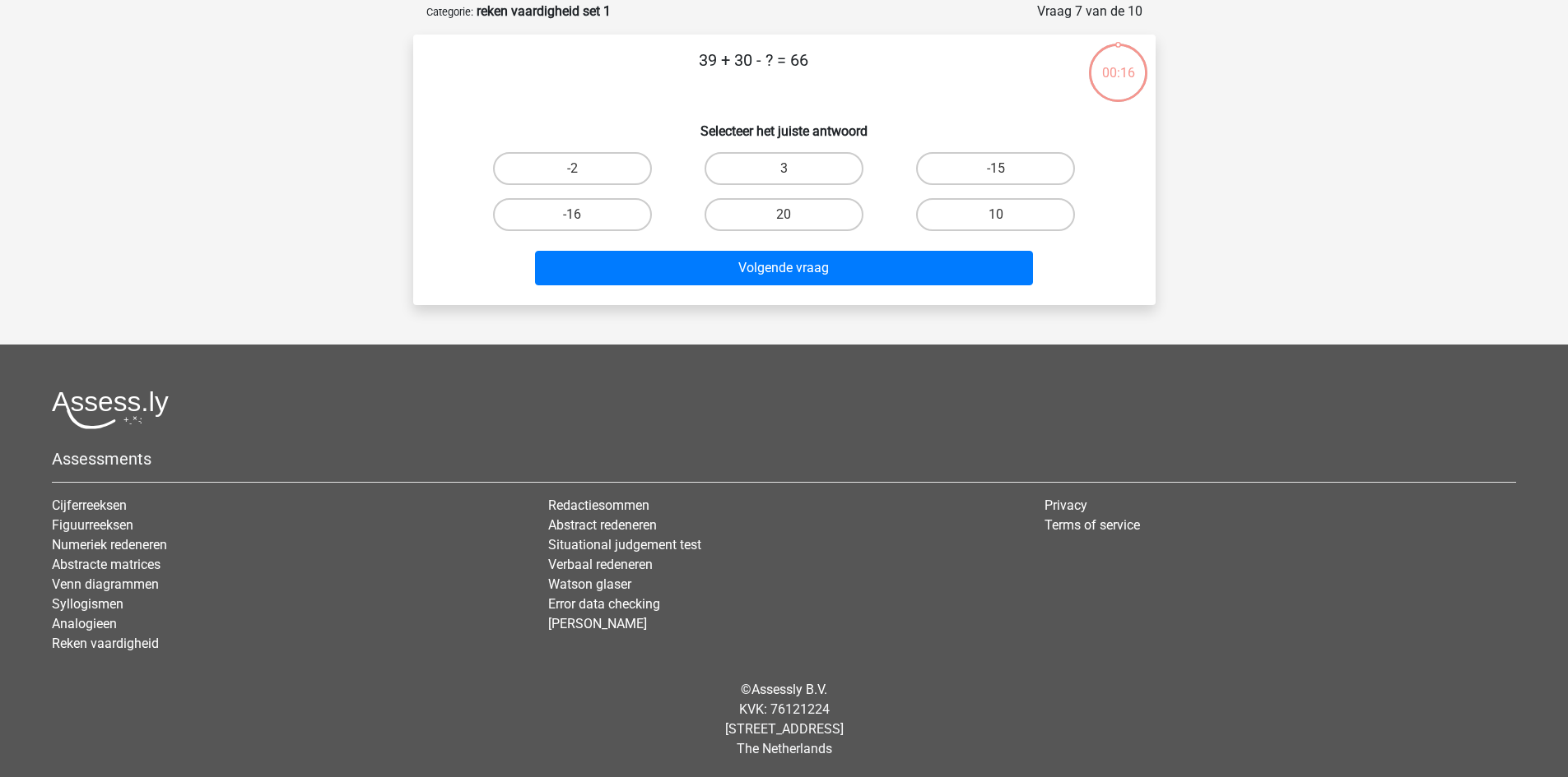
scroll to position [82, 0]
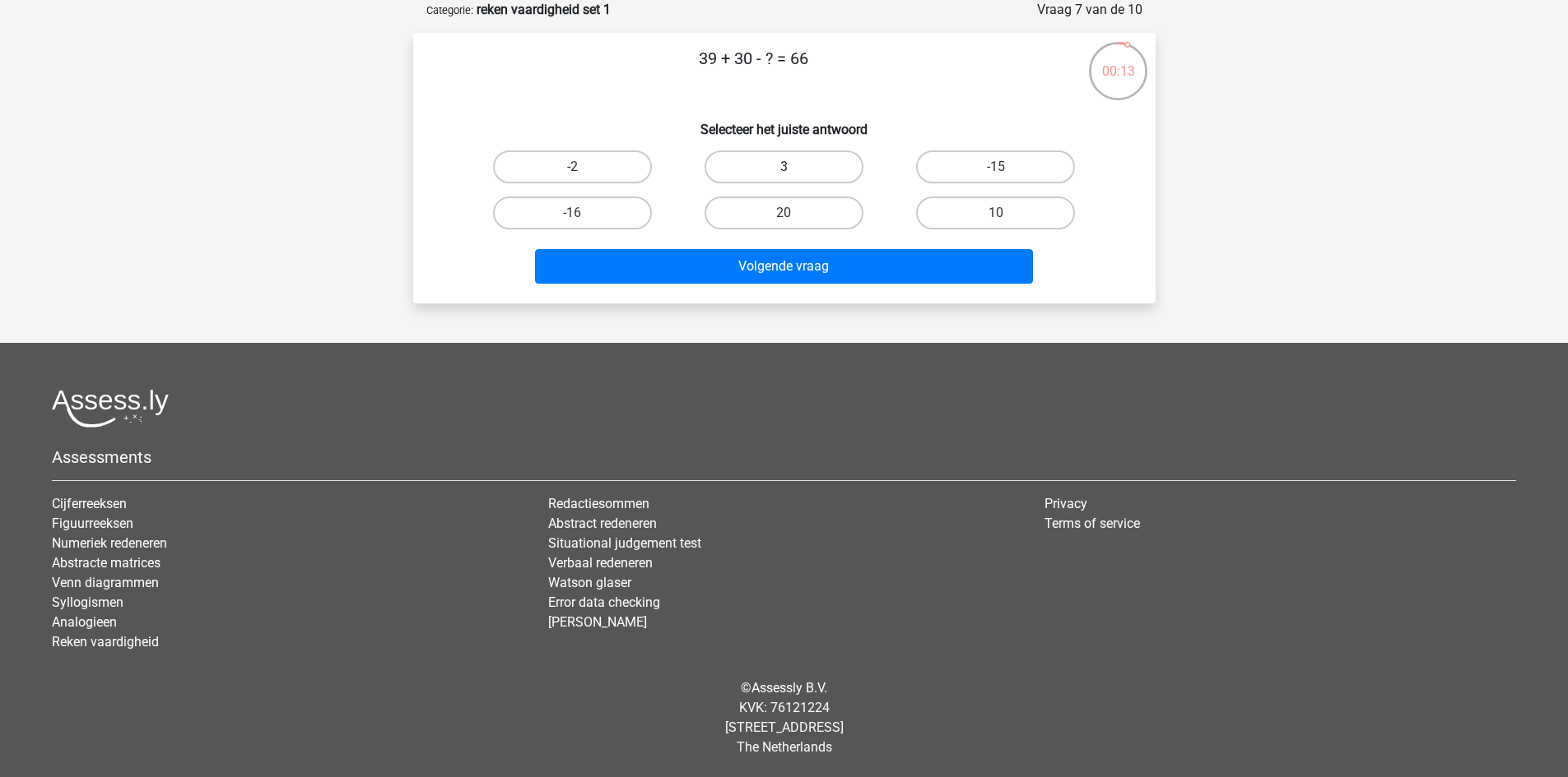
click at [816, 152] on label "3" at bounding box center [783, 167] width 159 height 33
click at [794, 167] on input "3" at bounding box center [788, 171] width 10 height 10
radio input "true"
click at [807, 292] on div "39 + 30 - ? = 66 Selecteer het juiste antwoord -2 3 -15 -16" at bounding box center [784, 169] width 742 height 270
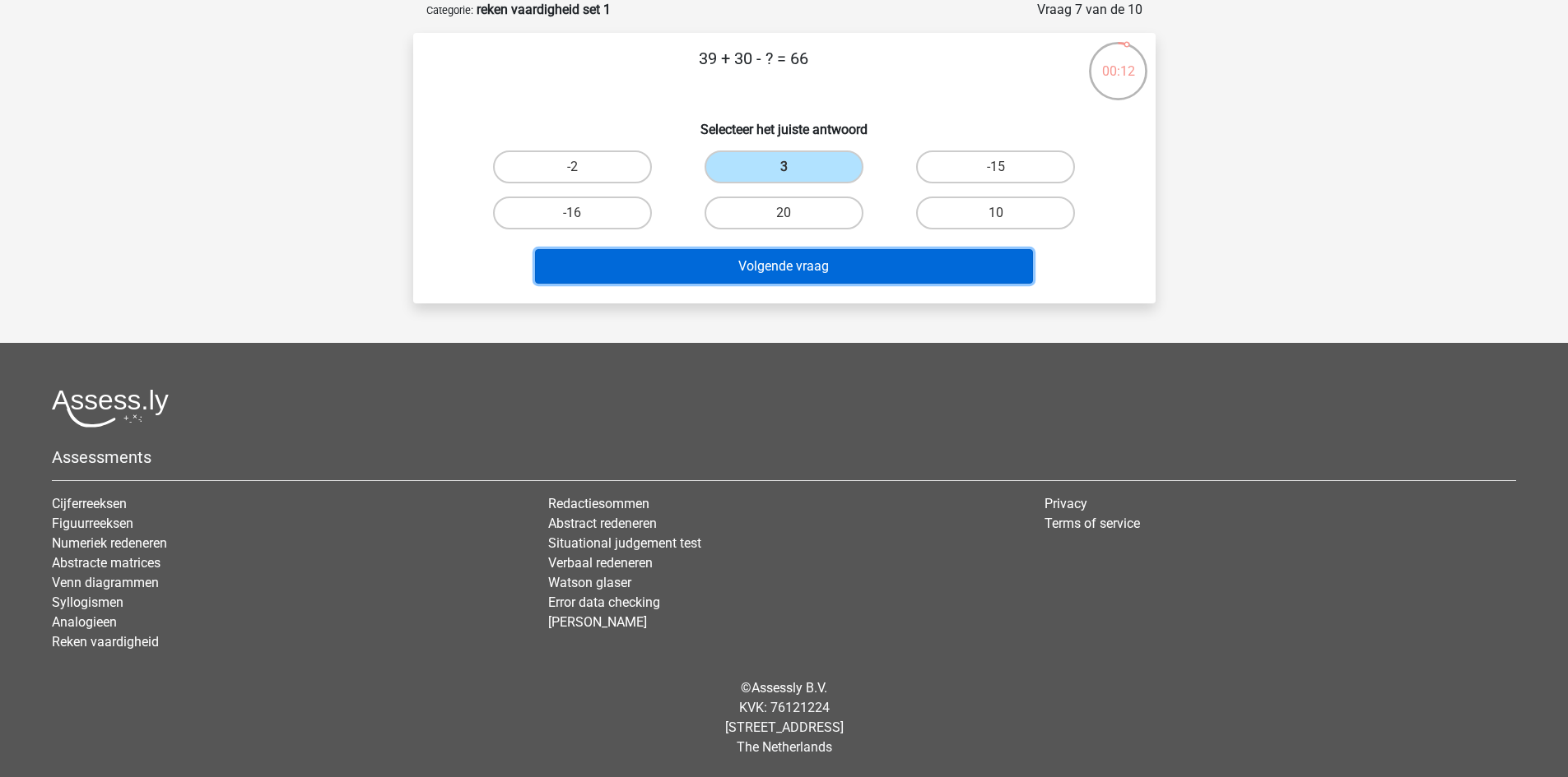
click at [801, 269] on button "Volgende vraag" at bounding box center [784, 267] width 498 height 34
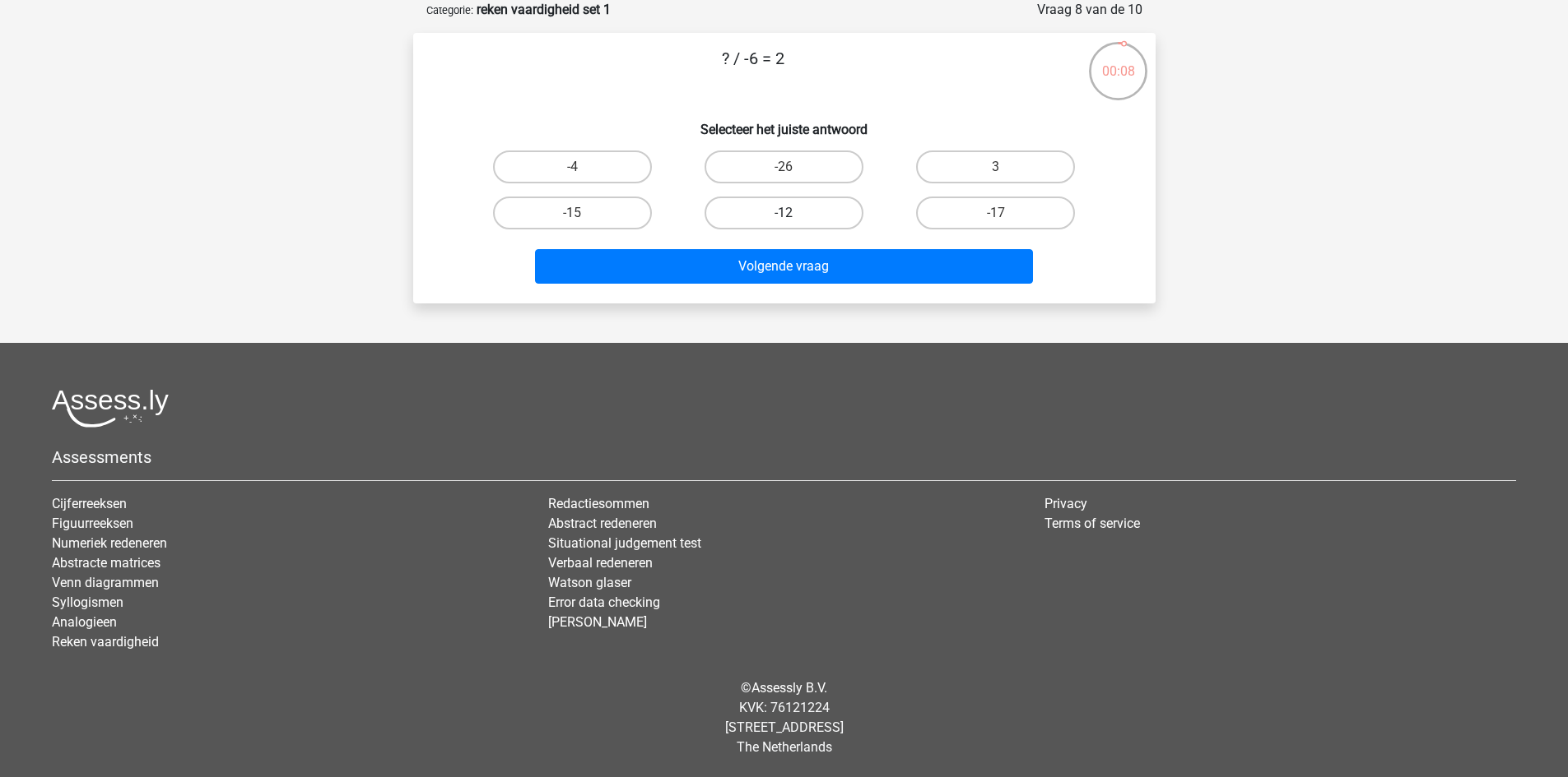
click at [800, 213] on label "-12" at bounding box center [783, 212] width 159 height 33
click at [794, 213] on input "-12" at bounding box center [788, 218] width 10 height 10
radio input "true"
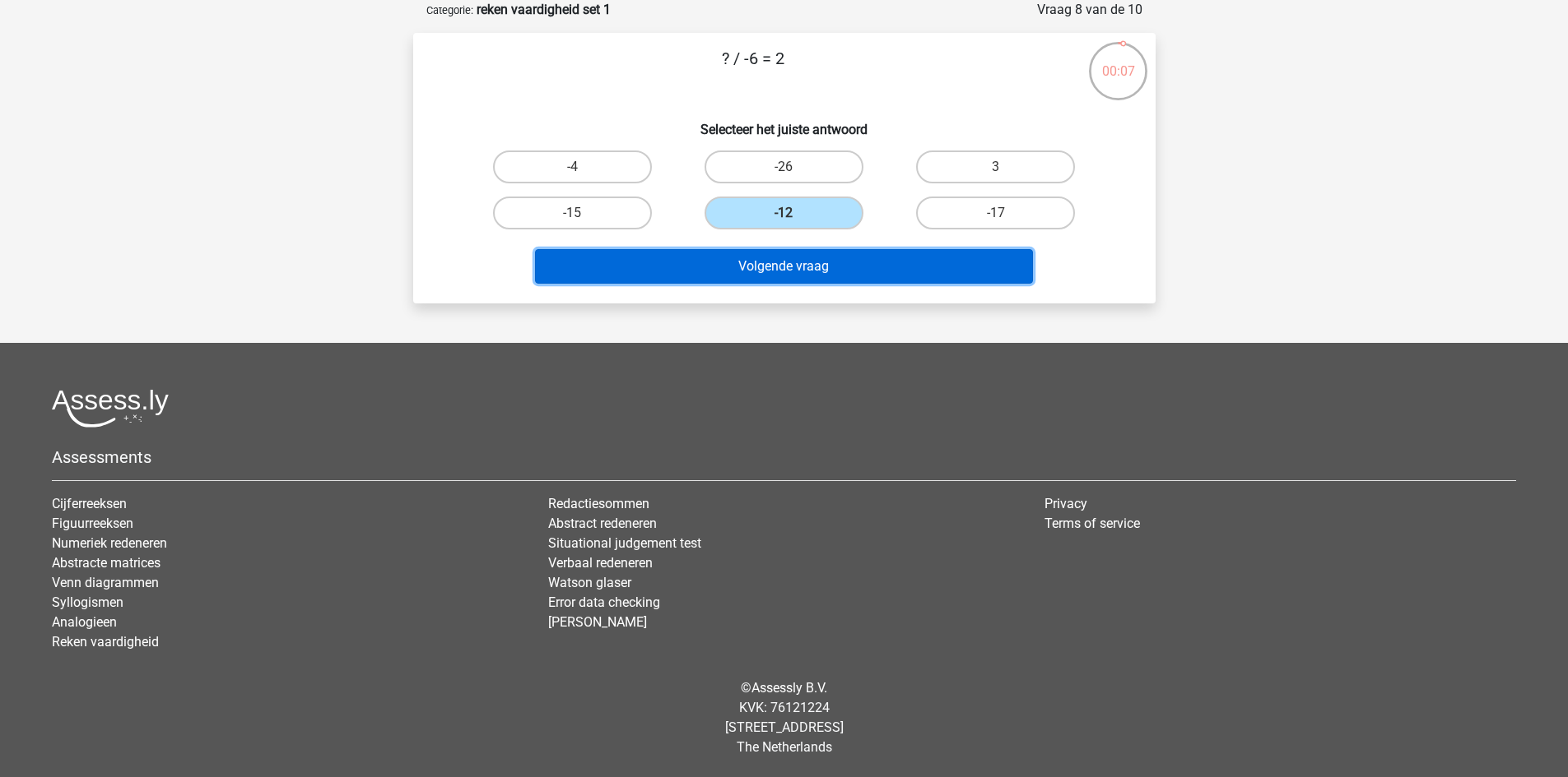
click at [800, 268] on button "Volgende vraag" at bounding box center [784, 267] width 498 height 34
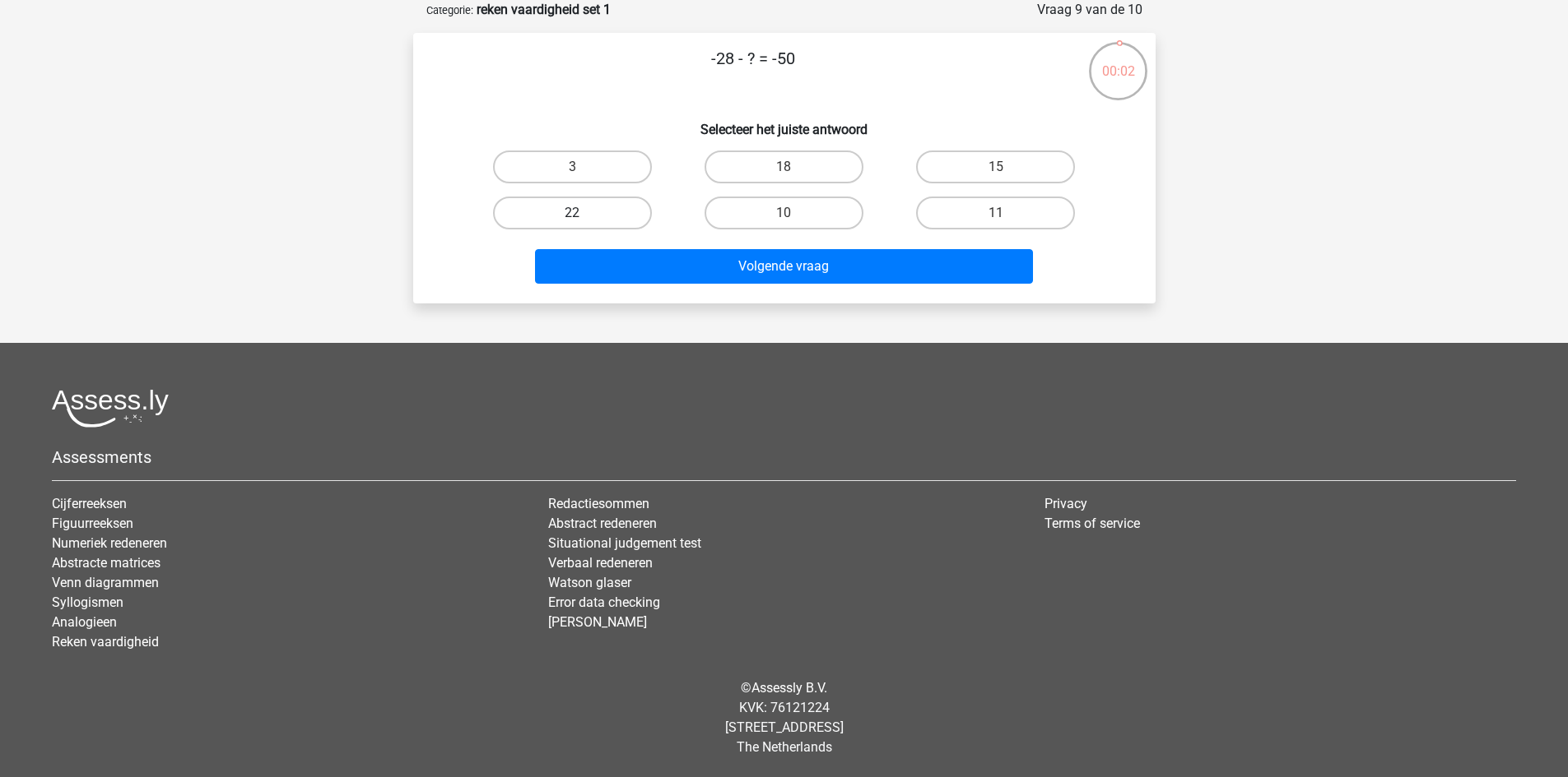
click at [626, 210] on label "22" at bounding box center [572, 212] width 159 height 33
click at [583, 213] on input "22" at bounding box center [576, 218] width 10 height 10
radio input "true"
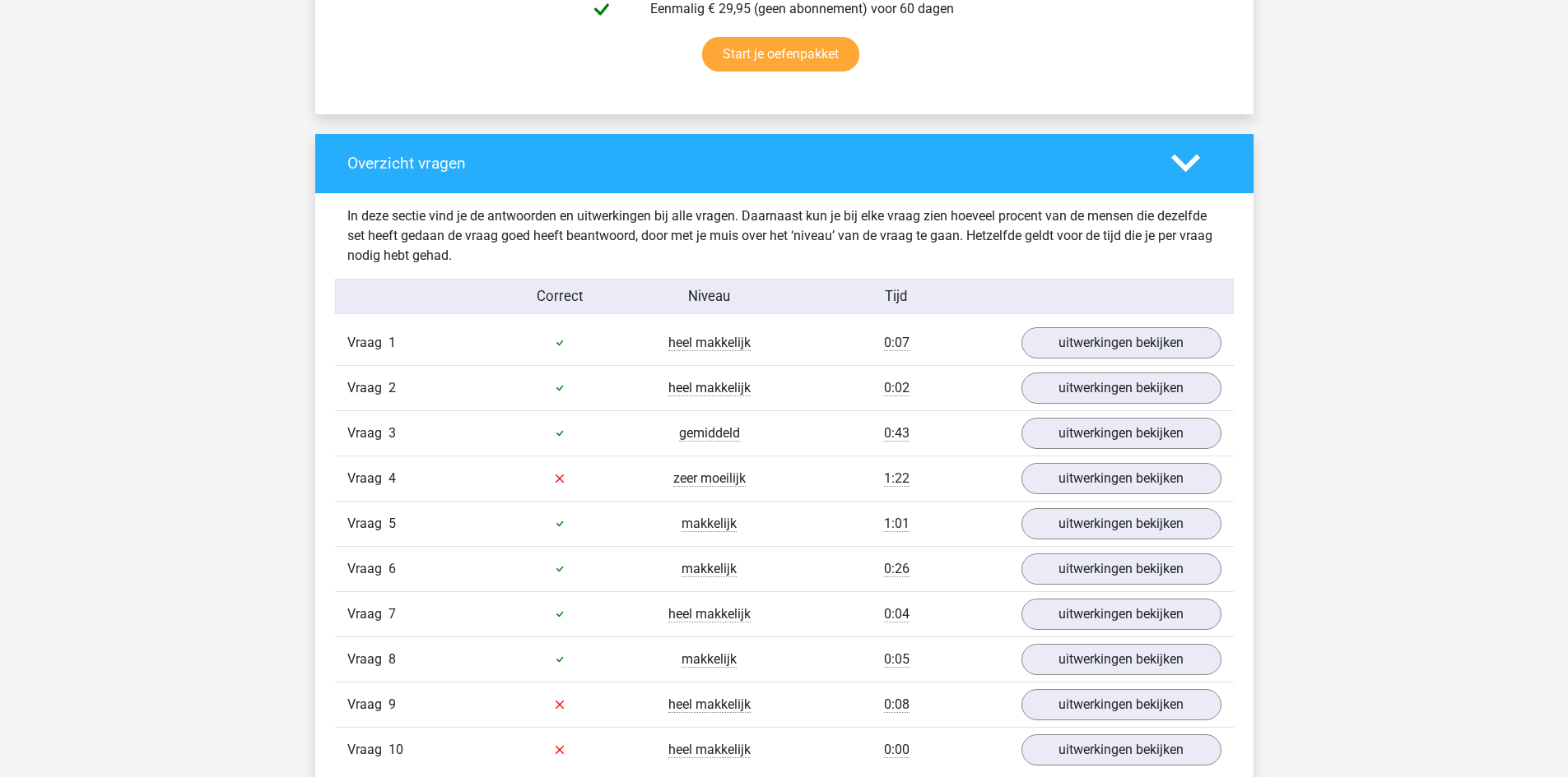
scroll to position [1151, 0]
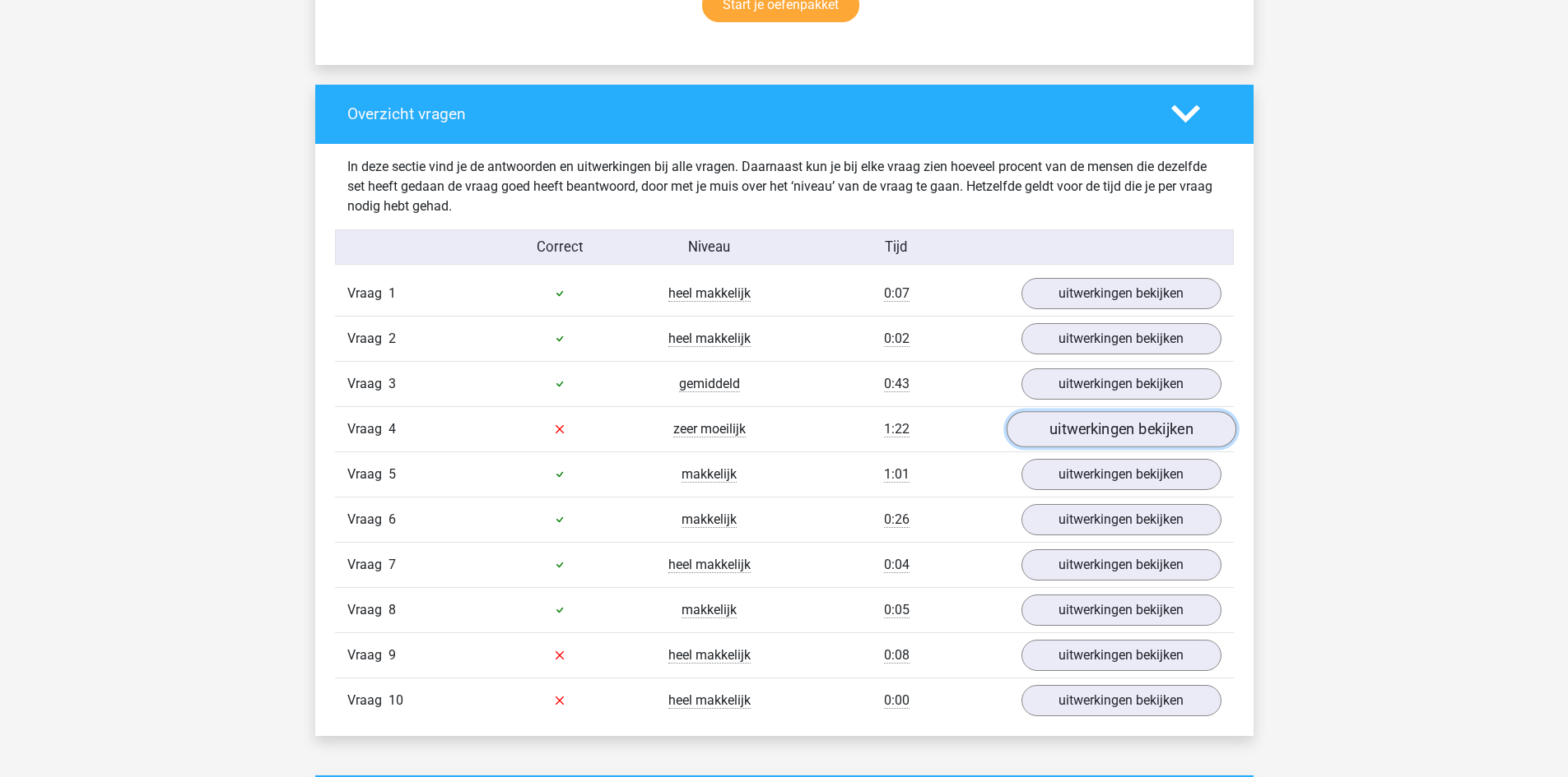
click at [1054, 427] on link "uitwerkingen bekijken" at bounding box center [1120, 429] width 230 height 36
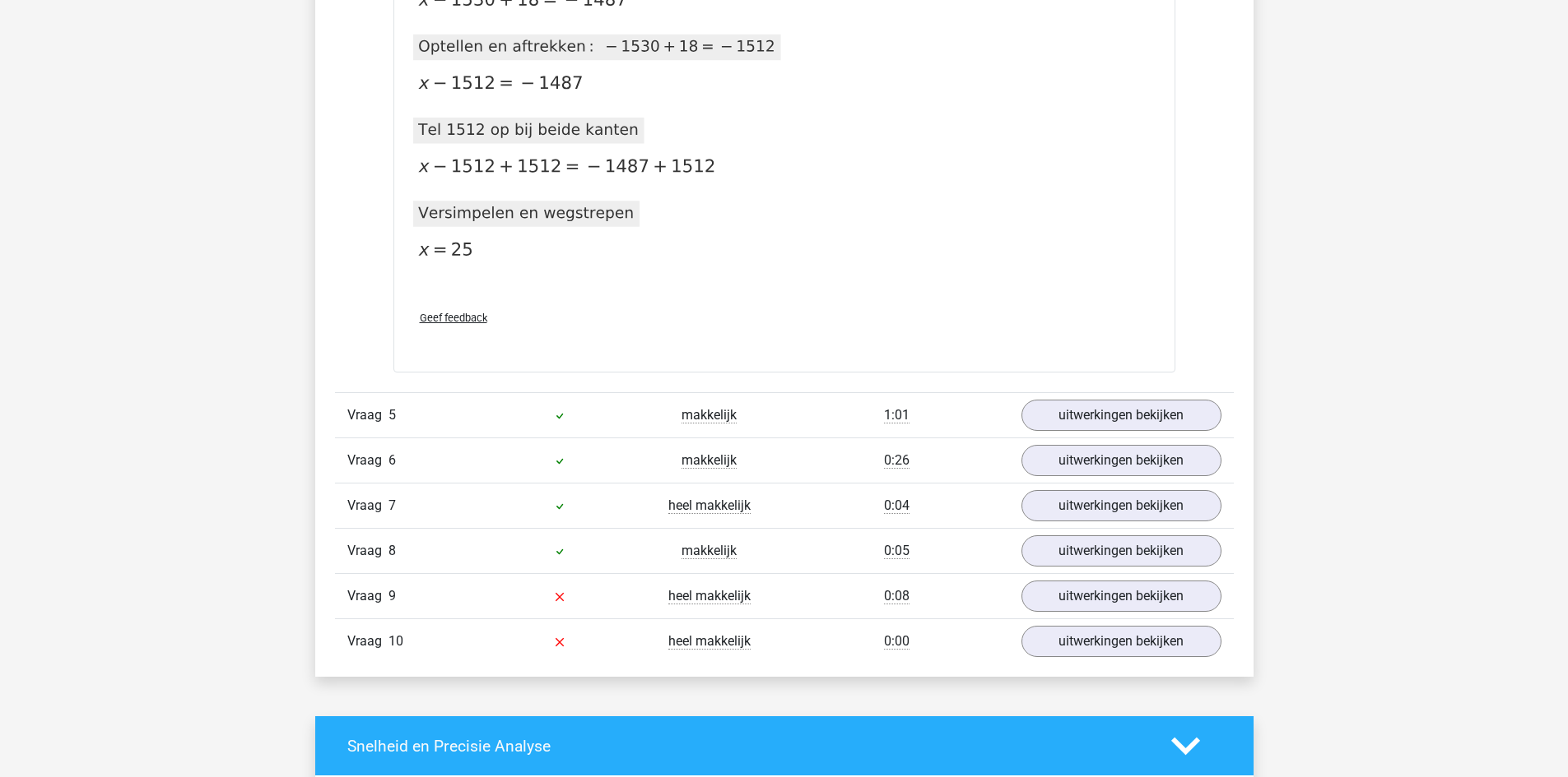
scroll to position [1974, 0]
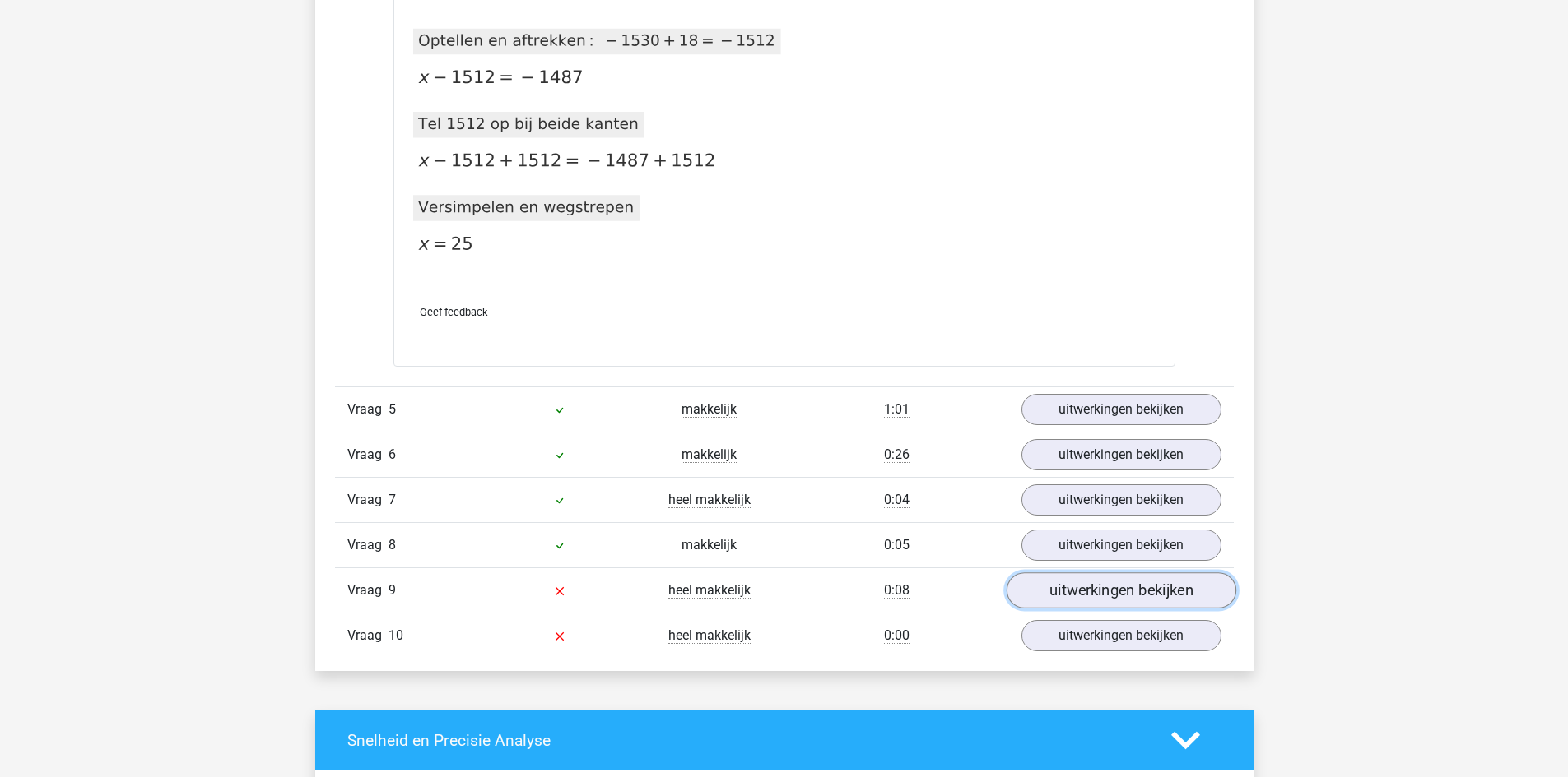
click at [1122, 596] on link "uitwerkingen bekijken" at bounding box center [1120, 590] width 230 height 36
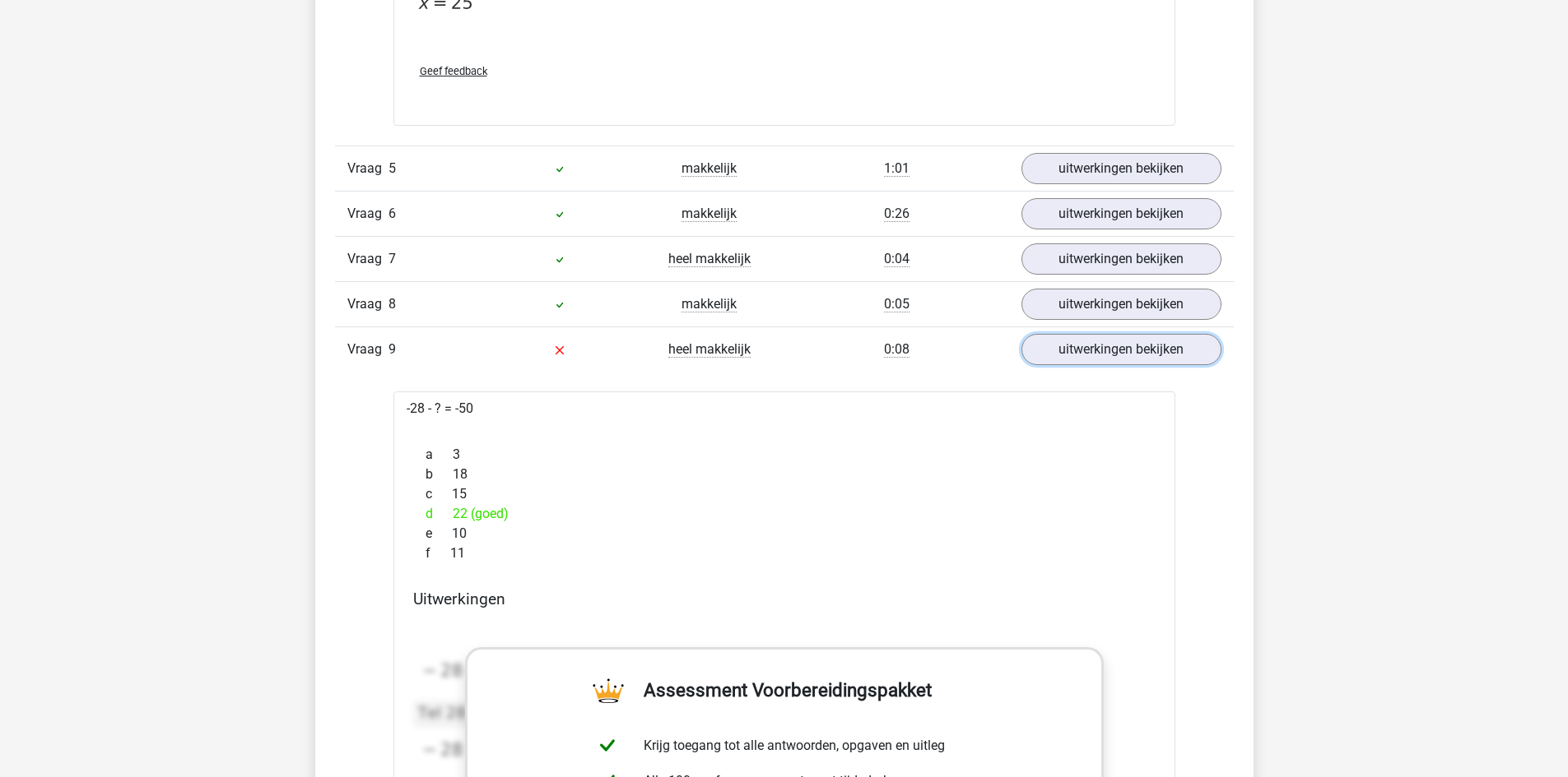
scroll to position [2221, 0]
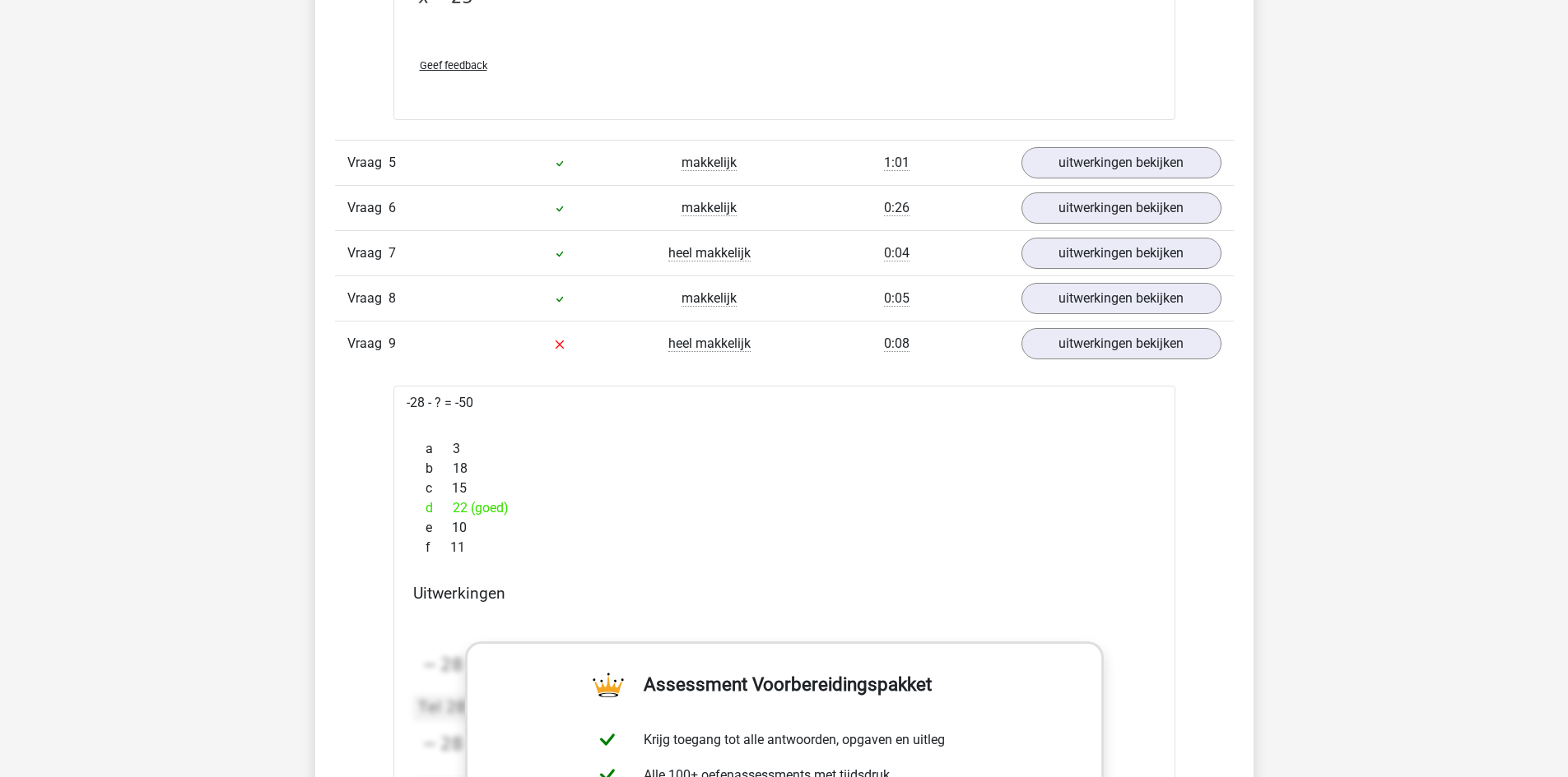
drag, startPoint x: 451, startPoint y: 505, endPoint x: 477, endPoint y: 505, distance: 26.0
click at [477, 505] on div "d 22 (goed)" at bounding box center [784, 508] width 742 height 20
click at [478, 505] on div "d 22 (goed)" at bounding box center [784, 508] width 742 height 20
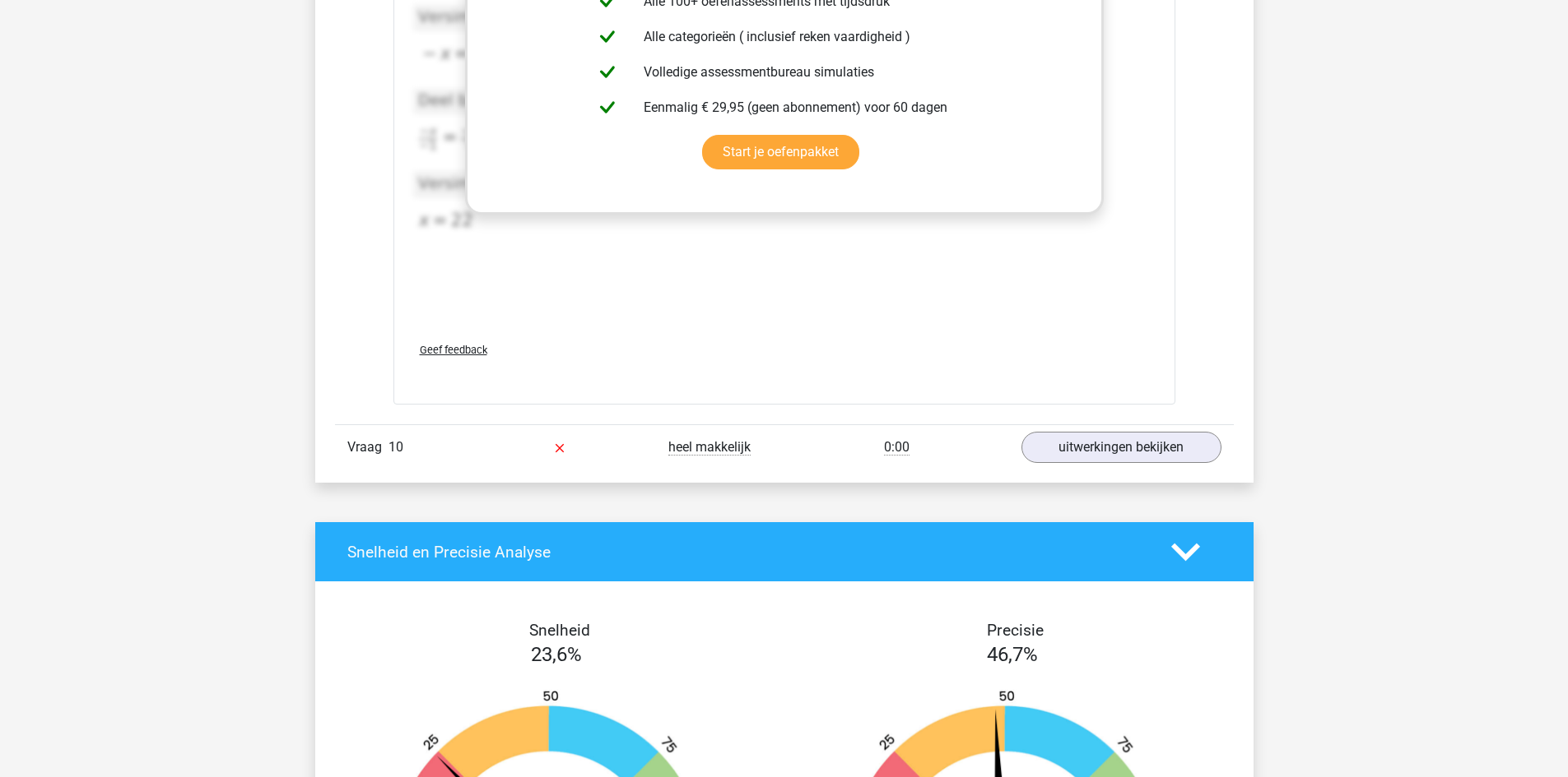
scroll to position [3043, 0]
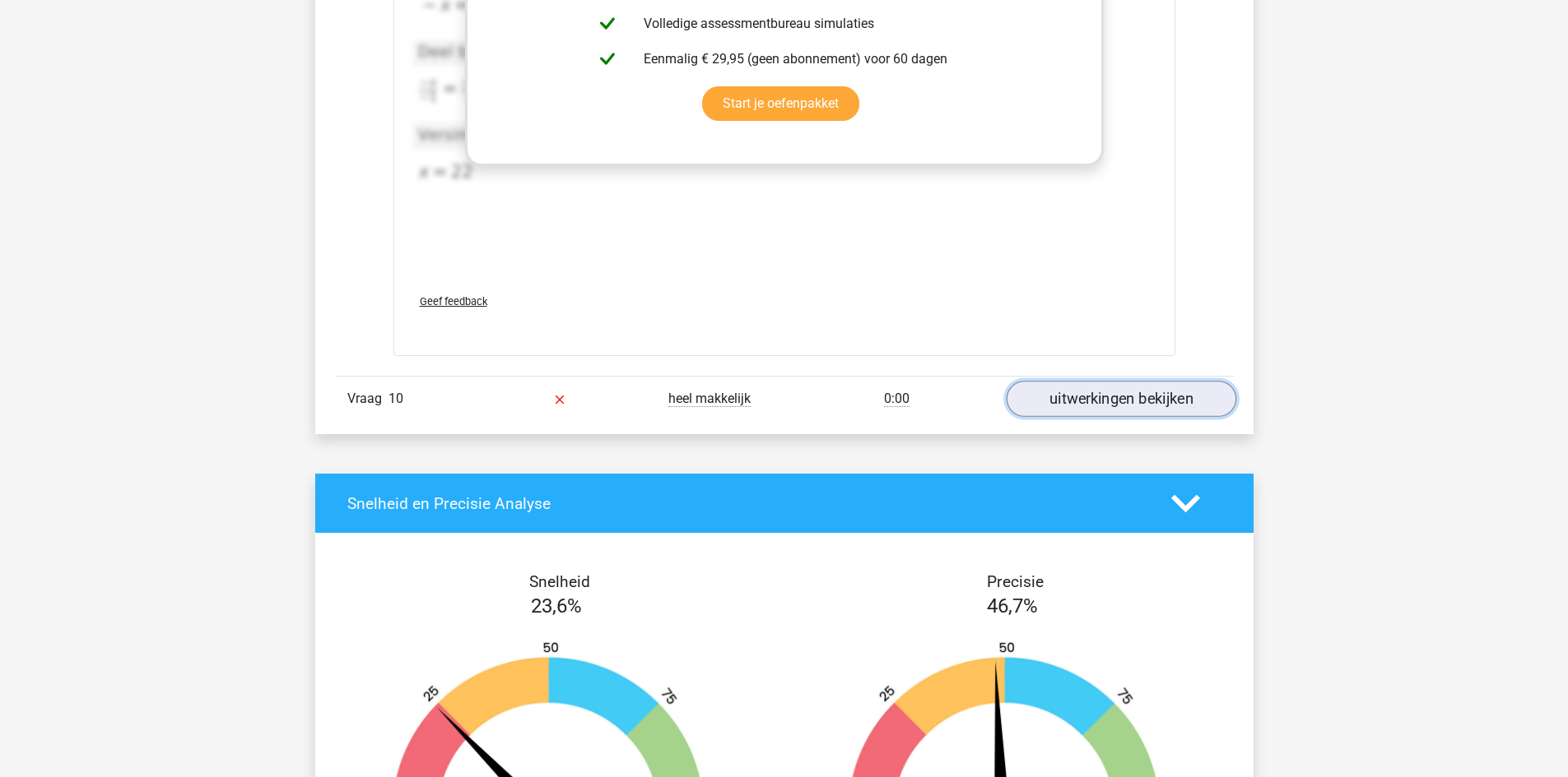
click at [1097, 409] on link "uitwerkingen bekijken" at bounding box center [1120, 400] width 230 height 36
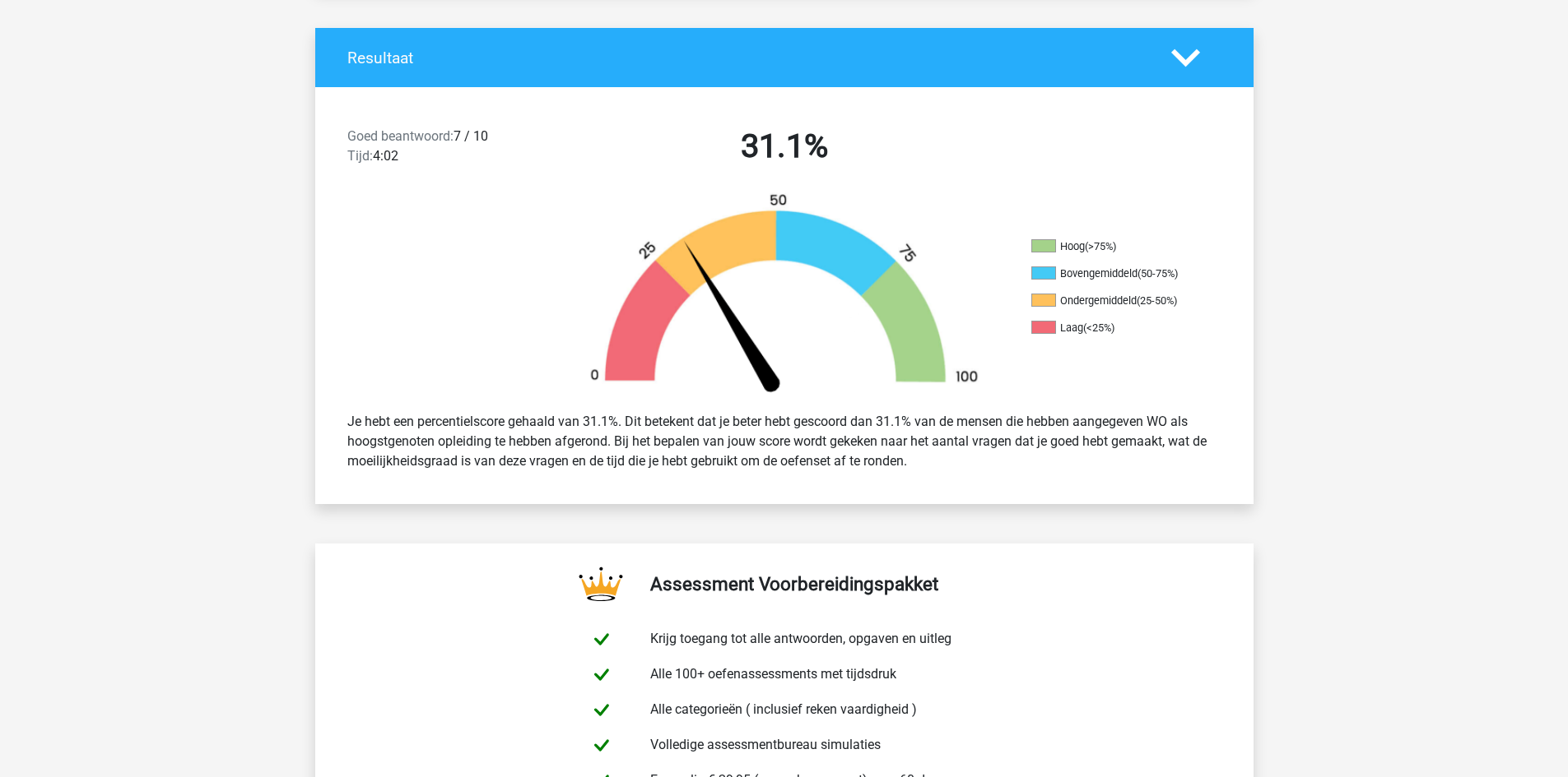
scroll to position [0, 0]
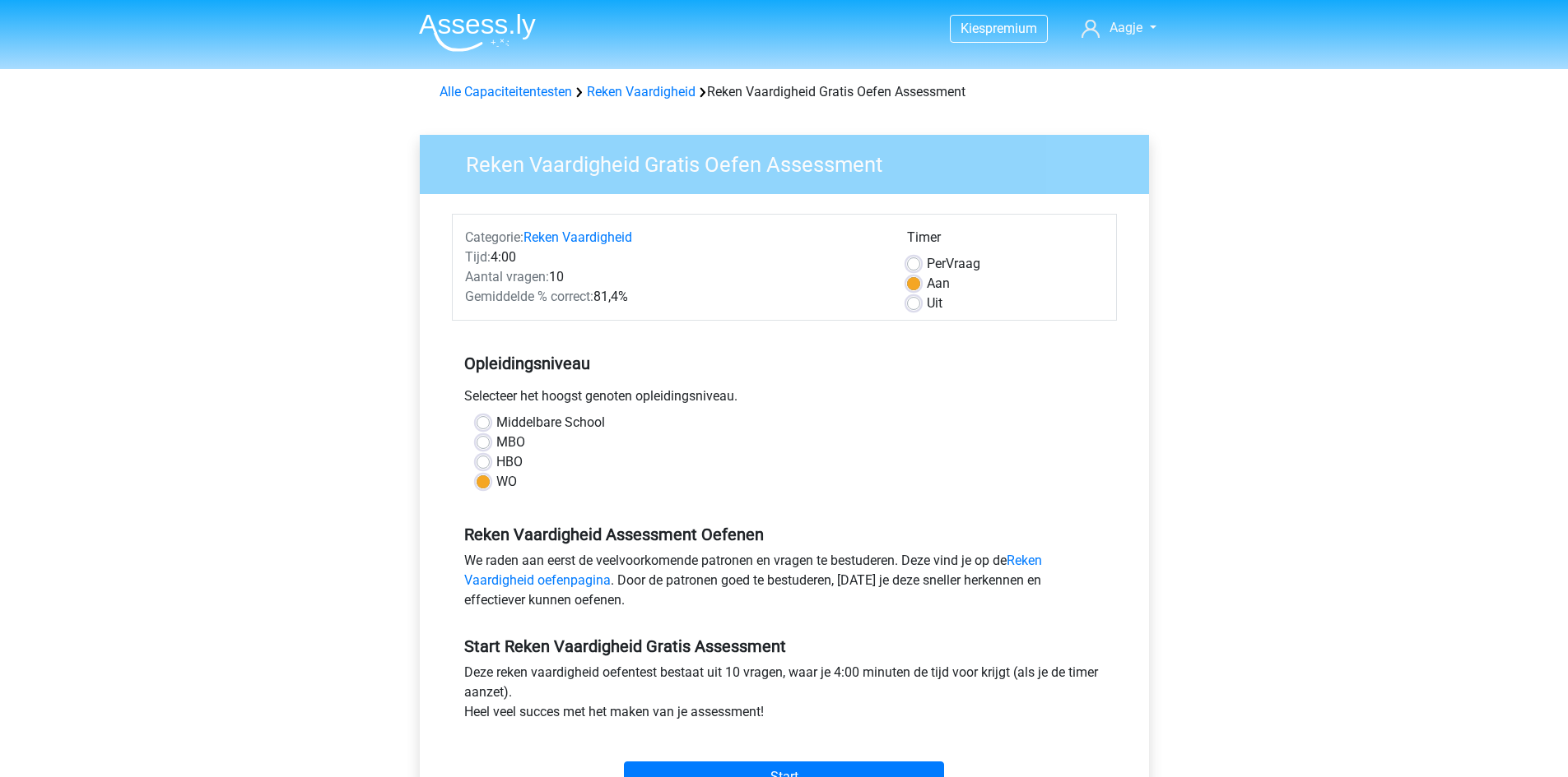
scroll to position [82, 0]
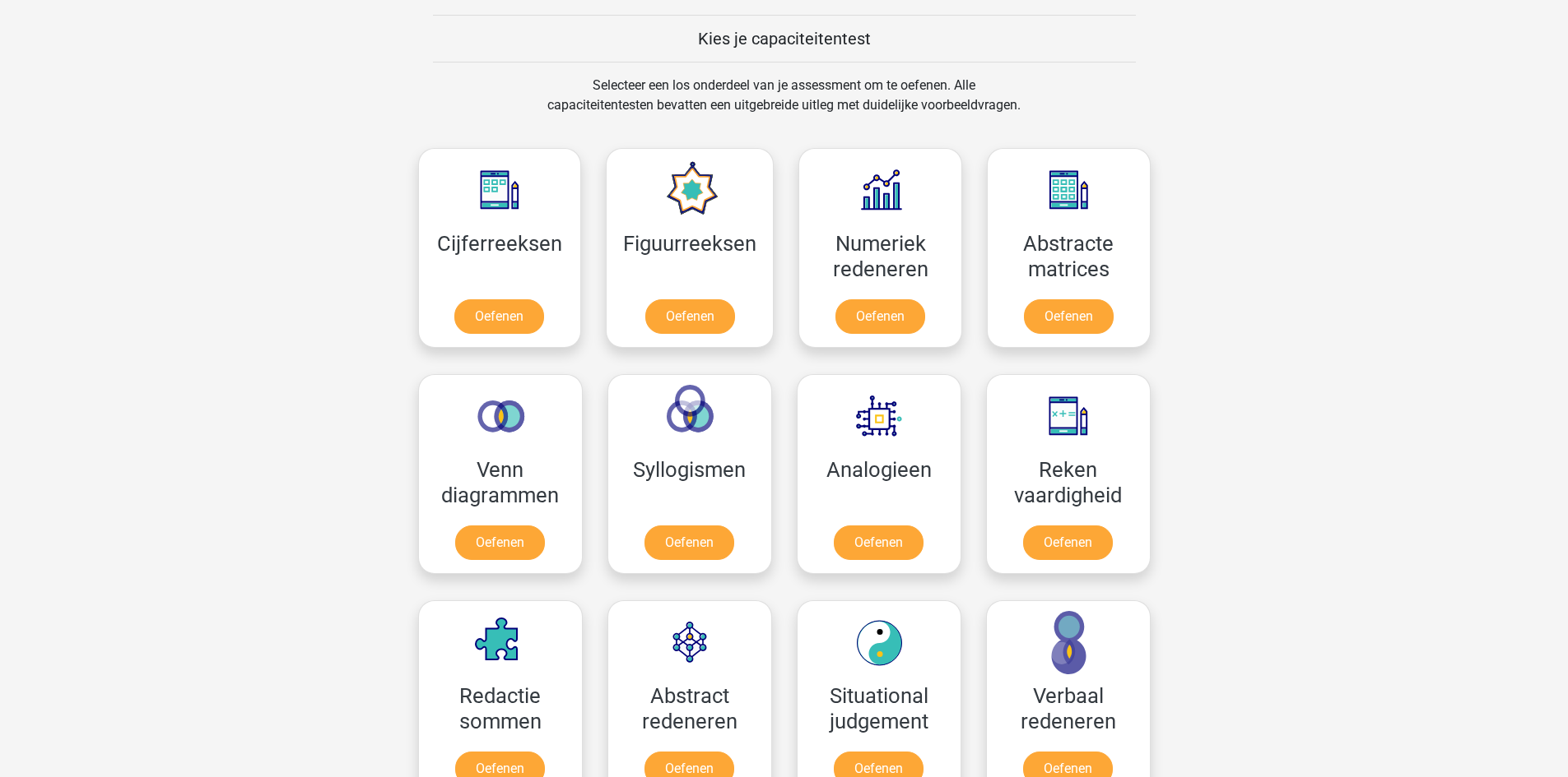
scroll to position [617, 0]
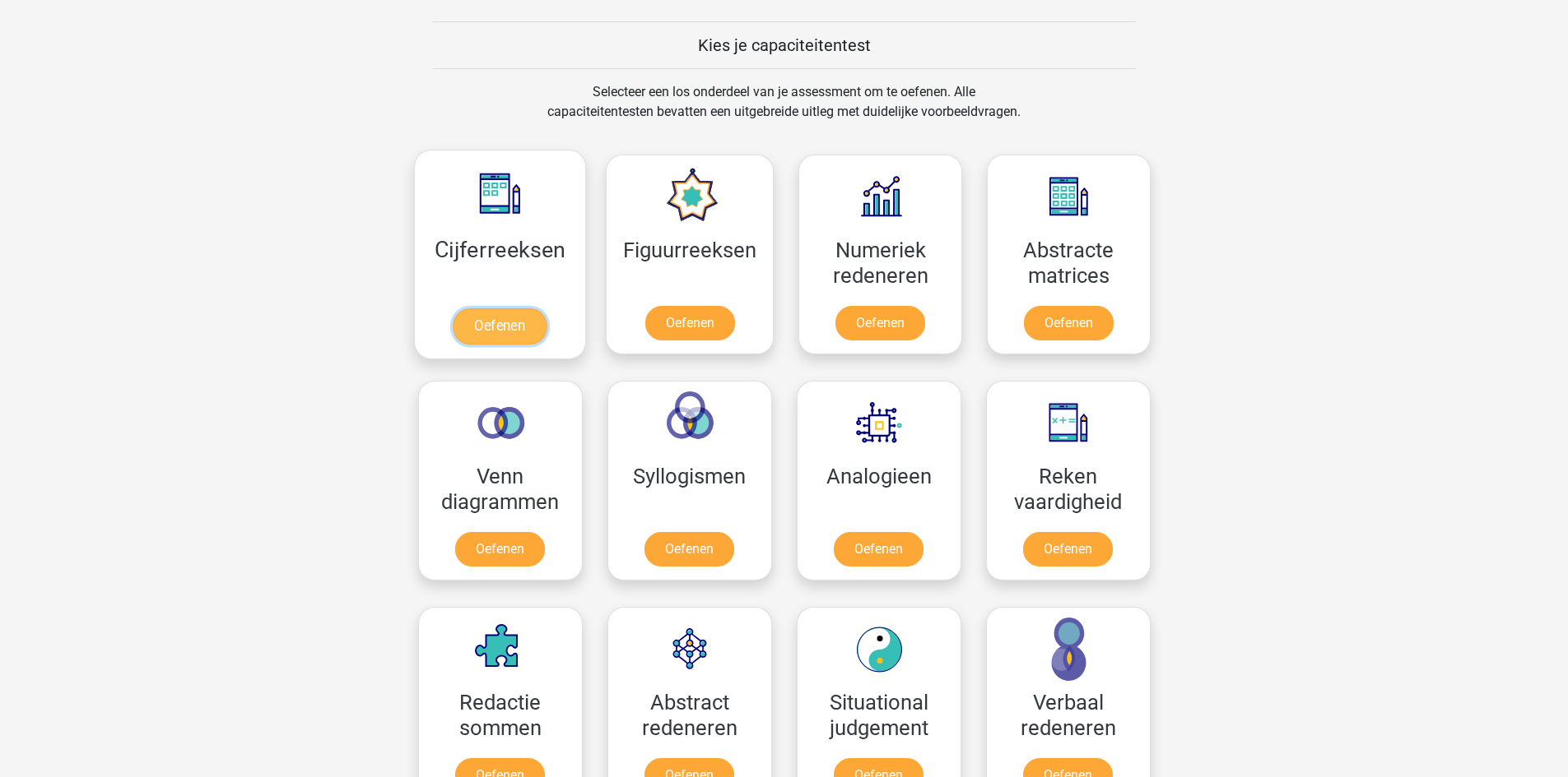
click at [505, 314] on link "Oefenen" at bounding box center [499, 327] width 93 height 36
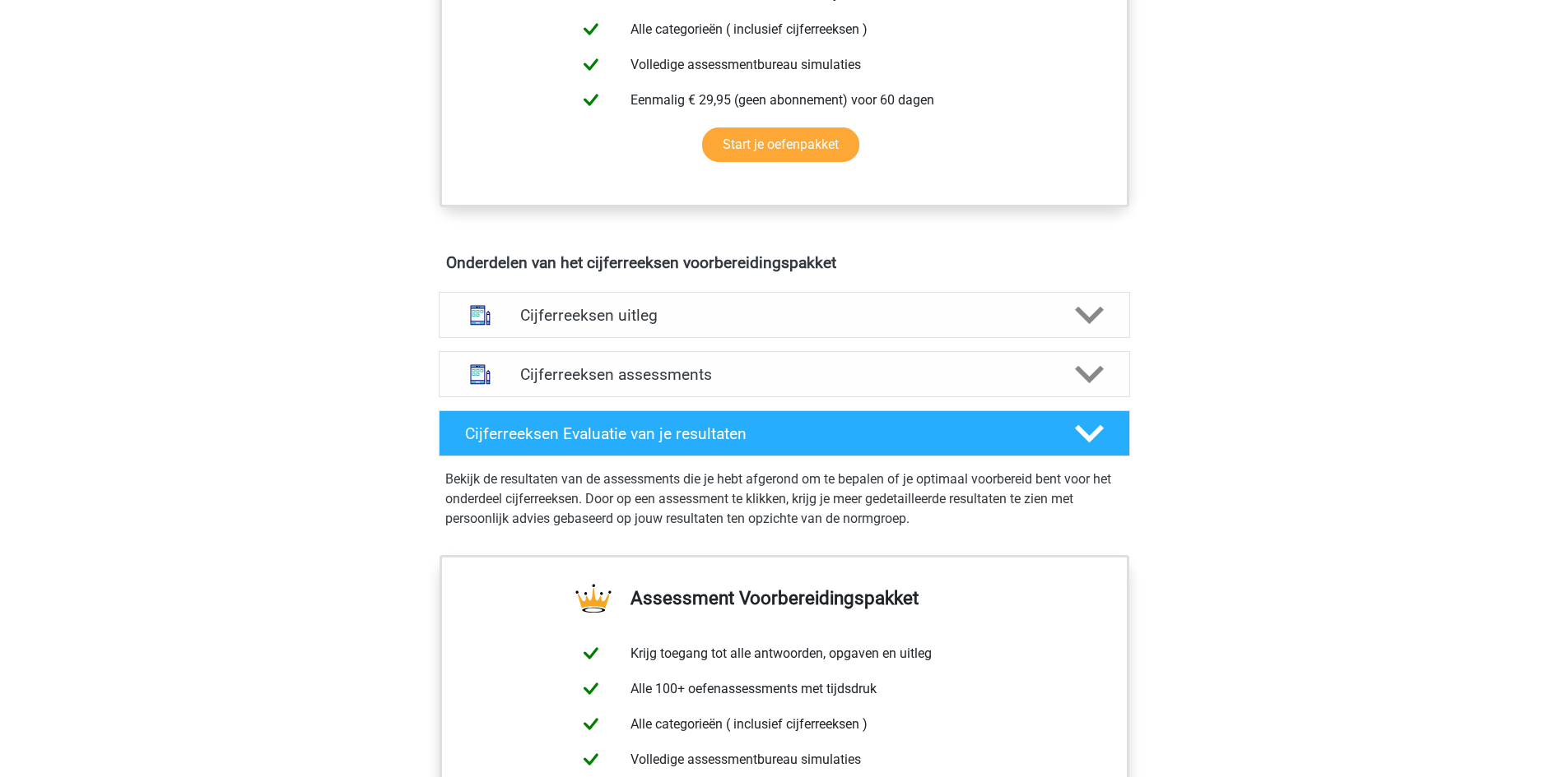
scroll to position [987, 0]
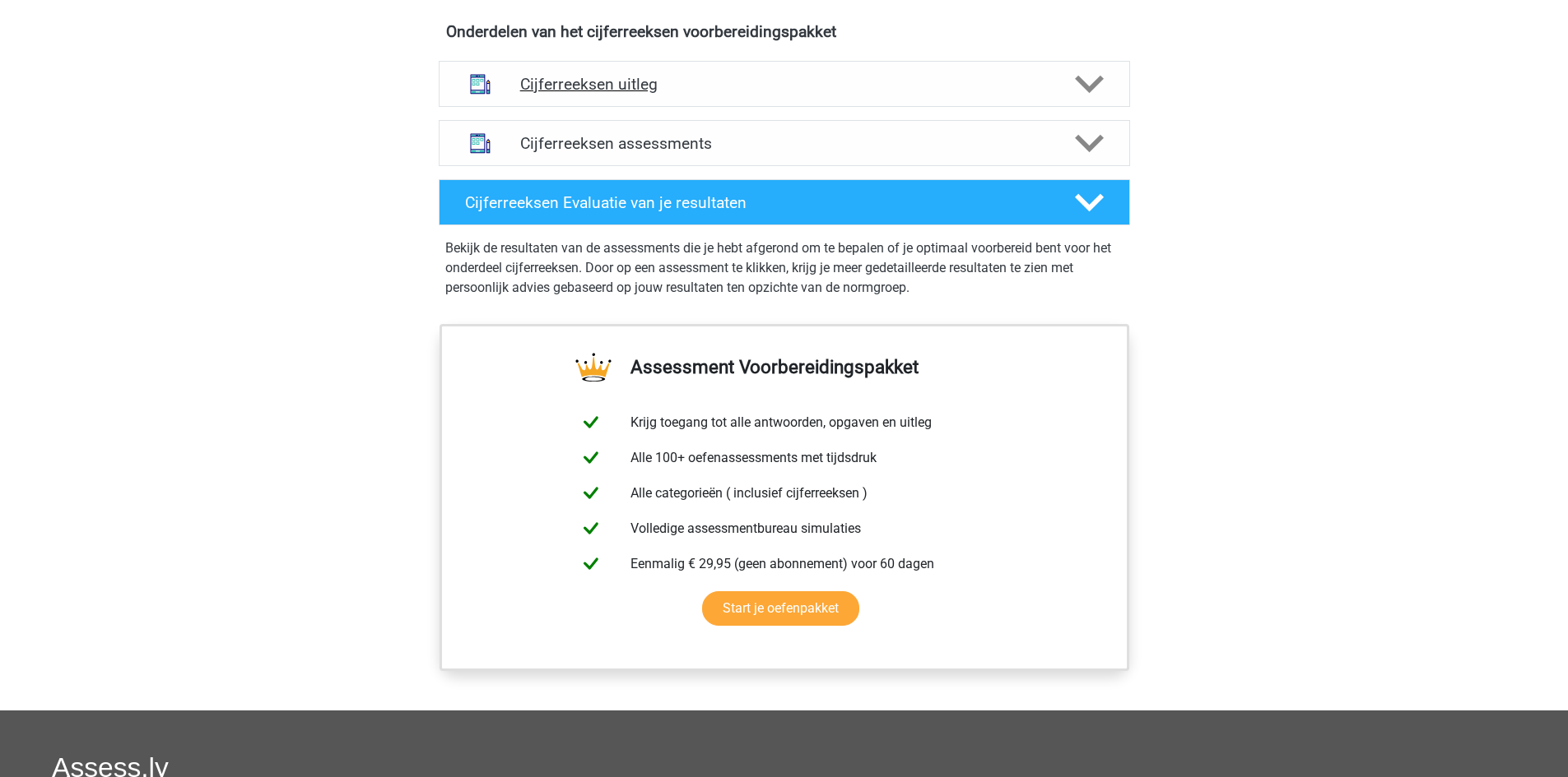
click at [657, 93] on h4 "Cijferreeksen uitleg" at bounding box center [784, 85] width 529 height 19
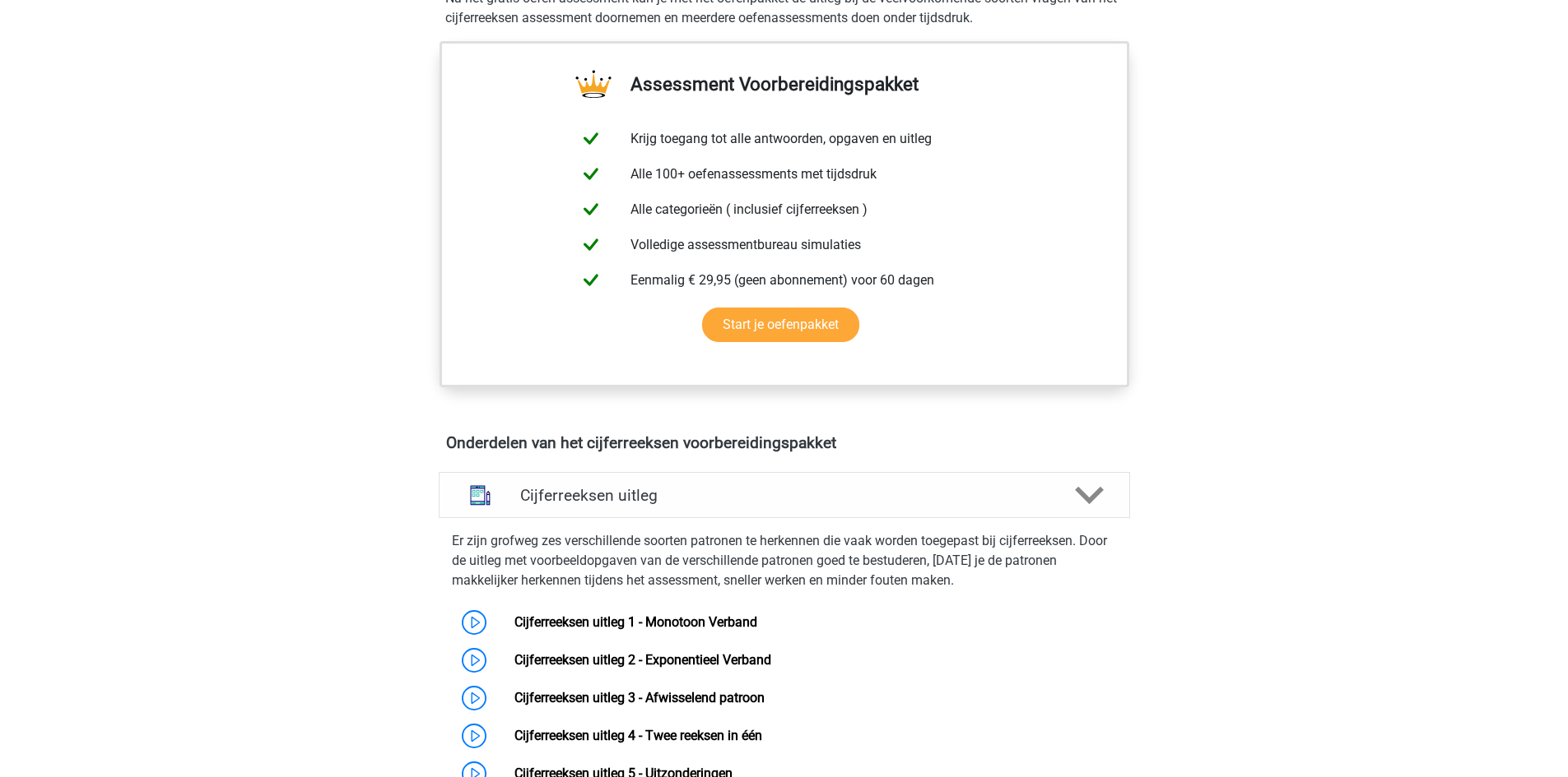
scroll to position [0, 0]
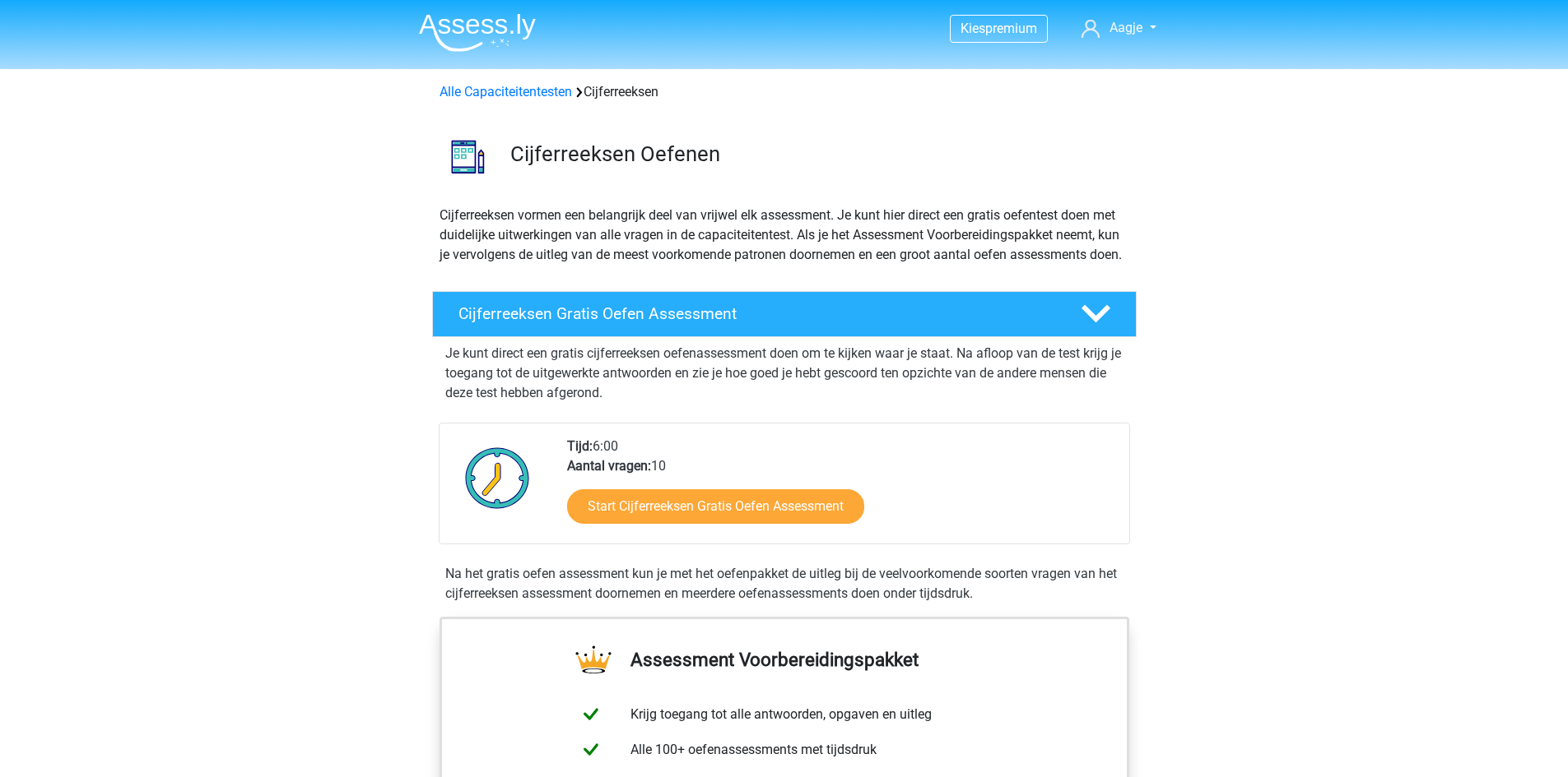
click at [702, 544] on div "Start Cijferreeksen Gratis Oefen Assessment" at bounding box center [841, 509] width 549 height 68
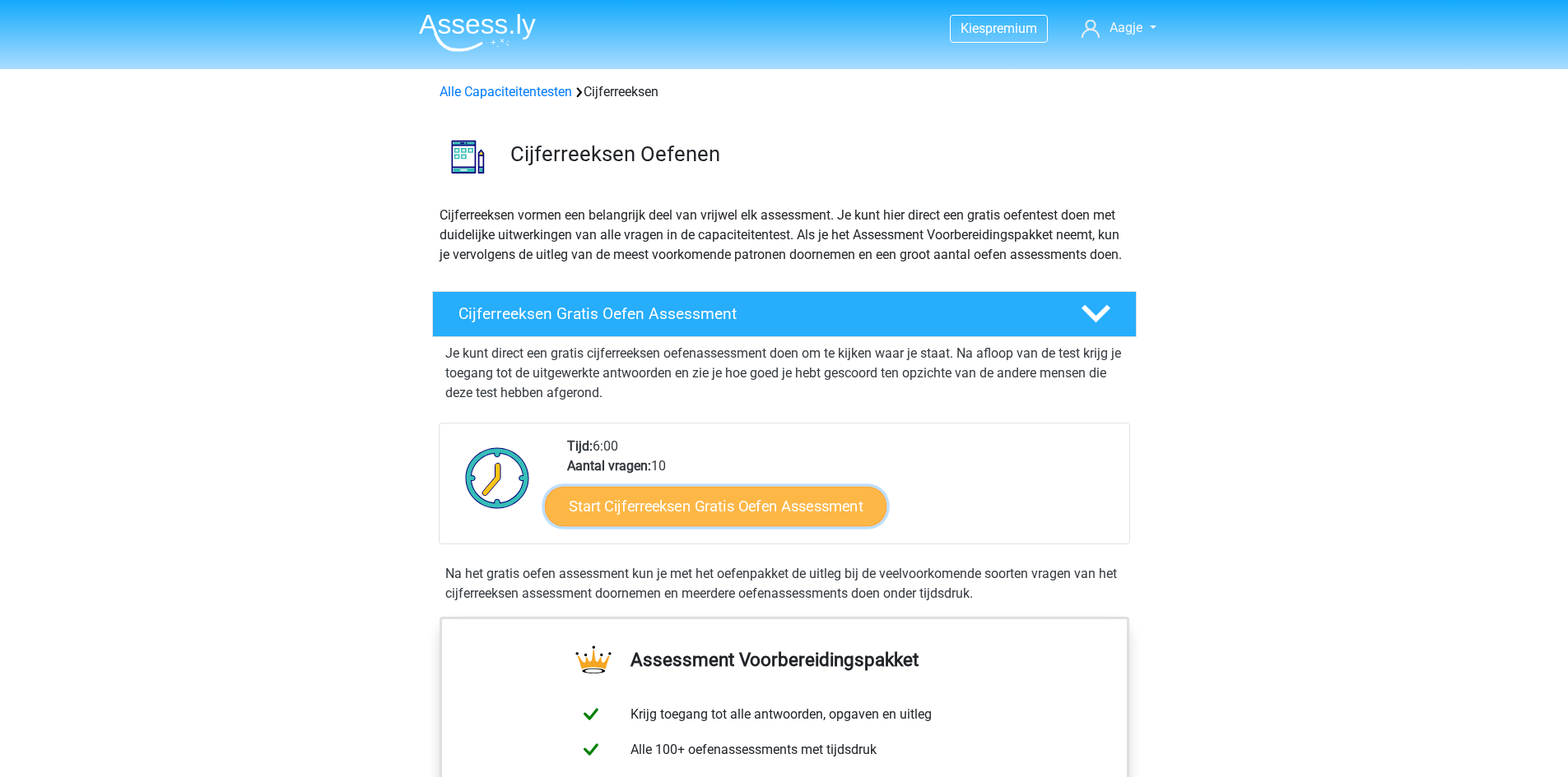
click at [704, 526] on link "Start Cijferreeksen Gratis Oefen Assessment" at bounding box center [715, 506] width 342 height 39
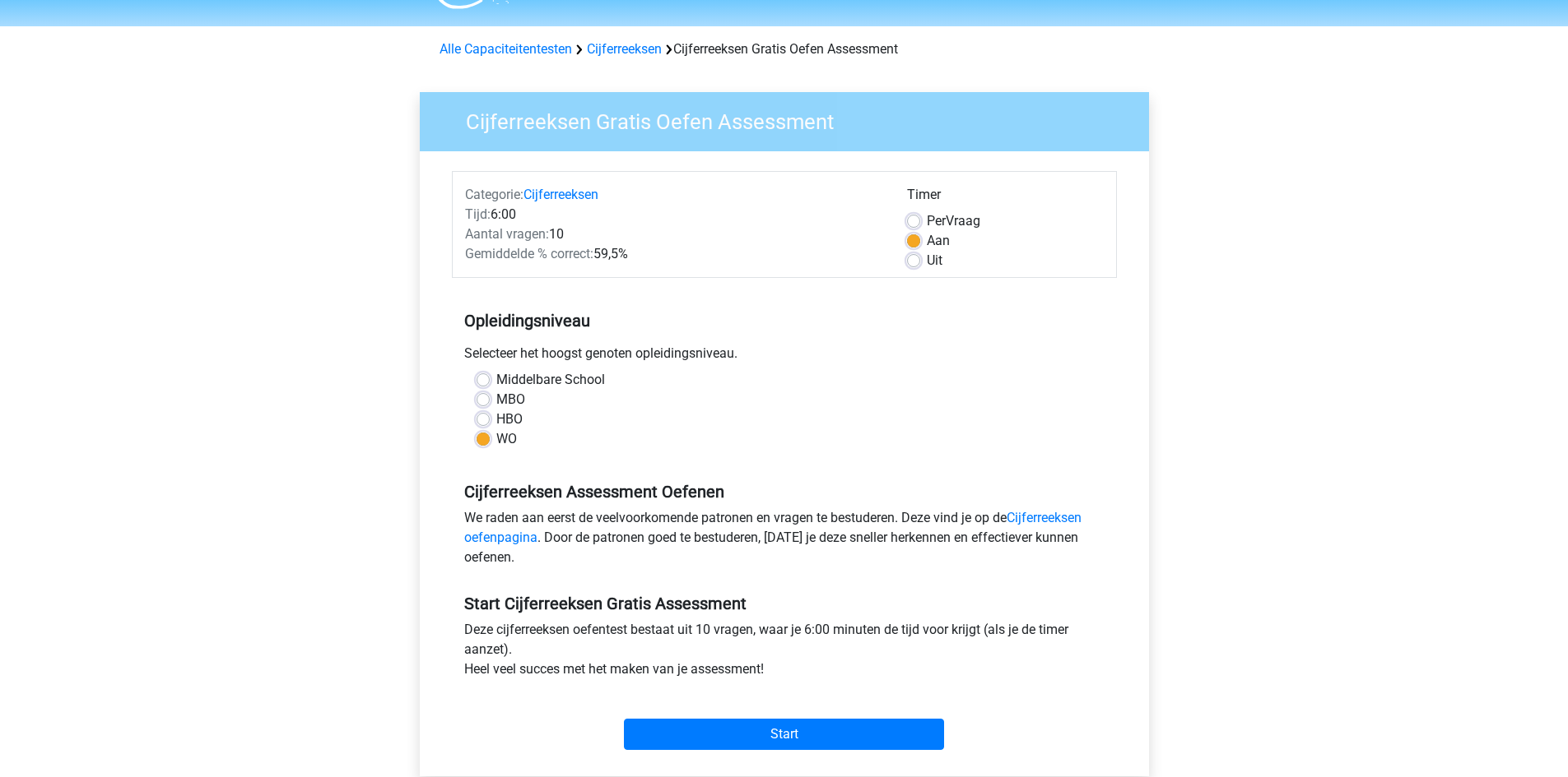
scroll to position [82, 0]
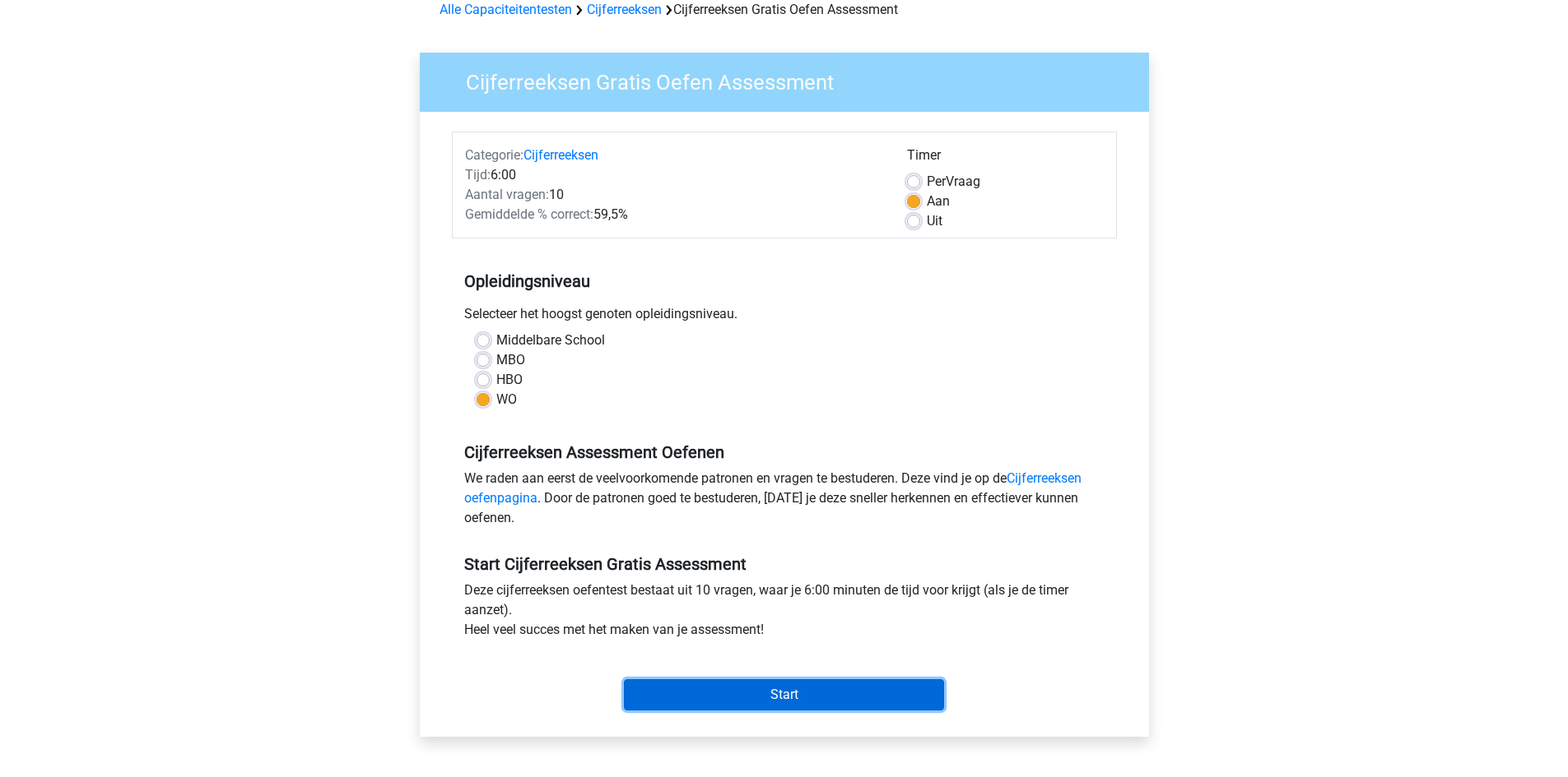
click at [801, 695] on input "Start" at bounding box center [784, 695] width 320 height 31
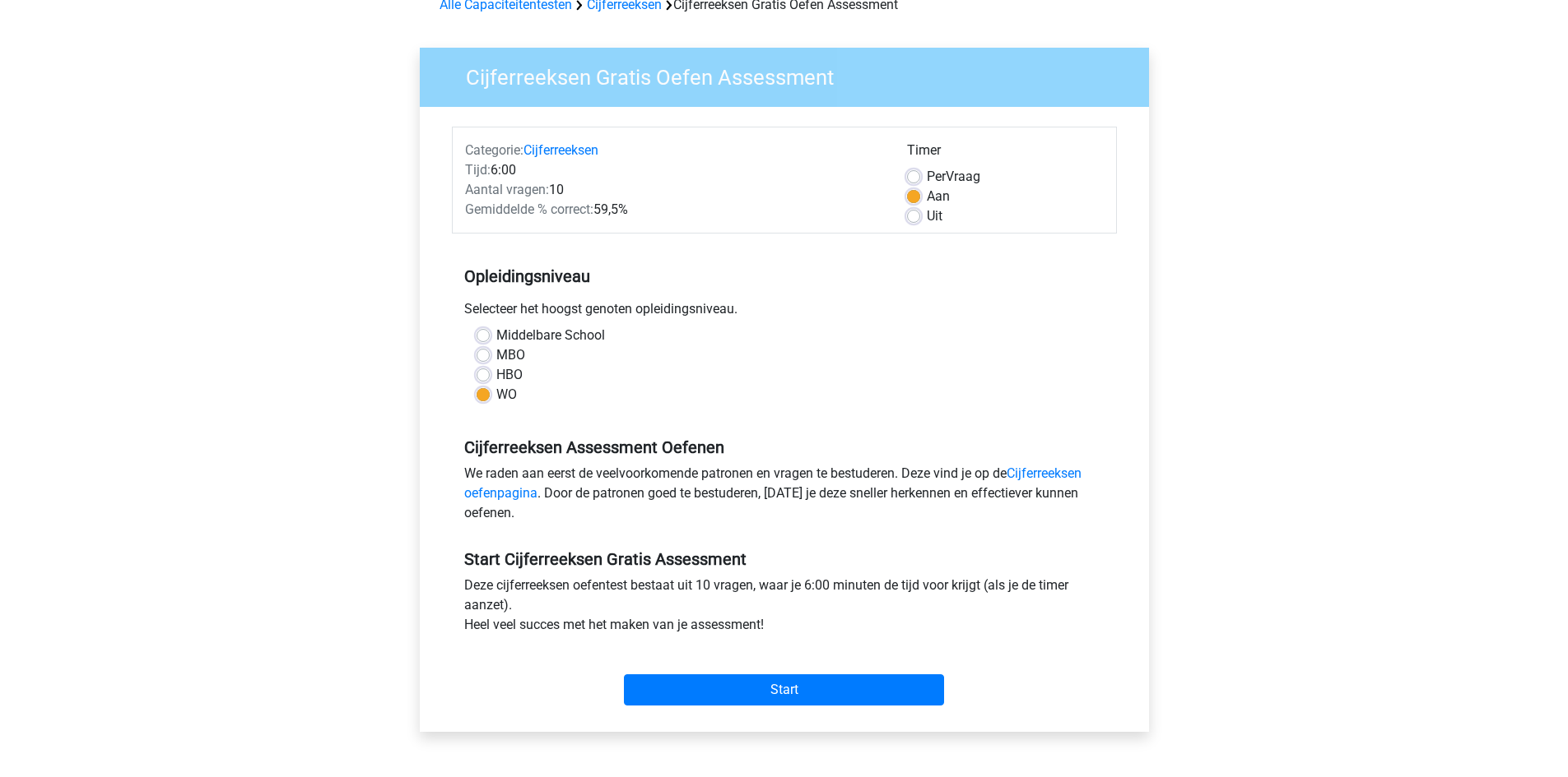
scroll to position [493, 0]
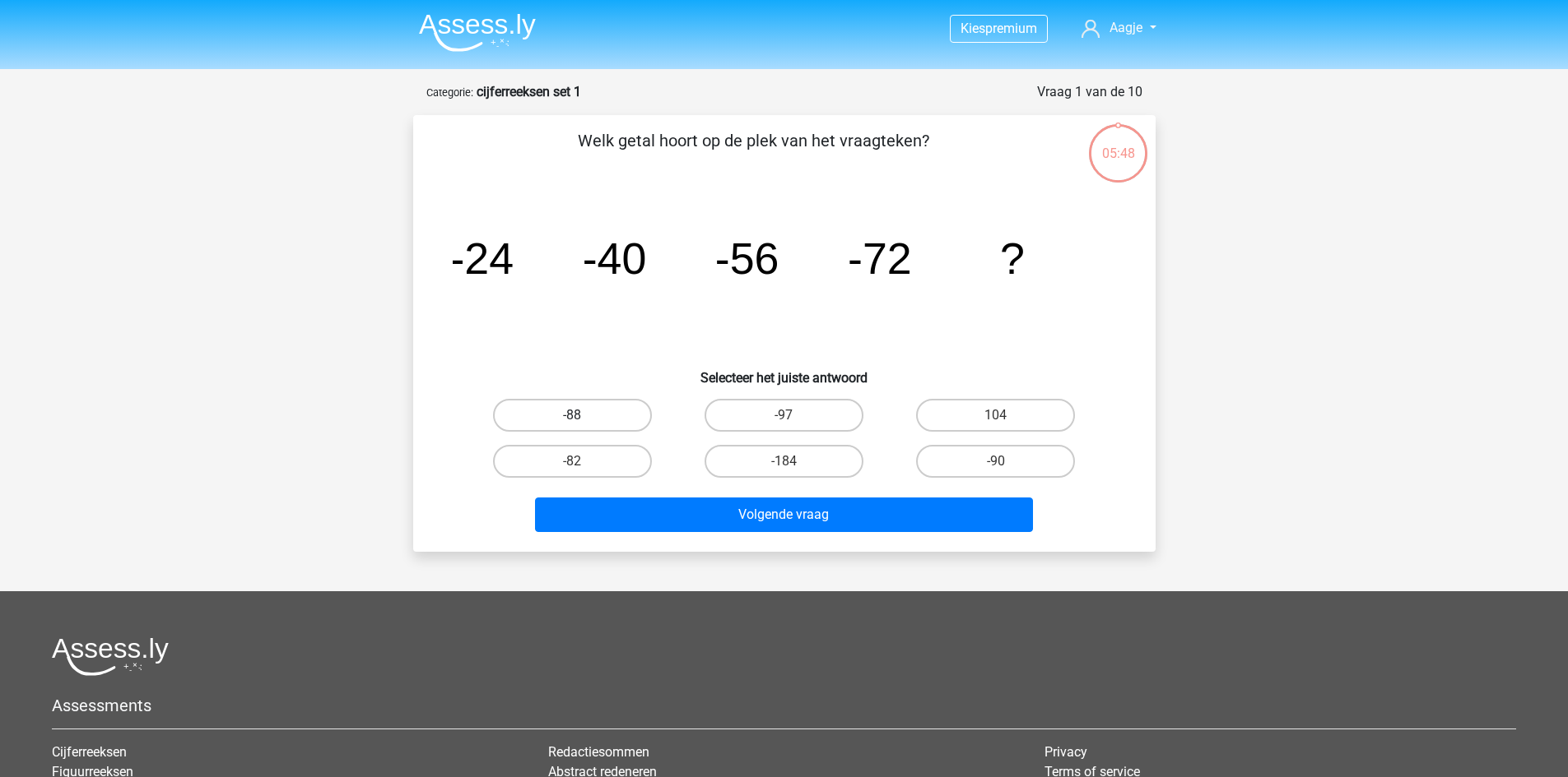
click at [590, 405] on label "-88" at bounding box center [572, 415] width 159 height 33
click at [583, 415] on input "-88" at bounding box center [576, 420] width 10 height 10
radio input "true"
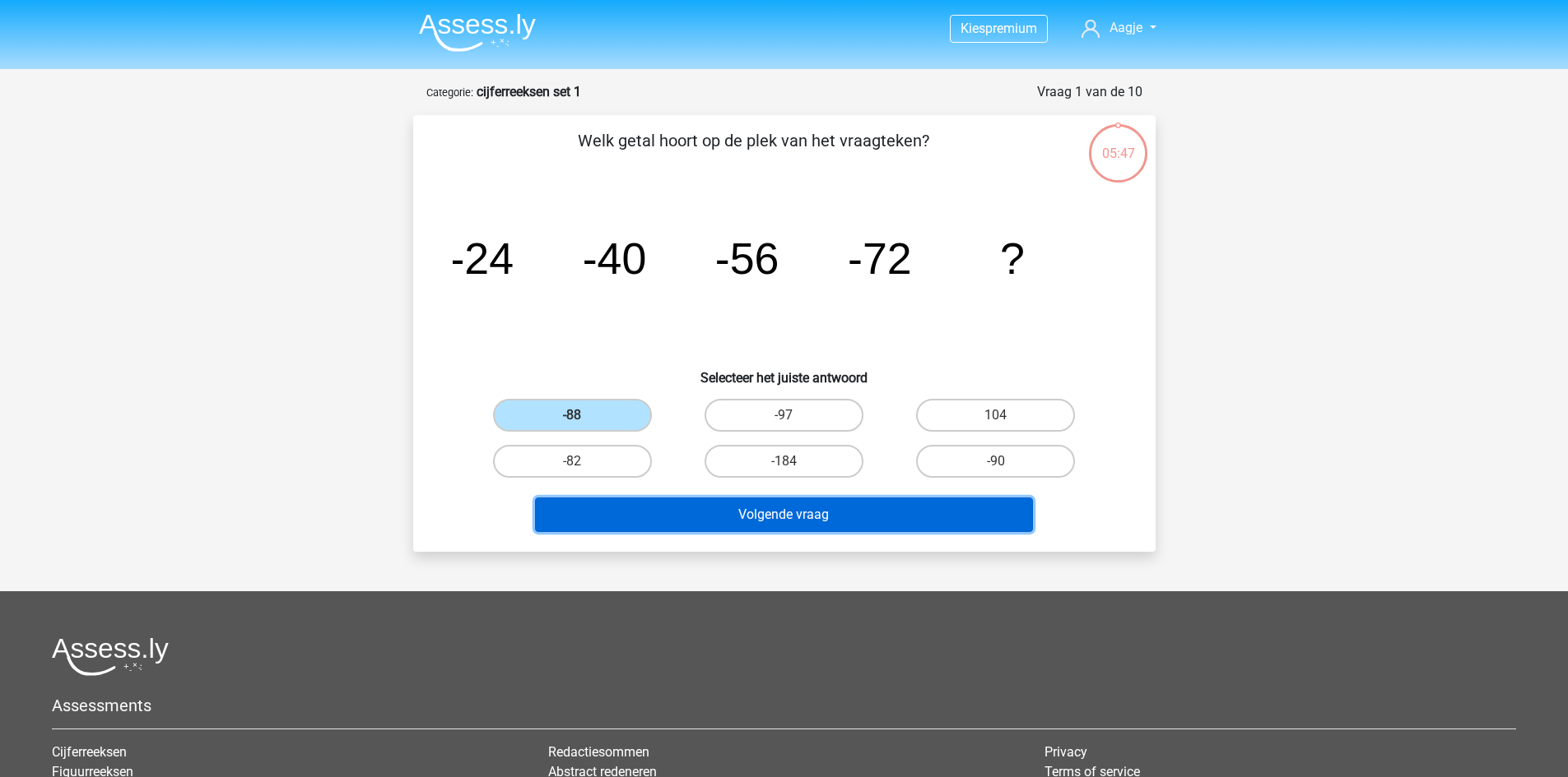
click at [746, 520] on button "Volgende vraag" at bounding box center [784, 515] width 498 height 34
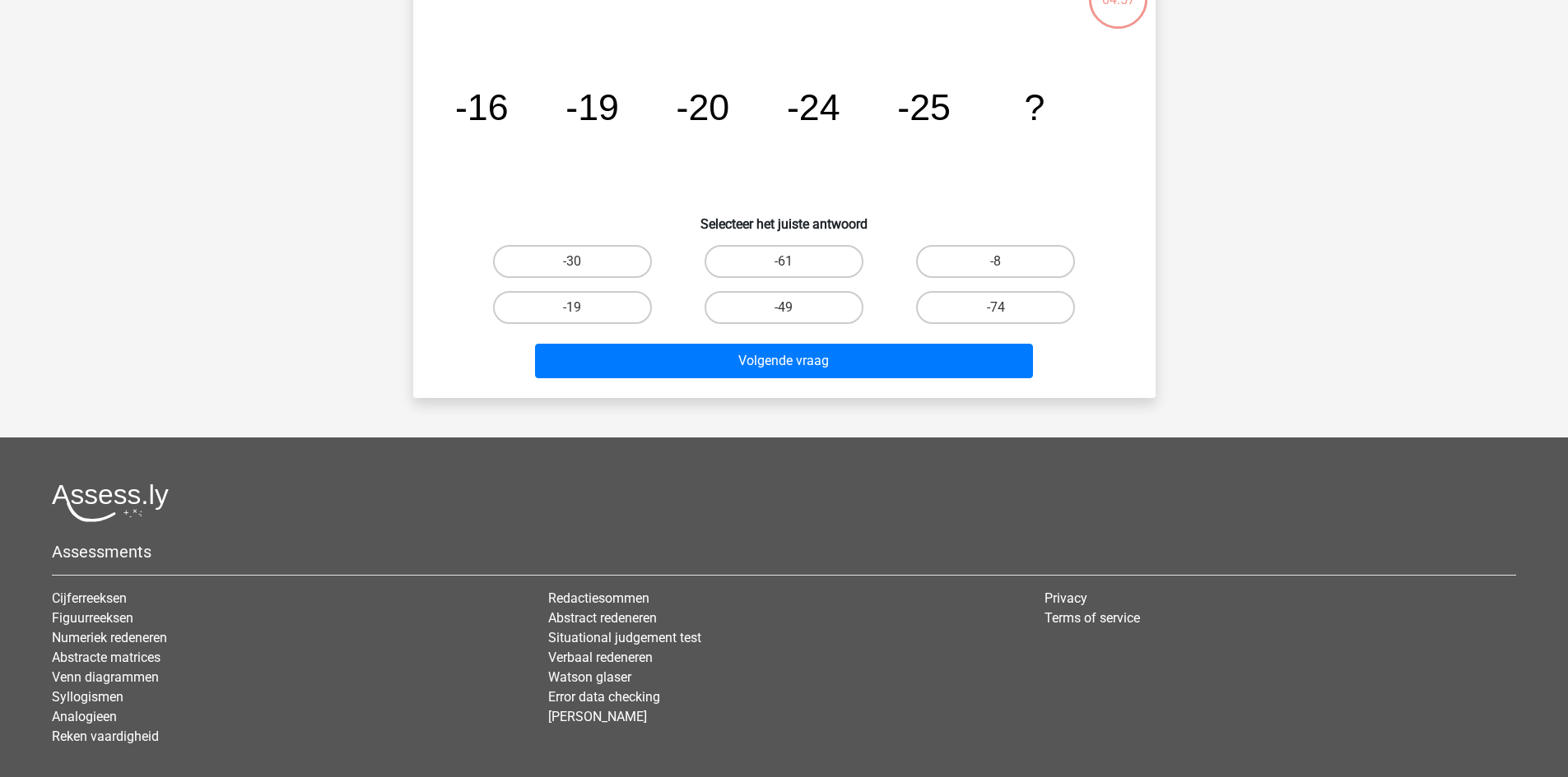
scroll to position [165, 0]
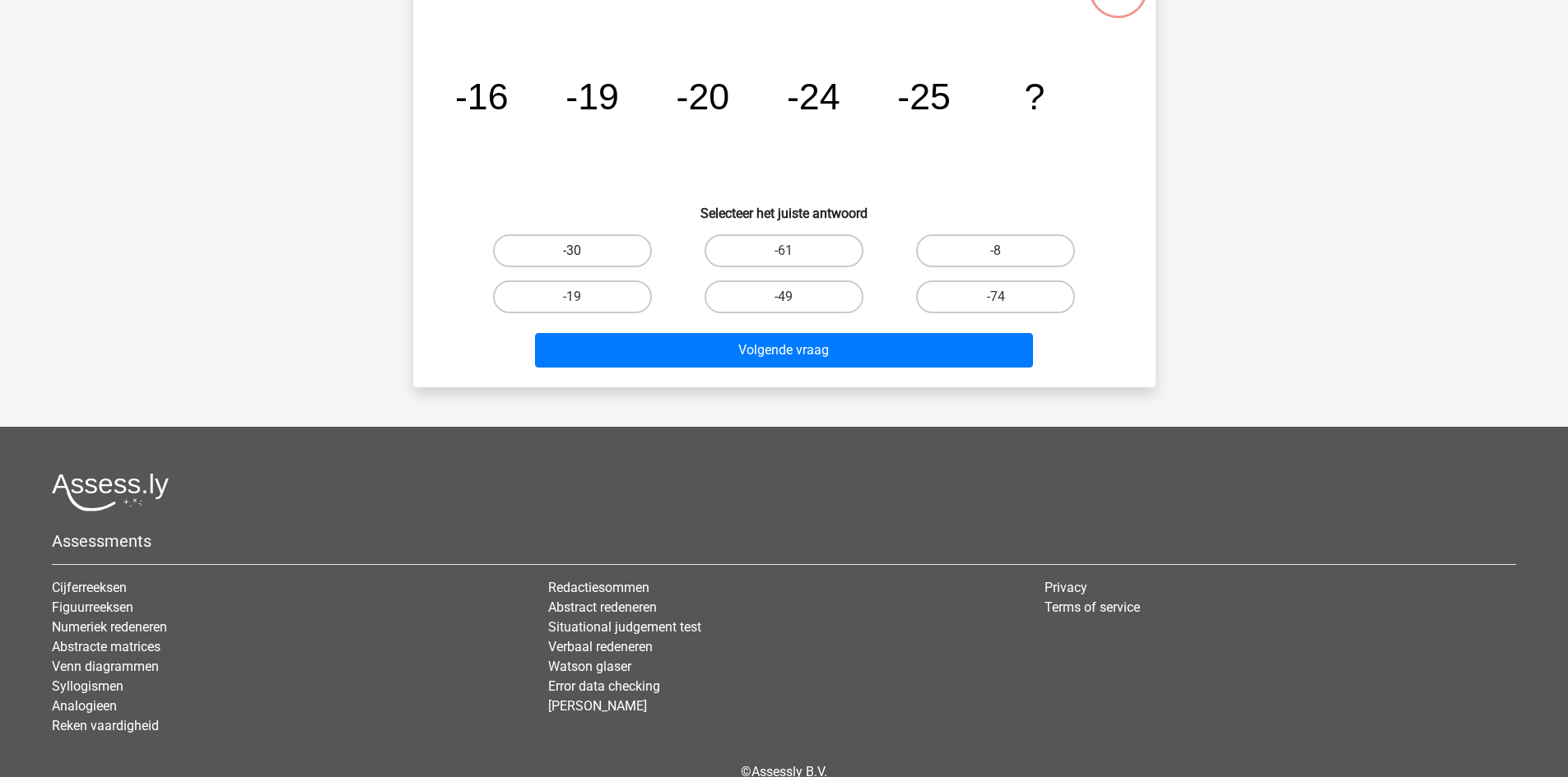
click at [551, 245] on label "-30" at bounding box center [572, 250] width 159 height 33
click at [572, 250] on input "-30" at bounding box center [576, 255] width 10 height 10
radio input "true"
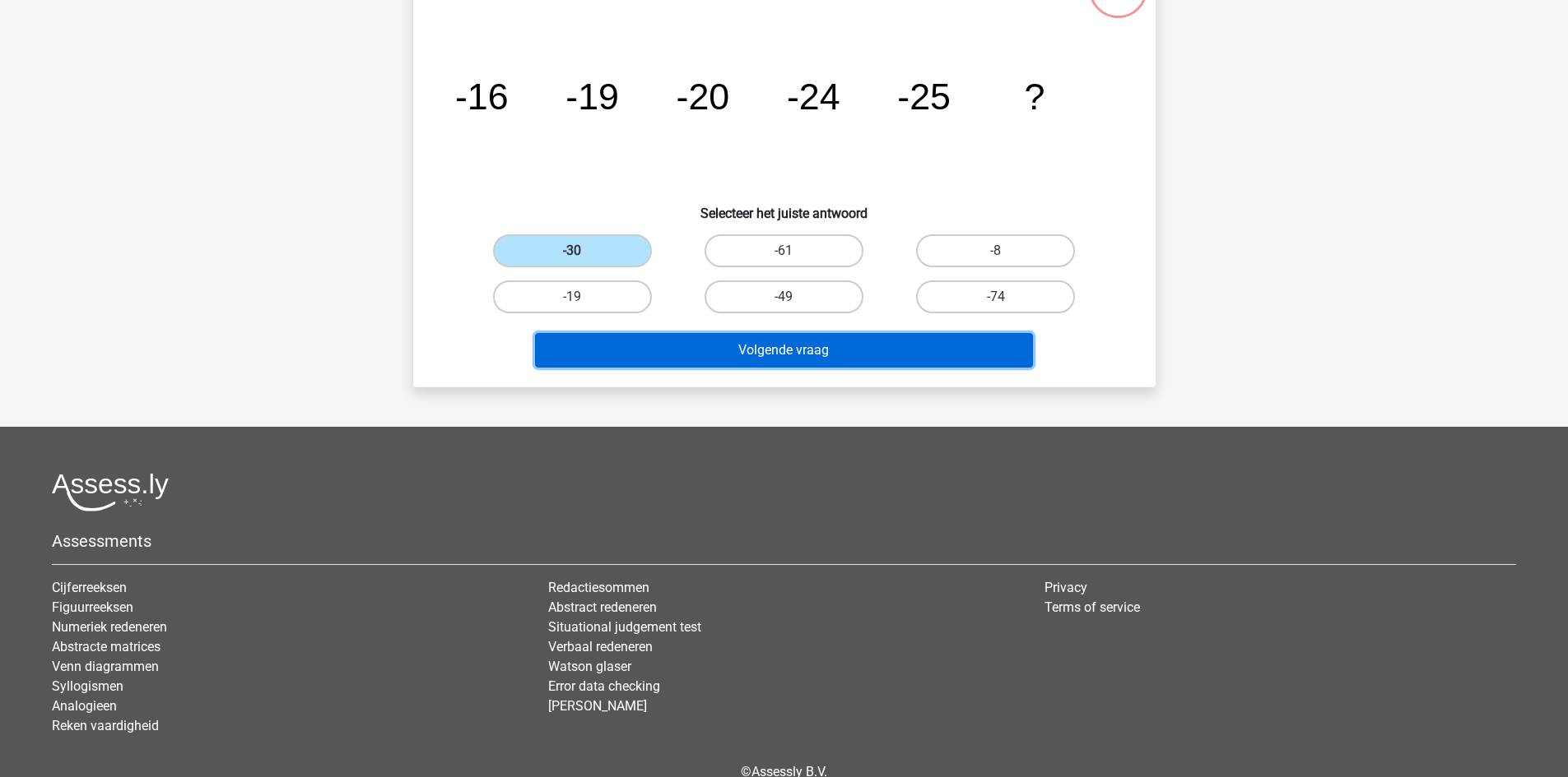
click at [685, 363] on button "Volgende vraag" at bounding box center [784, 350] width 498 height 34
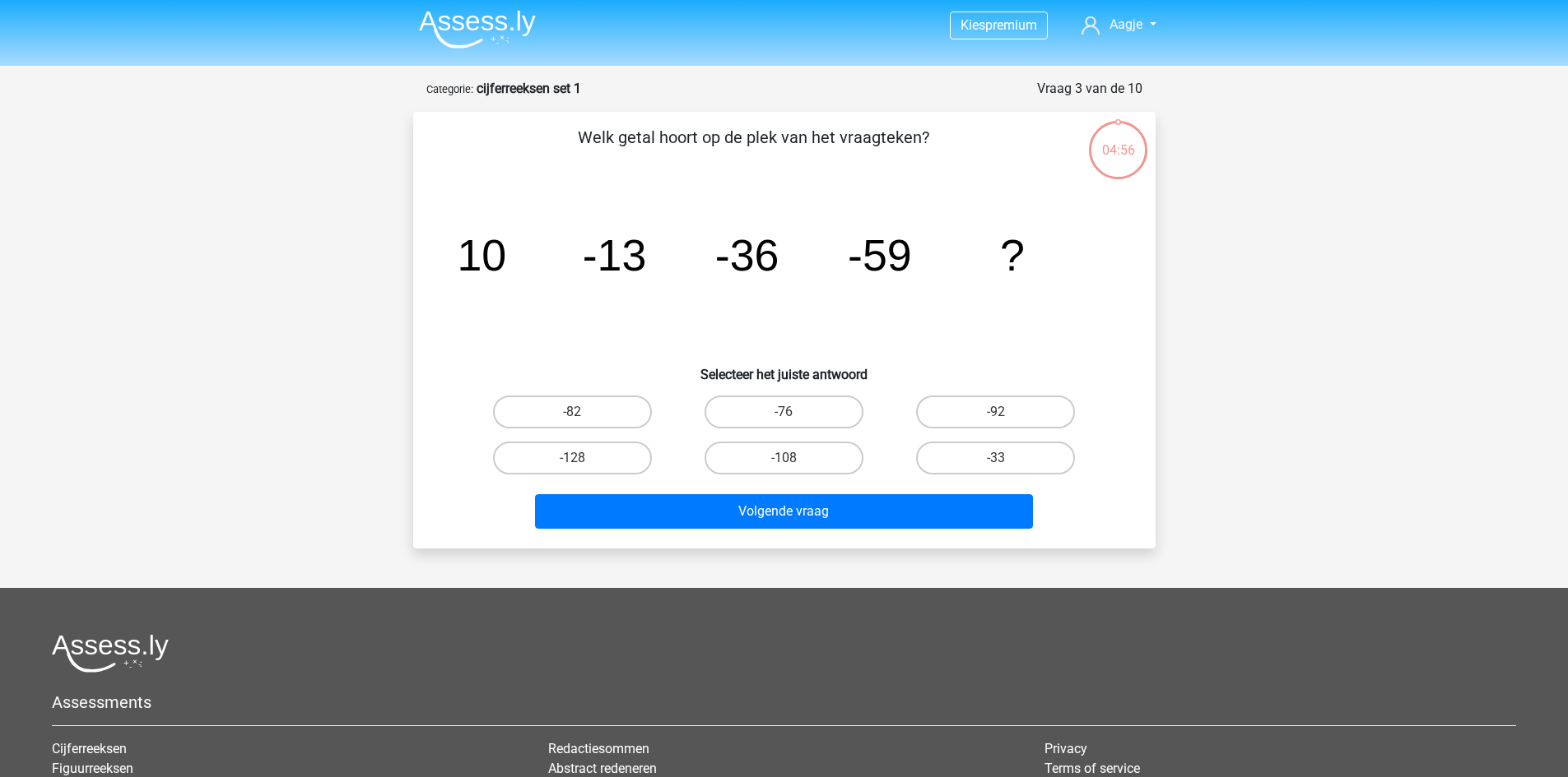
scroll to position [0, 0]
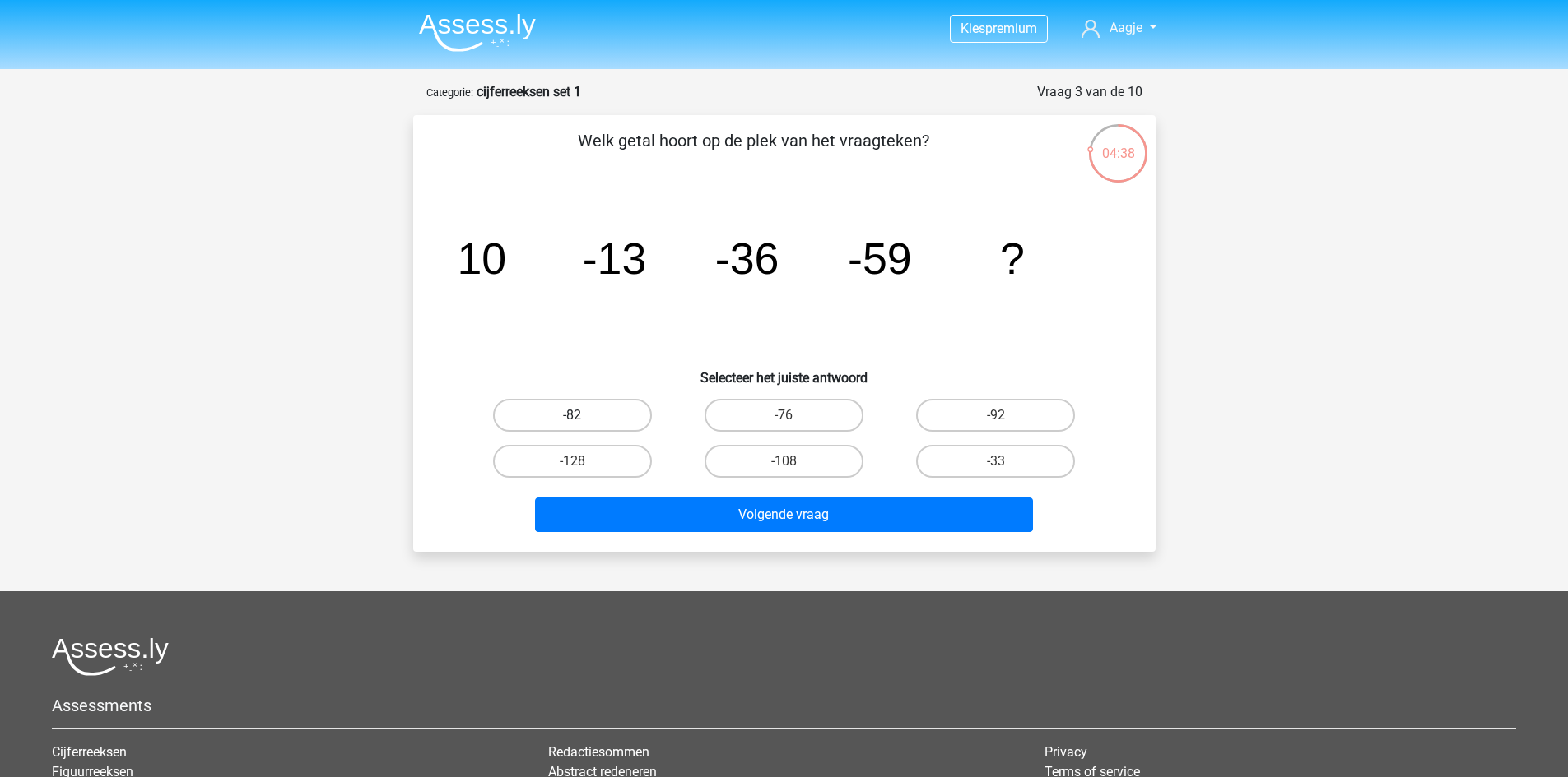
click at [572, 403] on label "-82" at bounding box center [572, 415] width 159 height 33
click at [572, 415] on input "-82" at bounding box center [576, 420] width 10 height 10
radio input "true"
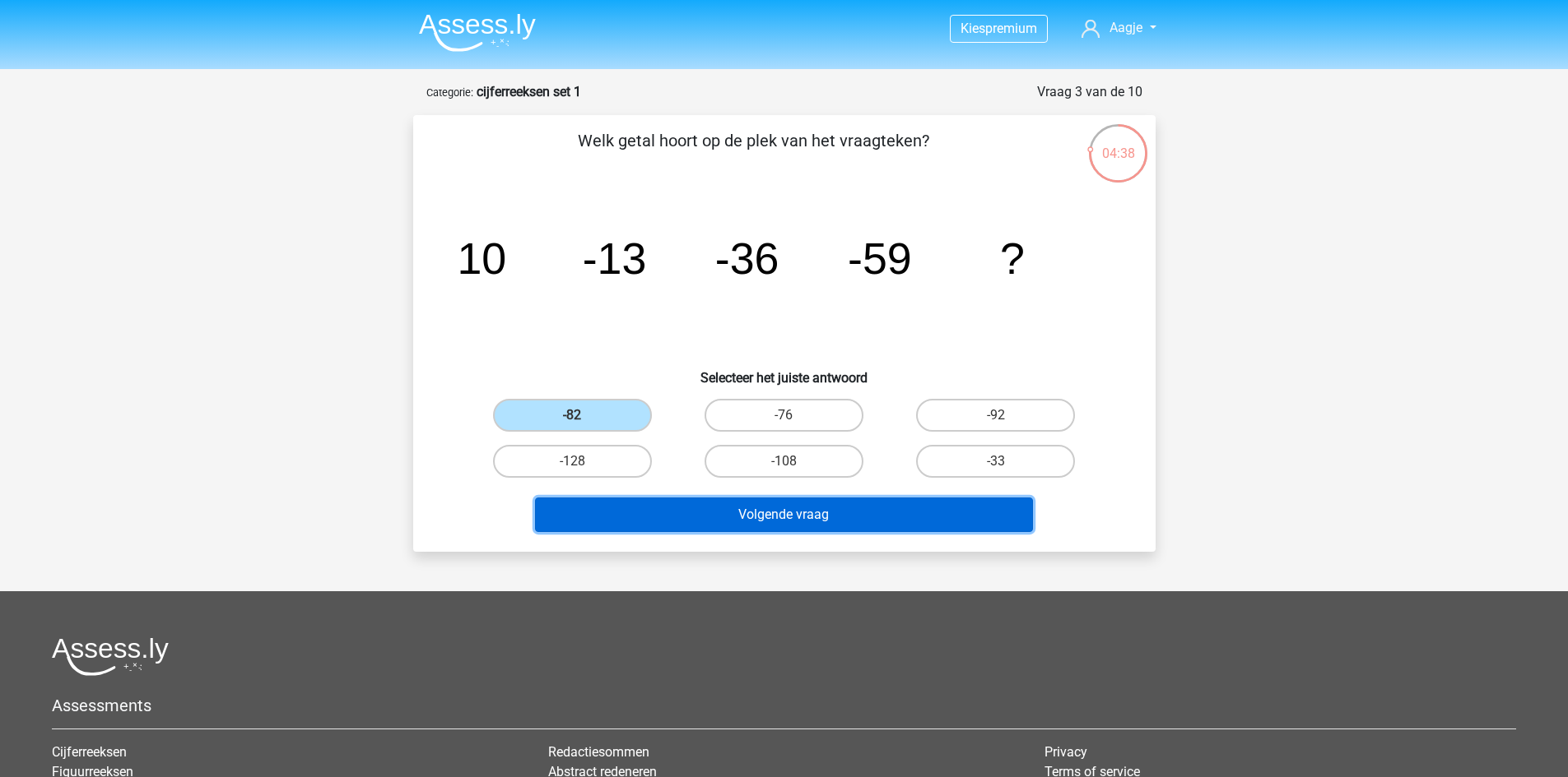
click at [656, 518] on button "Volgende vraag" at bounding box center [784, 515] width 498 height 34
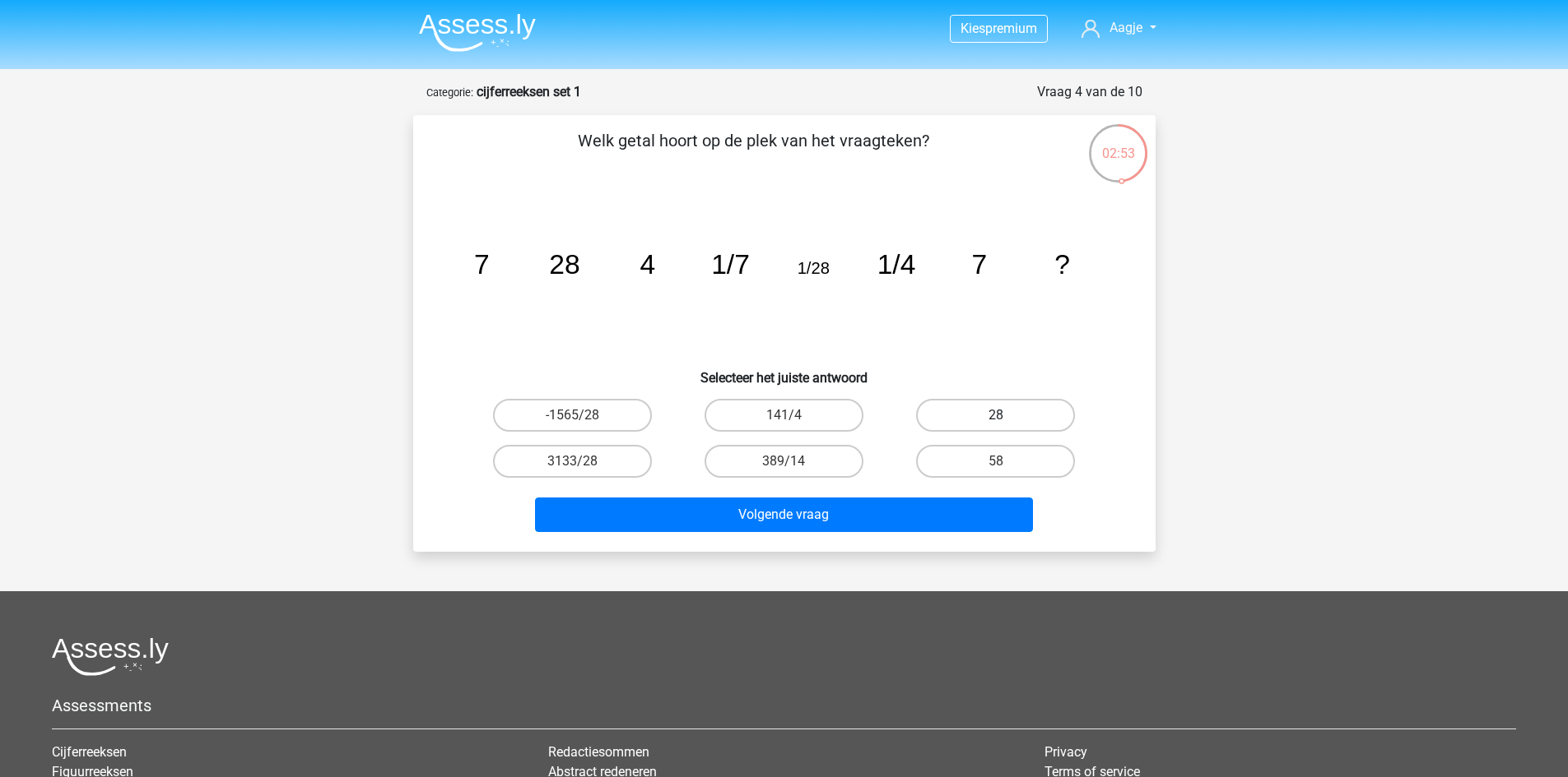
click at [946, 419] on label "28" at bounding box center [995, 415] width 159 height 33
click at [995, 419] on input "28" at bounding box center [1000, 420] width 10 height 10
radio input "true"
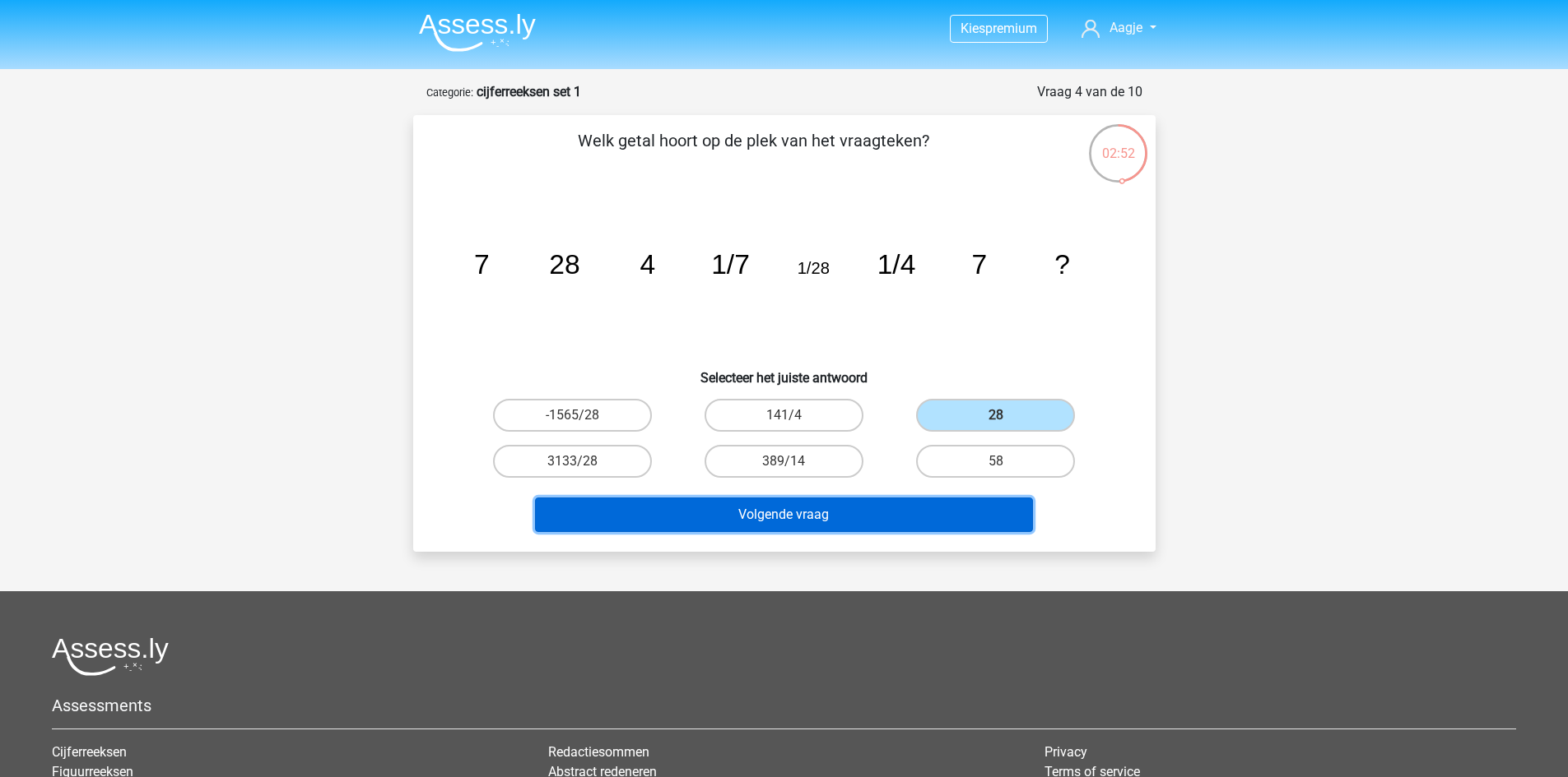
click at [890, 510] on button "Volgende vraag" at bounding box center [784, 515] width 498 height 34
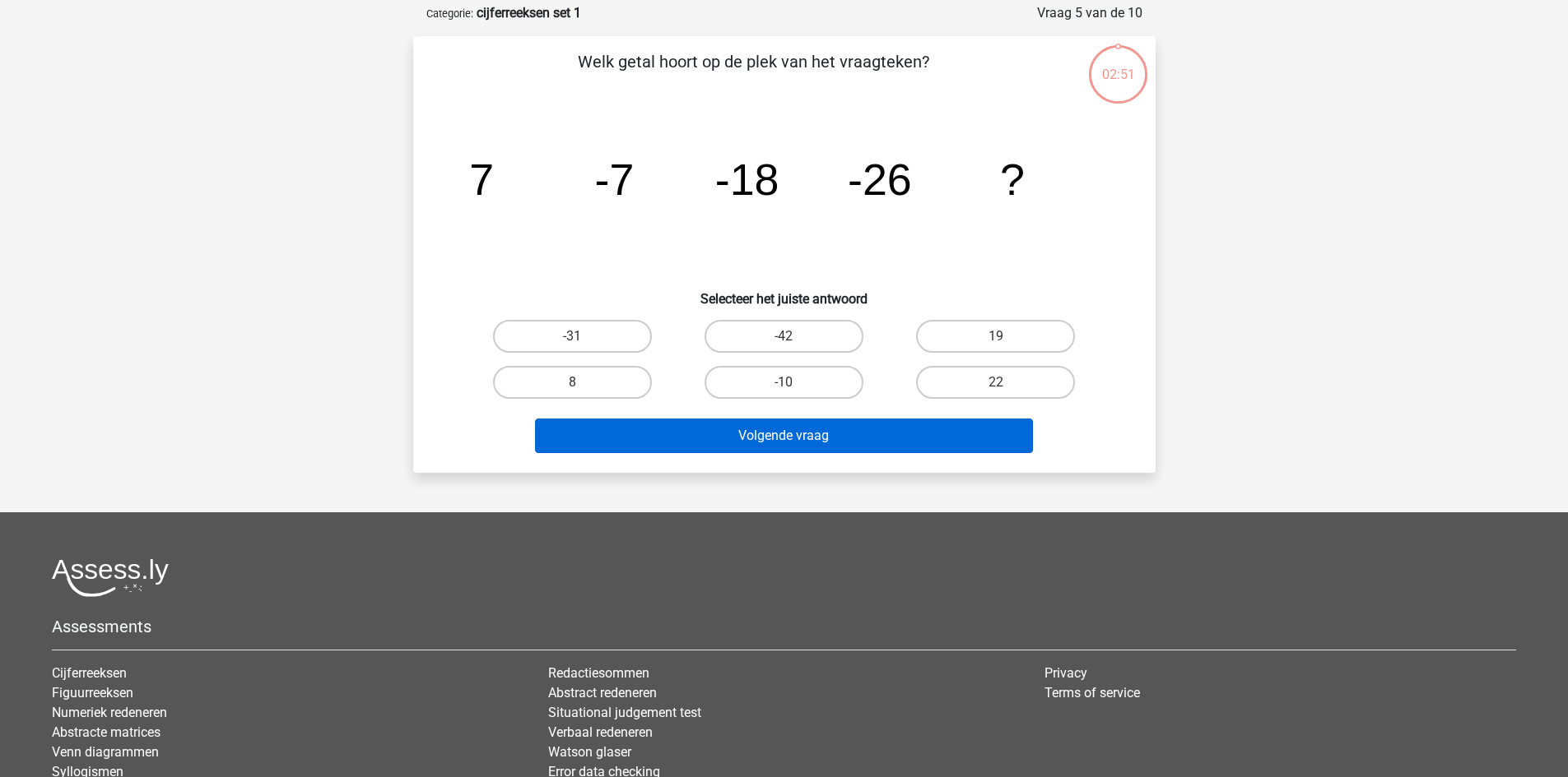
scroll to position [82, 0]
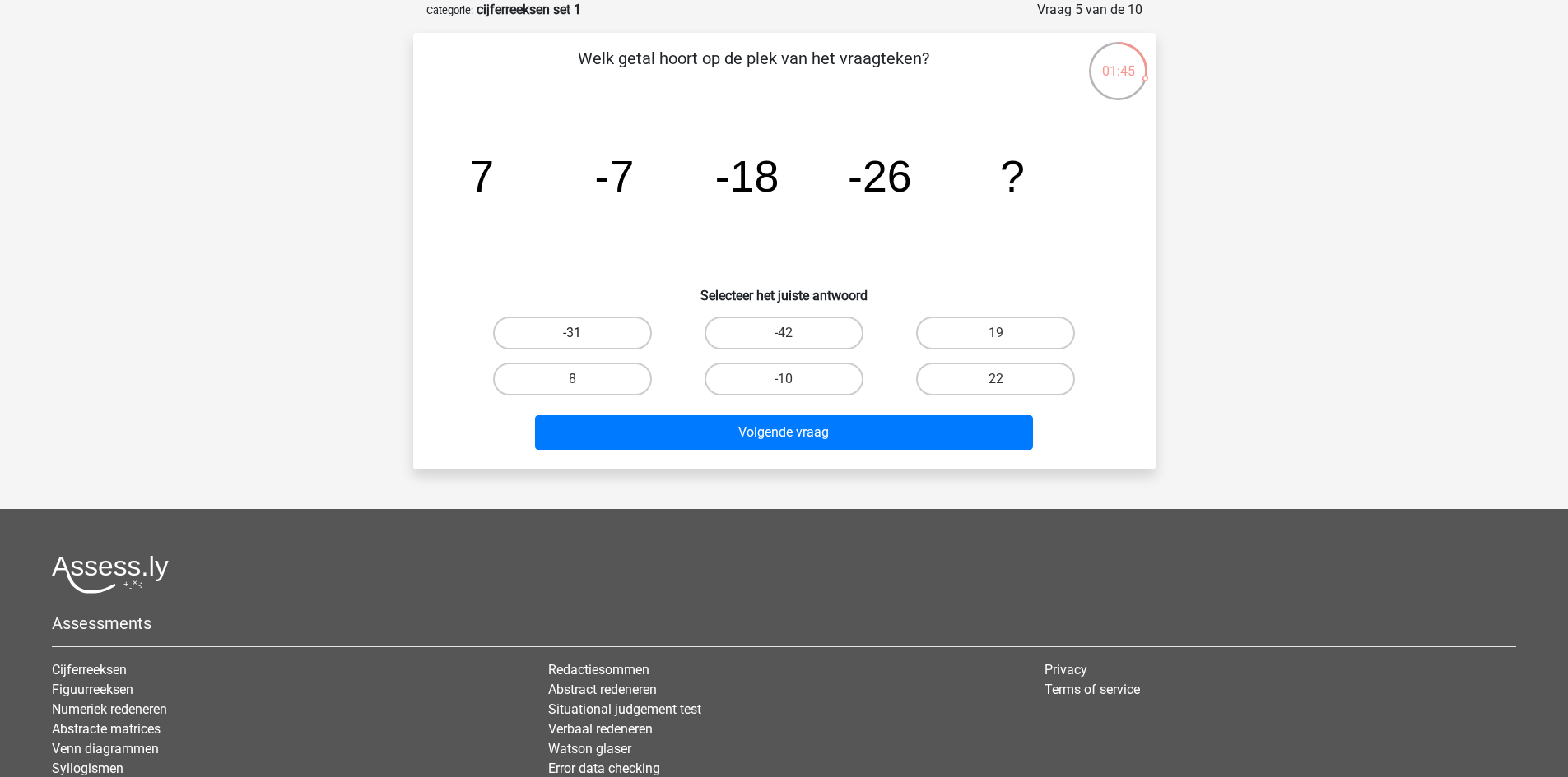
click at [606, 332] on label "-31" at bounding box center [572, 333] width 159 height 33
click at [583, 333] on input "-31" at bounding box center [576, 338] width 10 height 10
radio input "true"
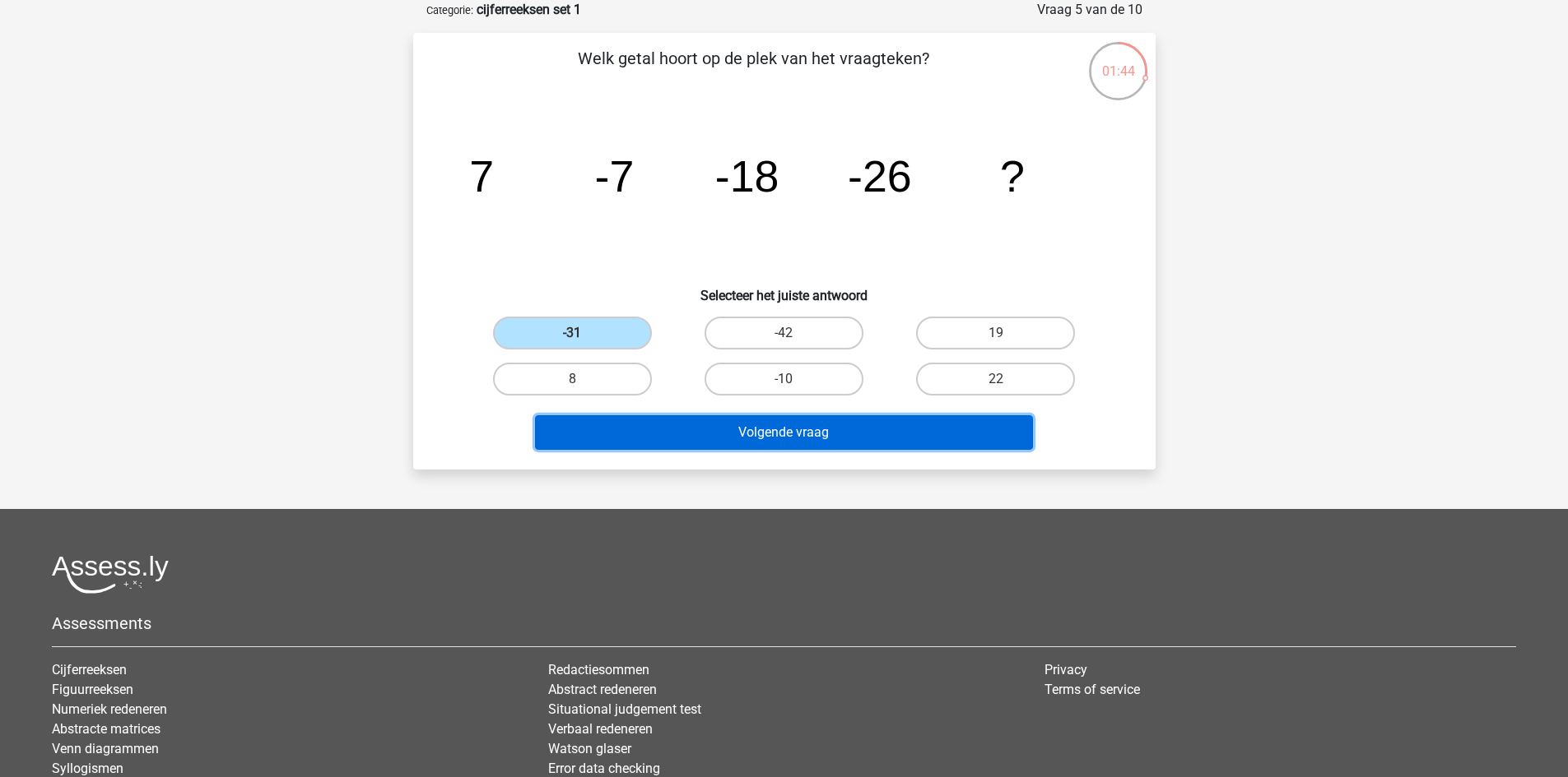
click at [778, 432] on button "Volgende vraag" at bounding box center [784, 432] width 498 height 34
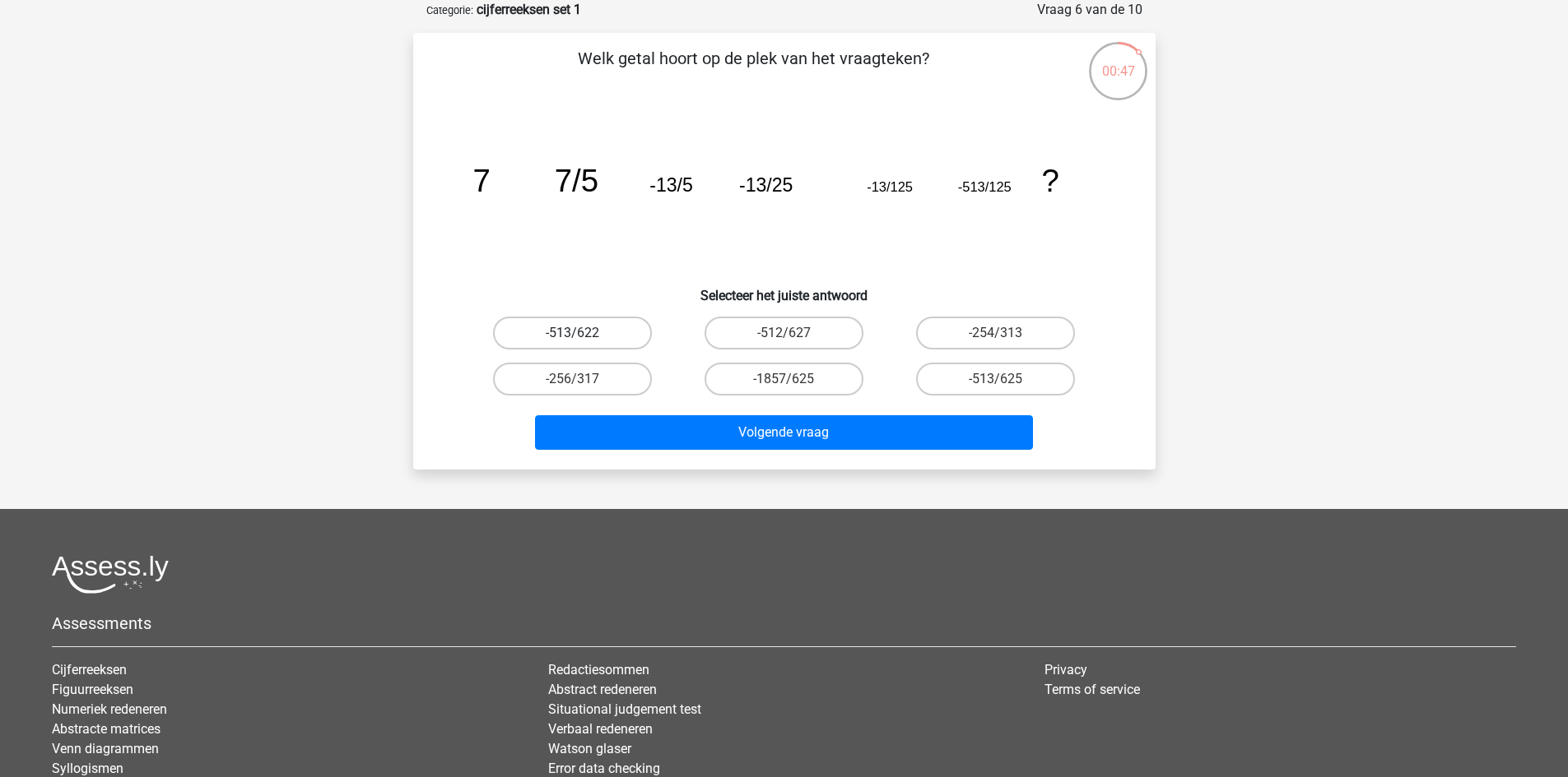
click at [572, 330] on label "-513/622" at bounding box center [572, 333] width 159 height 33
click at [572, 333] on input "-513/622" at bounding box center [576, 338] width 10 height 10
radio input "true"
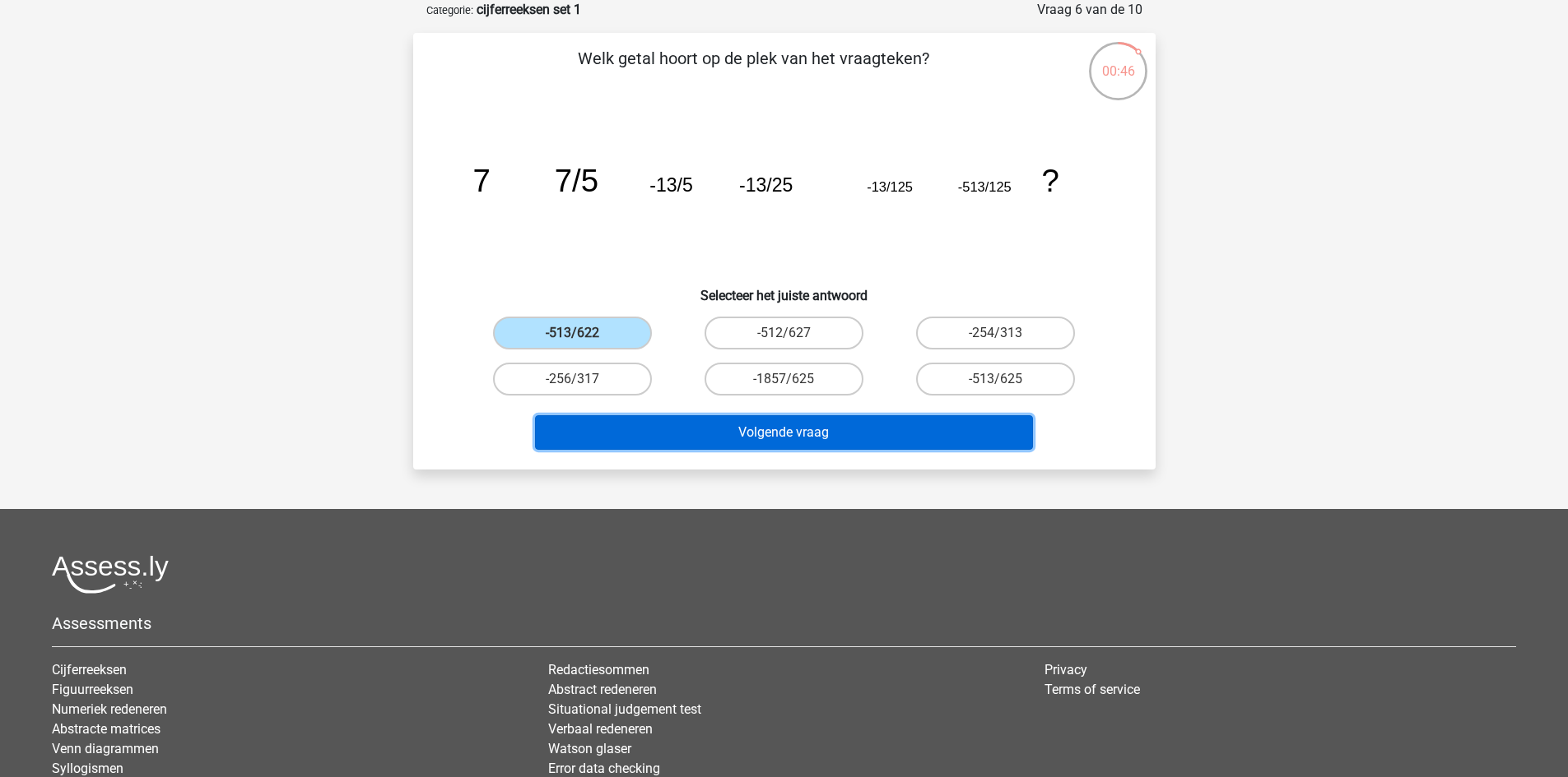
click at [677, 424] on button "Volgende vraag" at bounding box center [784, 432] width 498 height 34
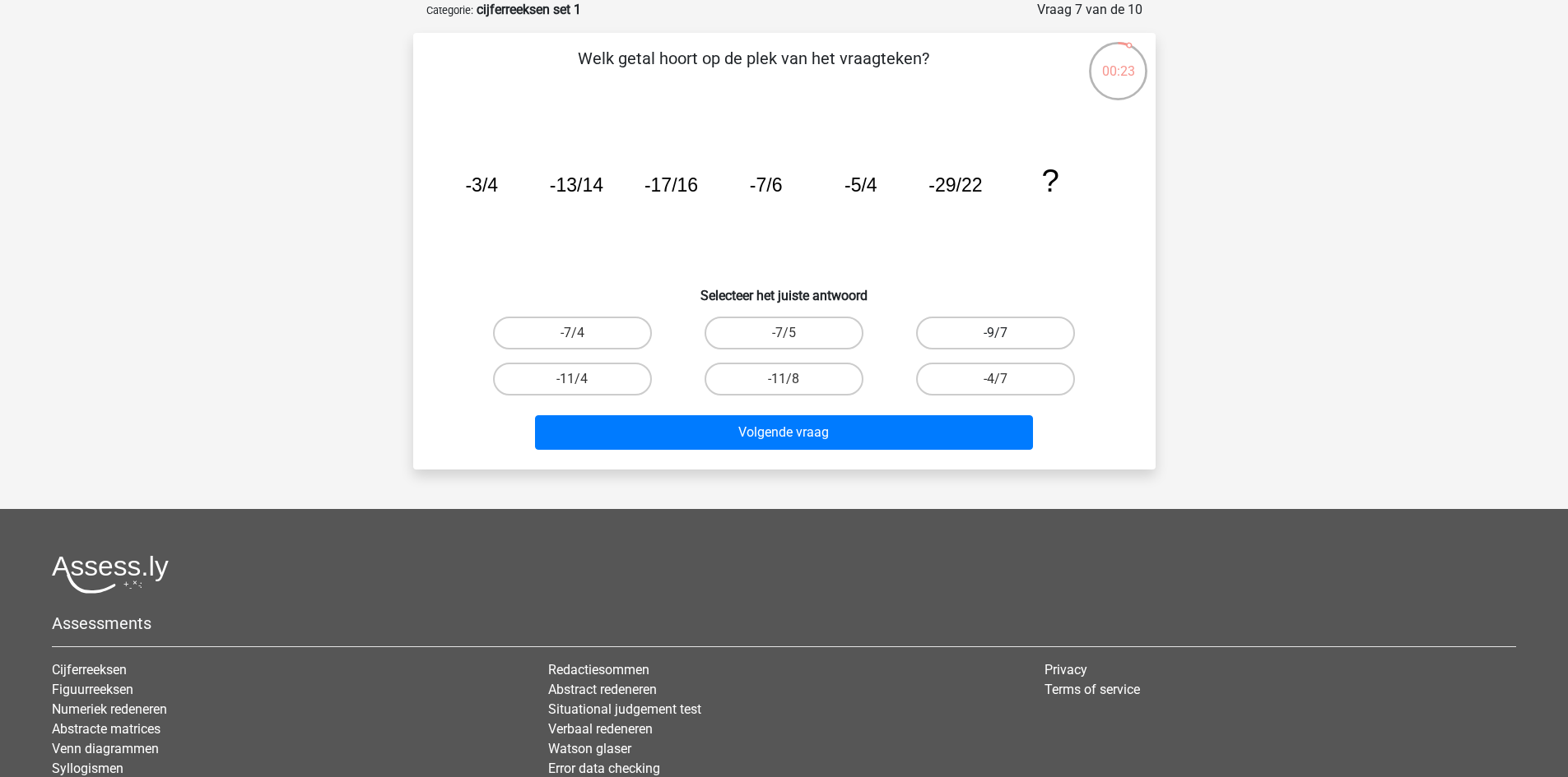
click at [943, 326] on label "-9/7" at bounding box center [995, 333] width 159 height 33
click at [995, 333] on input "-9/7" at bounding box center [1000, 338] width 10 height 10
radio input "true"
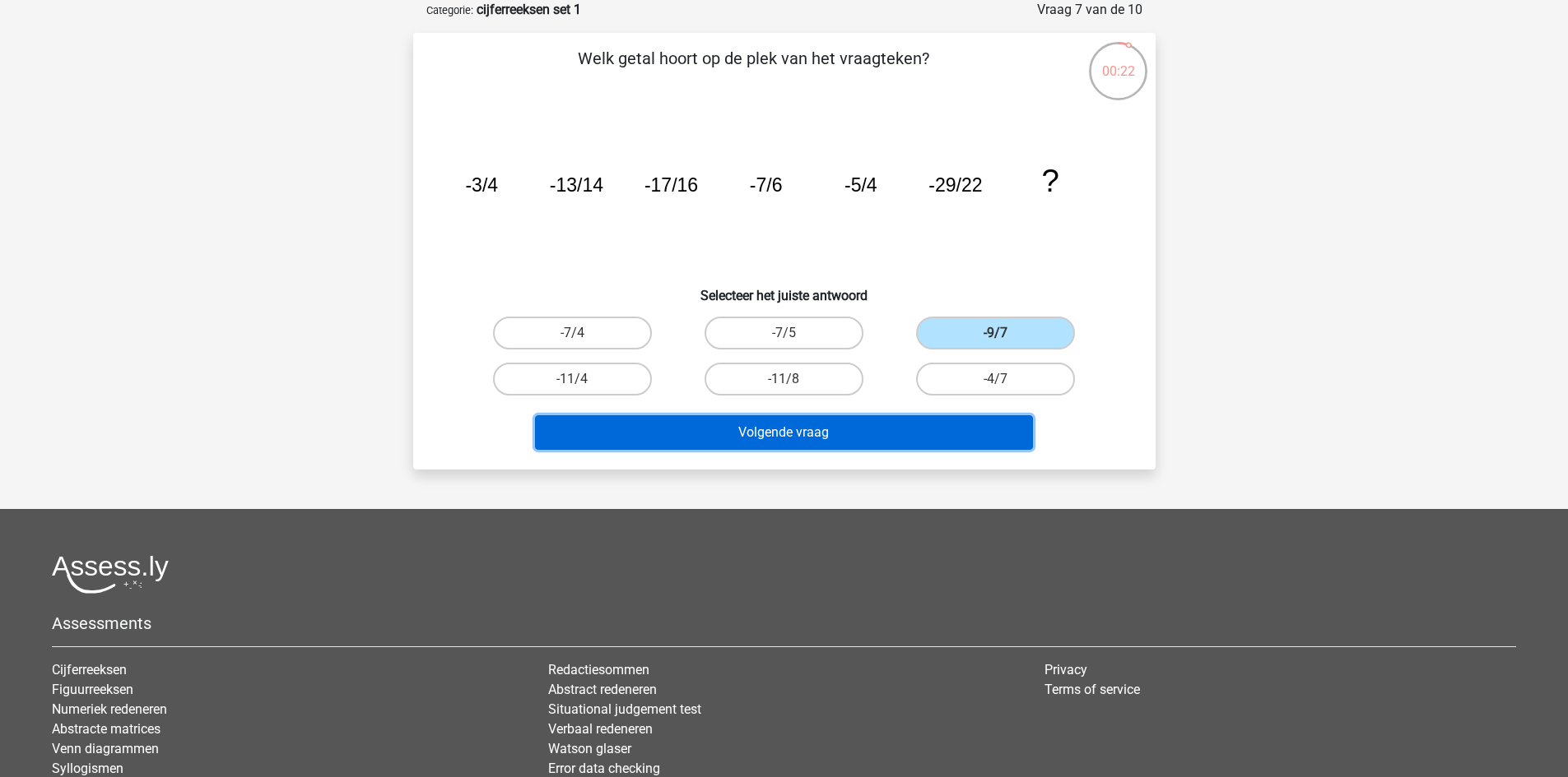
click at [795, 435] on button "Volgende vraag" at bounding box center [784, 432] width 498 height 34
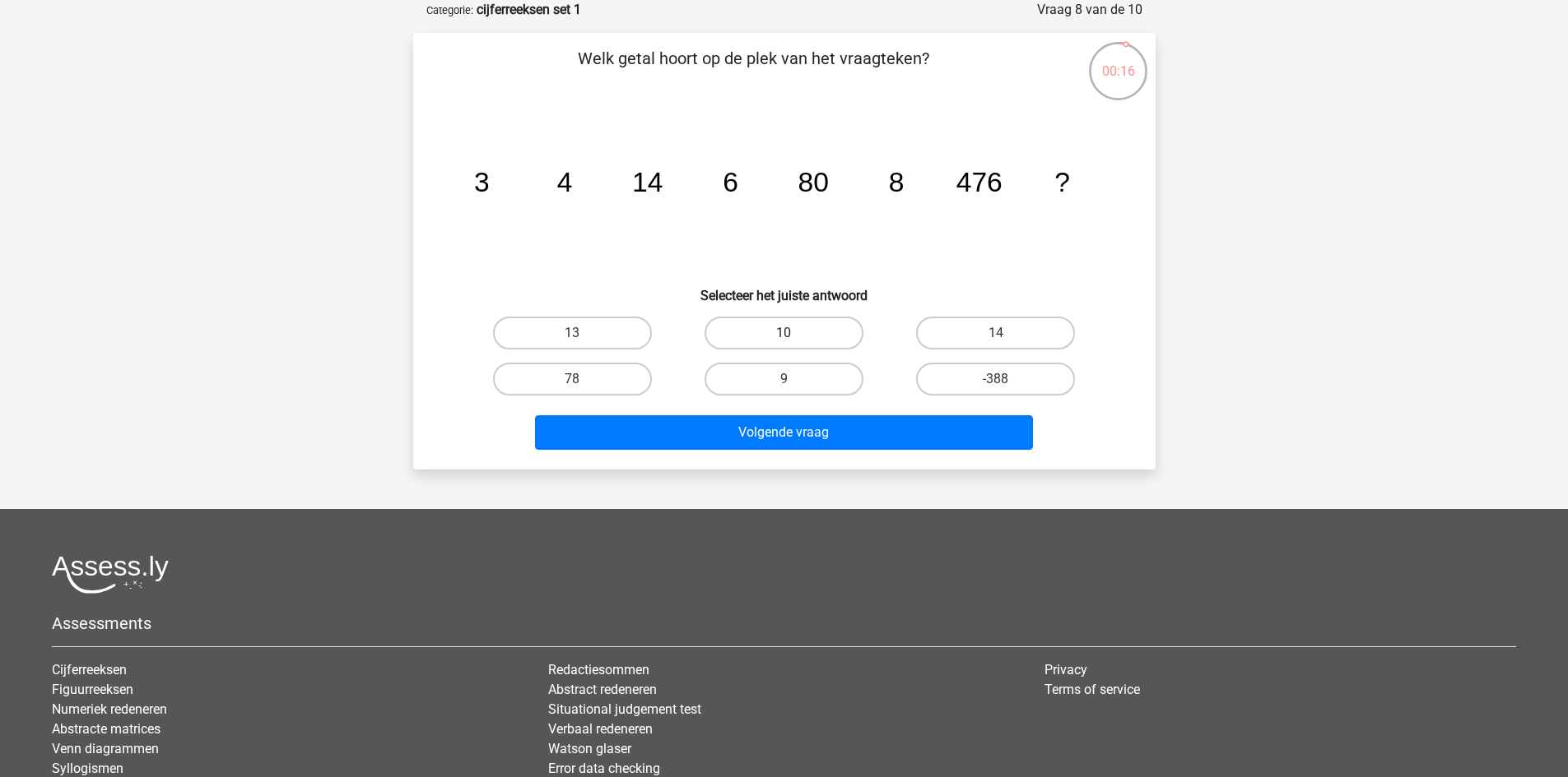
click at [781, 327] on label "10" at bounding box center [783, 333] width 159 height 33
click at [783, 333] on input "10" at bounding box center [788, 338] width 10 height 10
radio input "true"
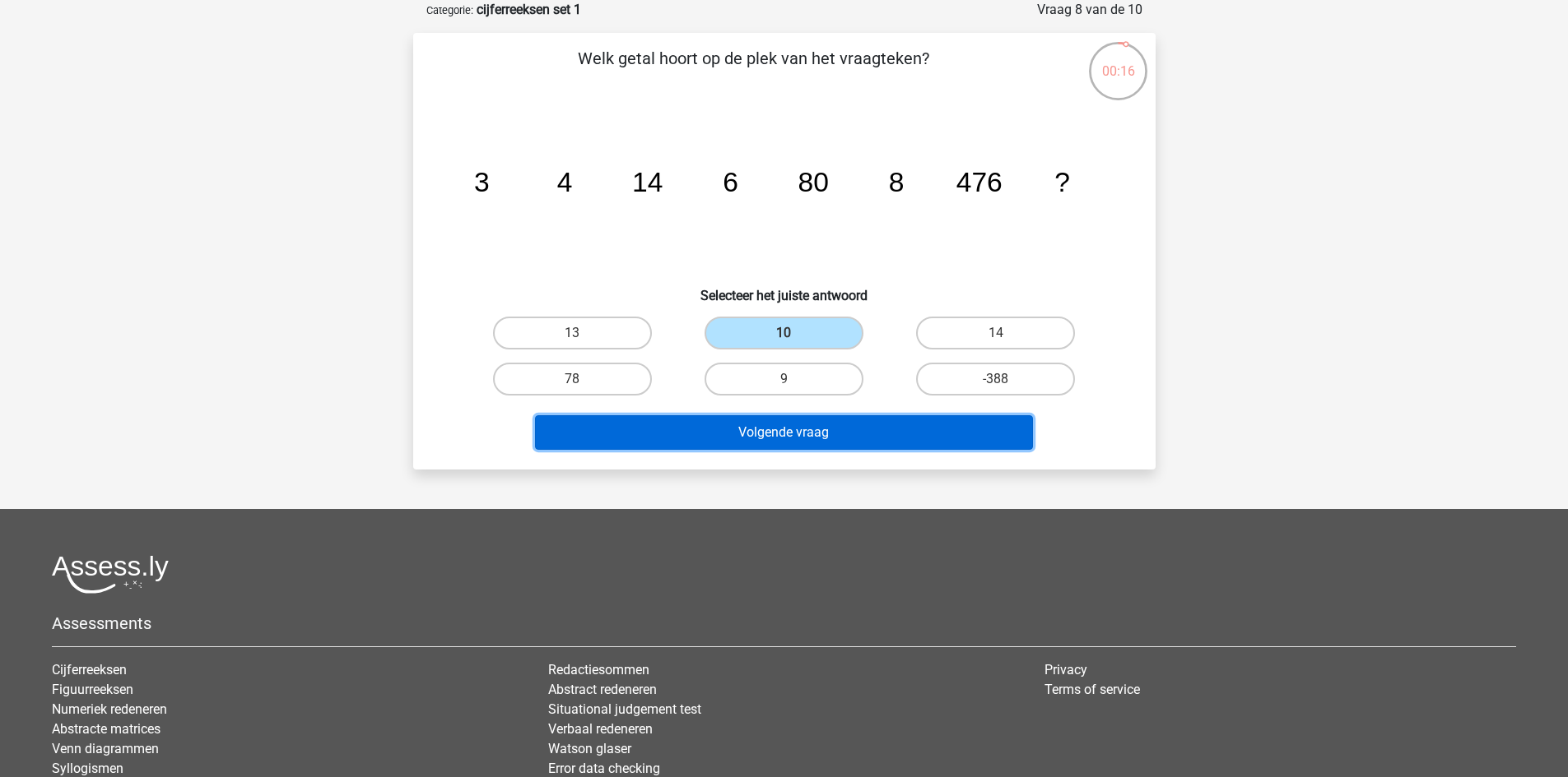
click at [784, 432] on button "Volgende vraag" at bounding box center [784, 432] width 498 height 34
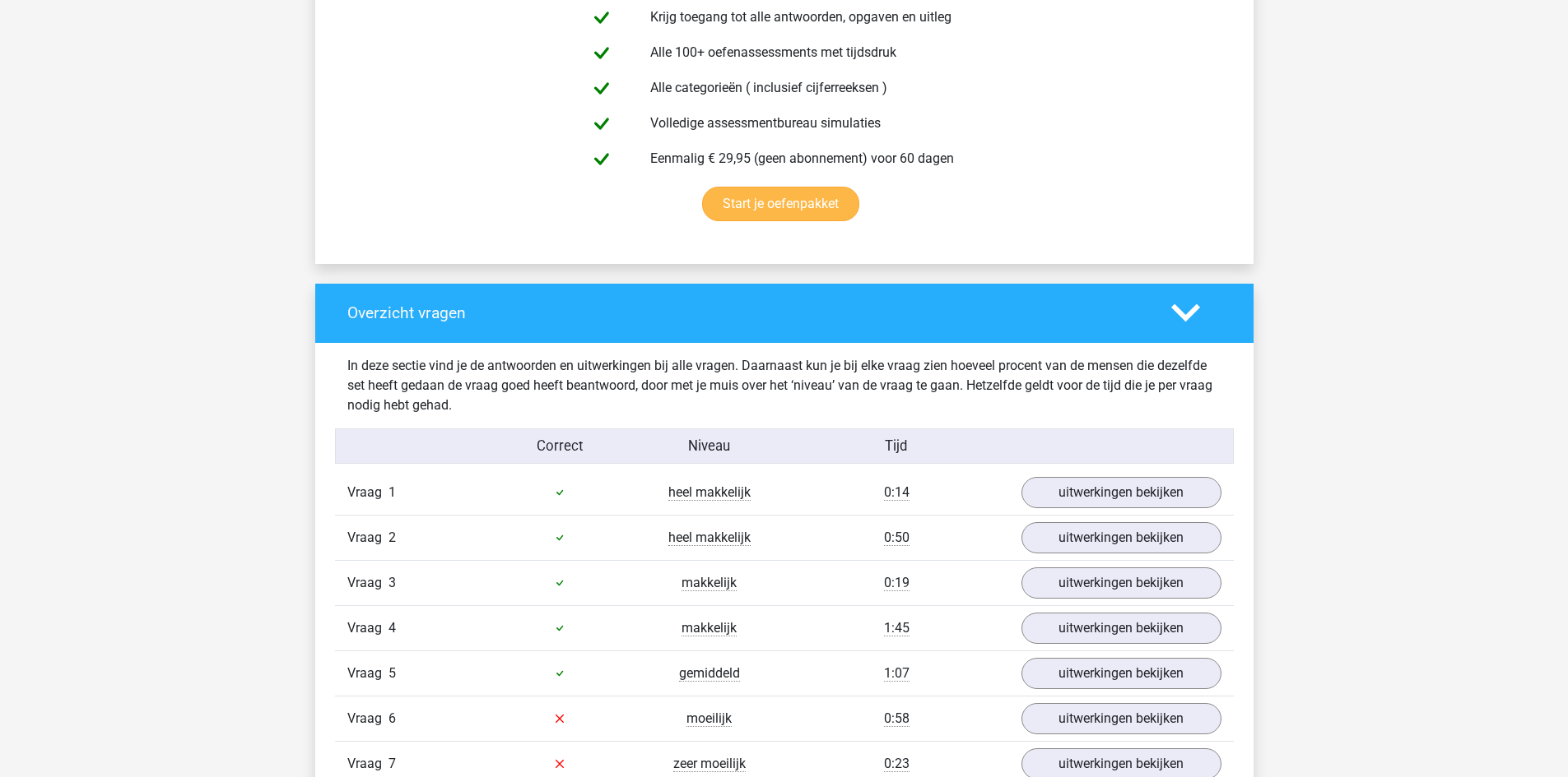
scroll to position [1151, 0]
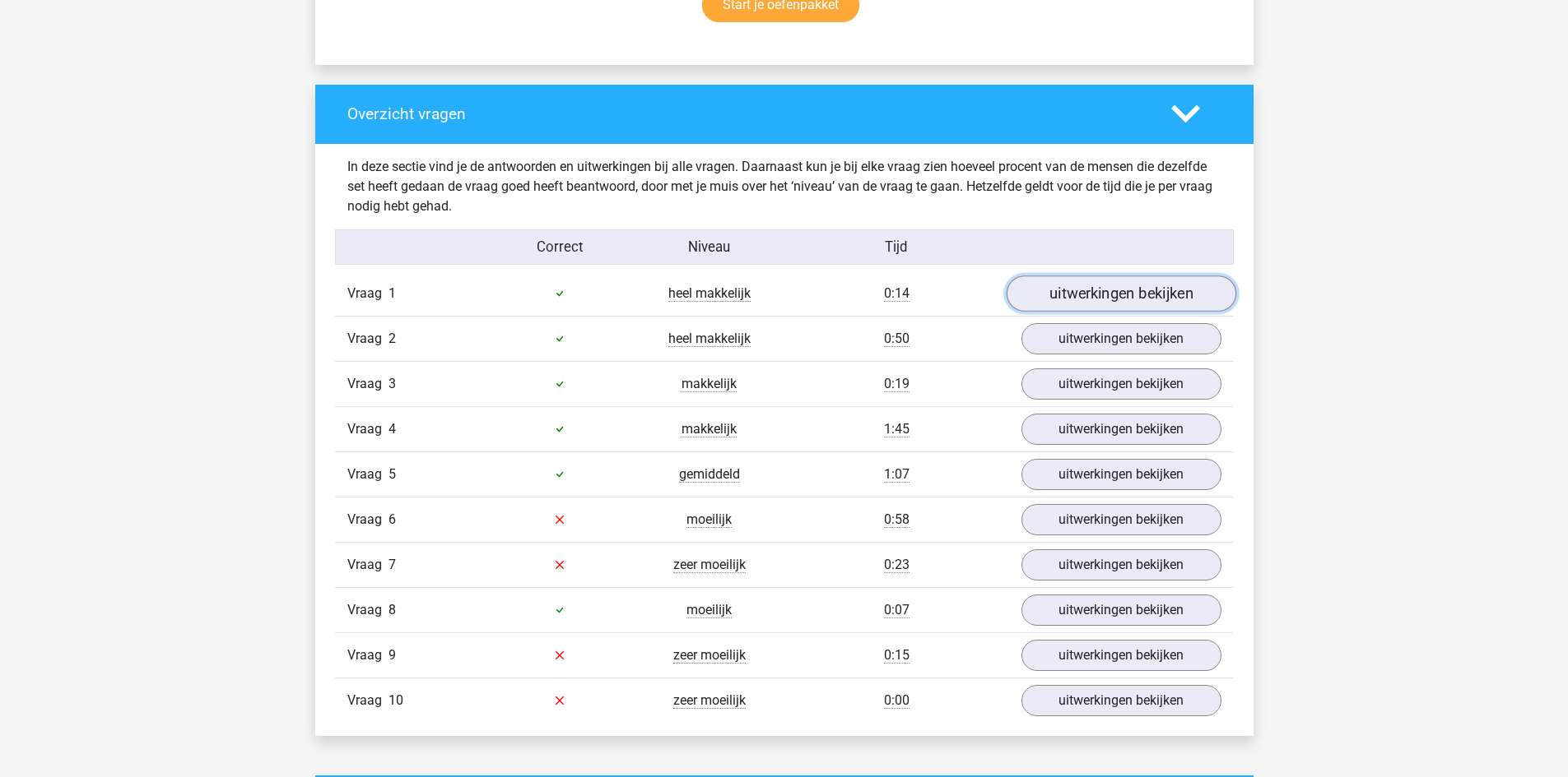
click at [1123, 299] on link "uitwerkingen bekijken" at bounding box center [1120, 293] width 230 height 36
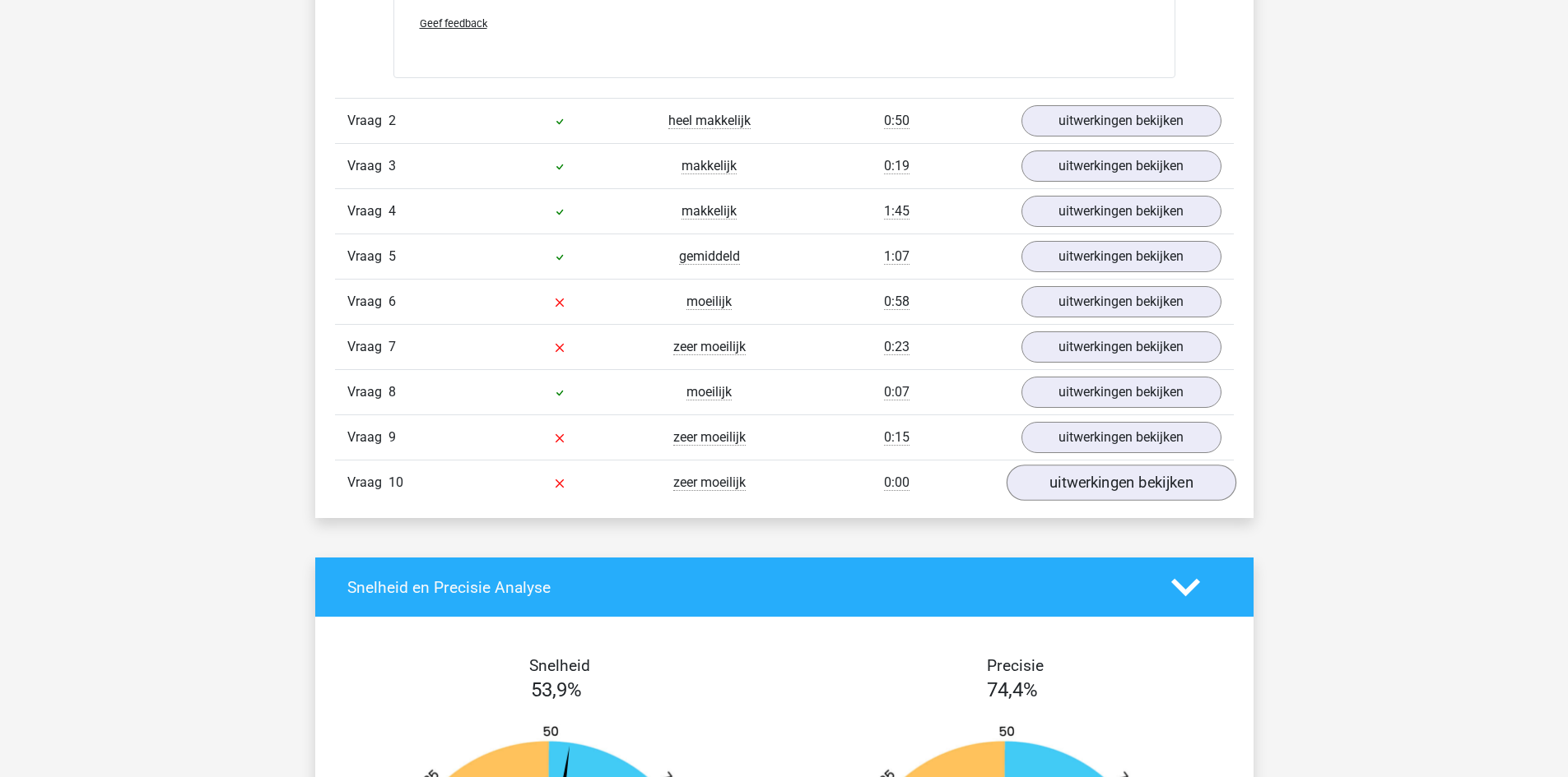
scroll to position [2057, 0]
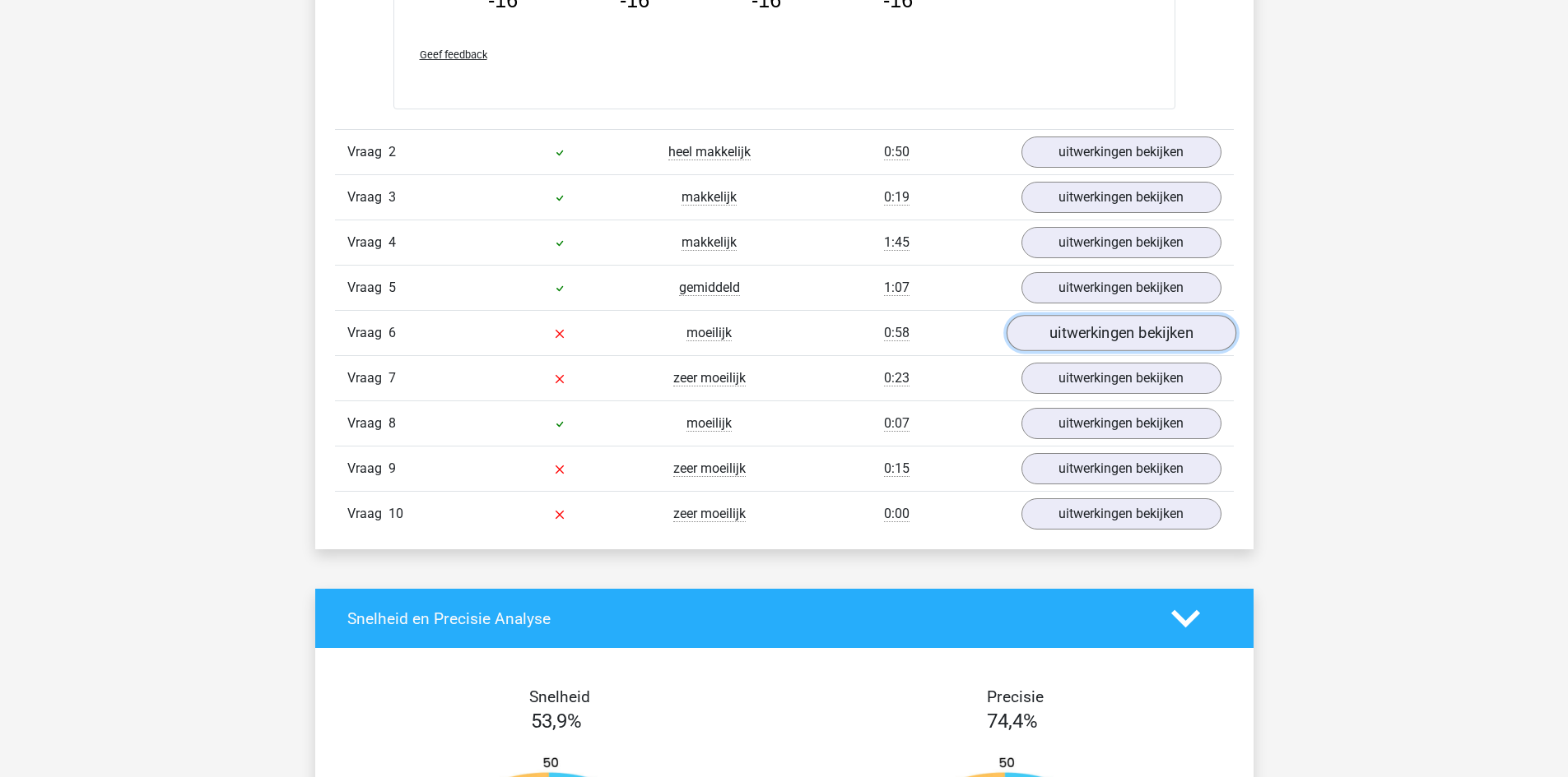
click at [1056, 331] on link "uitwerkingen bekijken" at bounding box center [1120, 334] width 230 height 36
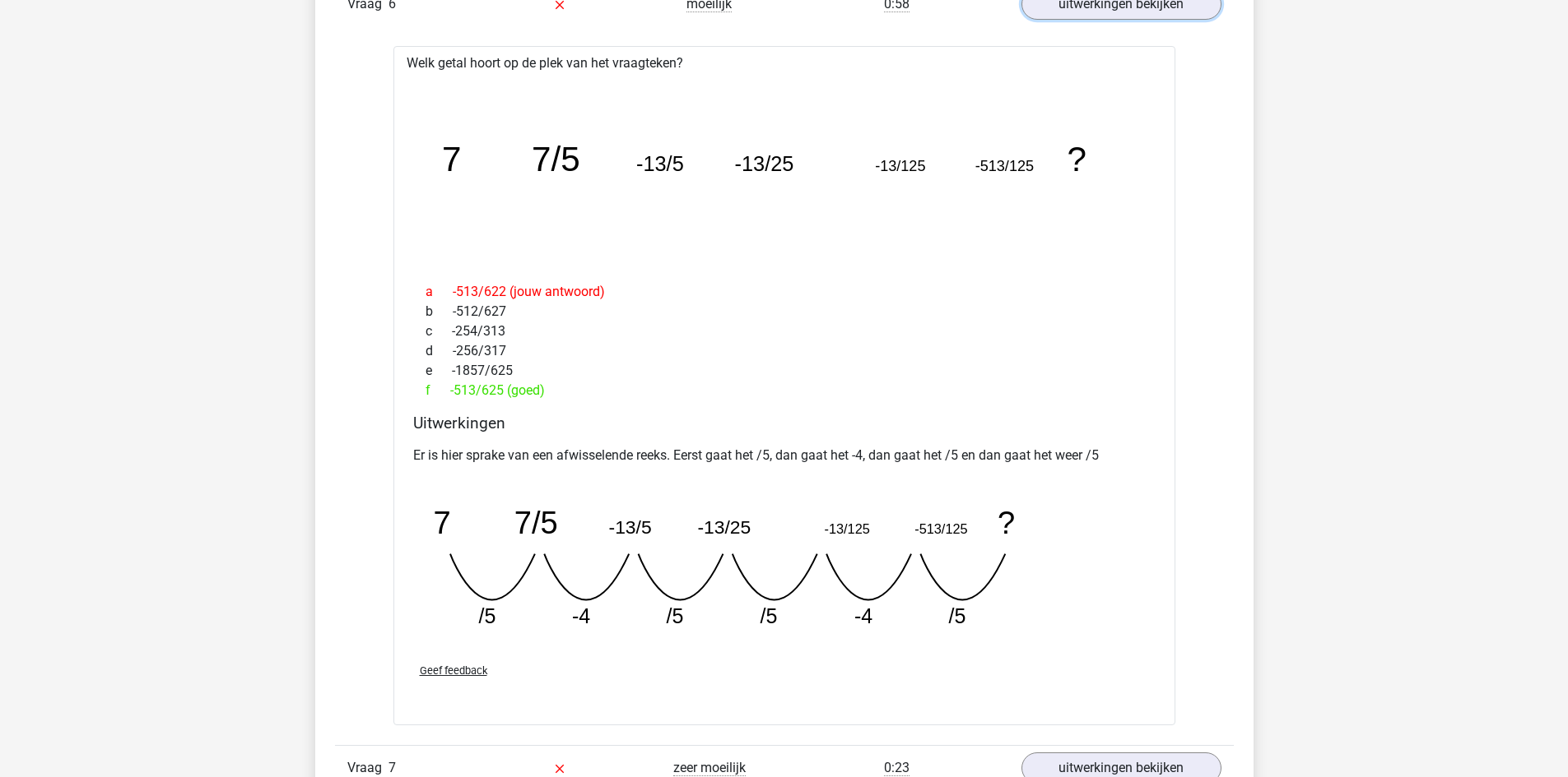
scroll to position [2632, 0]
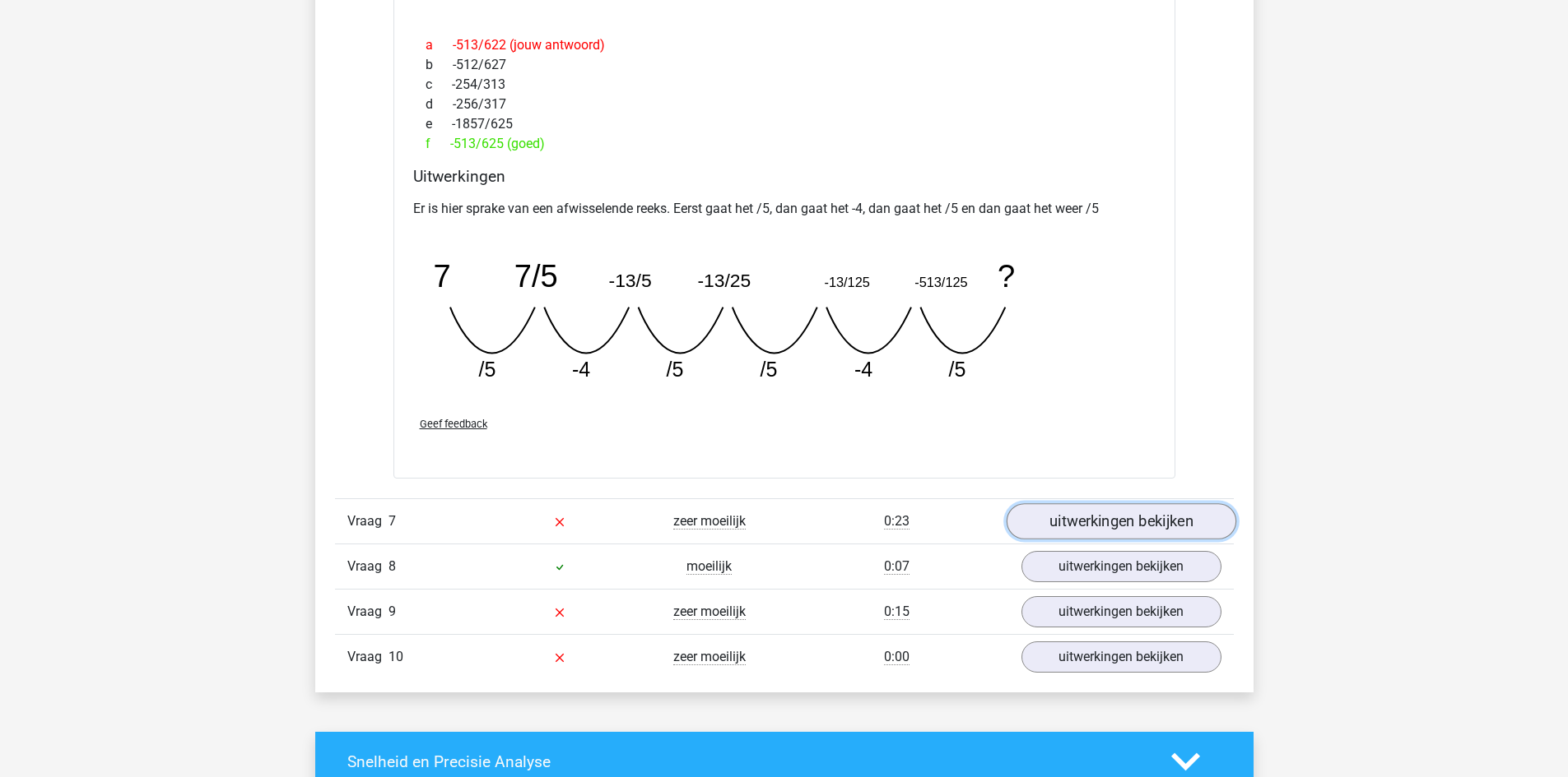
click at [1074, 515] on link "uitwerkingen bekijken" at bounding box center [1120, 522] width 230 height 36
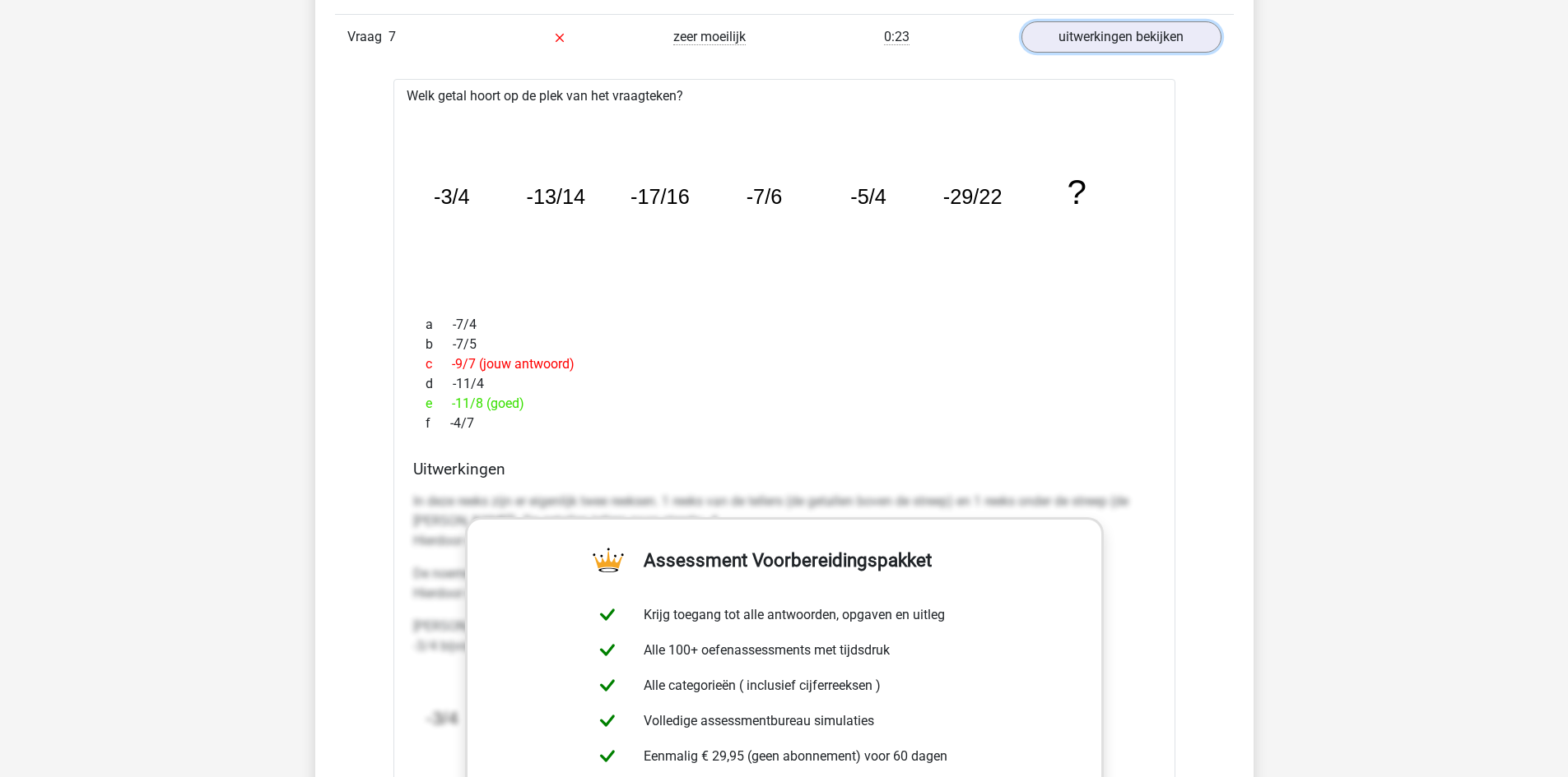
scroll to position [3126, 0]
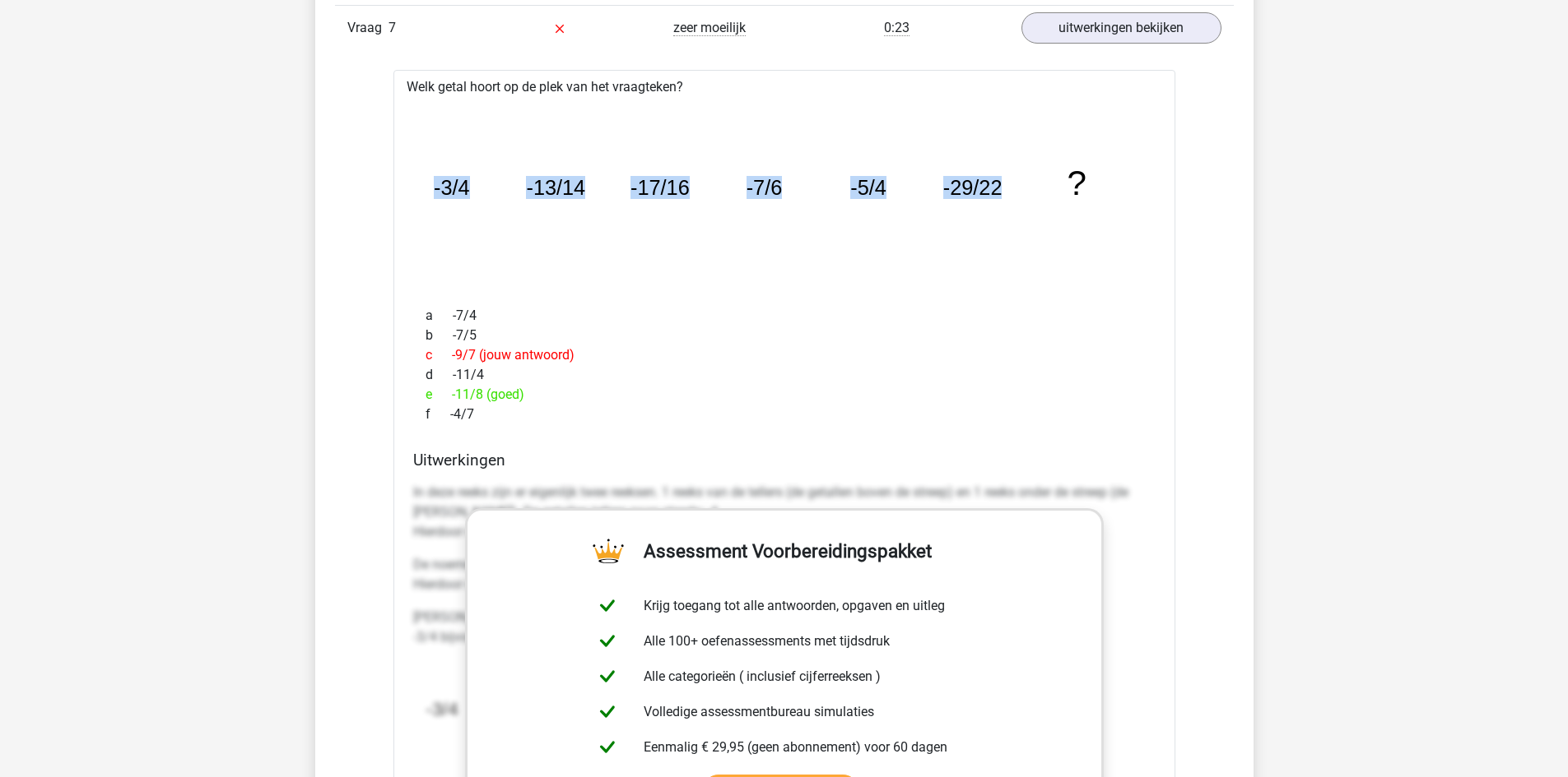
drag, startPoint x: 997, startPoint y: 187, endPoint x: 412, endPoint y: 193, distance: 585.0
click at [412, 193] on div "image/svg+xml -3/4 -13/14 -17/16 -7/6 -5/4 -29/22 ?" at bounding box center [784, 195] width 755 height 196
copy g "-3/4 -13/14 -17/16 -7/6 -5/4 -29/22"
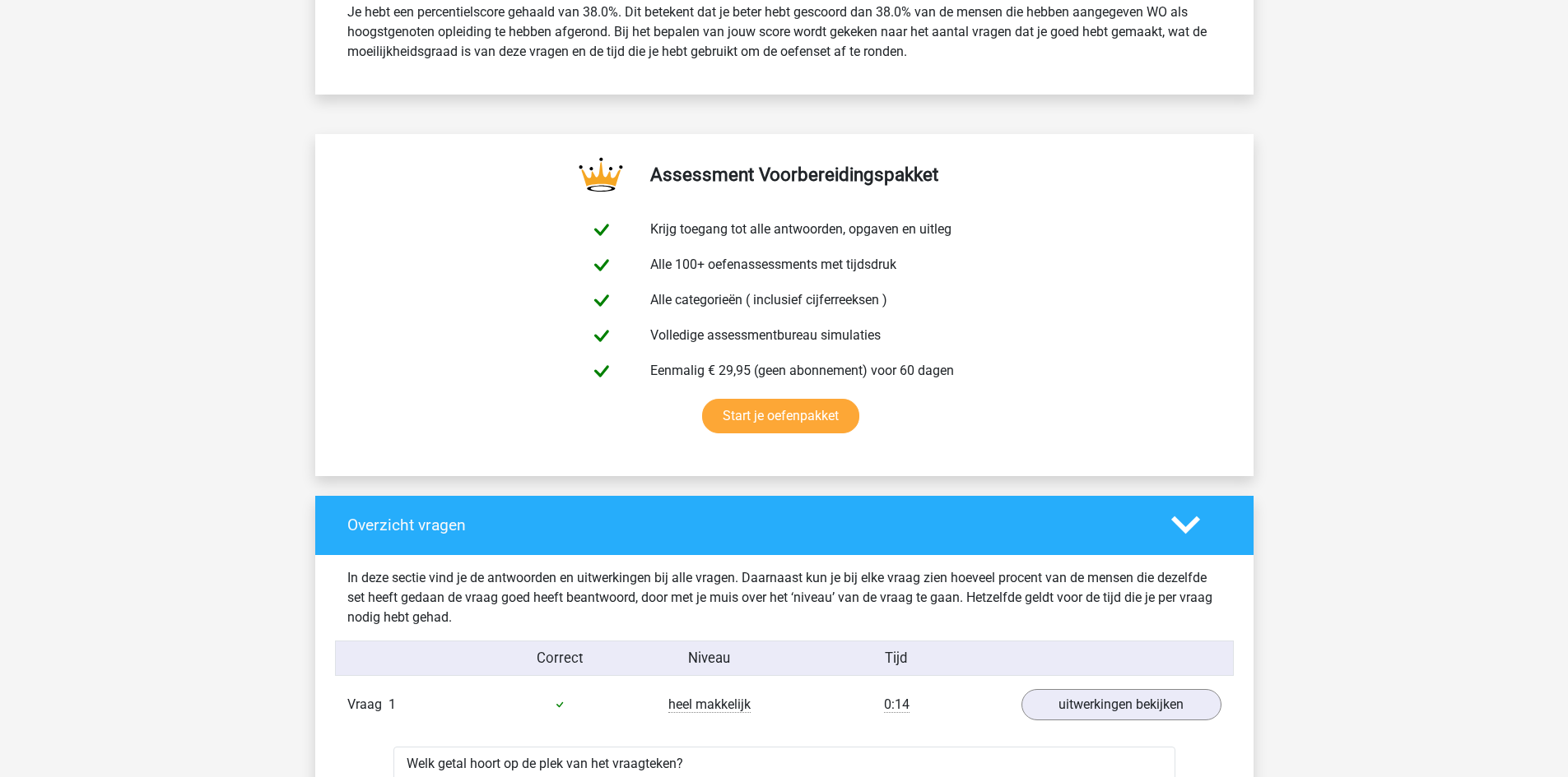
scroll to position [82, 0]
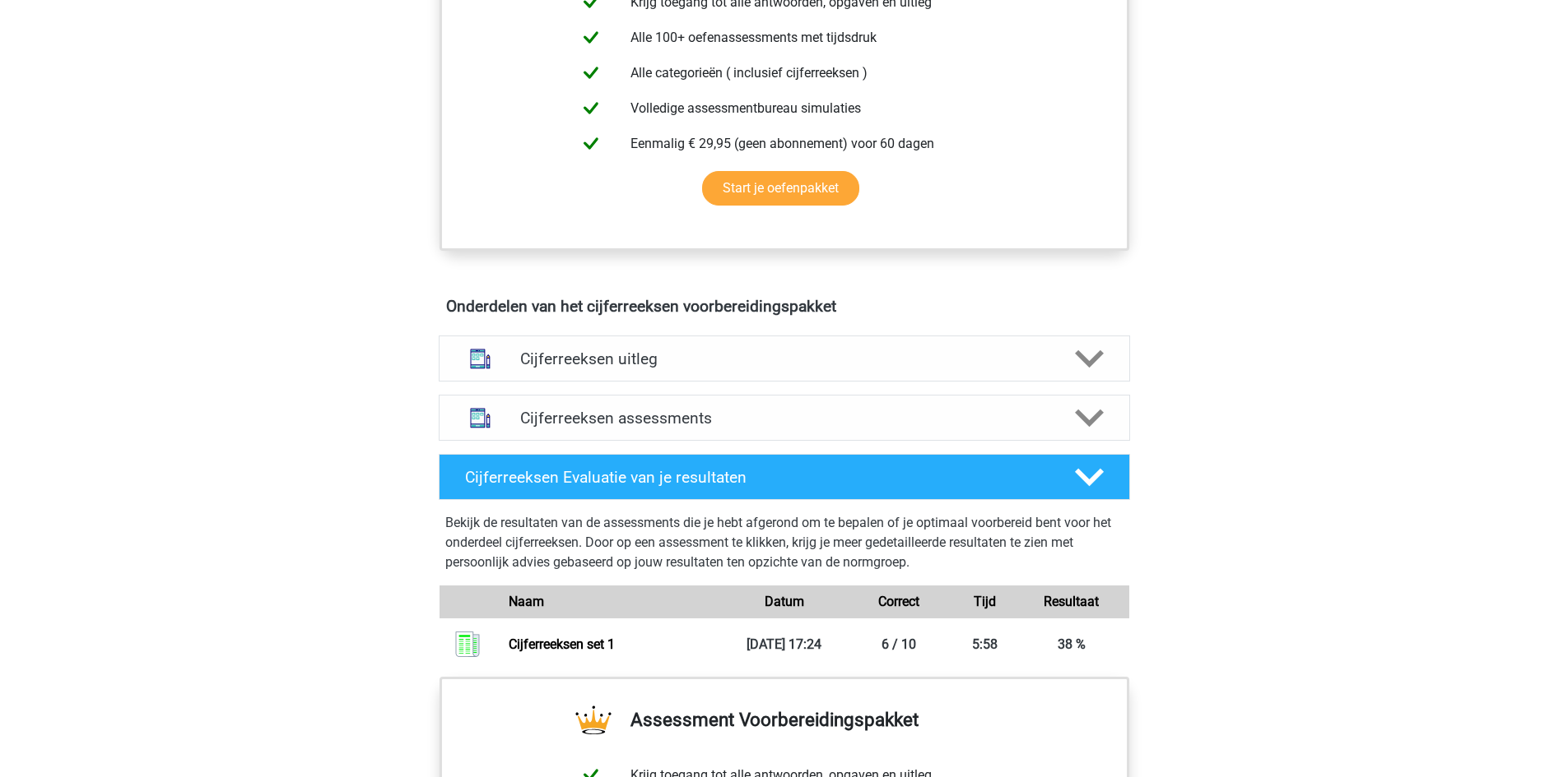
scroll to position [740, 0]
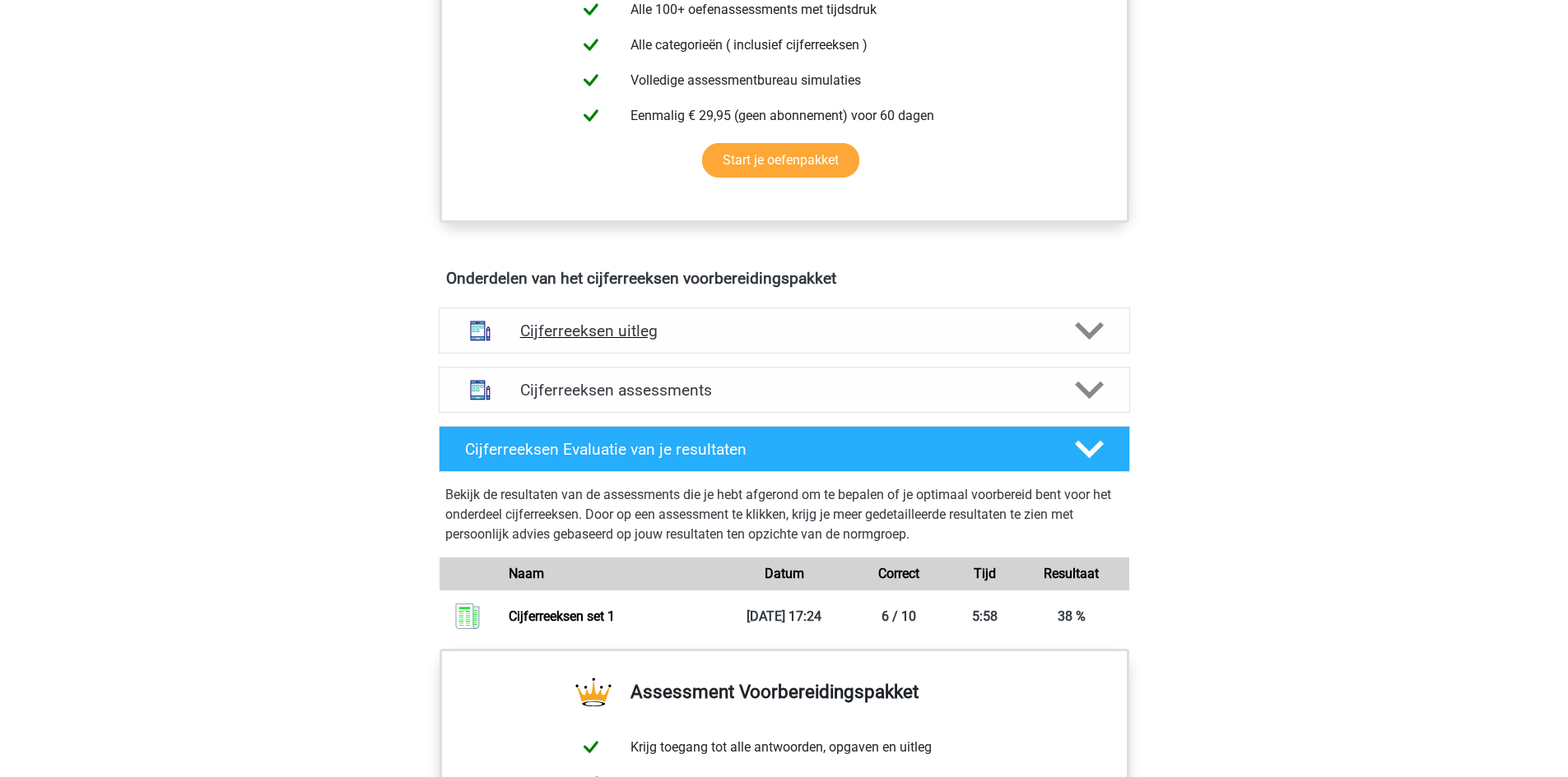
click at [708, 341] on h4 "Cijferreeksen uitleg" at bounding box center [784, 331] width 529 height 19
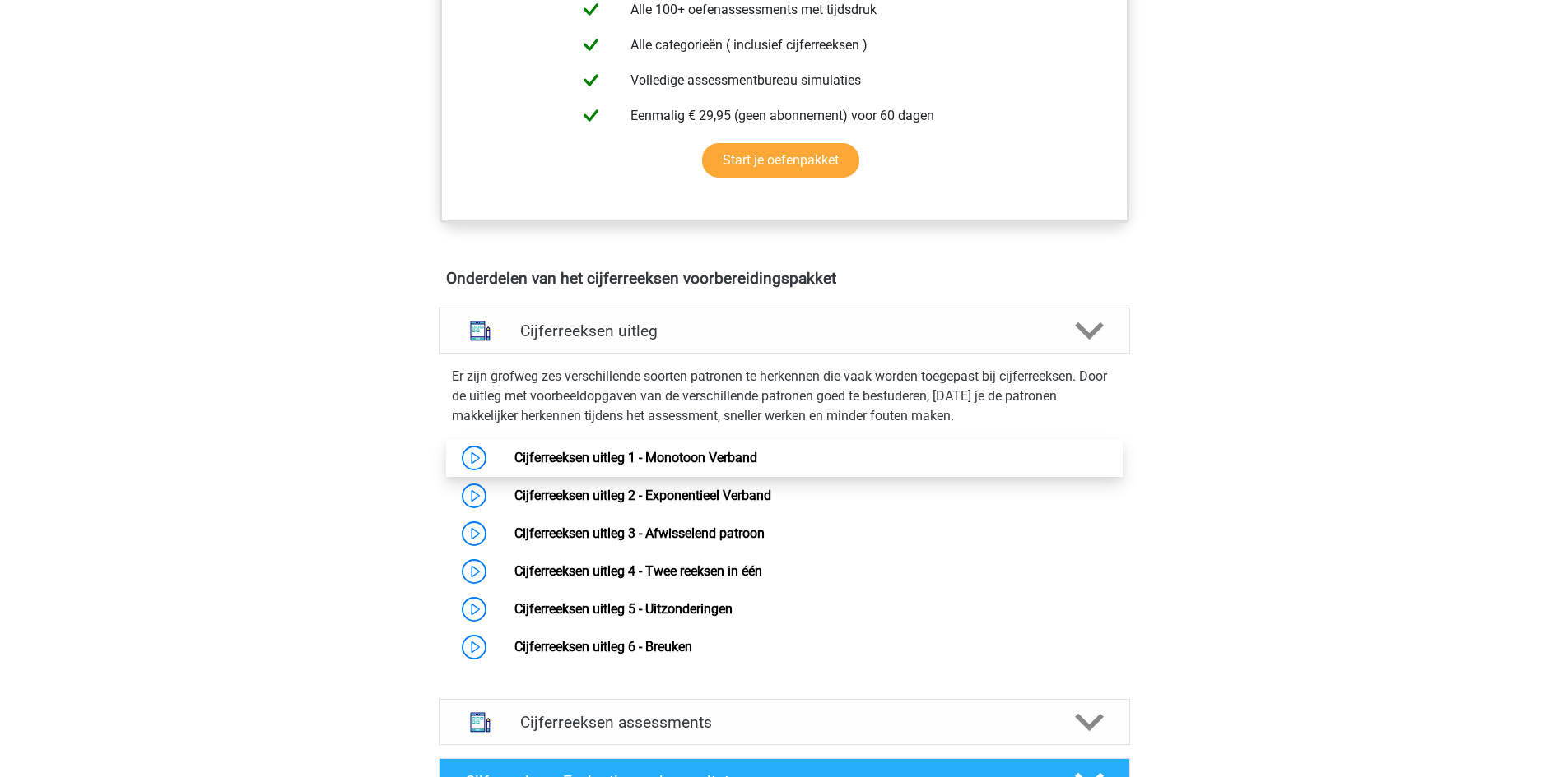
click at [514, 466] on link "Cijferreeksen uitleg 1 - Monotoon Verband" at bounding box center [635, 458] width 243 height 15
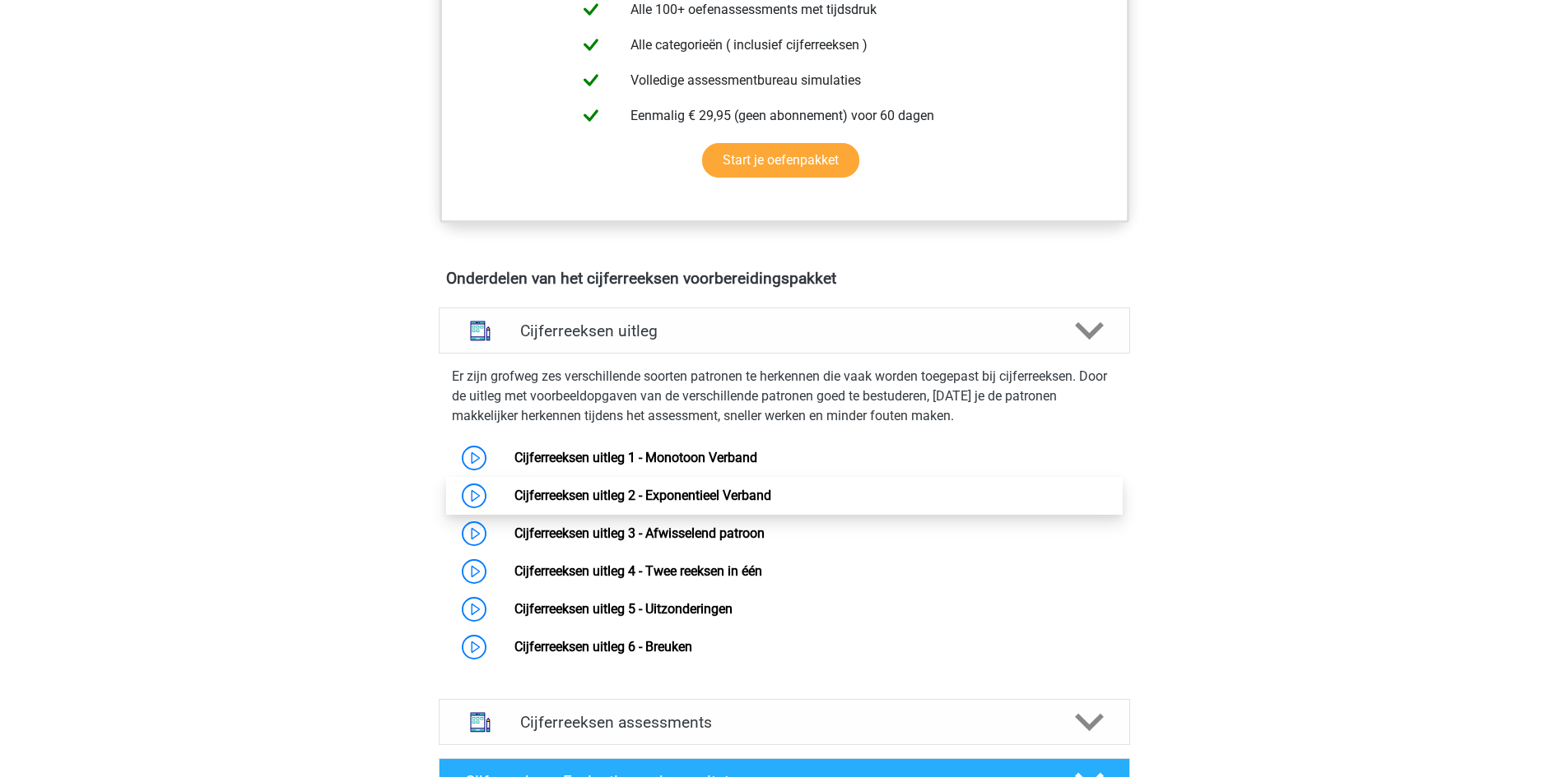
click at [518, 504] on link "Cijferreeksen uitleg 2 - Exponentieel Verband" at bounding box center [643, 495] width 257 height 15
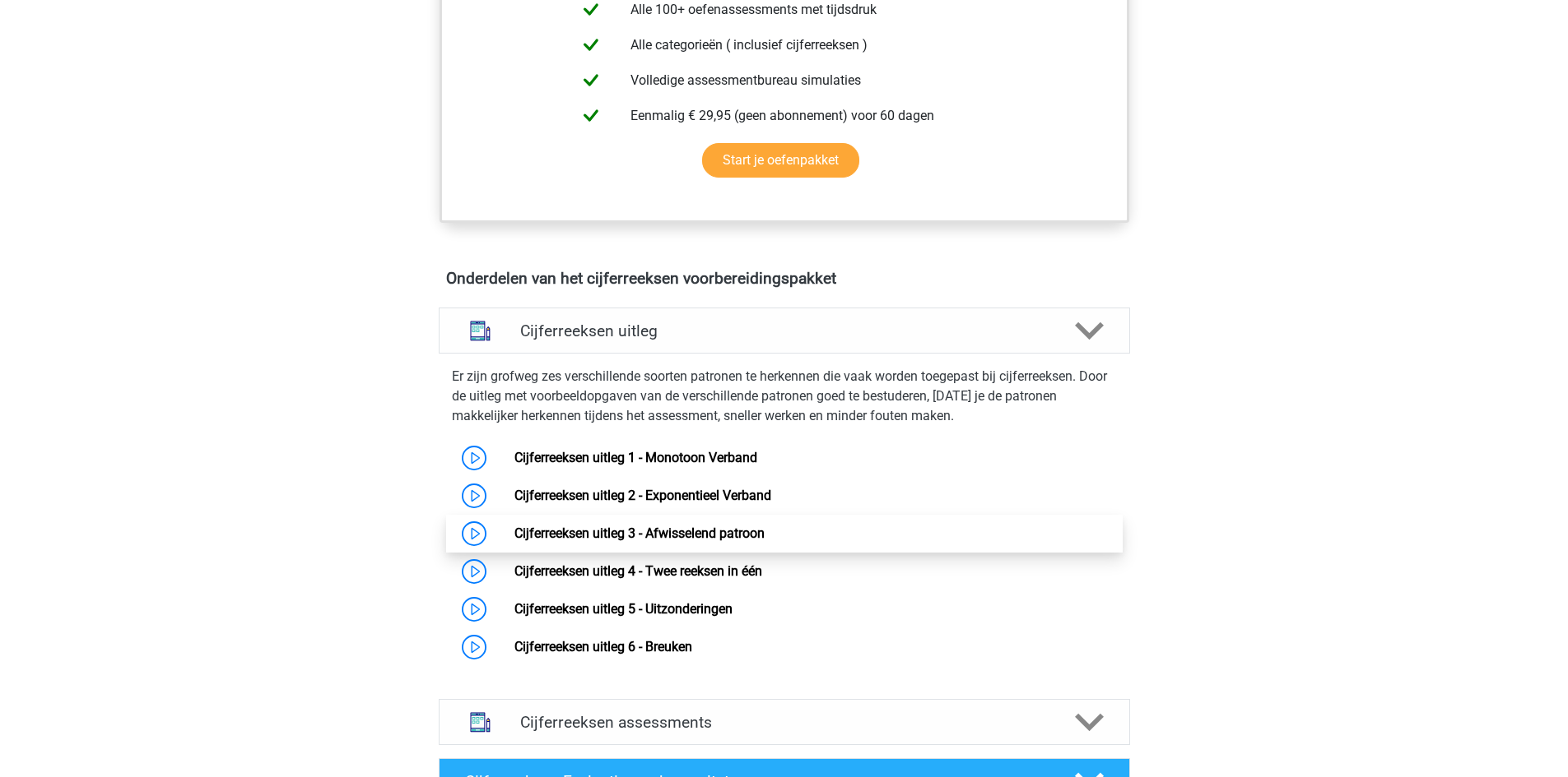
click at [514, 541] on link "Cijferreeksen uitleg 3 - Afwisselend patroon" at bounding box center [639, 533] width 251 height 15
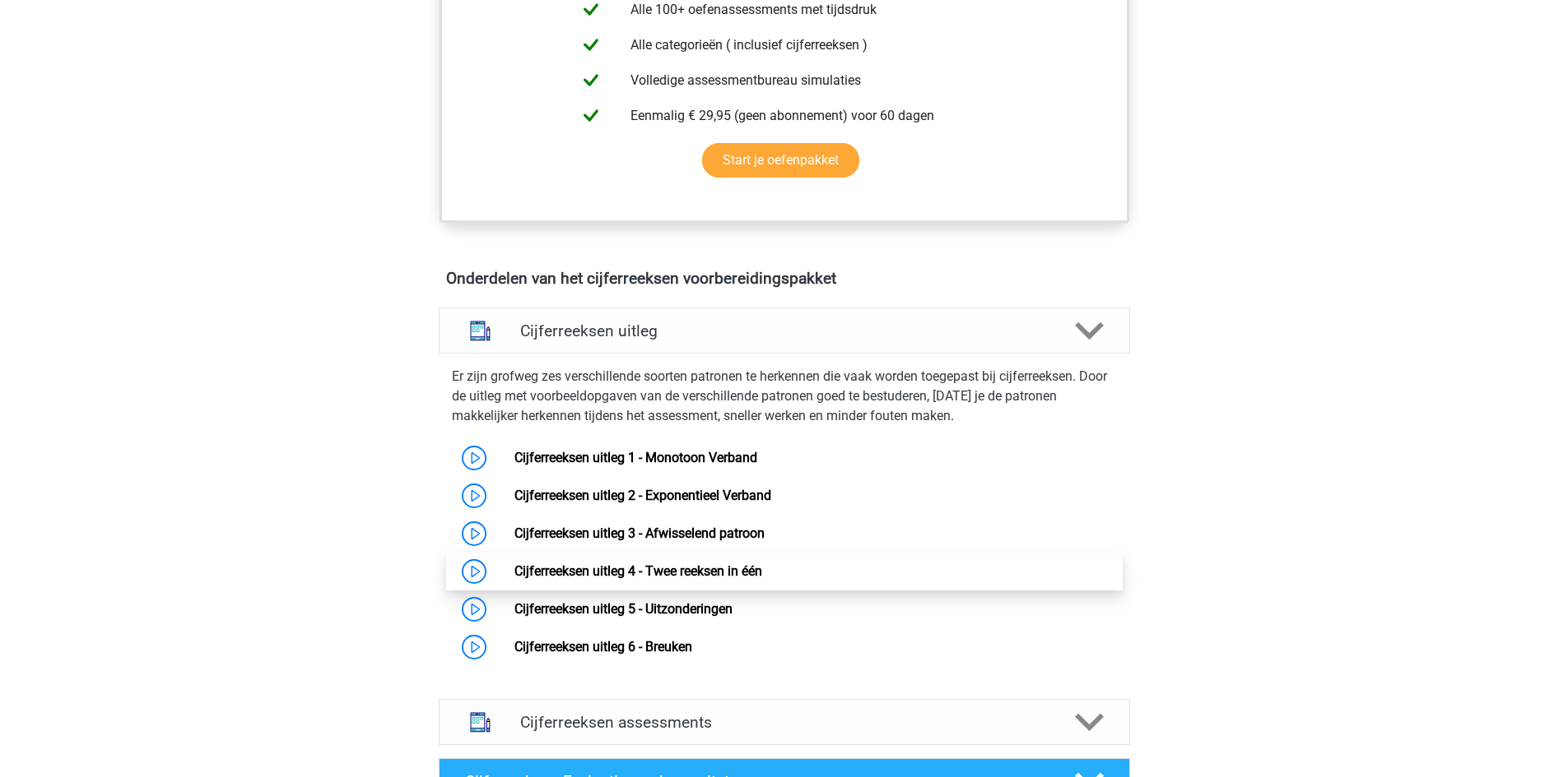
click at [514, 579] on link "Cijferreeksen uitleg 4 - Twee reeksen in één" at bounding box center [638, 571] width 248 height 15
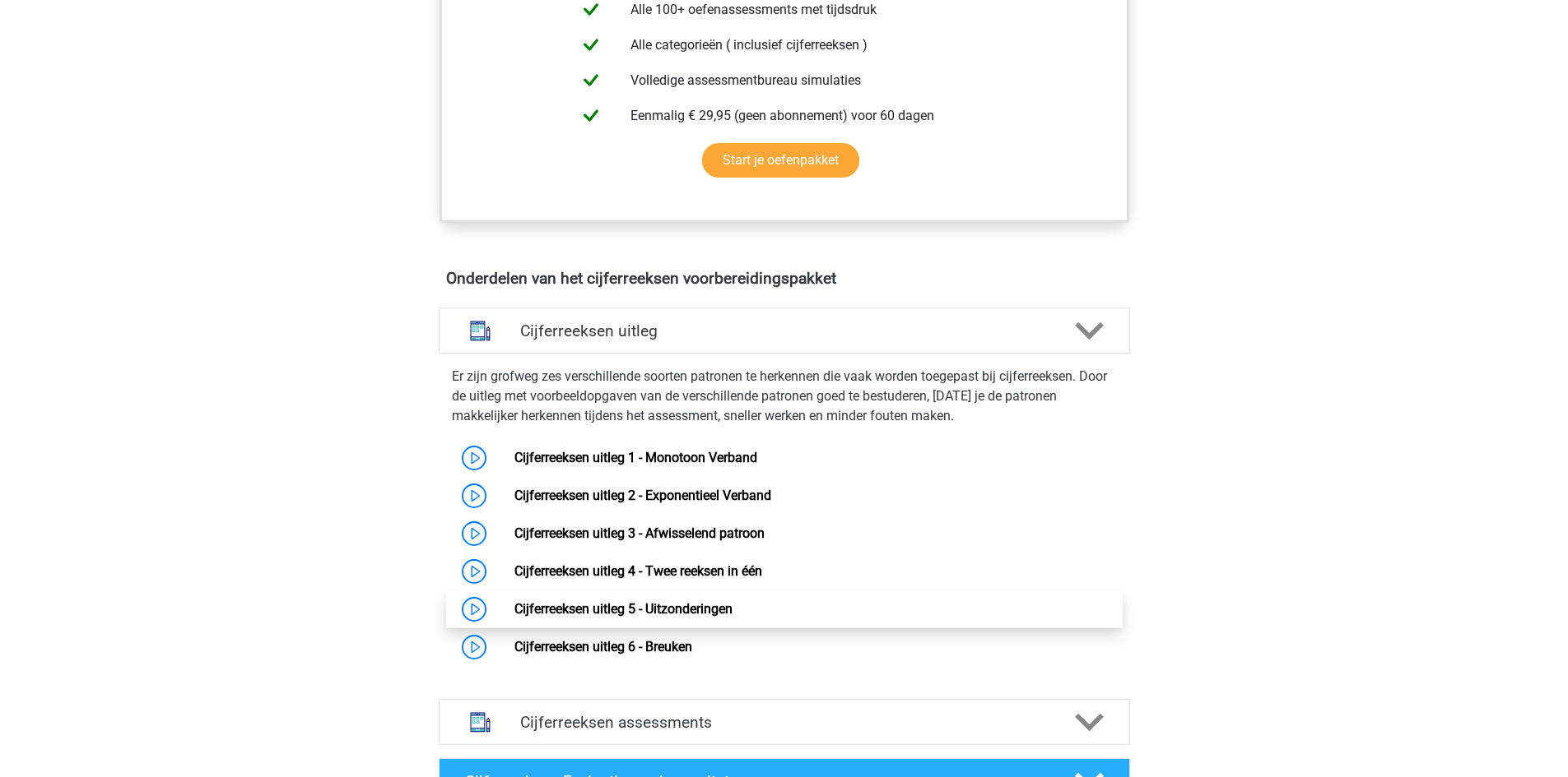
click at [565, 617] on link "Cijferreeksen uitleg 5 - Uitzonderingen" at bounding box center [623, 608] width 218 height 15
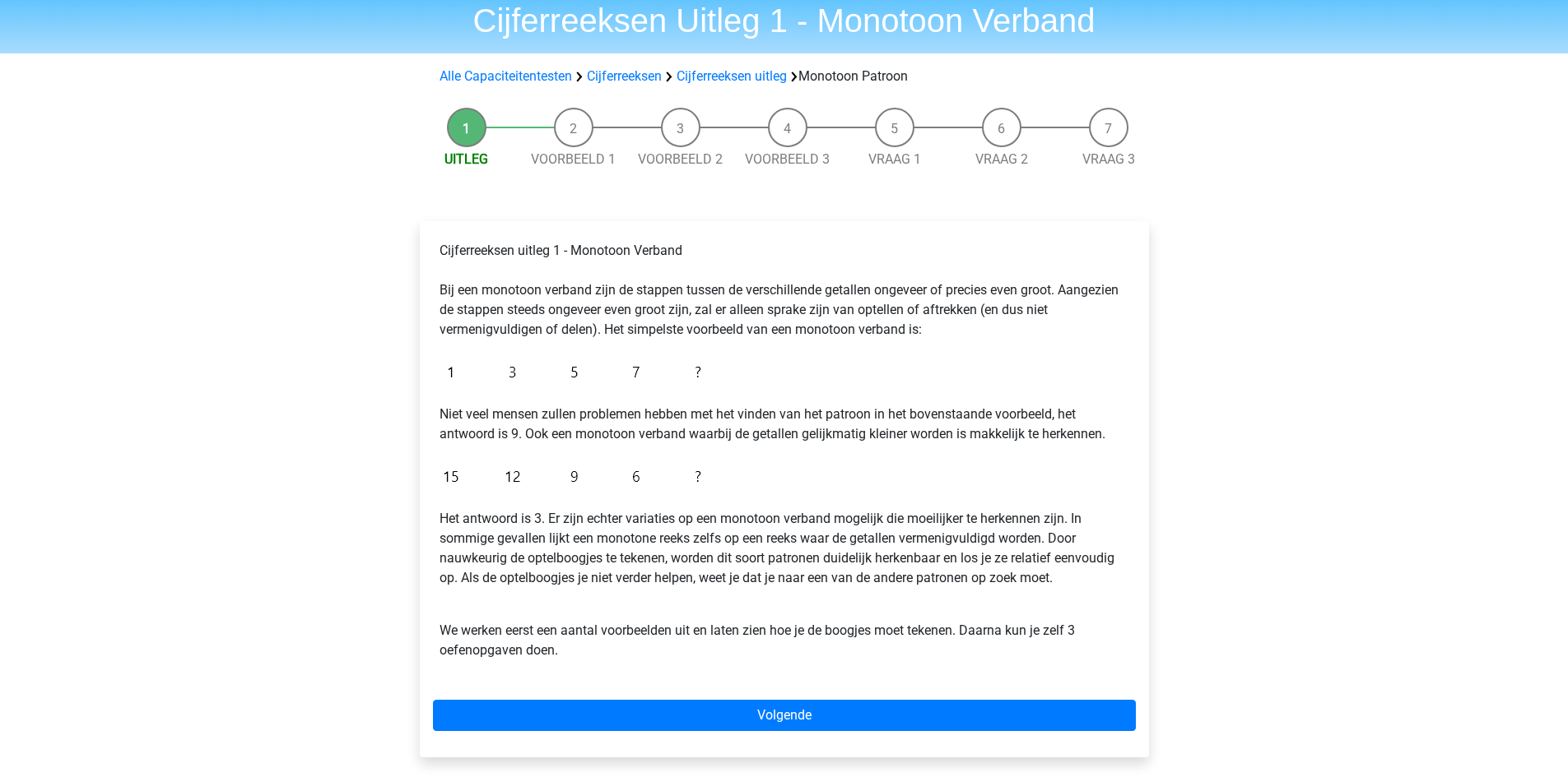
scroll to position [82, 0]
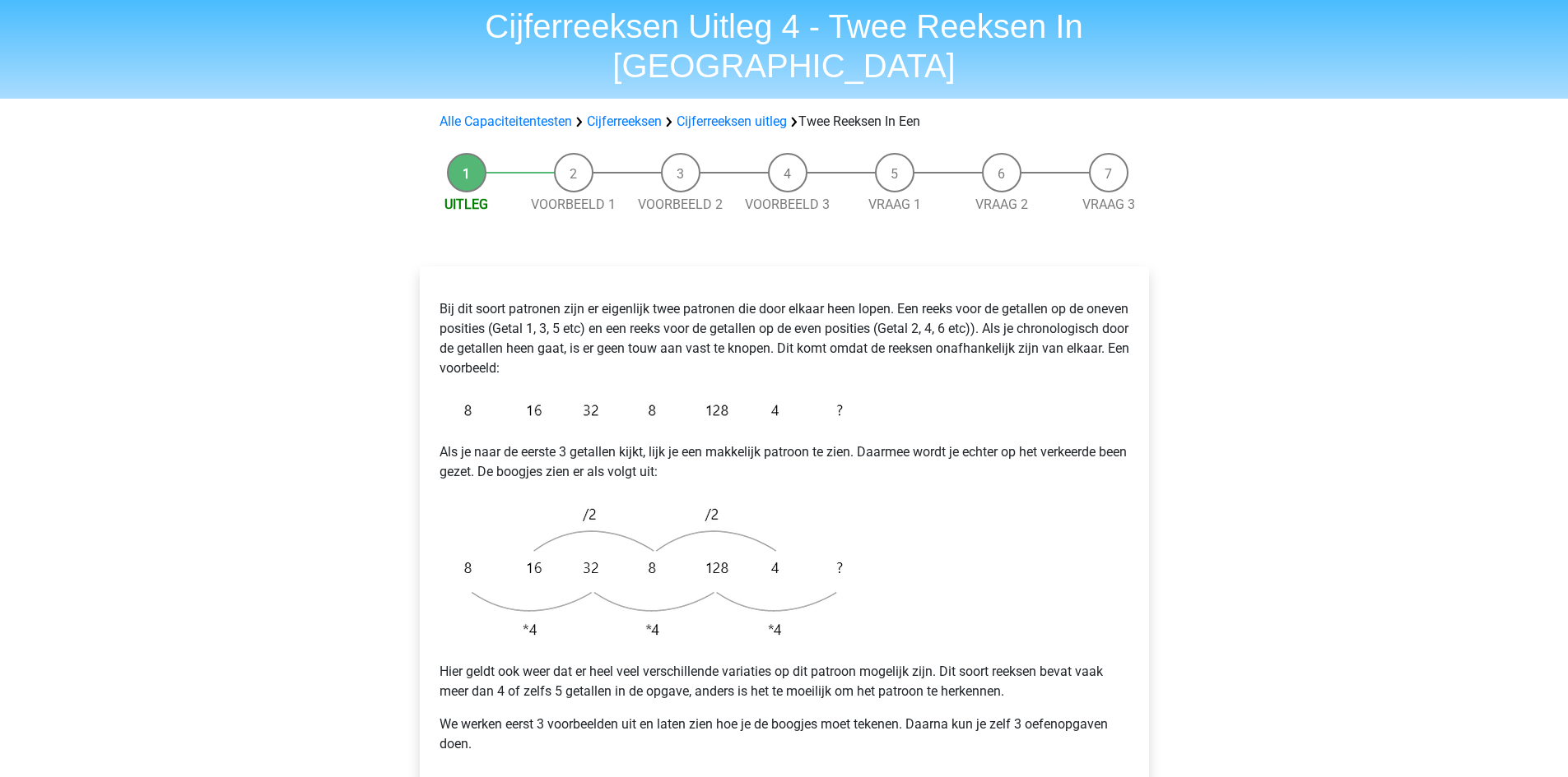
scroll to position [82, 0]
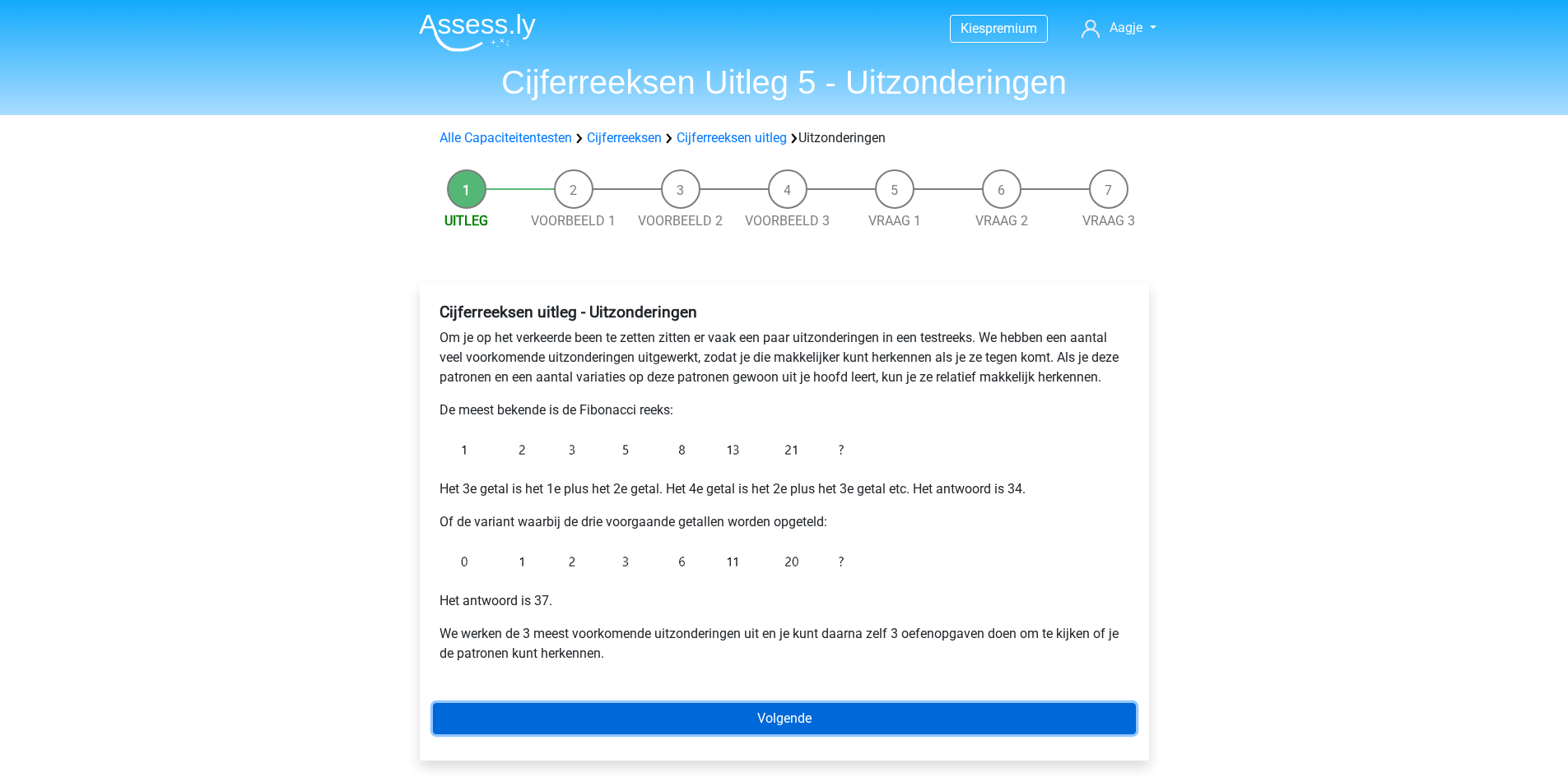
drag, startPoint x: 531, startPoint y: 715, endPoint x: 529, endPoint y: 707, distance: 8.2
click at [531, 715] on link "Volgende" at bounding box center [784, 719] width 703 height 31
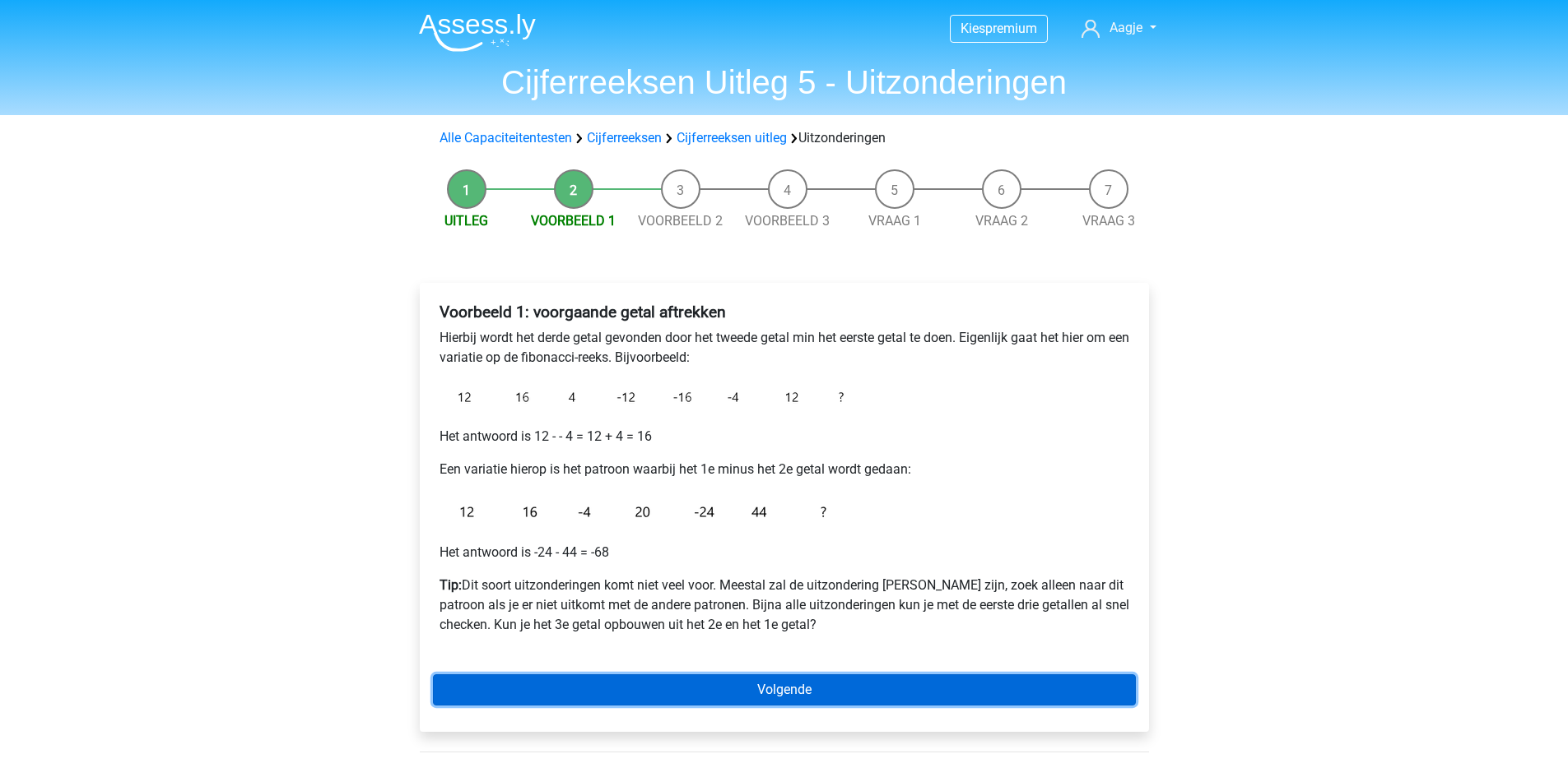
click at [773, 698] on link "Volgende" at bounding box center [784, 689] width 703 height 31
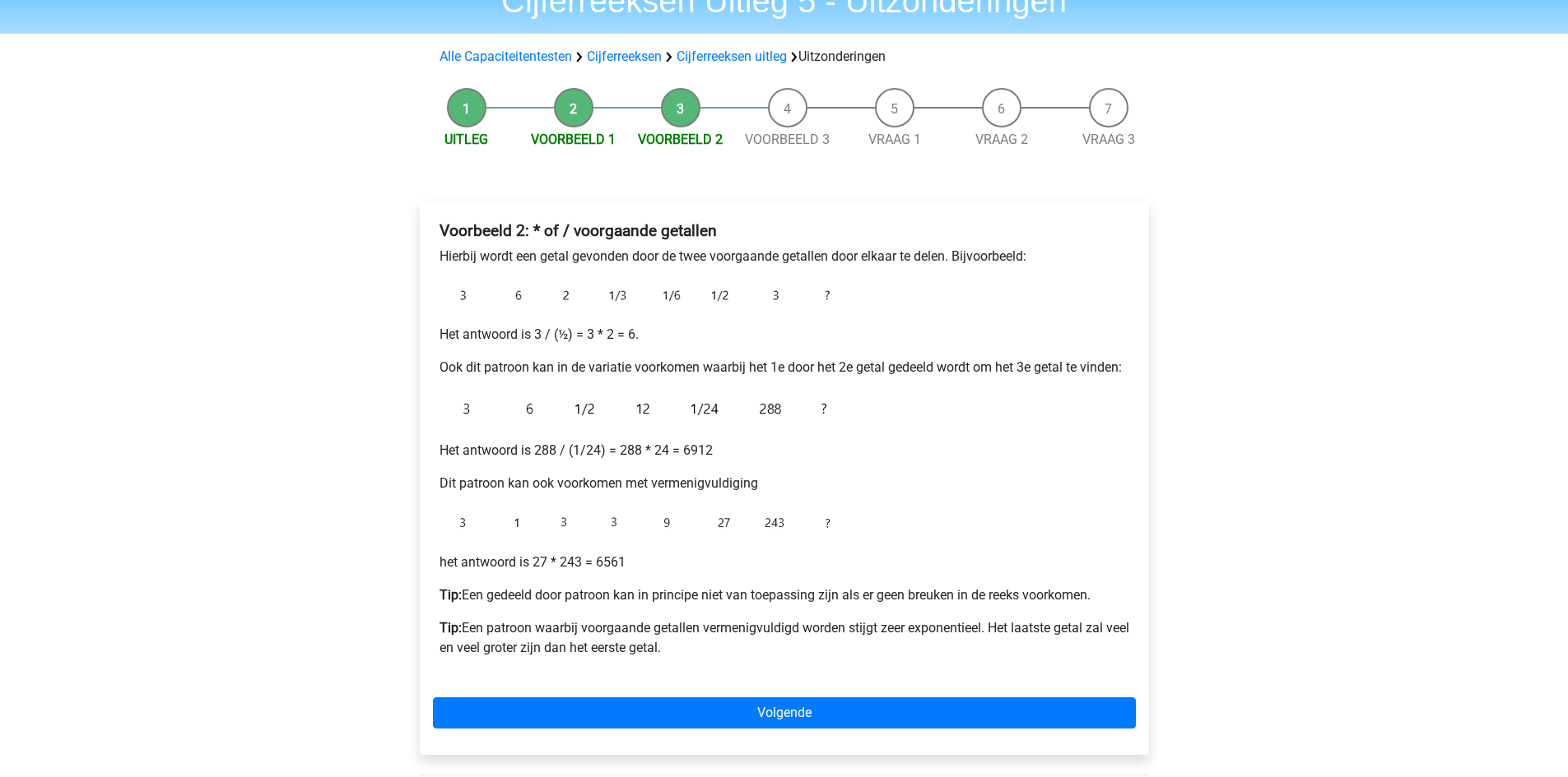
scroll to position [82, 0]
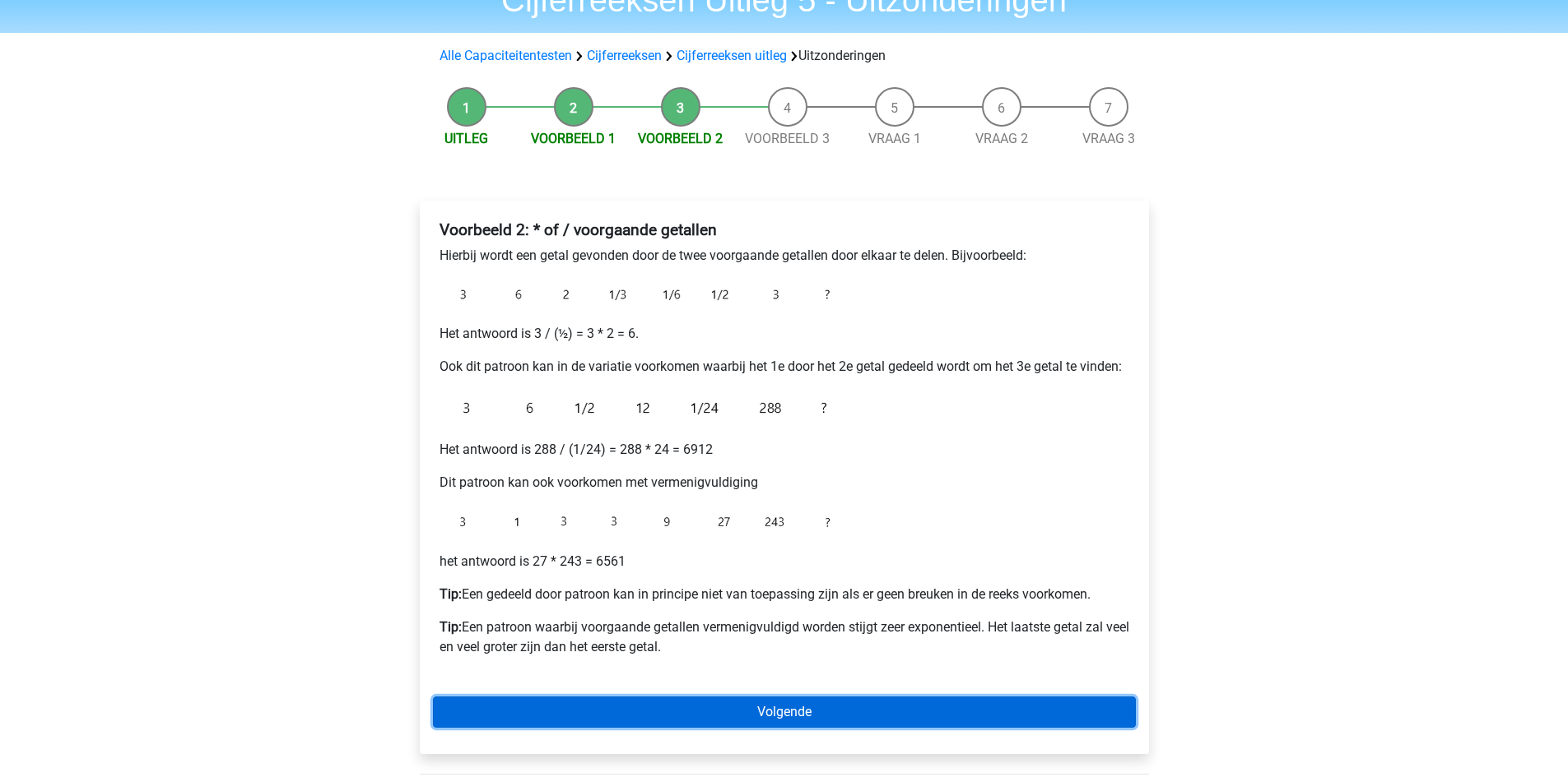
click at [823, 703] on link "Volgende" at bounding box center [784, 712] width 703 height 31
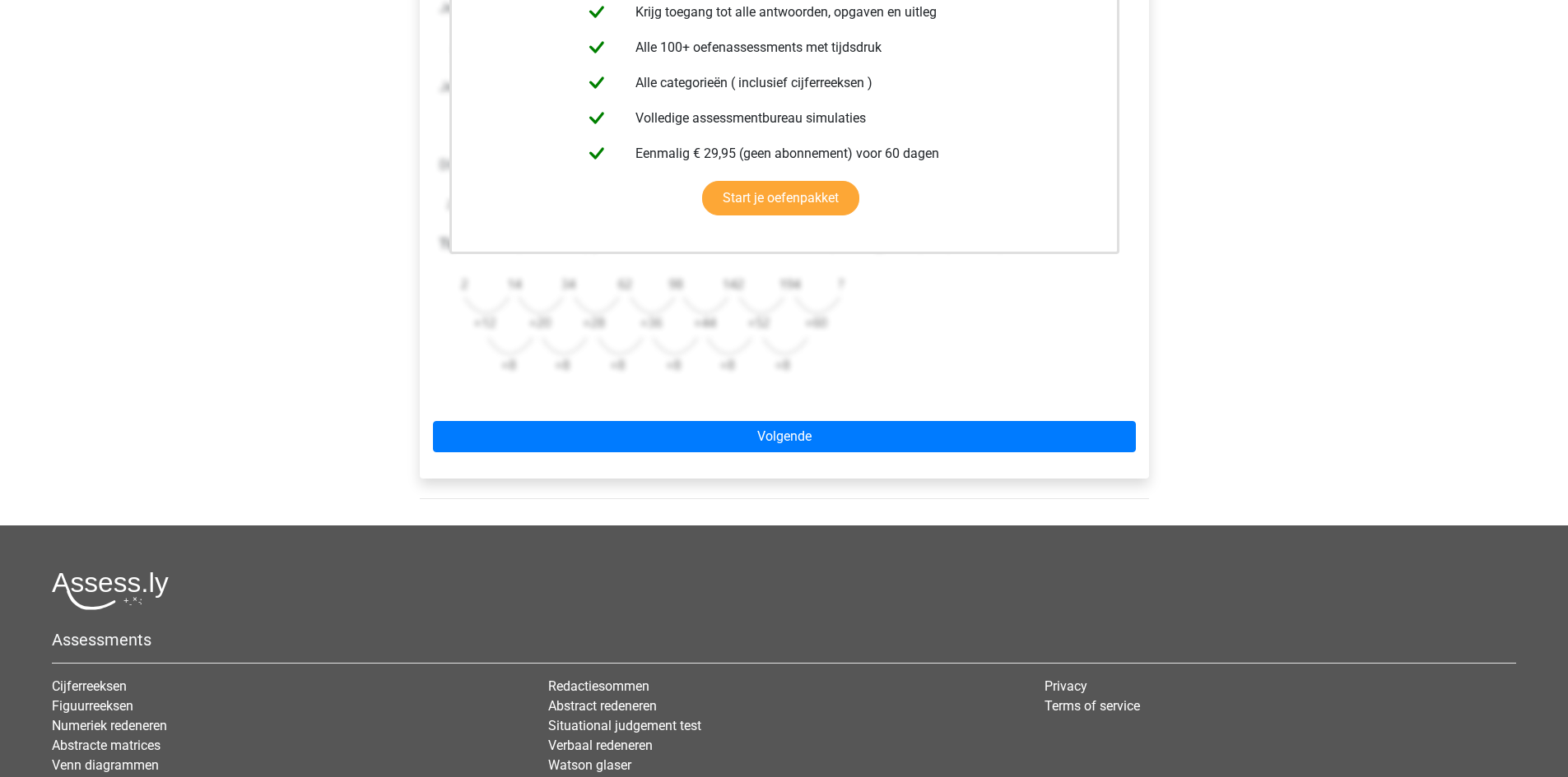
scroll to position [411, 0]
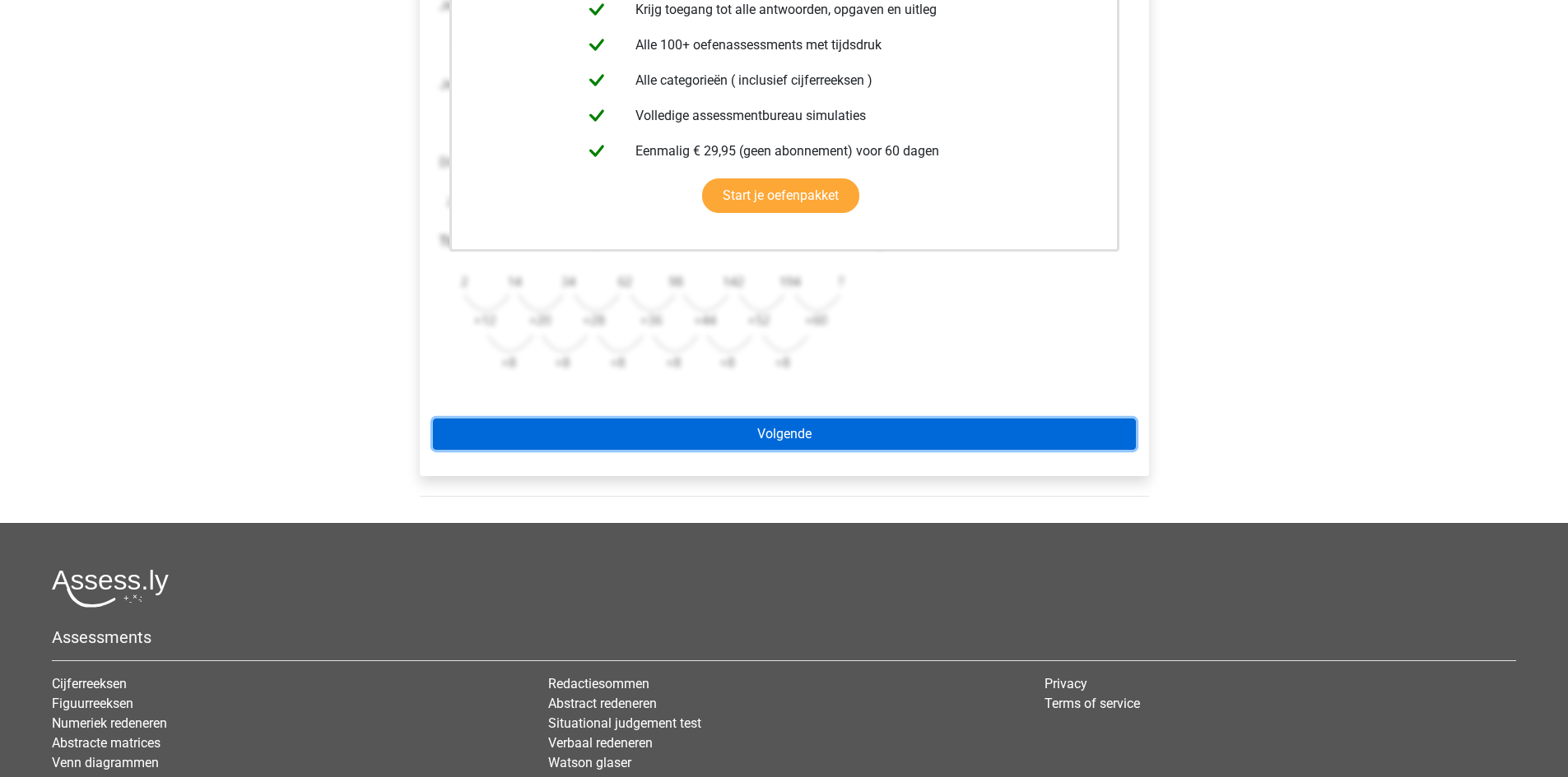
click at [656, 443] on link "Volgende" at bounding box center [784, 434] width 703 height 31
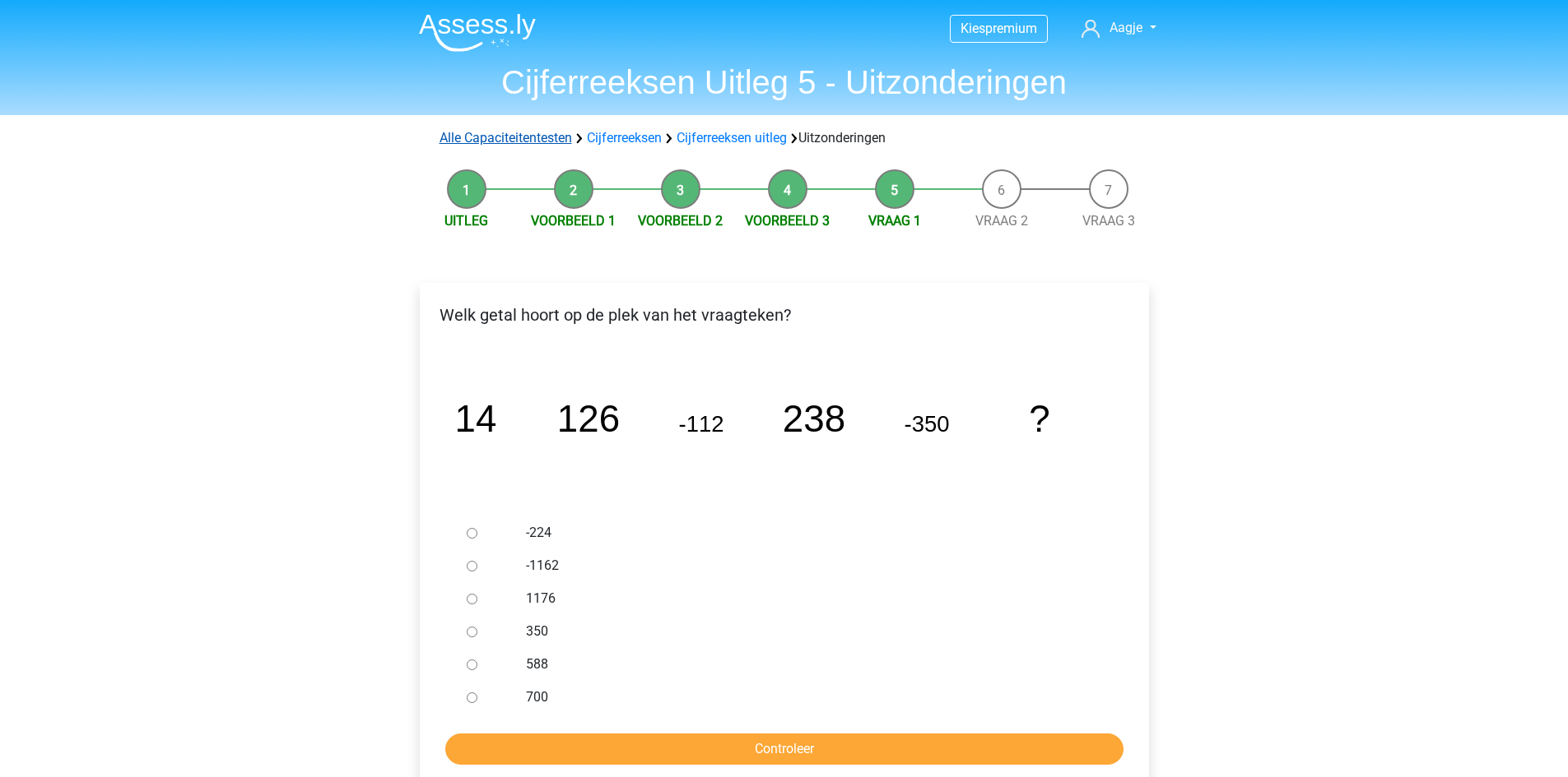
click at [553, 141] on link "Alle Capaciteitentesten" at bounding box center [505, 137] width 132 height 15
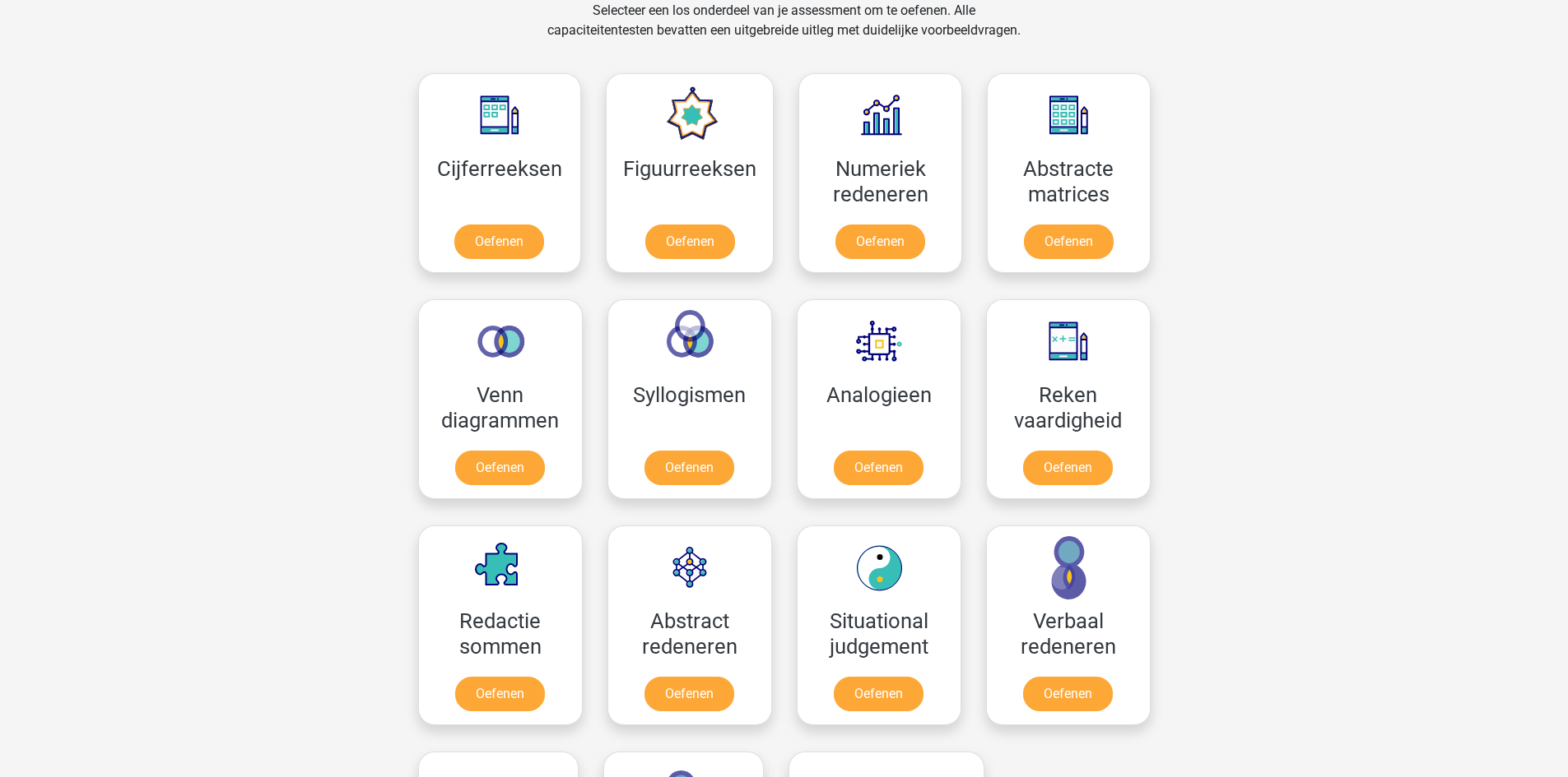
scroll to position [699, 0]
click at [698, 245] on link "Oefenen" at bounding box center [690, 245] width 93 height 36
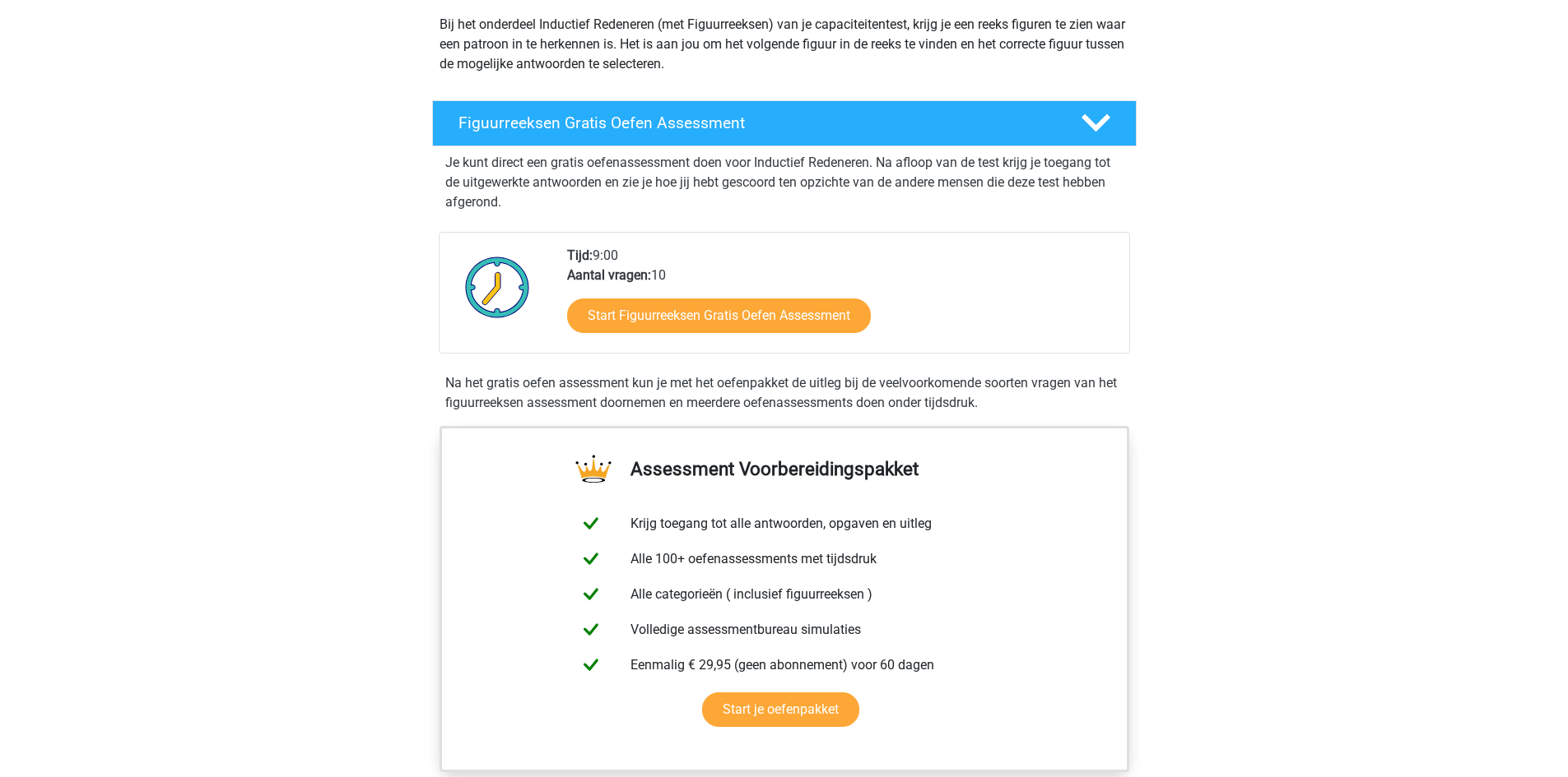
scroll to position [247, 0]
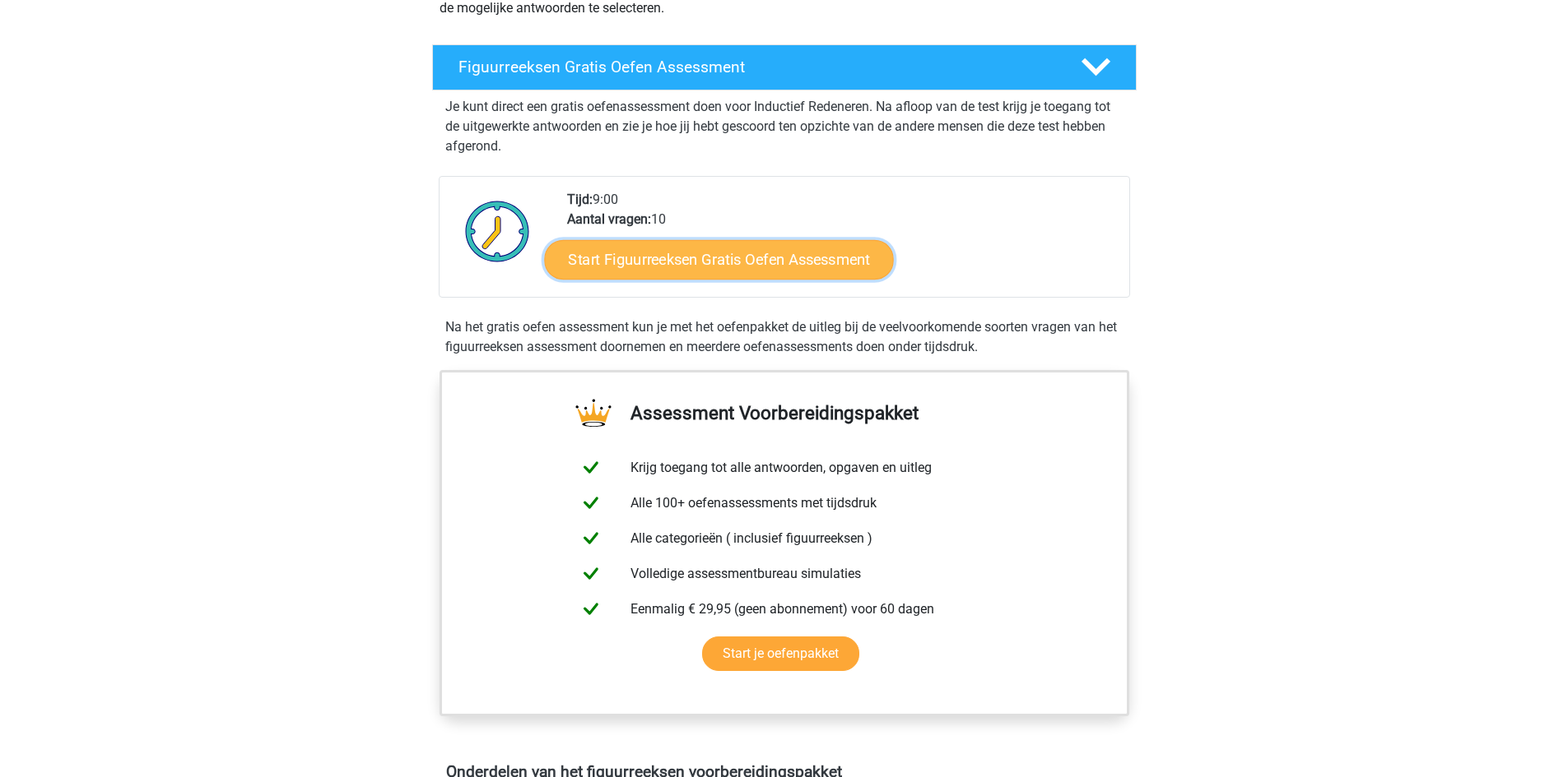
click at [732, 239] on link "Start Figuurreeksen Gratis Oefen Assessment" at bounding box center [718, 258] width 349 height 39
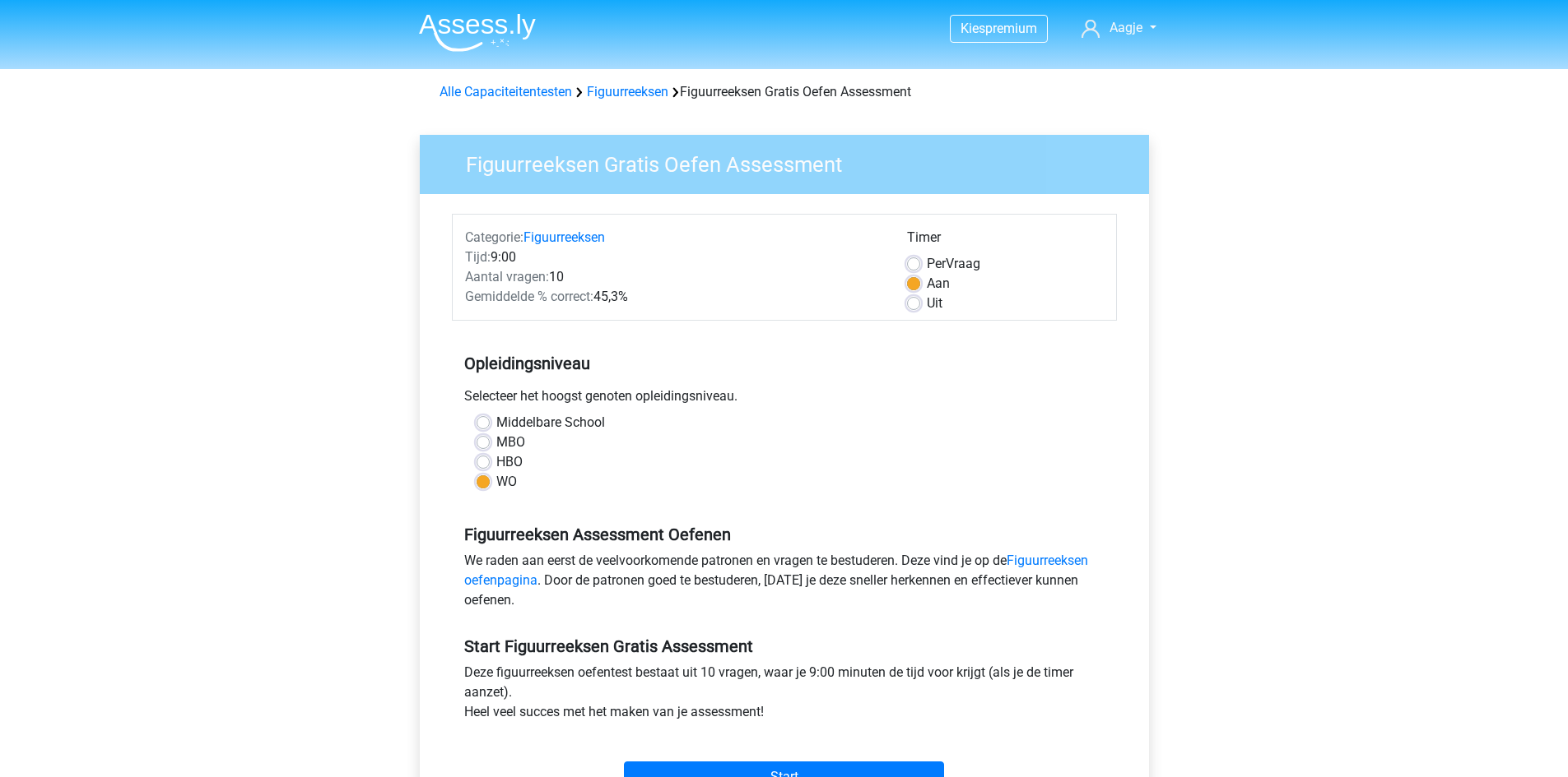
scroll to position [165, 0]
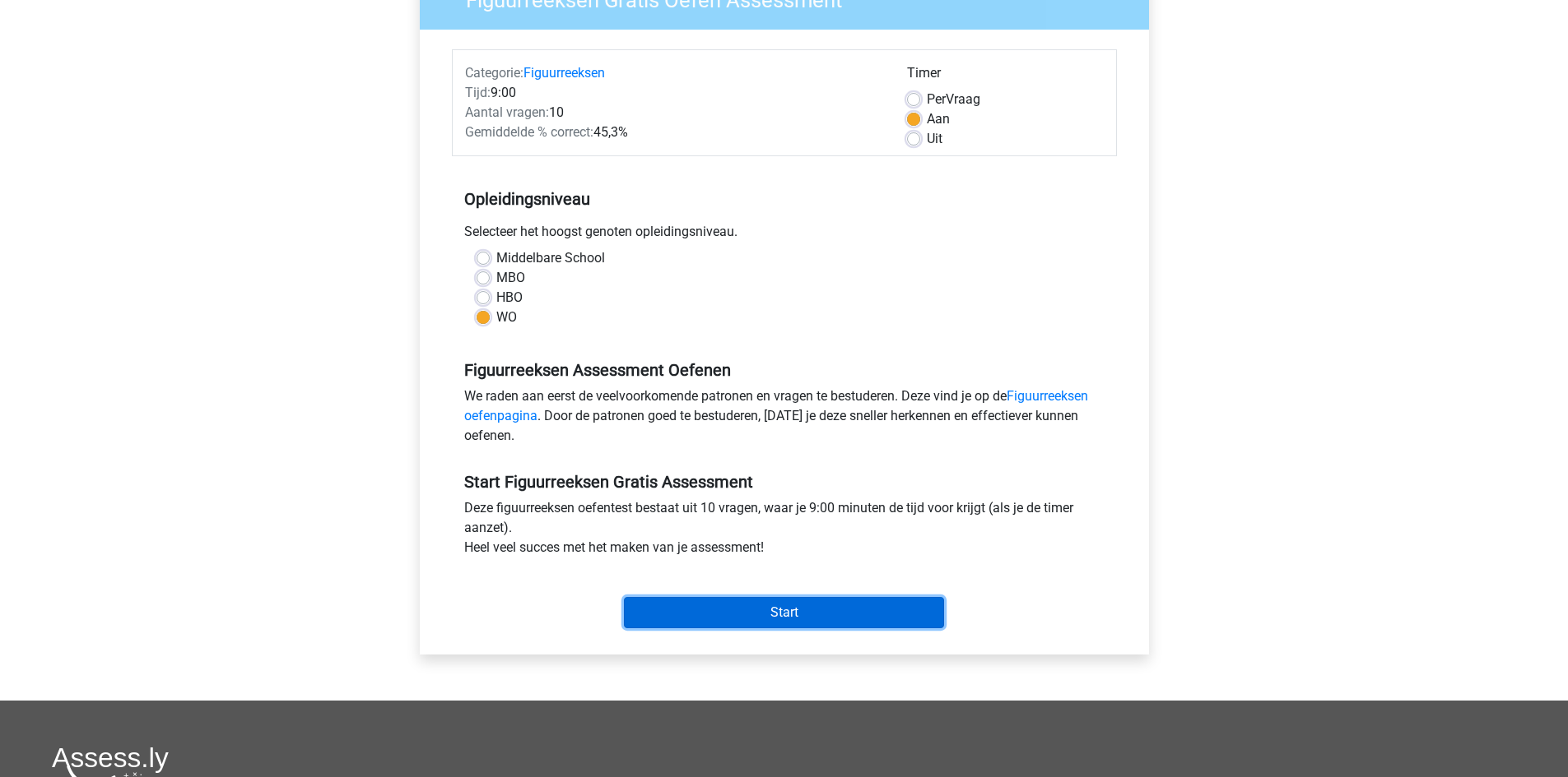
click at [830, 617] on input "Start" at bounding box center [784, 612] width 320 height 31
click at [762, 619] on input "Start" at bounding box center [784, 612] width 320 height 31
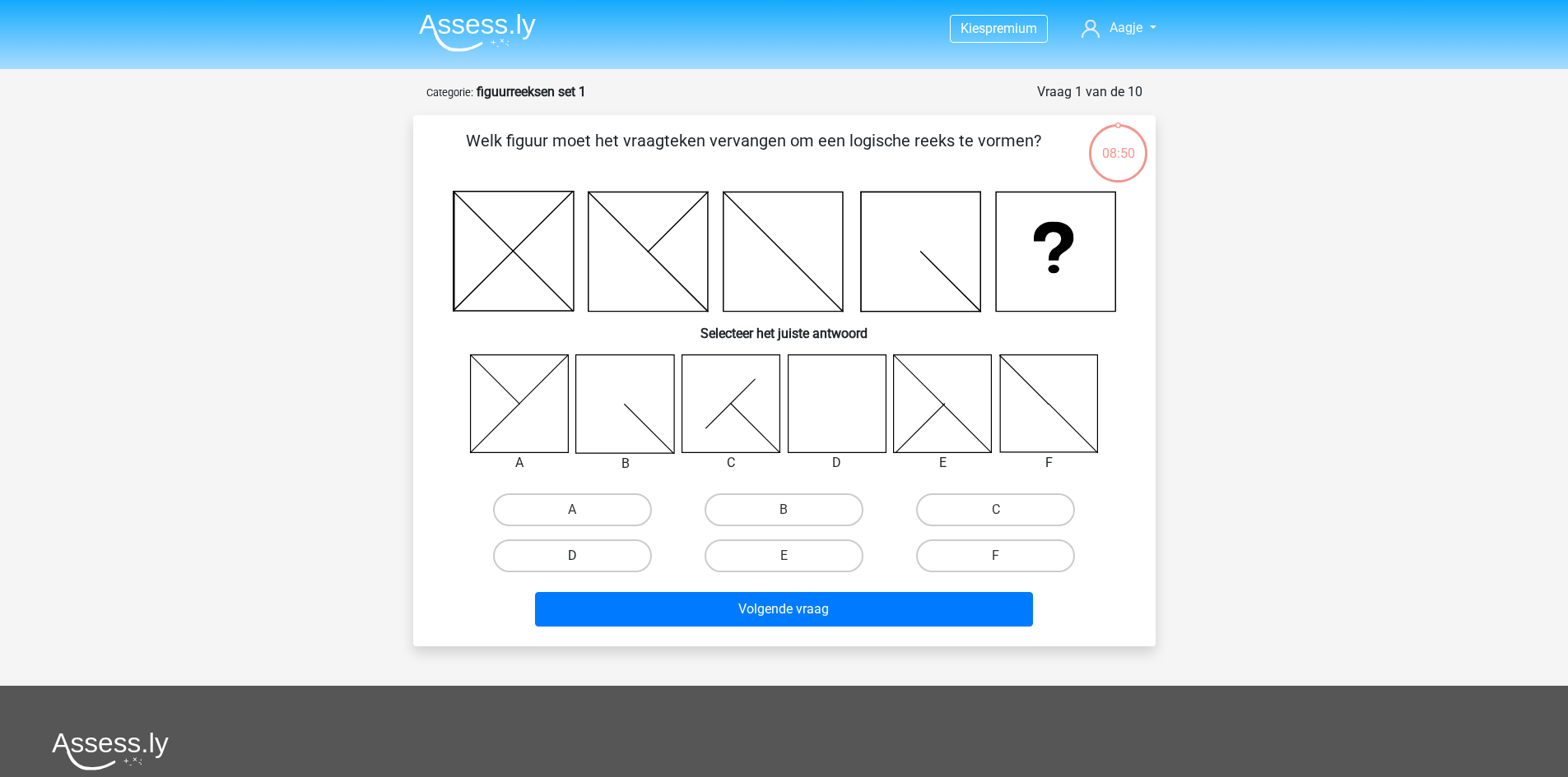
click at [597, 550] on label "D" at bounding box center [572, 556] width 159 height 33
click at [583, 556] on input "D" at bounding box center [576, 561] width 10 height 10
radio input "true"
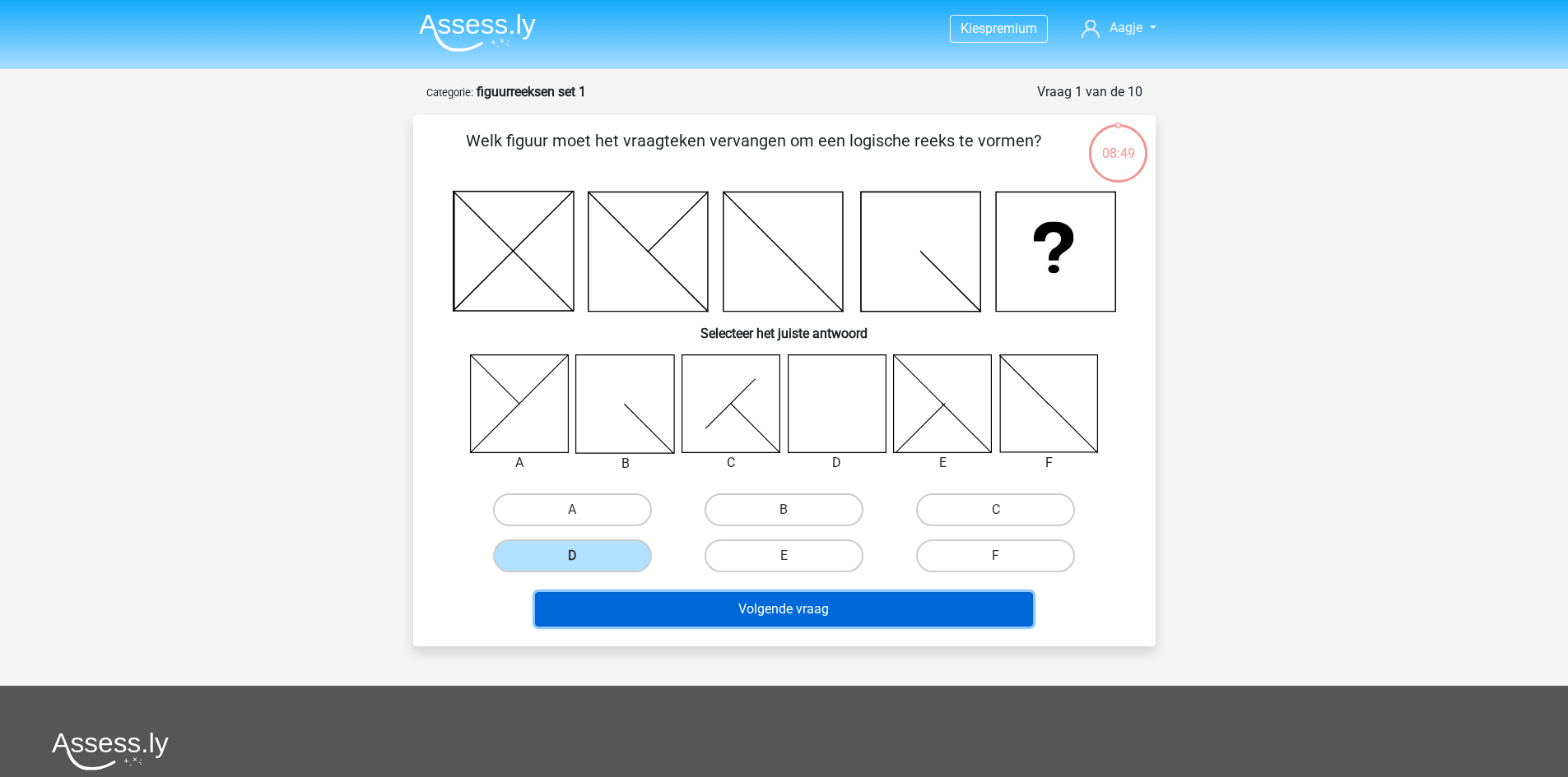
click at [682, 612] on button "Volgende vraag" at bounding box center [784, 609] width 498 height 34
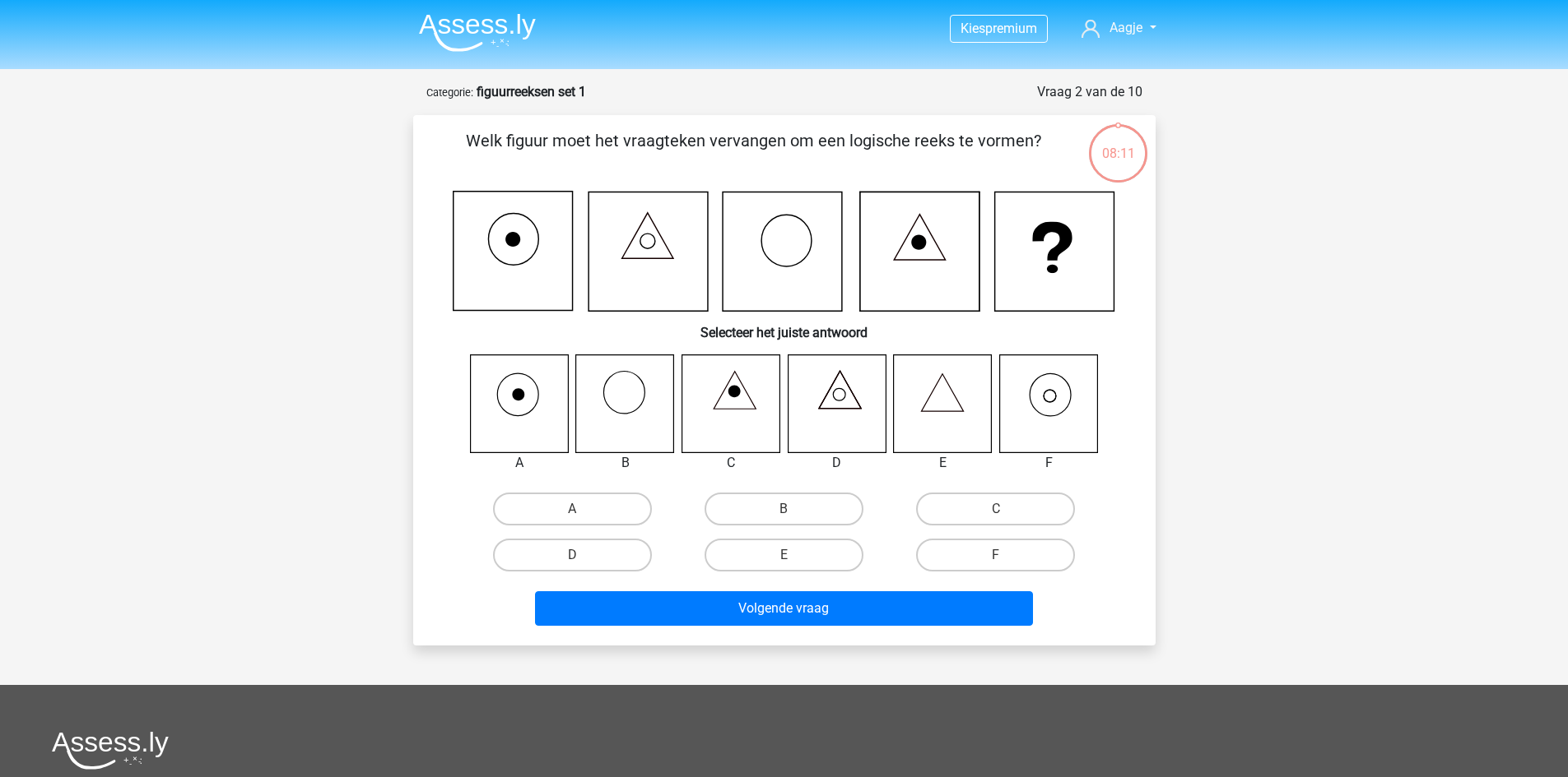
click at [1045, 419] on icon at bounding box center [1048, 403] width 98 height 98
click at [991, 546] on label "F" at bounding box center [995, 555] width 159 height 33
click at [995, 555] on input "F" at bounding box center [1000, 560] width 10 height 10
radio input "true"
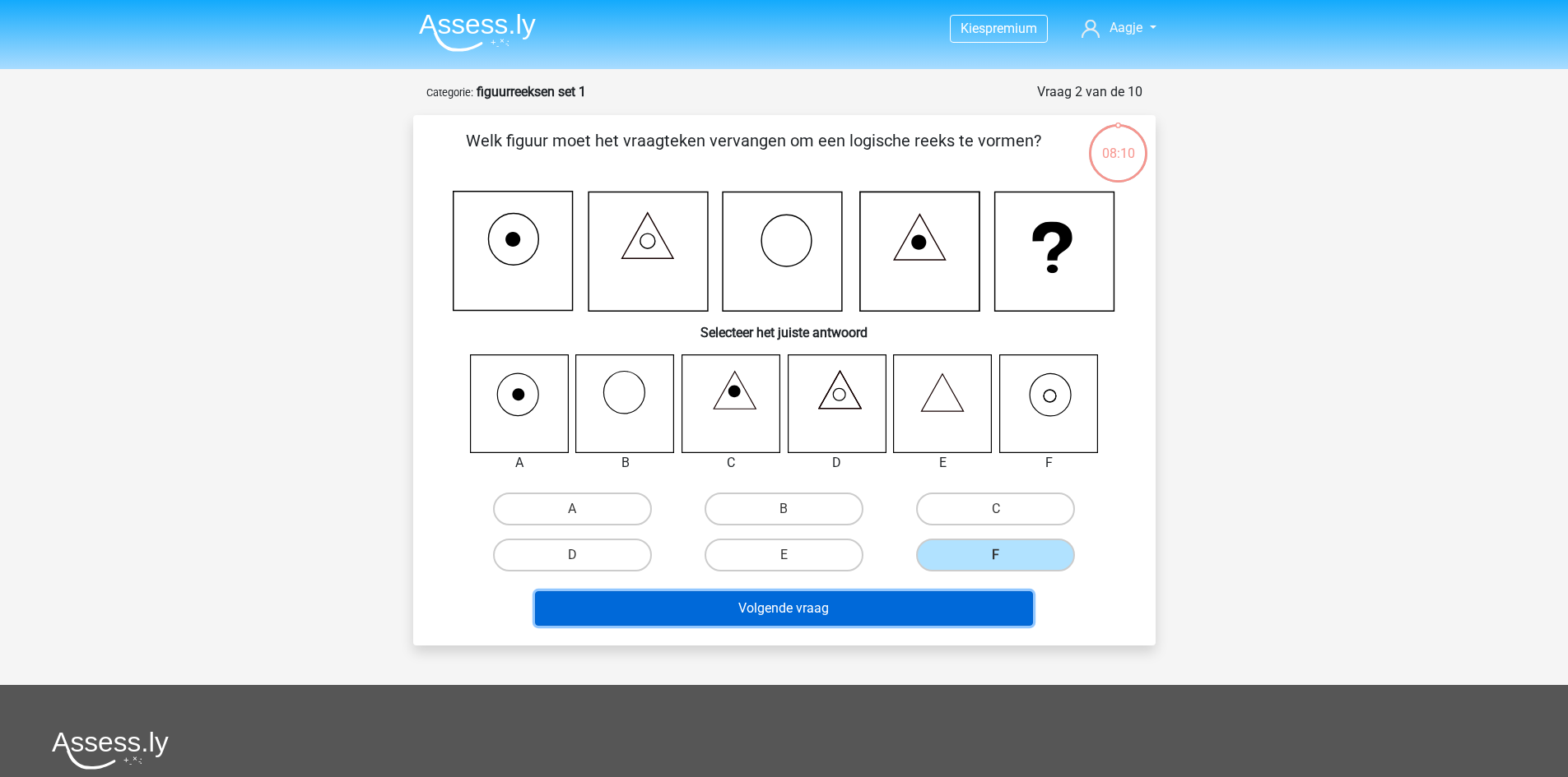
click at [957, 606] on button "Volgende vraag" at bounding box center [784, 608] width 498 height 34
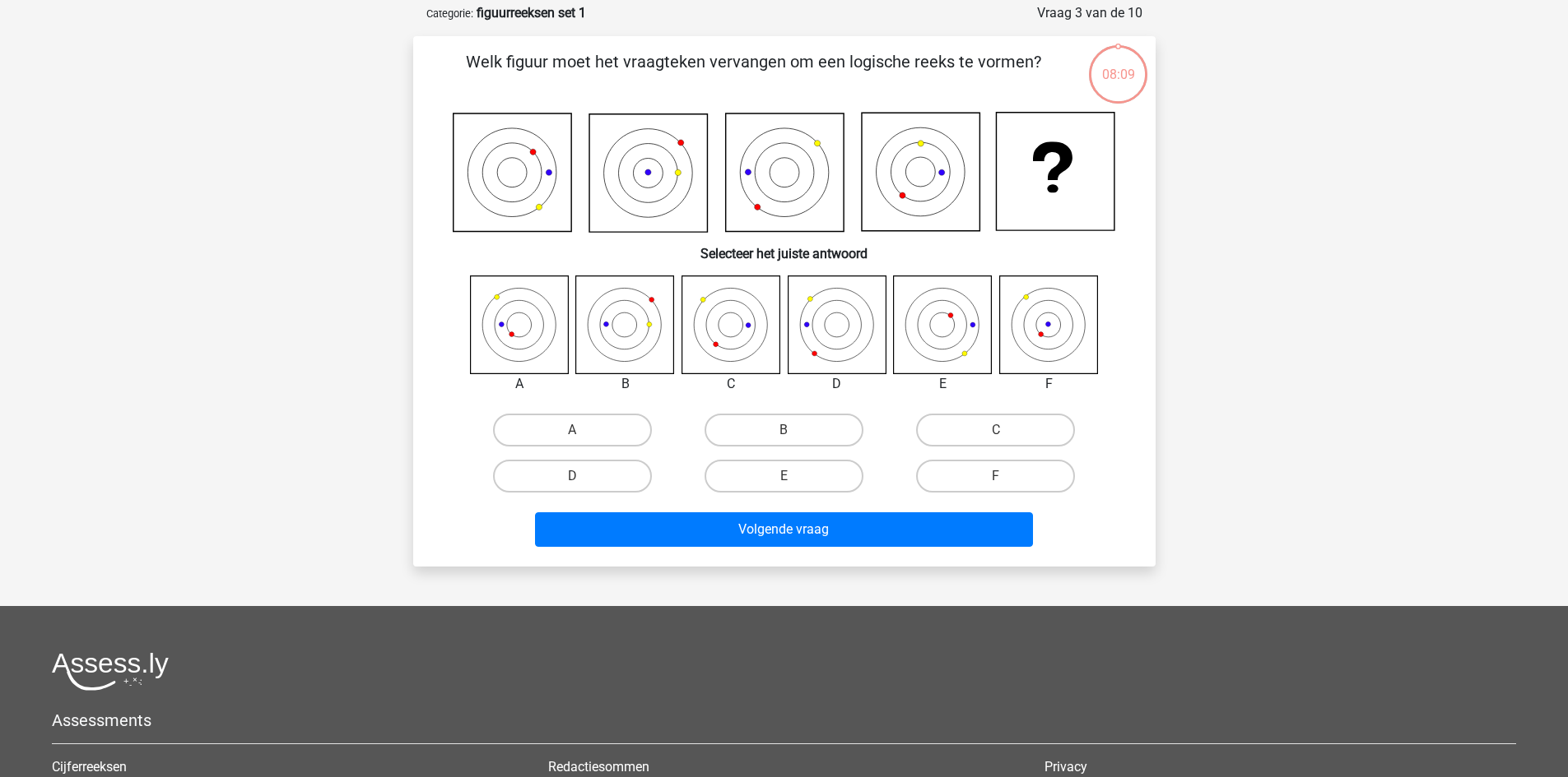
scroll to position [82, 0]
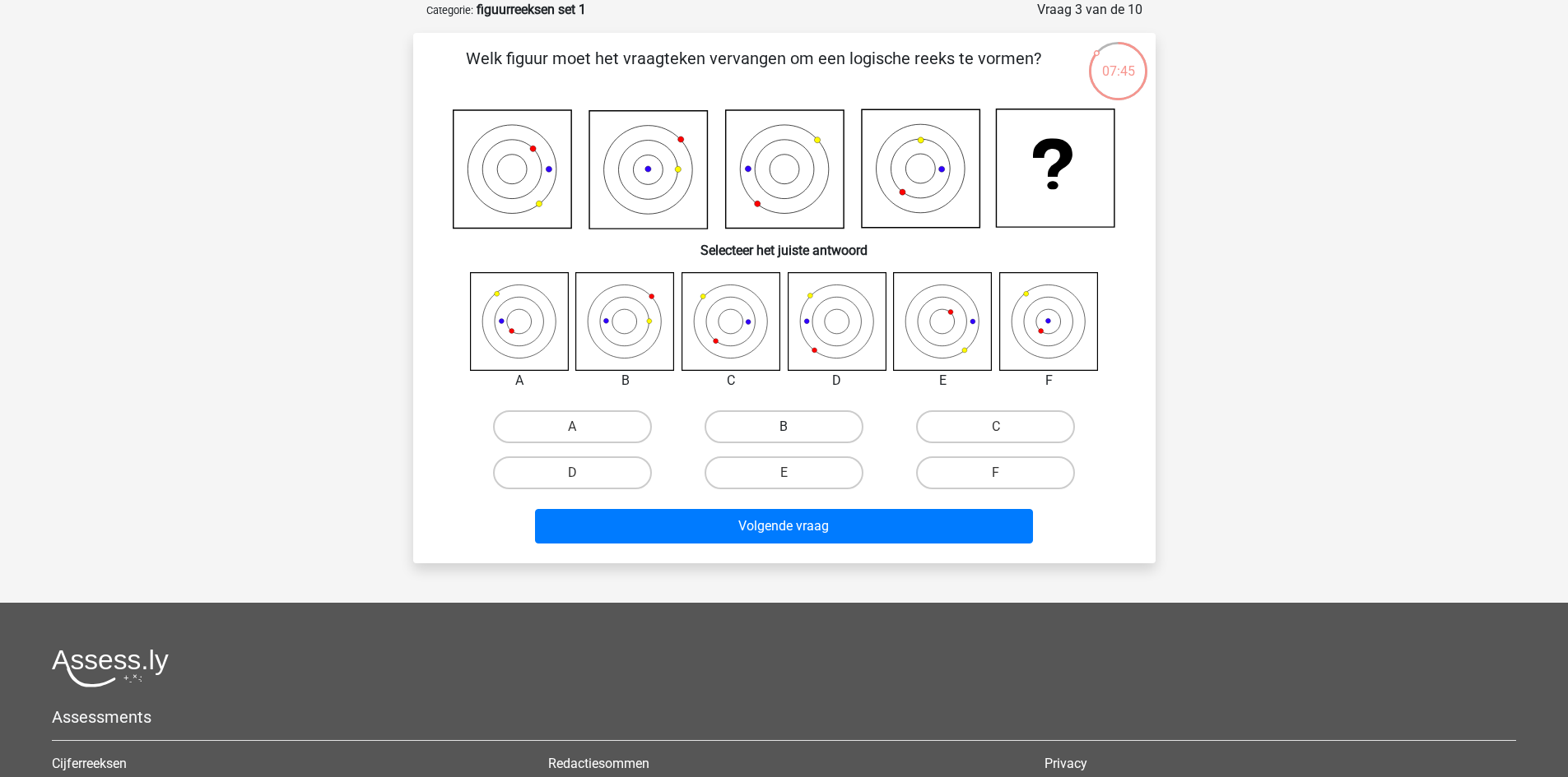
click at [738, 427] on label "B" at bounding box center [783, 427] width 159 height 33
click at [783, 427] on input "B" at bounding box center [788, 431] width 10 height 10
radio input "true"
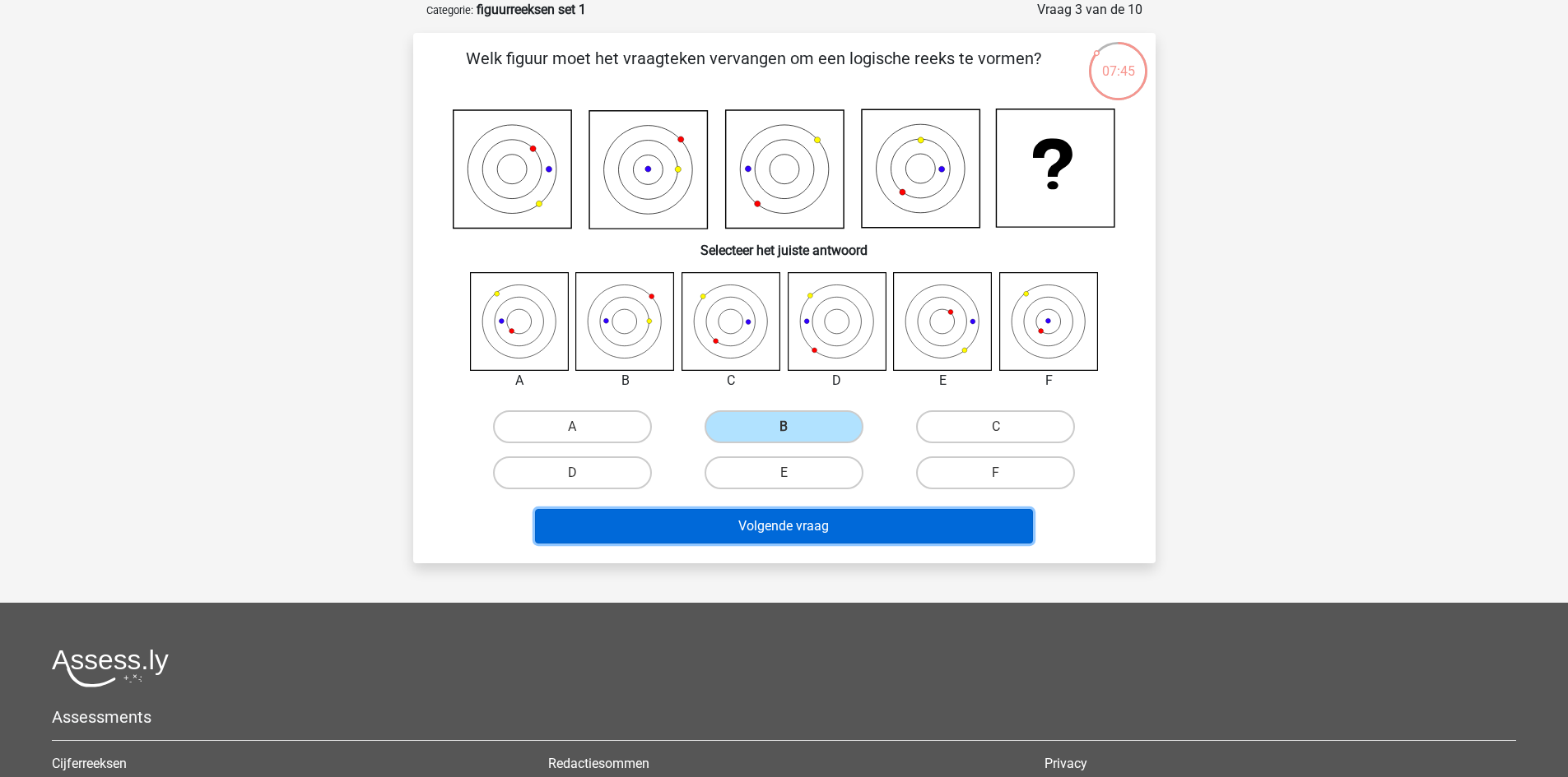
click at [772, 526] on button "Volgende vraag" at bounding box center [784, 527] width 498 height 34
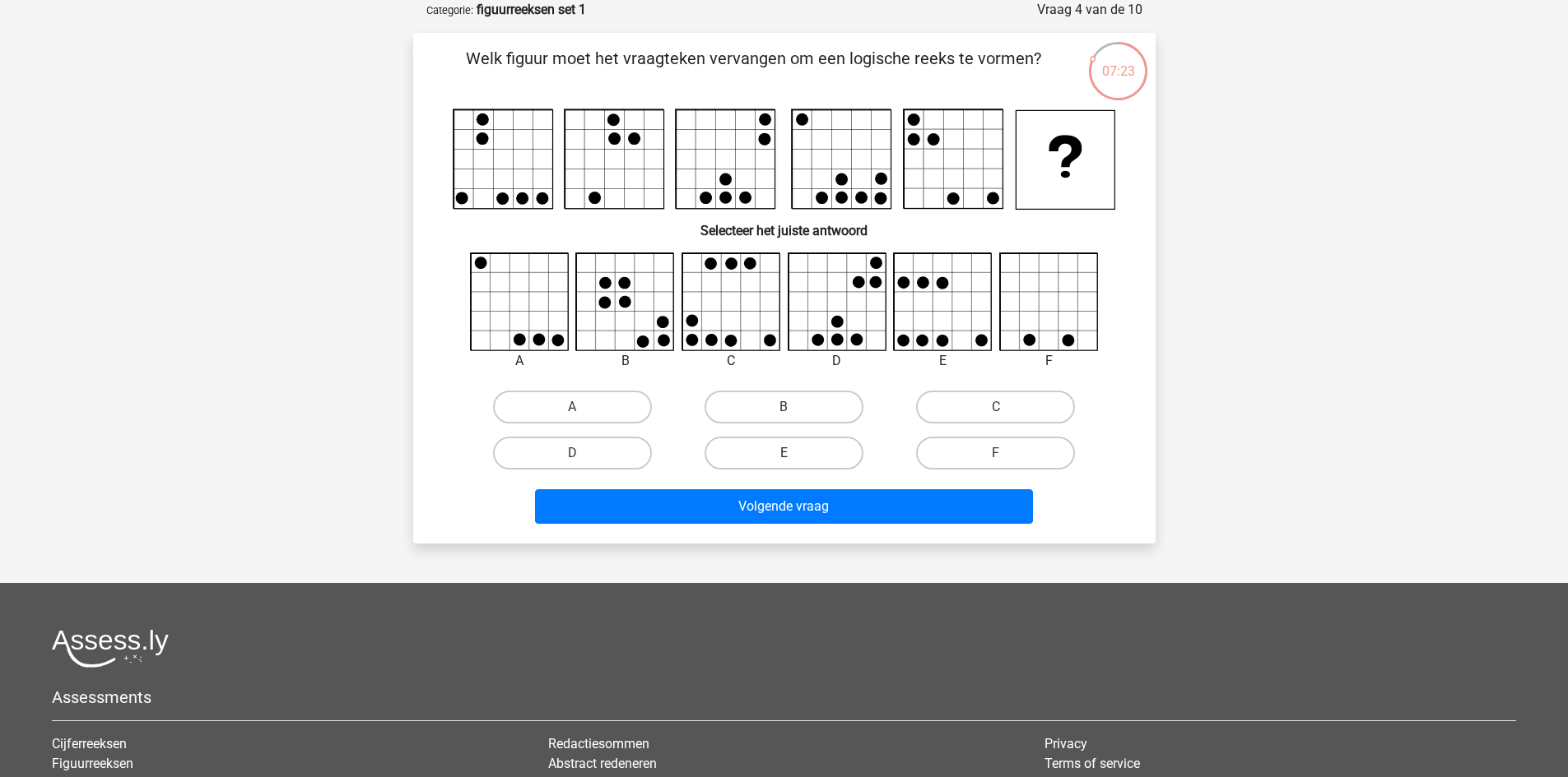
click at [740, 455] on label "E" at bounding box center [783, 453] width 159 height 33
click at [783, 455] on input "E" at bounding box center [788, 458] width 10 height 10
radio input "true"
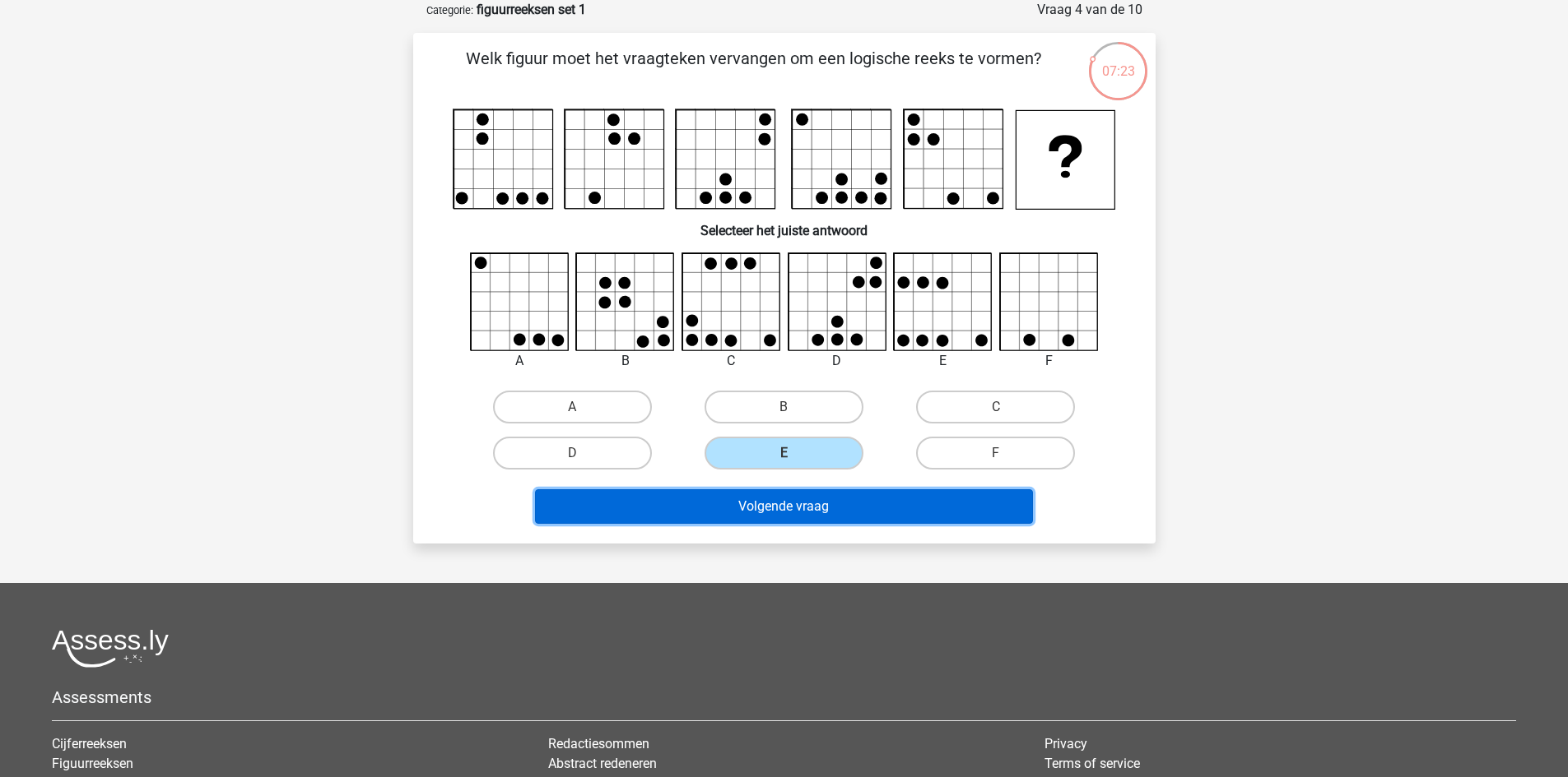
click at [746, 511] on button "Volgende vraag" at bounding box center [784, 507] width 498 height 34
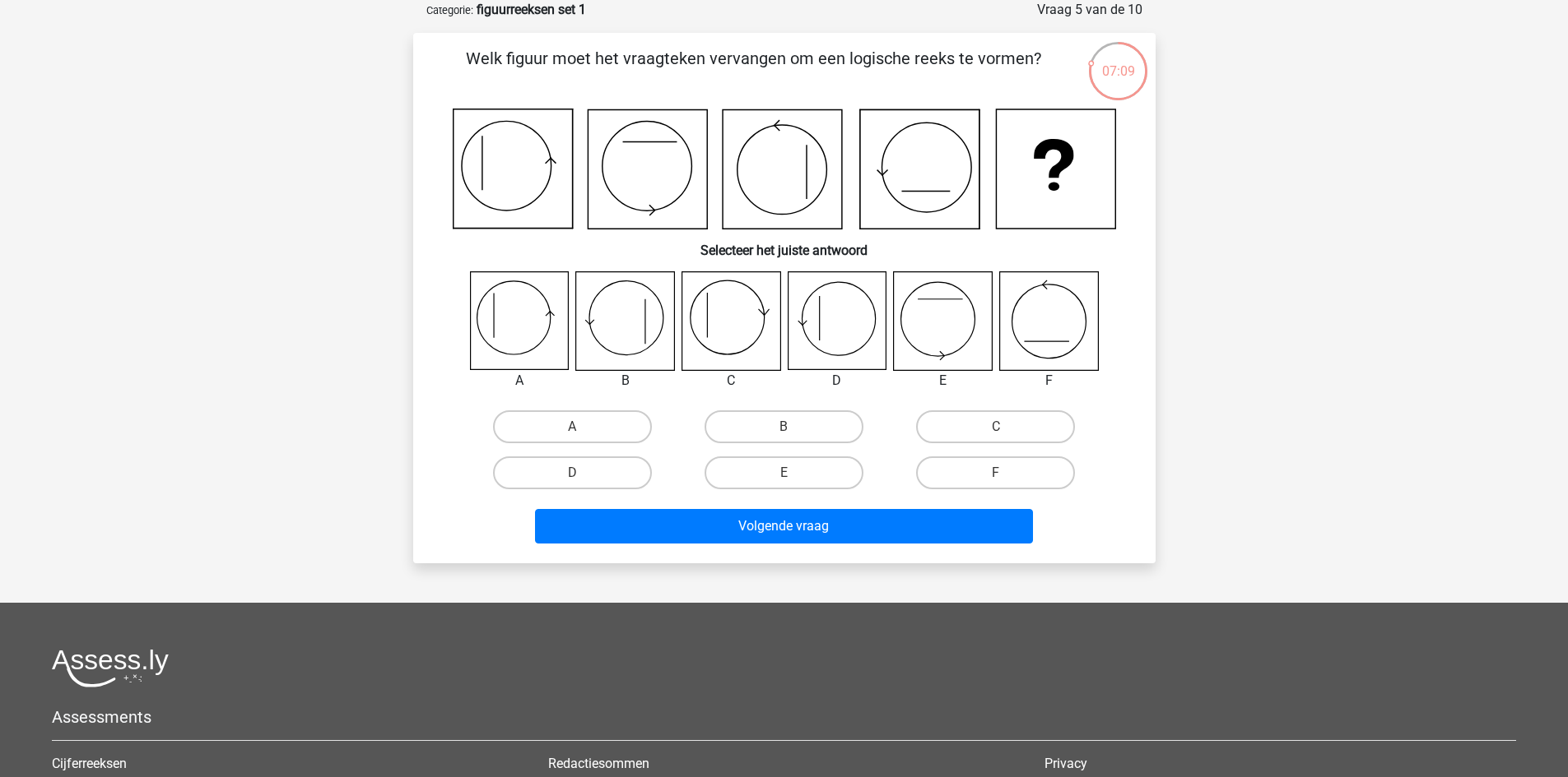
scroll to position [0, 0]
